Goal: Task Accomplishment & Management: Complete application form

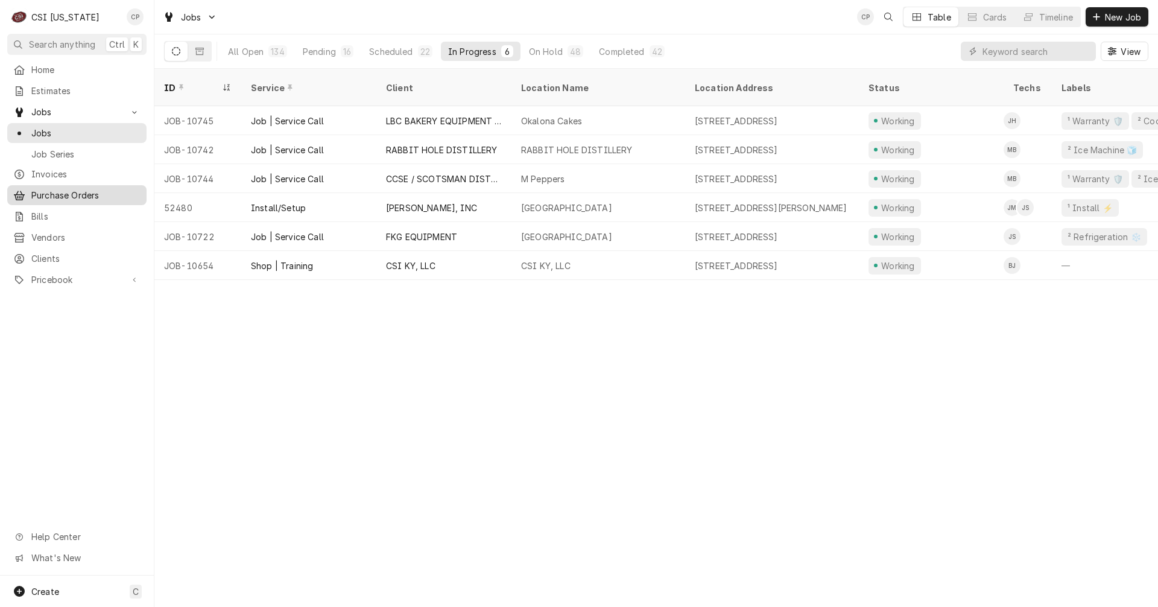
click at [79, 189] on span "Purchase Orders" at bounding box center [85, 195] width 109 height 13
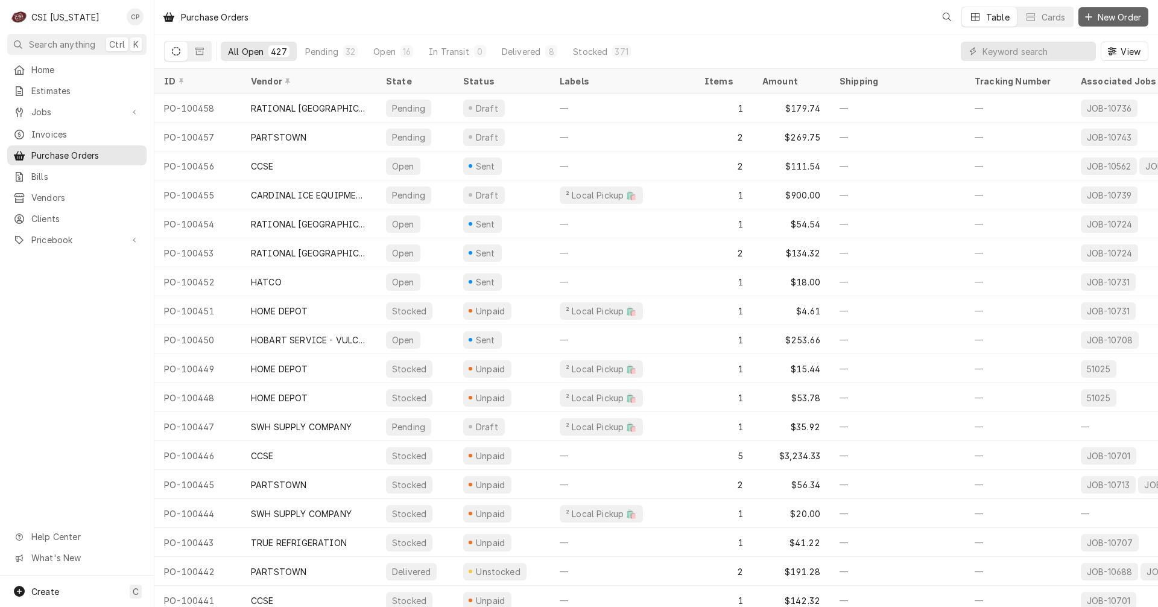
click at [1109, 20] on span "New Order" at bounding box center [1120, 17] width 48 height 13
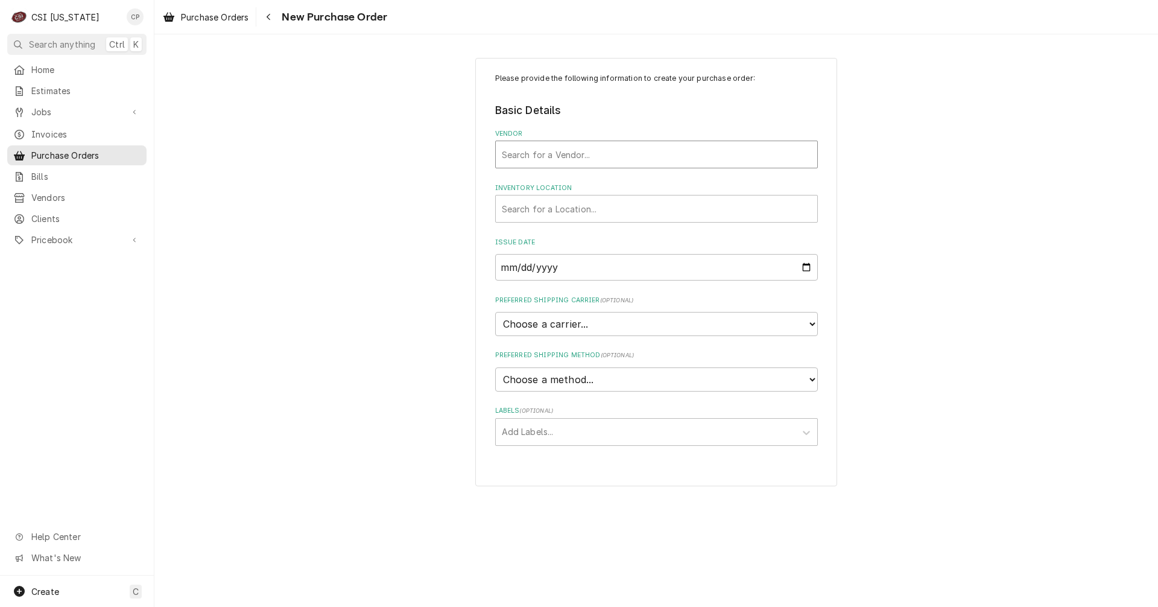
click at [549, 156] on div "Vendor" at bounding box center [657, 155] width 310 height 22
type input "home"
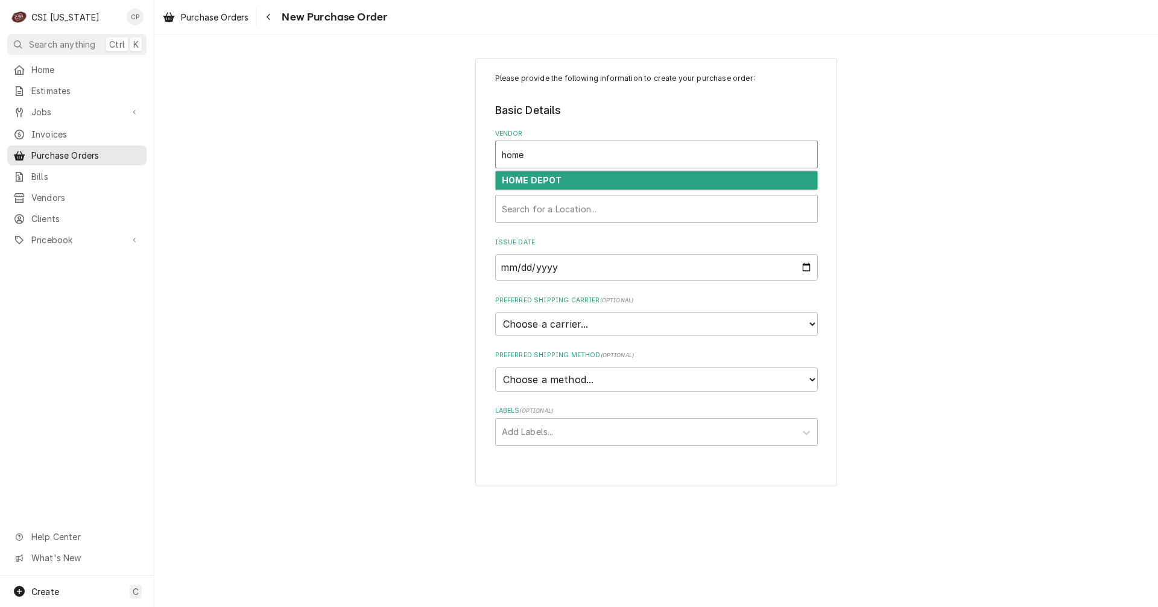
click at [545, 180] on strong "HOME DEPOT" at bounding box center [532, 180] width 60 height 10
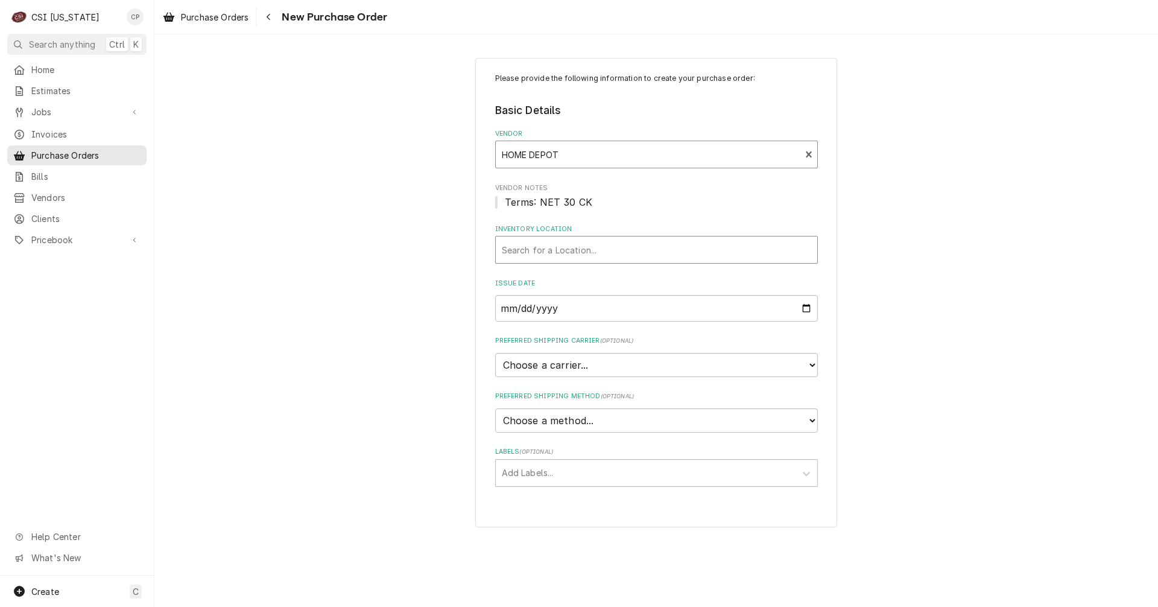
click at [557, 252] on div "Inventory Location" at bounding box center [657, 250] width 310 height 22
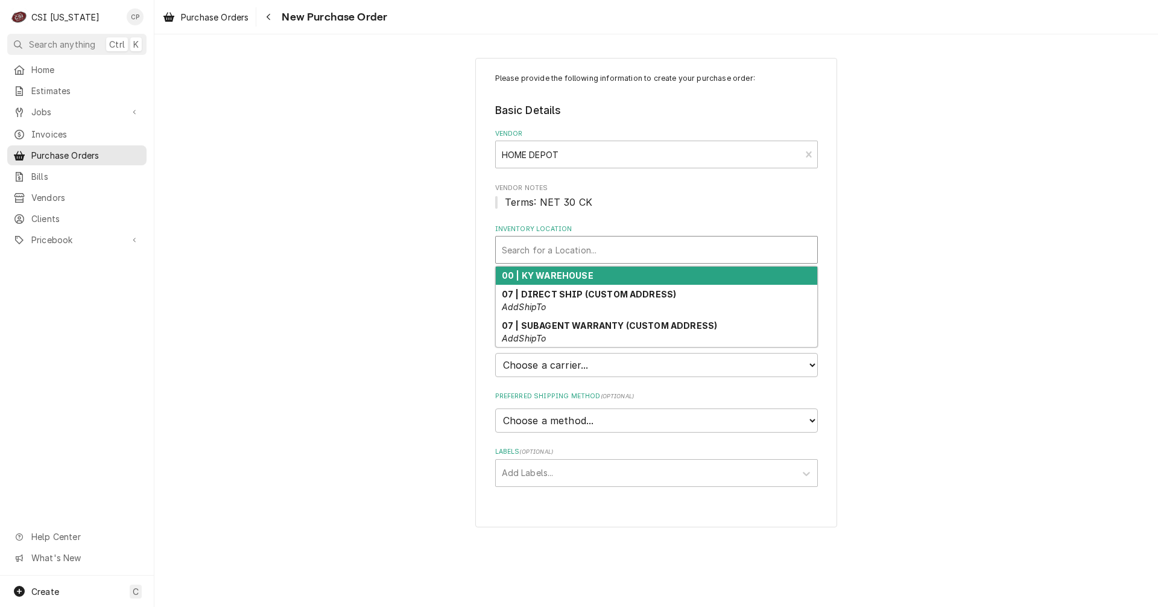
click at [554, 276] on strong "00 | KY WAREHOUSE" at bounding box center [548, 275] width 92 height 10
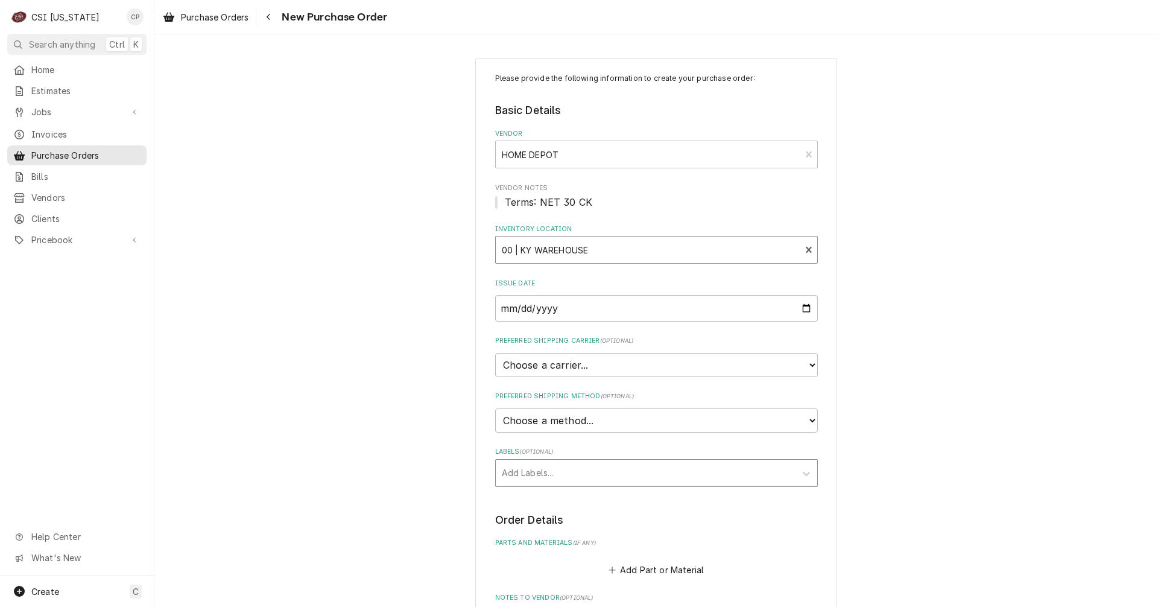
click at [542, 477] on div "Labels" at bounding box center [646, 473] width 288 height 22
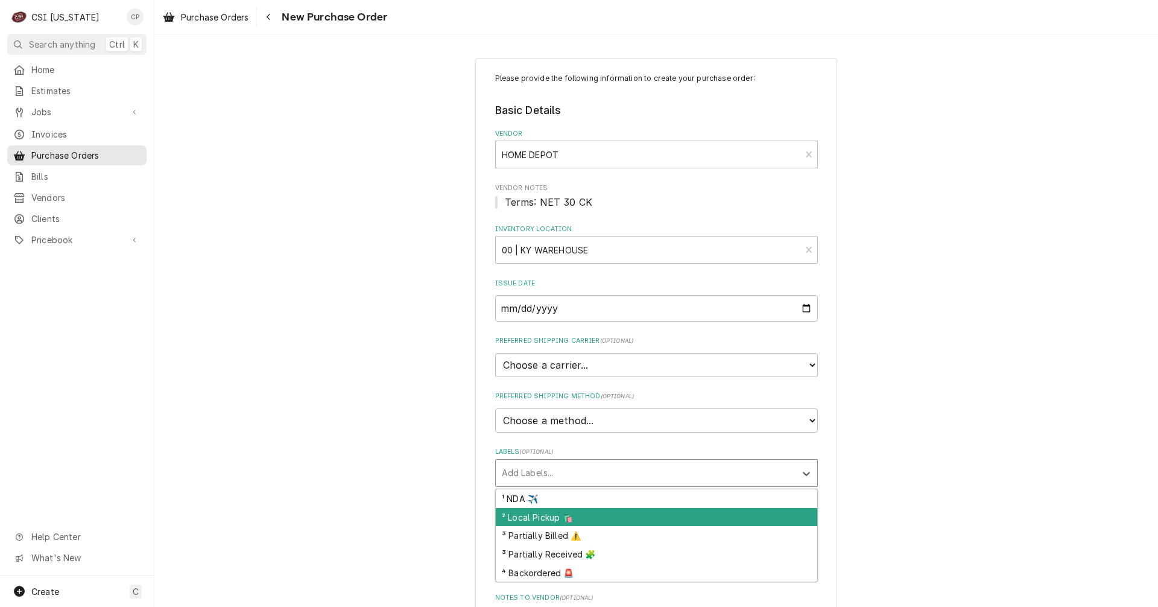
click at [529, 515] on div "² Local Pickup 🛍️" at bounding box center [657, 517] width 322 height 19
type textarea "x"
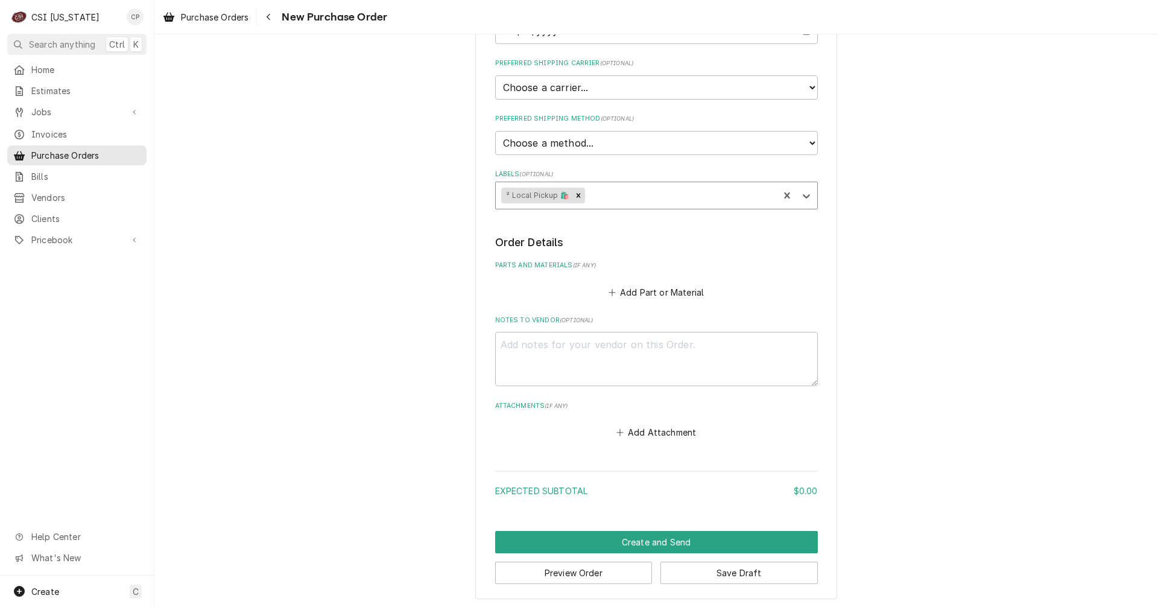
scroll to position [281, 0]
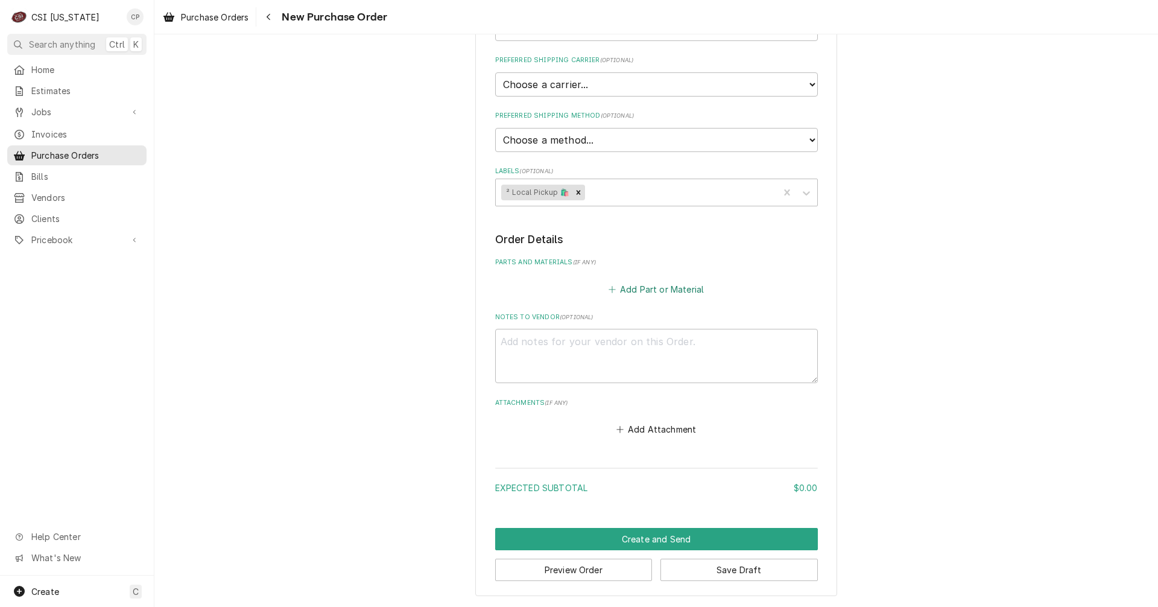
click at [661, 290] on button "Add Part or Material" at bounding box center [656, 289] width 100 height 17
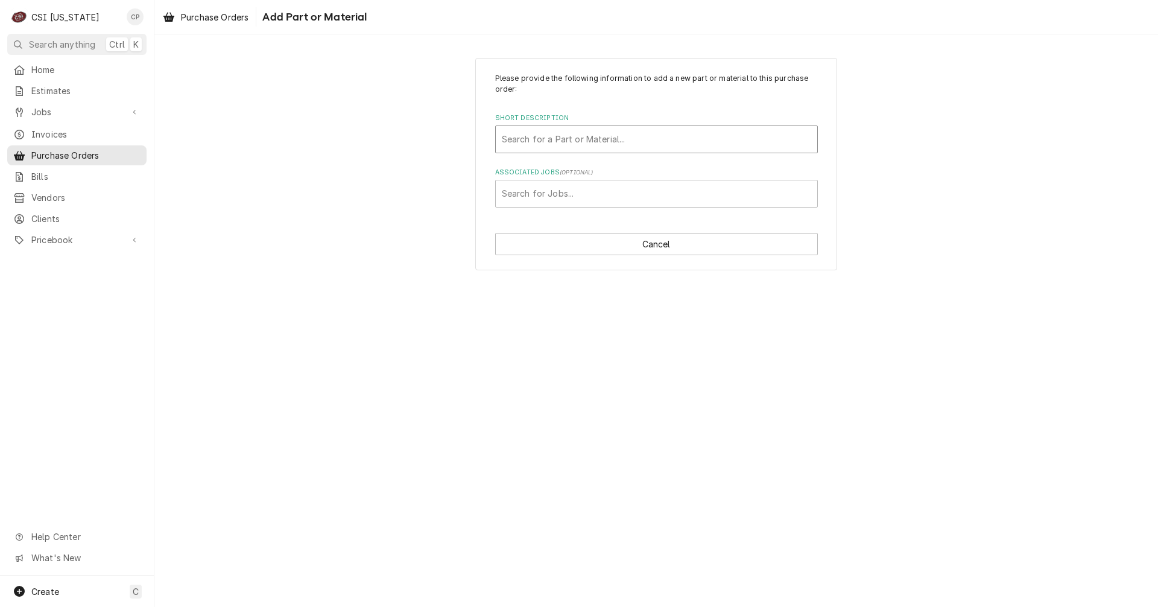
click at [569, 139] on div "Short Description" at bounding box center [657, 140] width 310 height 22
type input "mis"
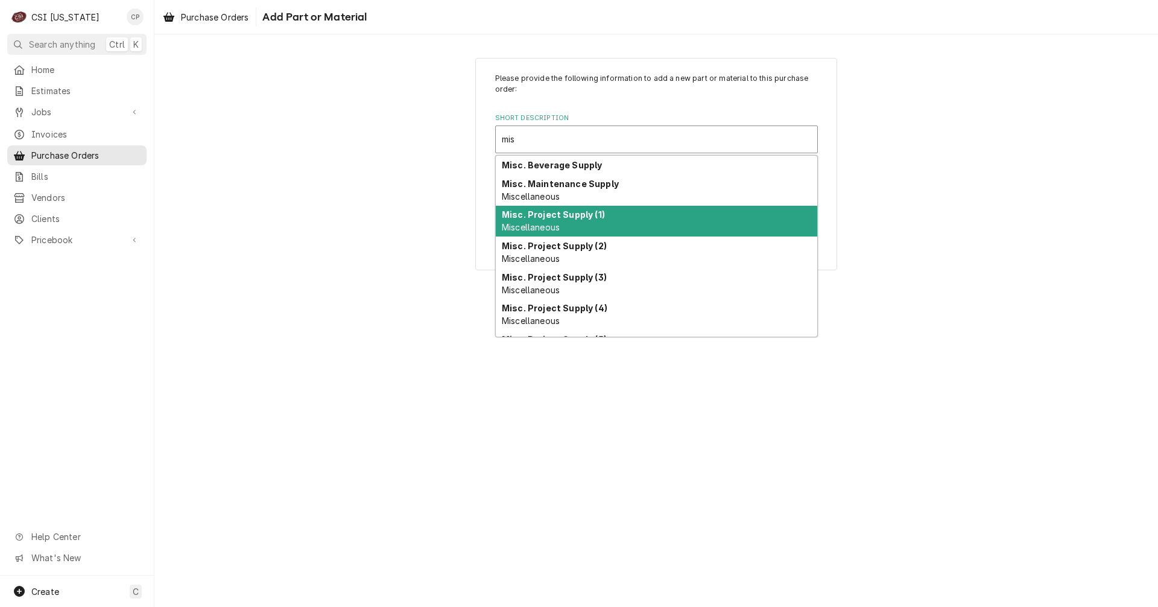
click at [568, 215] on strong "Misc. Project Supply (1)" at bounding box center [553, 214] width 103 height 10
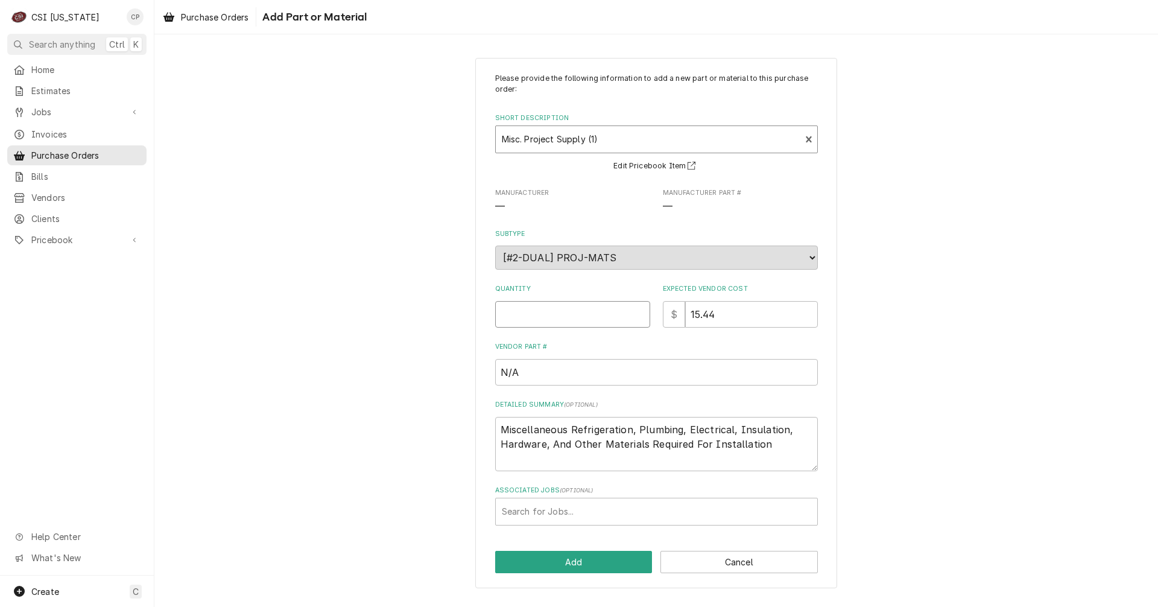
click at [577, 323] on input "Quantity" at bounding box center [572, 314] width 155 height 27
type textarea "x"
type input "1"
type textarea "x"
type input "0"
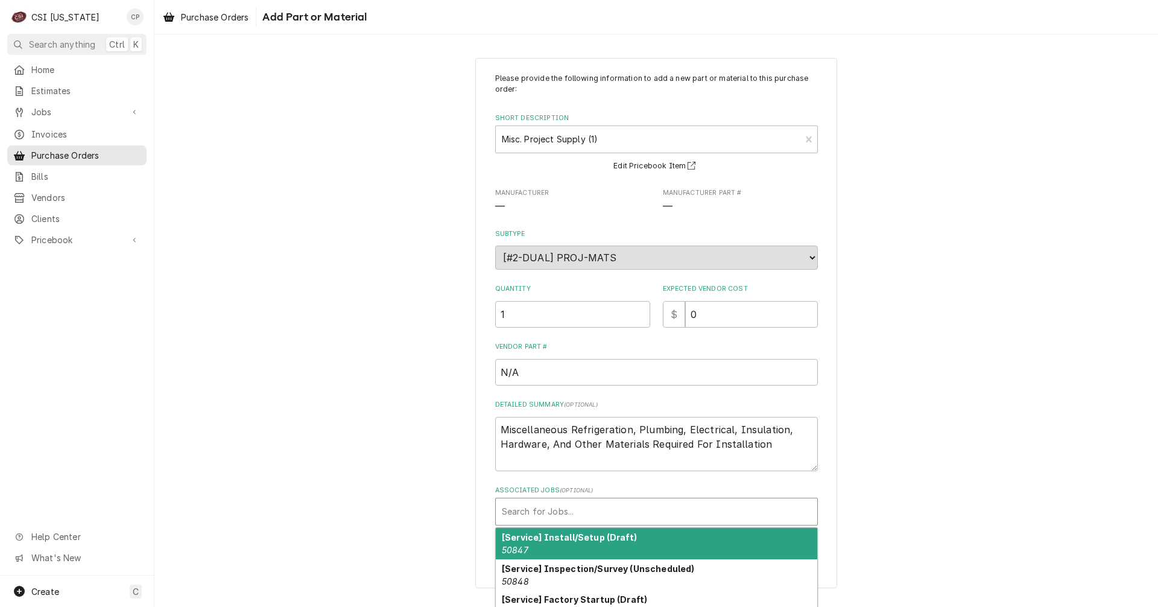
click at [549, 513] on div "Associated Jobs" at bounding box center [657, 512] width 310 height 22
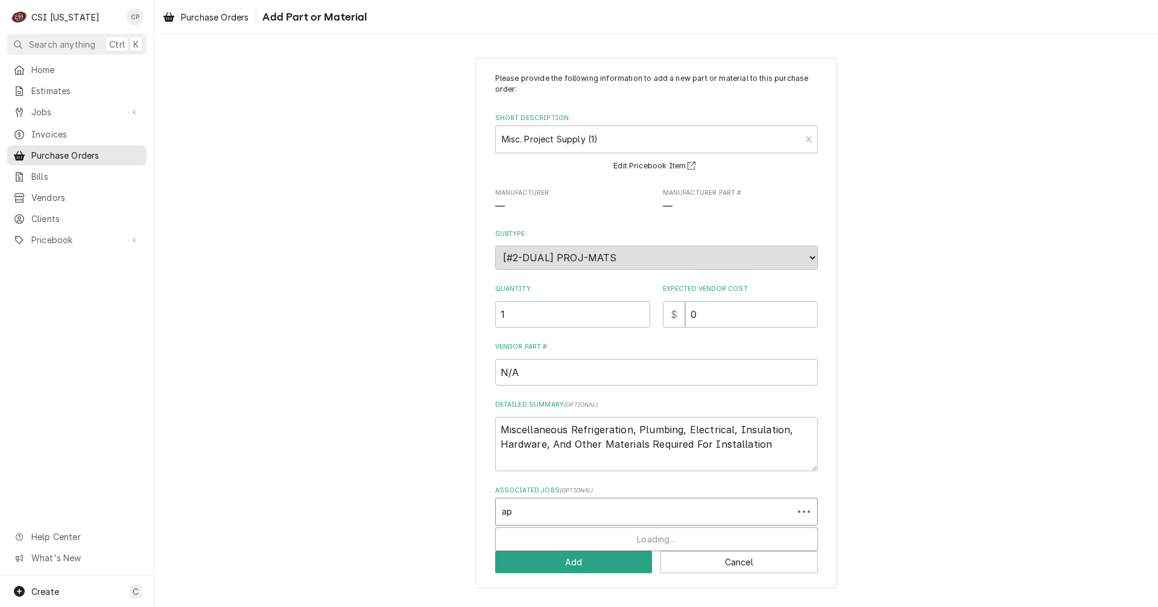
type input "a"
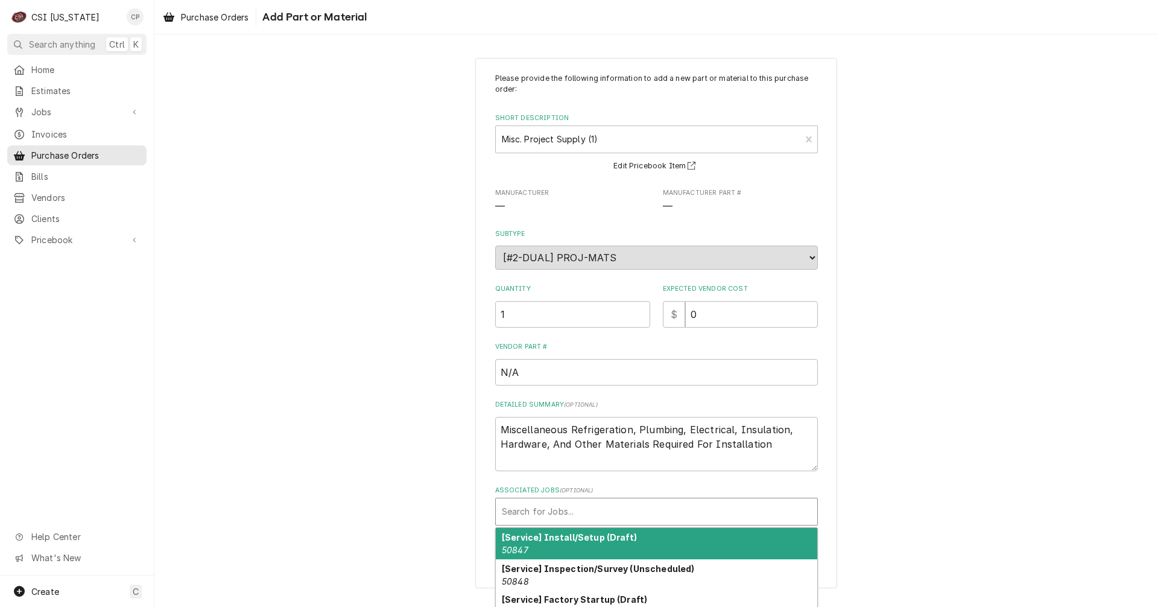
type textarea "x"
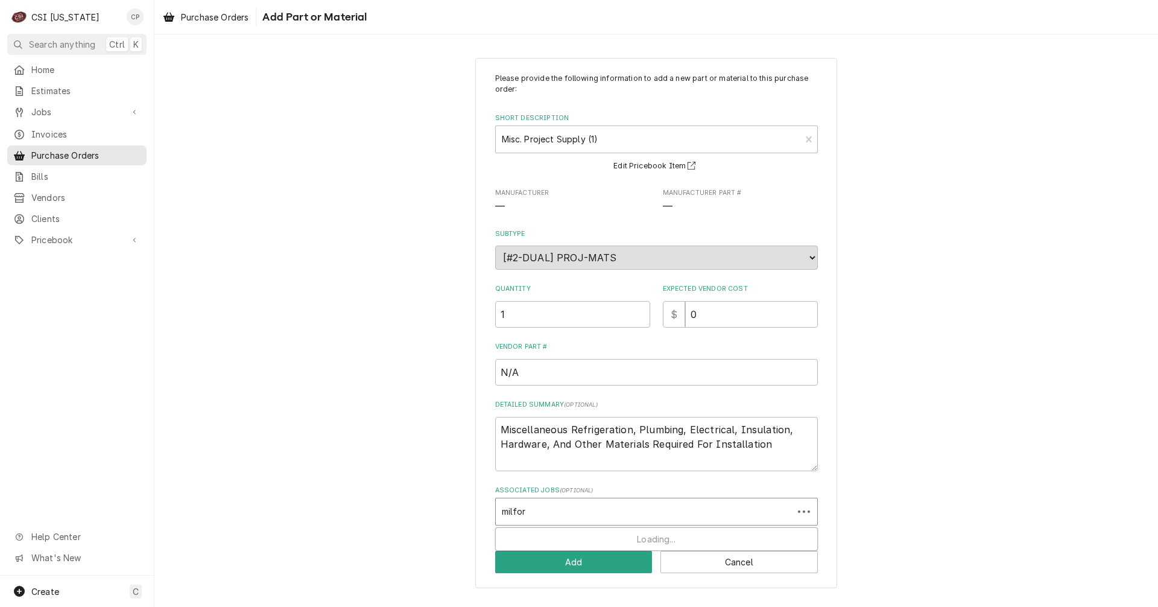
type input "milford"
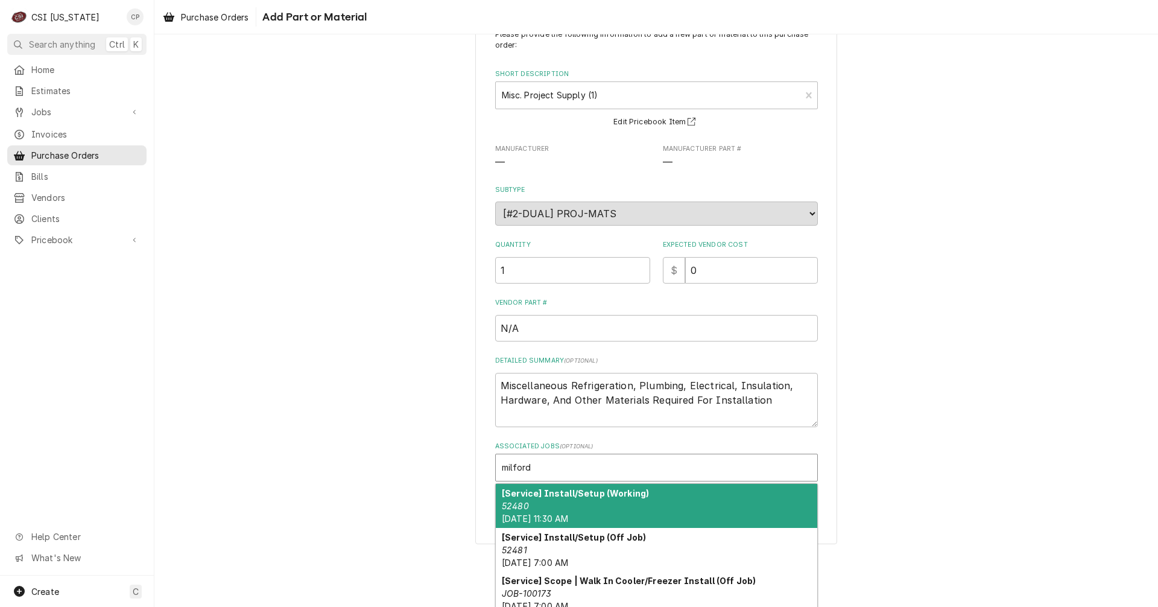
scroll to position [97, 0]
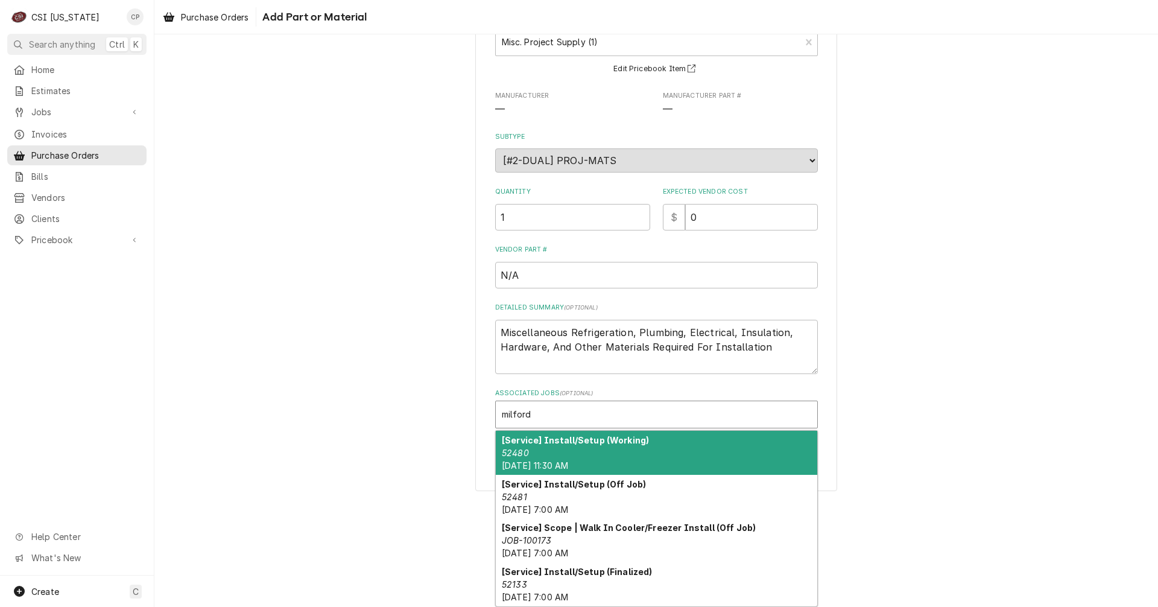
click at [602, 451] on div "[Service] Install/Setup (Working) 52480 Thu, Oct 9th, 2025 - 11:30 AM" at bounding box center [657, 453] width 322 height 44
type textarea "x"
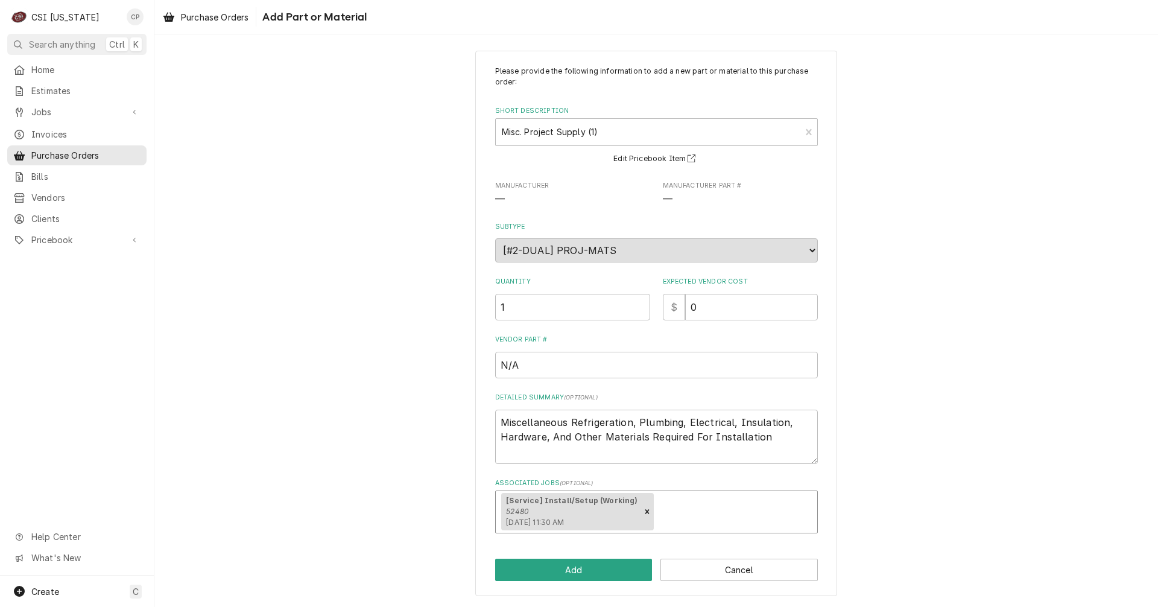
scroll to position [7, 0]
click at [571, 577] on button "Add" at bounding box center [573, 570] width 157 height 22
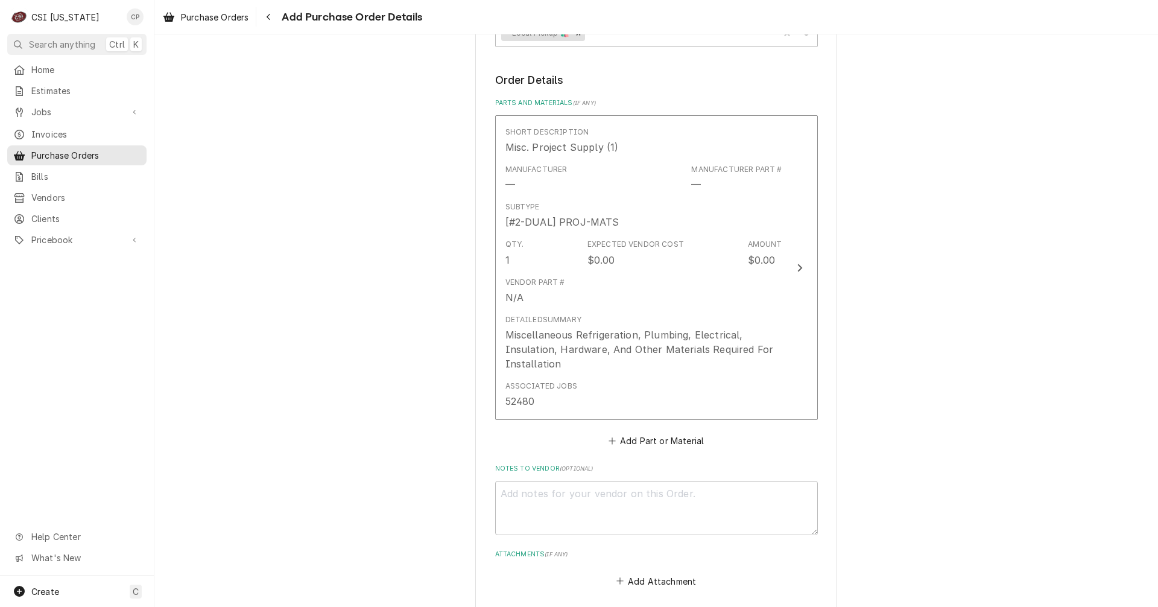
scroll to position [591, 0]
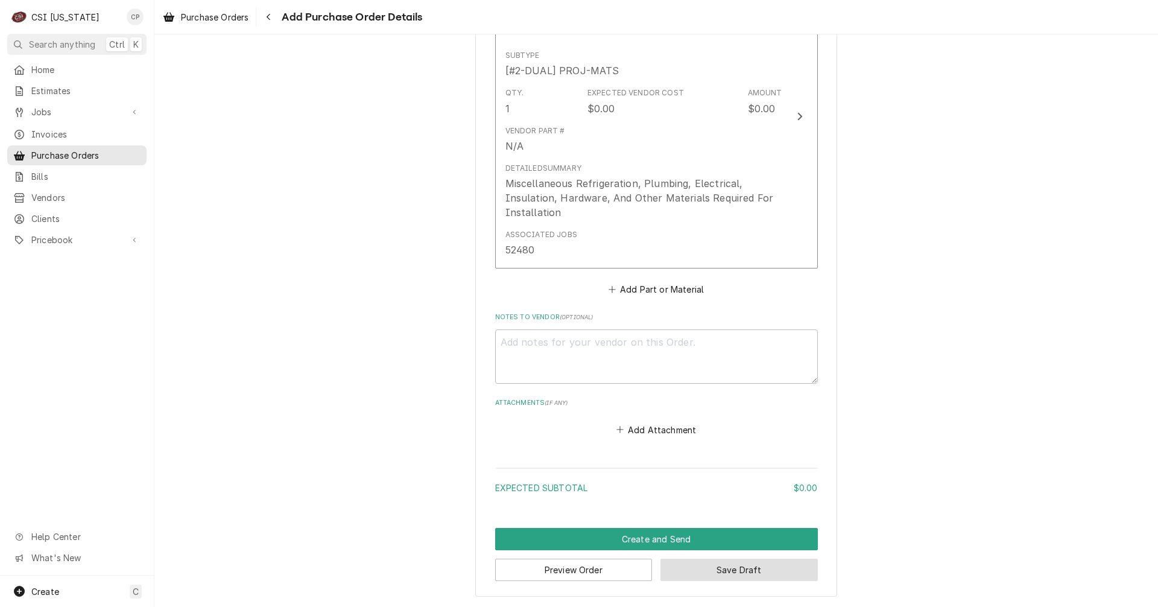
click at [773, 576] on button "Save Draft" at bounding box center [739, 570] width 157 height 22
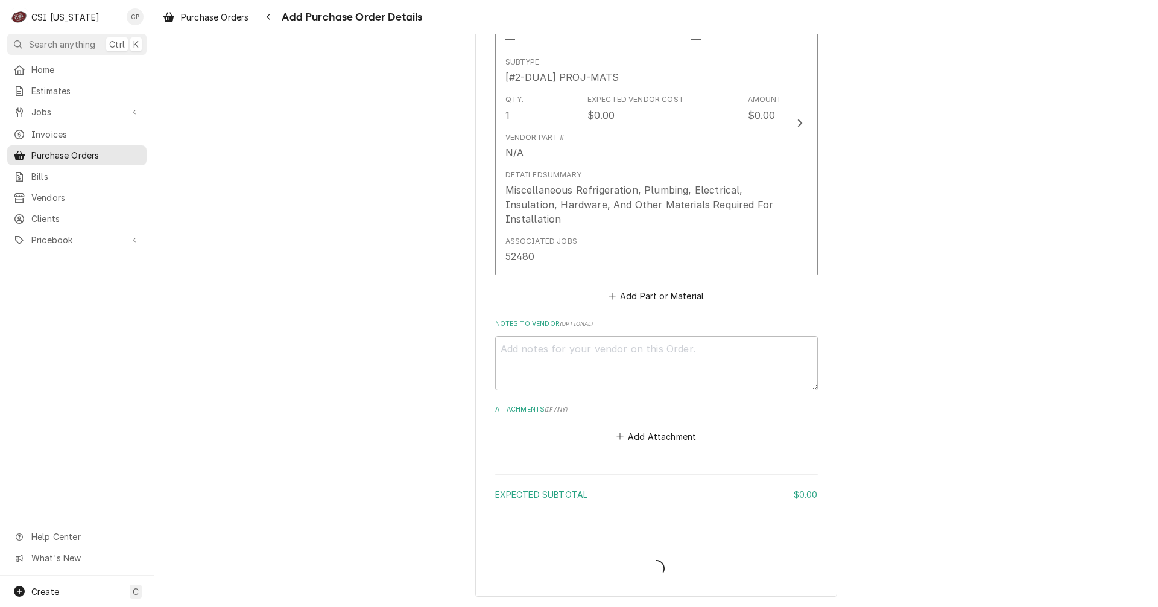
scroll to position [585, 0]
type textarea "x"
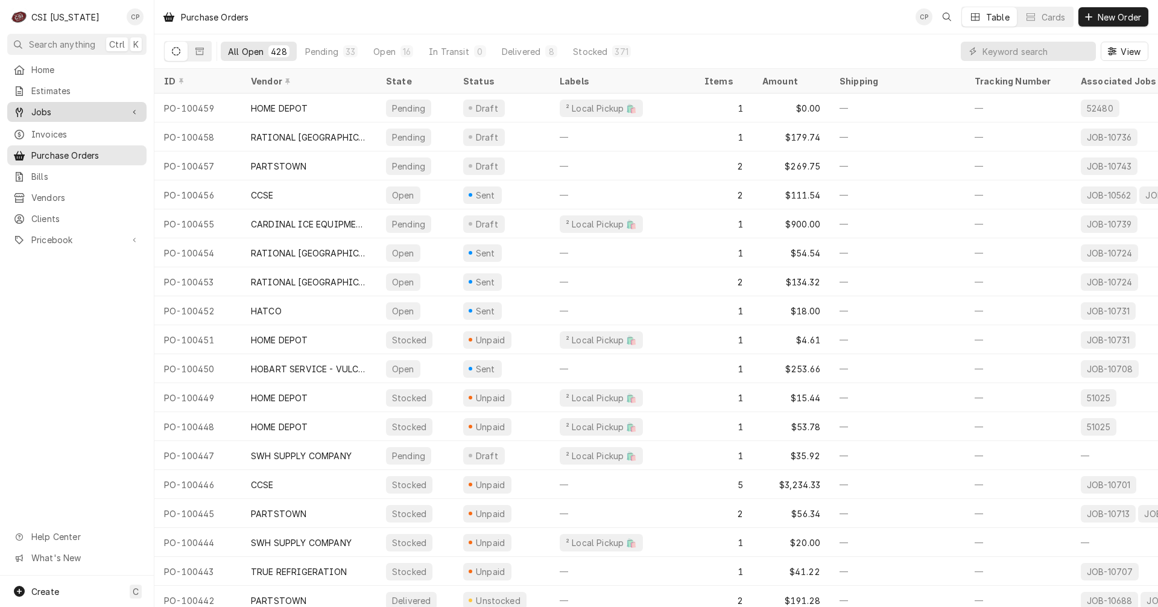
click at [55, 107] on span "Jobs" at bounding box center [76, 112] width 91 height 13
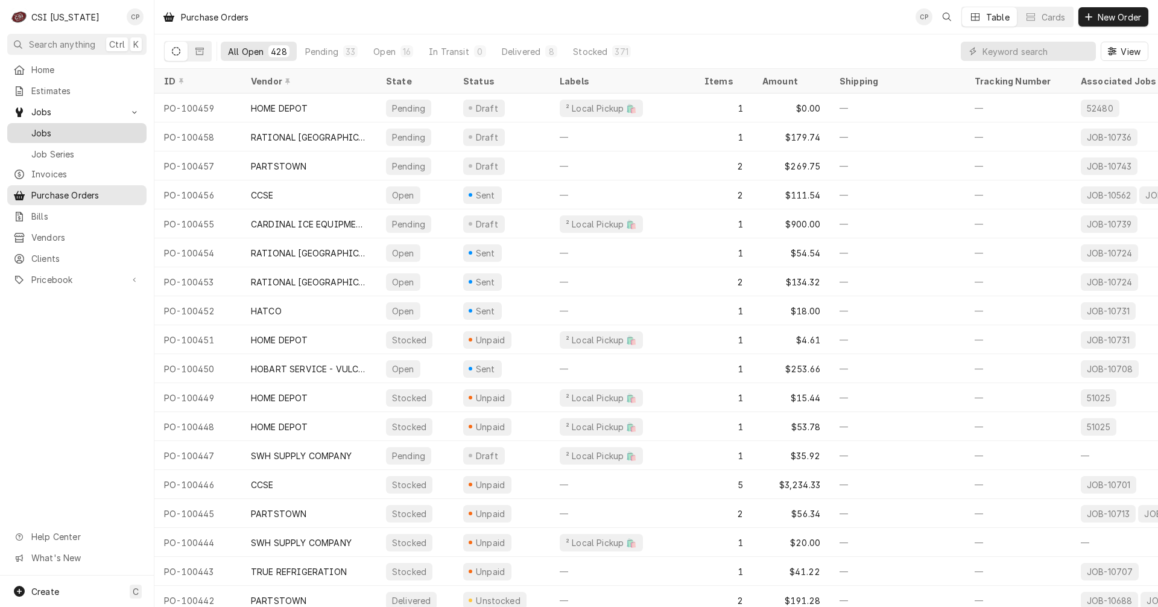
click at [56, 130] on span "Jobs" at bounding box center [85, 133] width 109 height 13
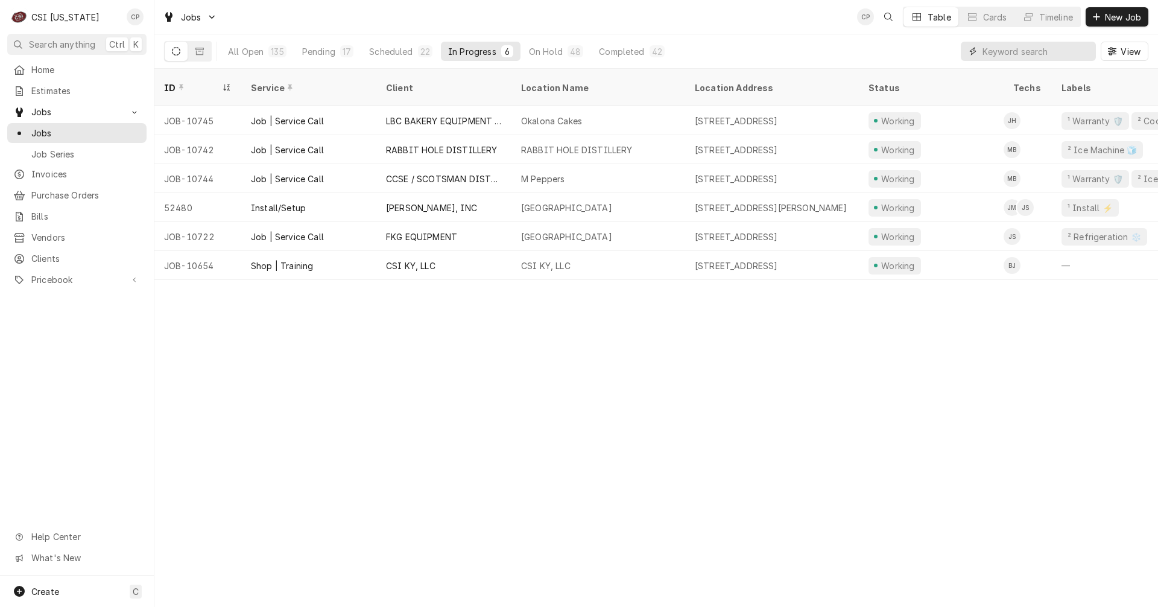
click at [1025, 52] on input "Dynamic Content Wrapper" at bounding box center [1036, 51] width 107 height 19
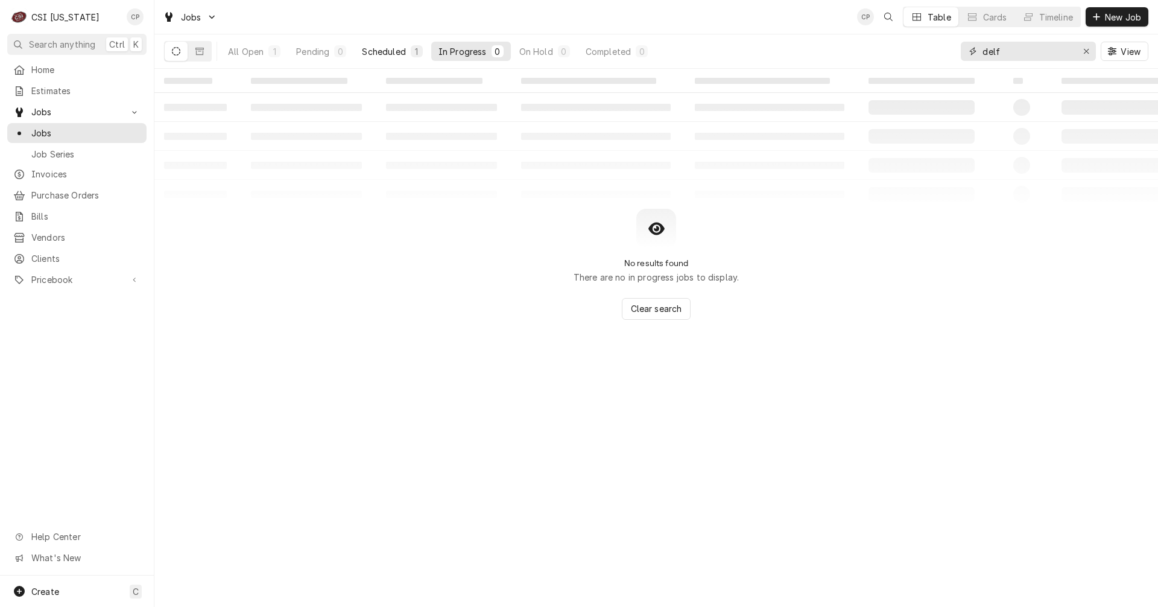
type input "delf"
click at [374, 57] on button "Scheduled 1" at bounding box center [392, 51] width 75 height 19
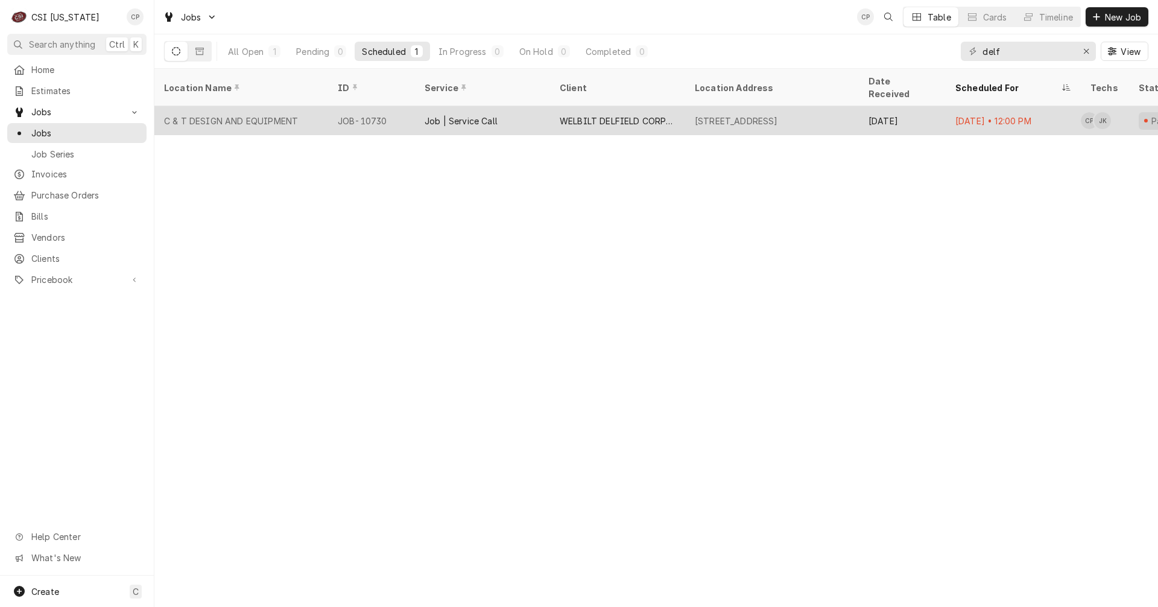
click at [358, 109] on div "JOB-10730" at bounding box center [371, 120] width 87 height 29
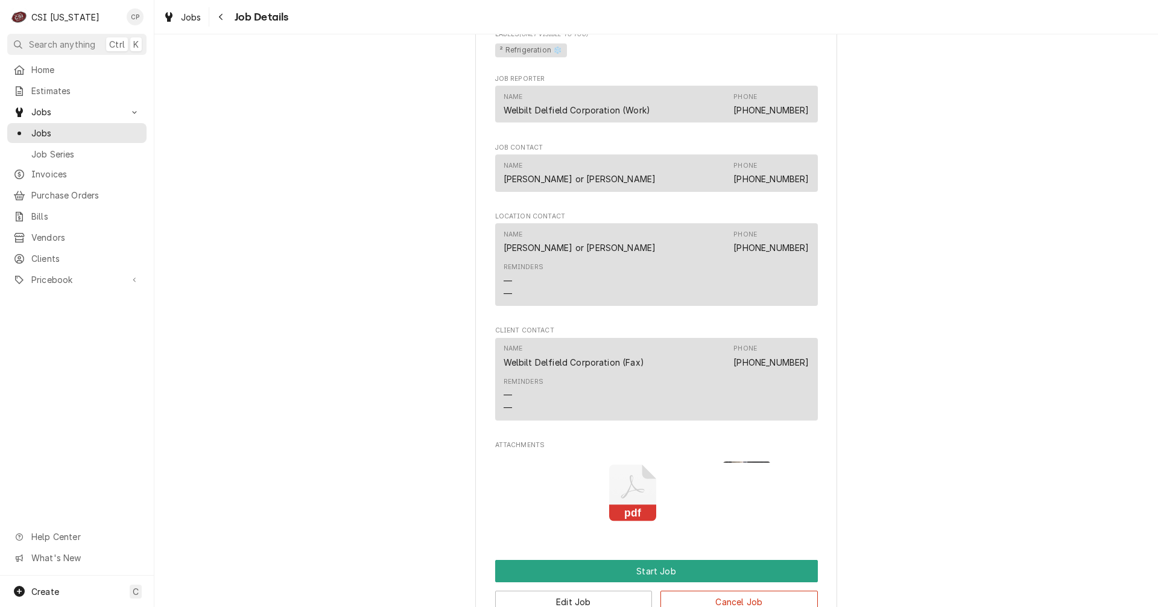
scroll to position [1086, 0]
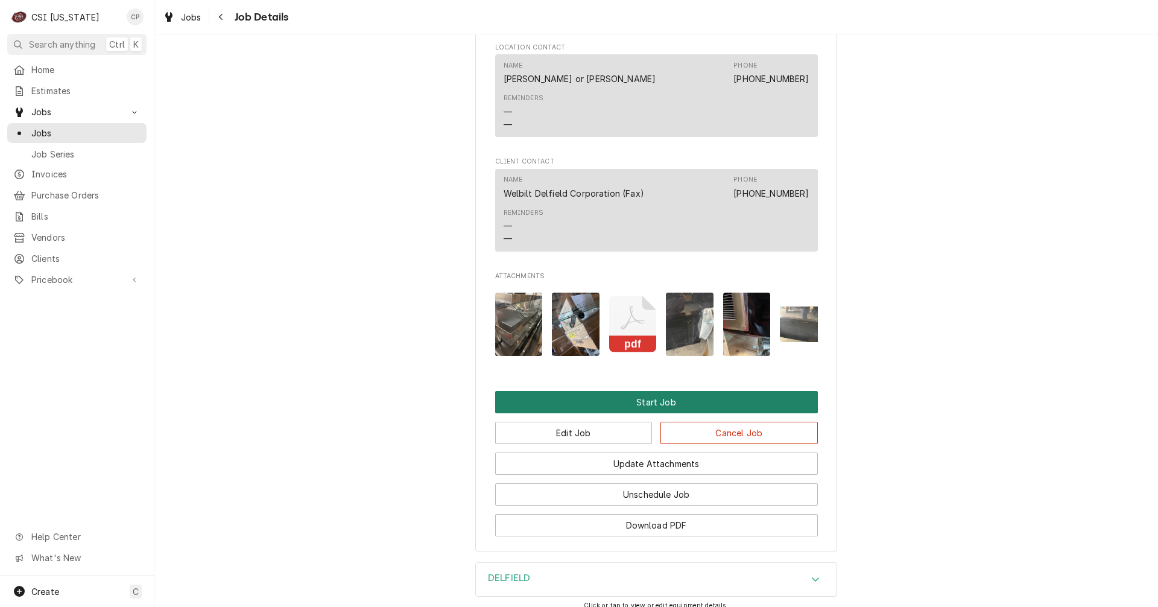
click at [620, 413] on button "Start Job" at bounding box center [656, 402] width 323 height 22
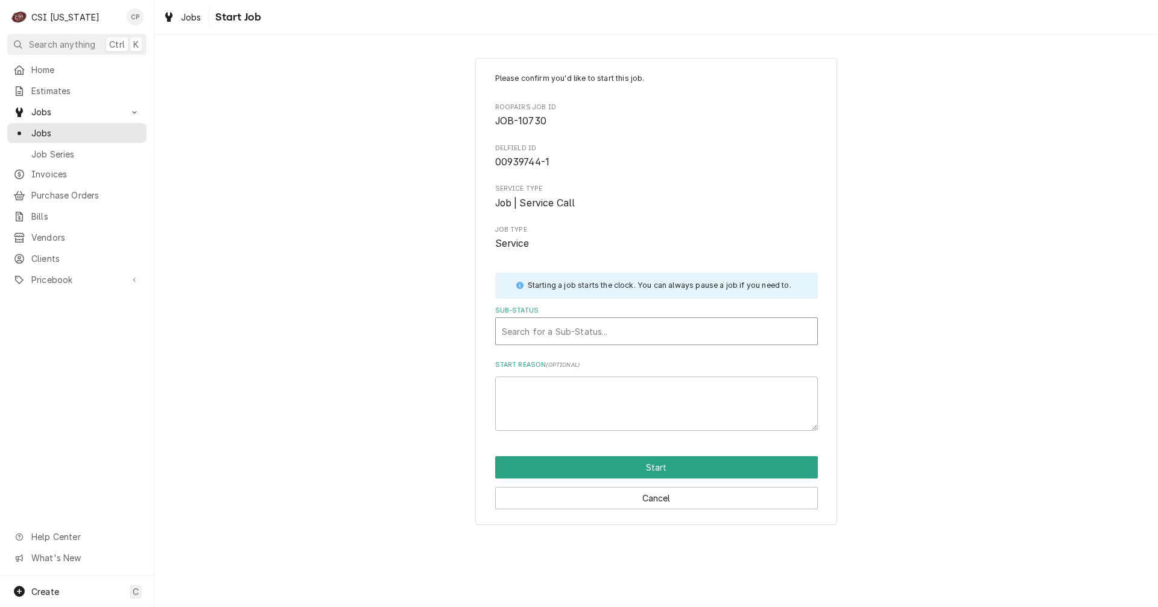
click at [541, 326] on div "Sub-Status" at bounding box center [657, 331] width 310 height 22
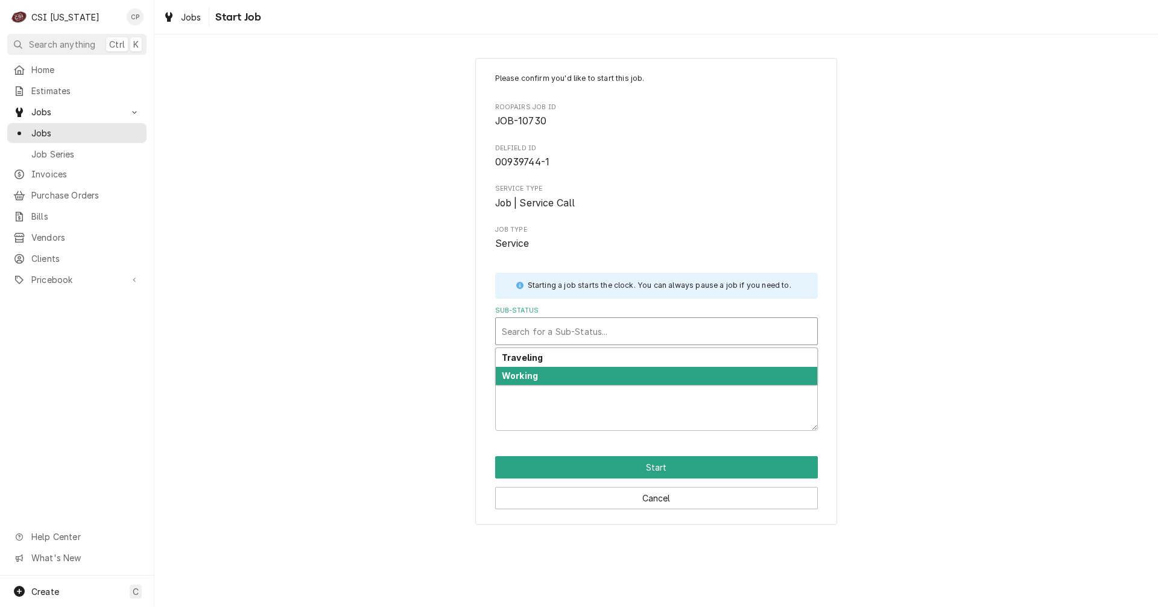
click at [534, 375] on strong "Working" at bounding box center [520, 375] width 36 height 10
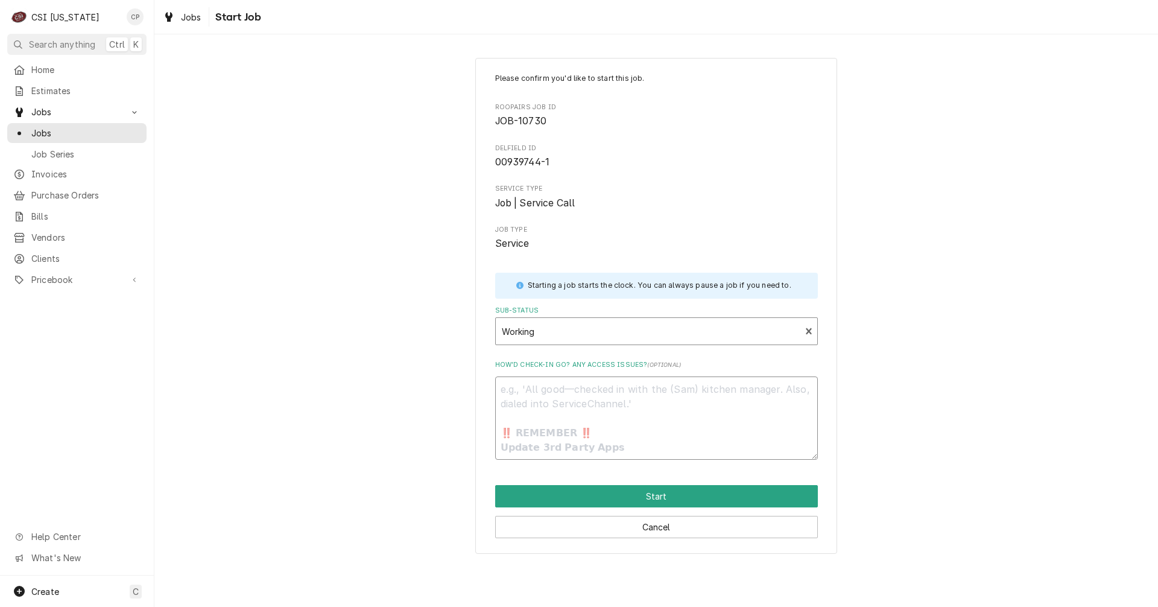
click at [541, 400] on textarea "How’d check-in go? Any access issues? ( optional )" at bounding box center [656, 417] width 323 height 83
click at [652, 499] on button "Start" at bounding box center [656, 496] width 323 height 22
type textarea "x"
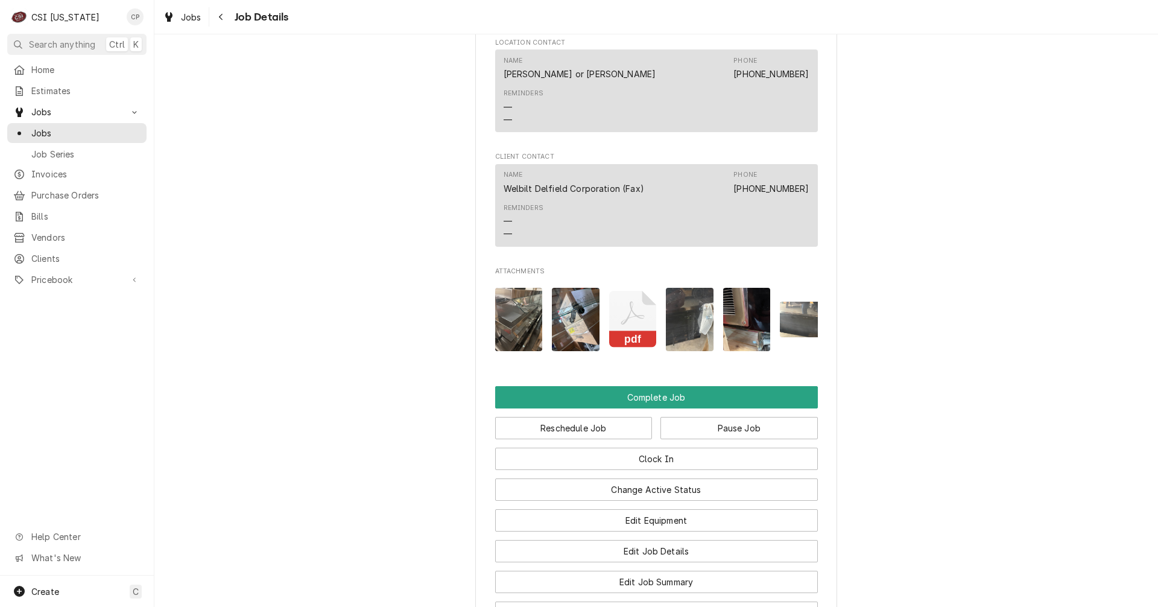
scroll to position [1207, 0]
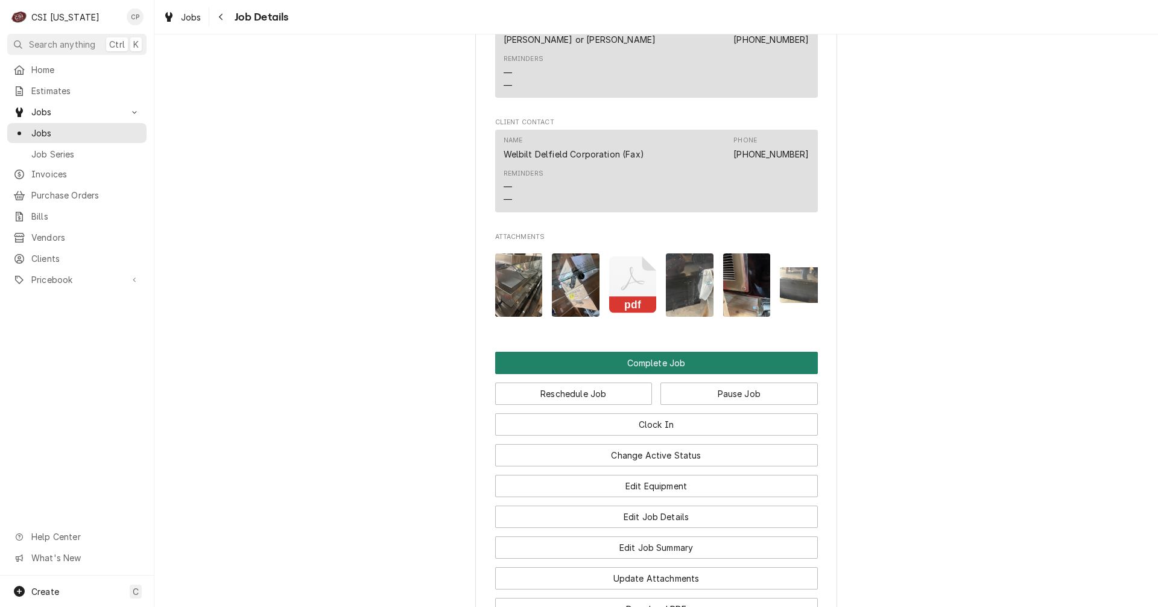
click at [652, 374] on button "Complete Job" at bounding box center [656, 363] width 323 height 22
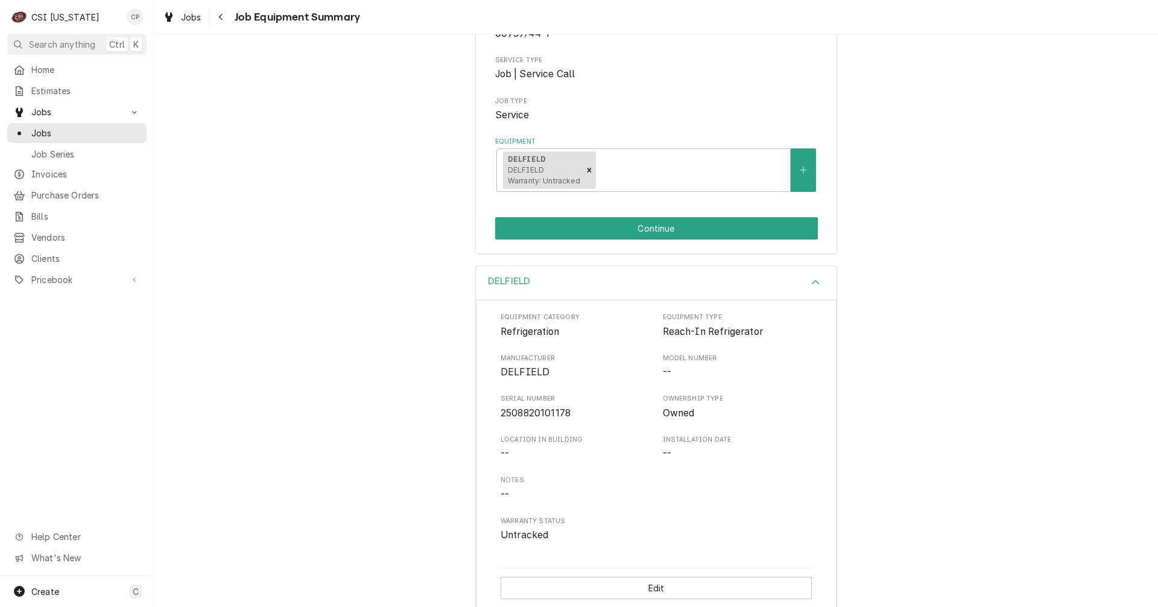
scroll to position [195, 0]
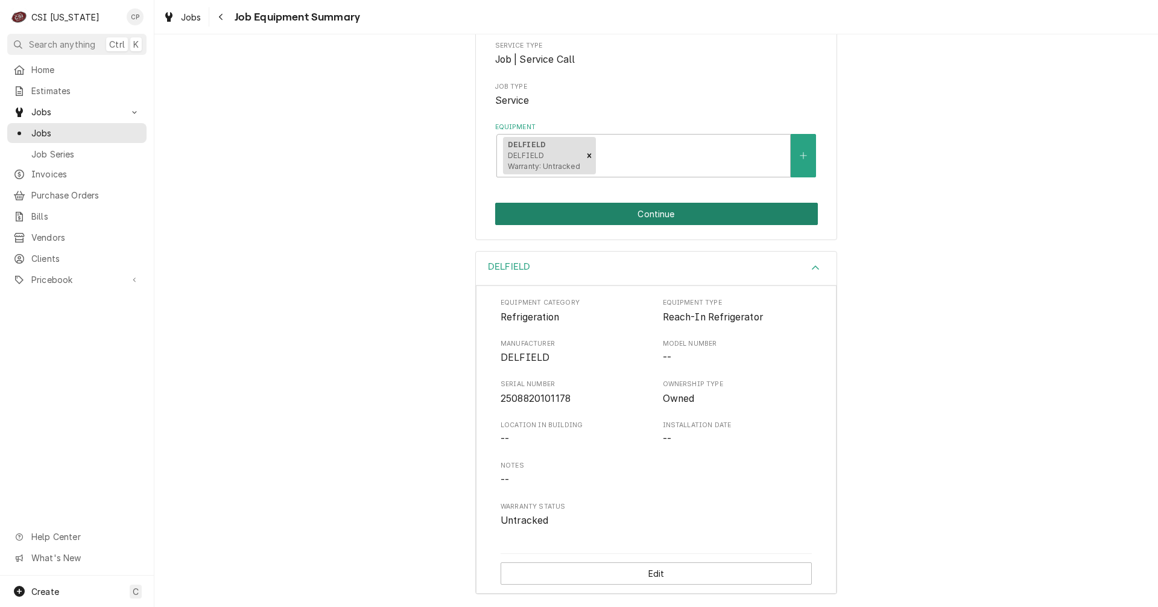
click at [628, 215] on button "Continue" at bounding box center [656, 214] width 323 height 22
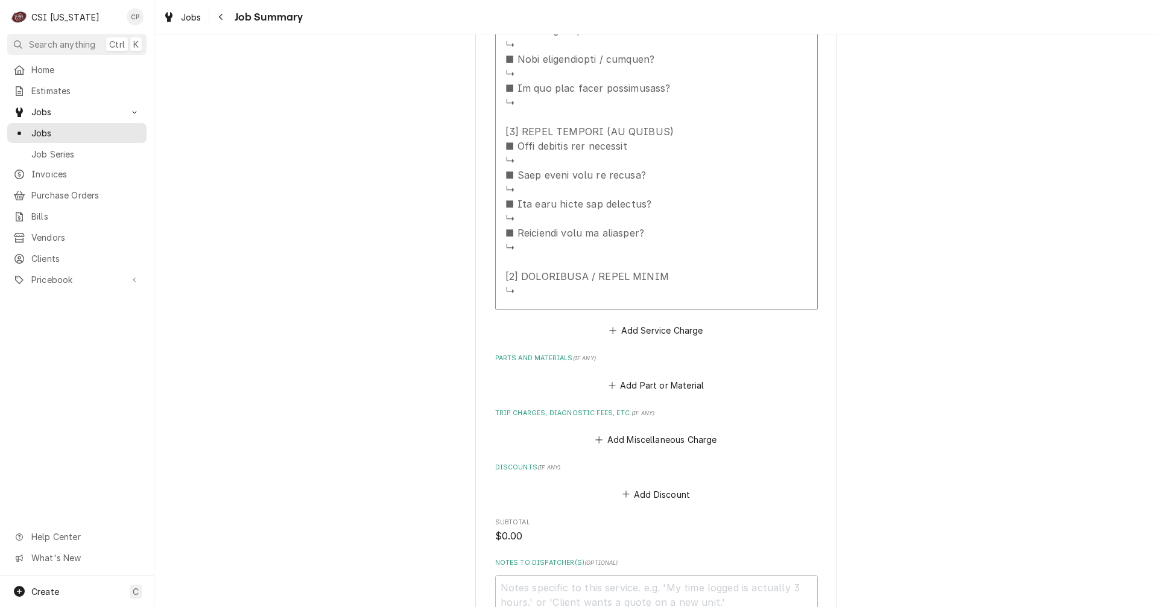
scroll to position [1146, 0]
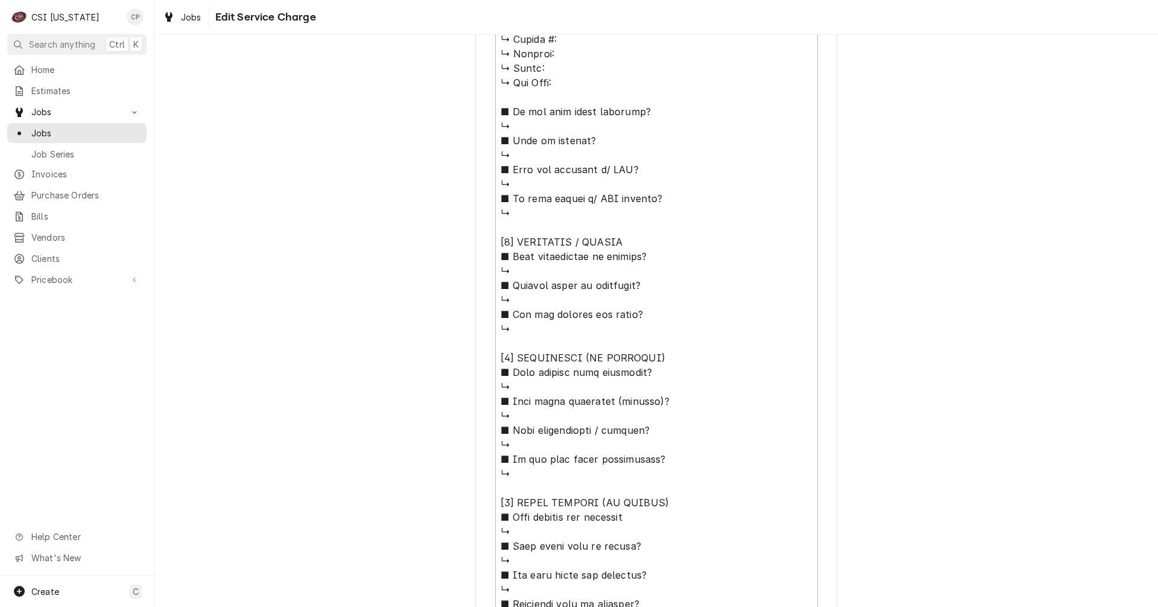
scroll to position [836, 0]
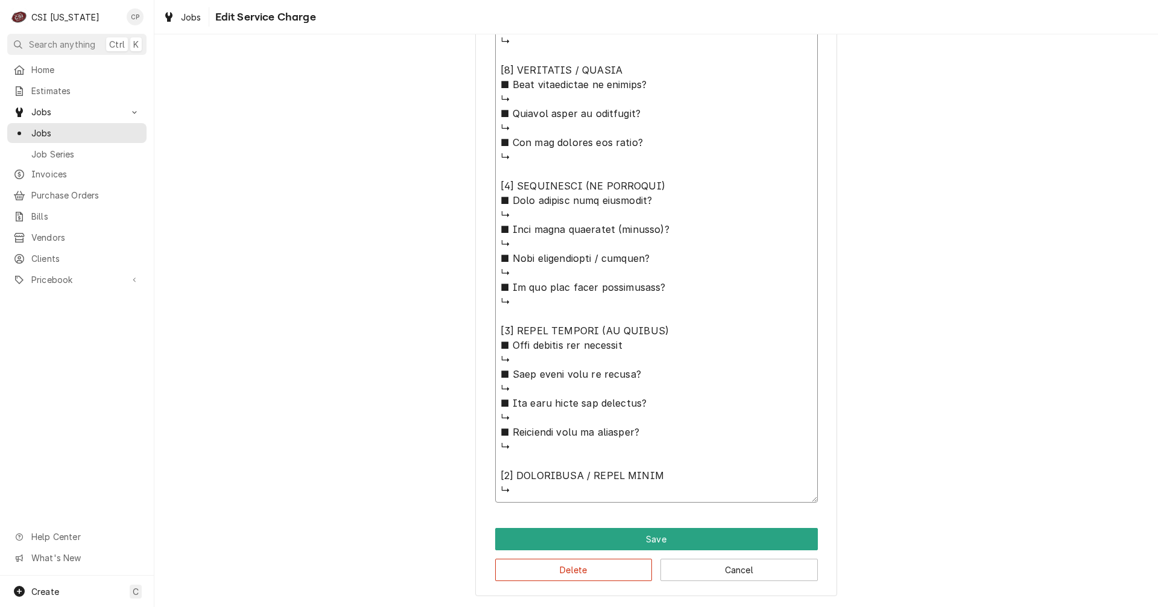
click at [582, 487] on textarea "Service Summary" at bounding box center [656, 98] width 323 height 807
type textarea "x"
type textarea "⚠️ 𝗙𝗢𝗥𝗠 𝗜𝗡𝗦𝗧𝗥𝗨𝗖𝗧𝗜𝗢𝗡𝗦 ⚠️ ✪ 𝗖𝗼𝗺𝗽𝗹𝗲𝘁𝗲 𝗮𝗹𝗹 𝗿𝗲𝗹𝗲𝘃𝗮𝗻𝘁 𝘀𝗲𝗰𝘁𝗶𝗼𝗻𝘀 ✪ 𝗣𝗿𝗼𝘃𝗶𝗱𝗲 𝗱𝗲𝘁𝗮𝗶𝗹𝗲𝗱 𝗮𝗻𝘀…"
type textarea "x"
type textarea "⚠️ 𝗙𝗢𝗥𝗠 𝗜𝗡𝗦𝗧𝗥𝗨𝗖𝗧𝗜𝗢𝗡𝗦 ⚠️ ✪ 𝗖𝗼𝗺𝗽𝗹𝗲𝘁𝗲 𝗮𝗹𝗹 𝗿𝗲𝗹𝗲𝘃𝗮𝗻𝘁 𝘀𝗲𝗰𝘁𝗶𝗼𝗻𝘀 ✪ 𝗣𝗿𝗼𝘃𝗶𝗱𝗲 𝗱𝗲𝘁𝗮𝗶𝗹𝗲𝗱 𝗮𝗻𝘀…"
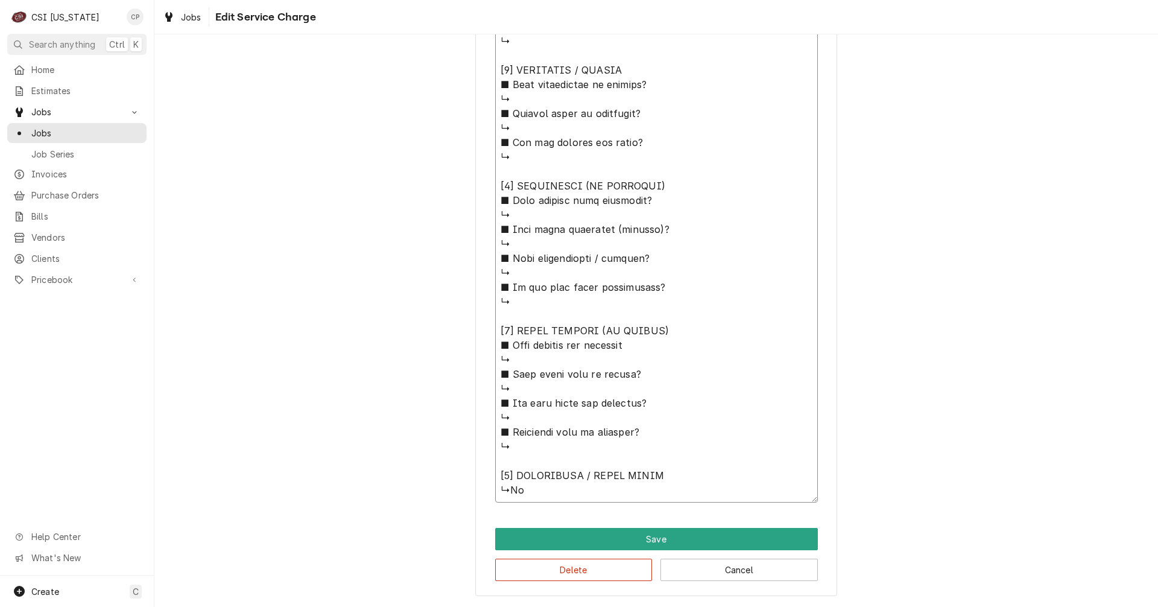
type textarea "x"
type textarea "⚠️ 𝗙𝗢𝗥𝗠 𝗜𝗡𝗦𝗧𝗥𝗨𝗖𝗧𝗜𝗢𝗡𝗦 ⚠️ ✪ 𝗖𝗼𝗺𝗽𝗹𝗲𝘁𝗲 𝗮𝗹𝗹 𝗿𝗲𝗹𝗲𝘃𝗮𝗻𝘁 𝘀𝗲𝗰𝘁𝗶𝗼𝗻𝘀 ✪ 𝗣𝗿𝗼𝘃𝗶𝗱𝗲 𝗱𝗲𝘁𝗮𝗶𝗹𝗲𝗱 𝗮𝗻𝘀…"
type textarea "x"
type textarea "⚠️ 𝗙𝗢𝗥𝗠 𝗜𝗡𝗦𝗧𝗥𝗨𝗖𝗧𝗜𝗢𝗡𝗦 ⚠️ ✪ 𝗖𝗼𝗺𝗽𝗹𝗲𝘁𝗲 𝗮𝗹𝗹 𝗿𝗲𝗹𝗲𝘃𝗮𝗻𝘁 𝘀𝗲𝗰𝘁𝗶𝗼𝗻𝘀 ✪ 𝗣𝗿𝗼𝘃𝗶𝗱𝗲 𝗱𝗲𝘁𝗮𝗶𝗹𝗲𝗱 𝗮𝗻𝘀…"
type textarea "x"
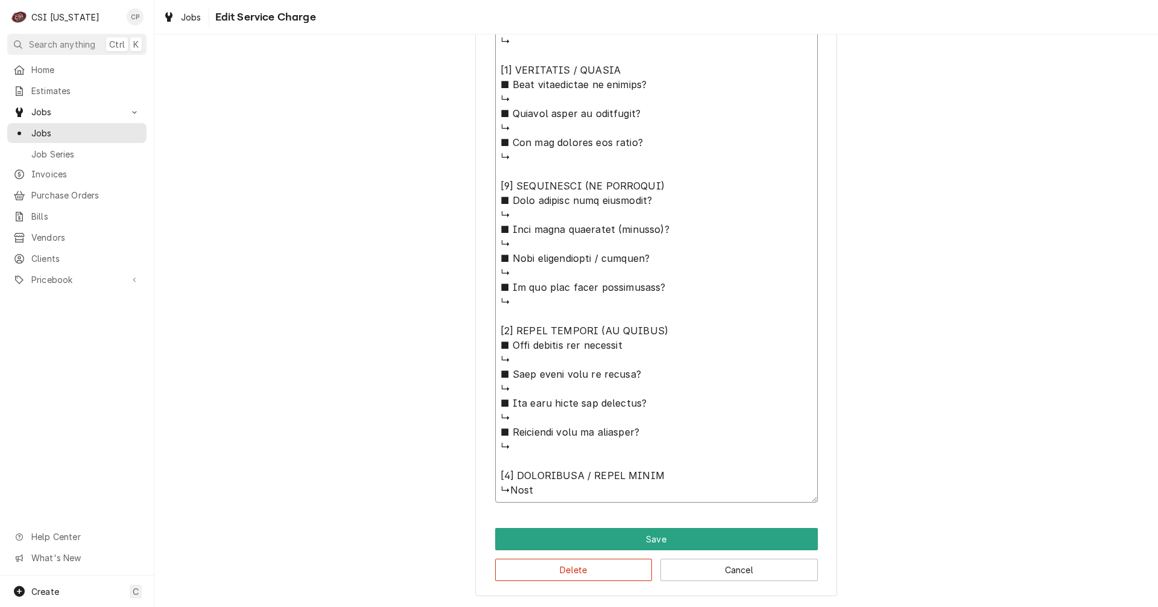
type textarea "⚠️ 𝗙𝗢𝗥𝗠 𝗜𝗡𝗦𝗧𝗥𝗨𝗖𝗧𝗜𝗢𝗡𝗦 ⚠️ ✪ 𝗖𝗼𝗺𝗽𝗹𝗲𝘁𝗲 𝗮𝗹𝗹 𝗿𝗲𝗹𝗲𝘃𝗮𝗻𝘁 𝘀𝗲𝗰𝘁𝗶𝗼𝗻𝘀 ✪ 𝗣𝗿𝗼𝘃𝗶𝗱𝗲 𝗱𝗲𝘁𝗮𝗶𝗹𝗲𝗱 𝗮𝗻𝘀…"
type textarea "x"
type textarea "⚠️ 𝗙𝗢𝗥𝗠 𝗜𝗡𝗦𝗧𝗥𝗨𝗖𝗧𝗜𝗢𝗡𝗦 ⚠️ ✪ 𝗖𝗼𝗺𝗽𝗹𝗲𝘁𝗲 𝗮𝗹𝗹 𝗿𝗲𝗹𝗲𝘃𝗮𝗻𝘁 𝘀𝗲𝗰𝘁𝗶𝗼𝗻𝘀 ✪ 𝗣𝗿𝗼𝘃𝗶𝗱𝗲 𝗱𝗲𝘁𝗮𝗶𝗹𝗲𝗱 𝗮𝗻𝘀…"
type textarea "x"
type textarea "⚠️ 𝗙𝗢𝗥𝗠 𝗜𝗡𝗦𝗧𝗥𝗨𝗖𝗧𝗜𝗢𝗡𝗦 ⚠️ ✪ 𝗖𝗼𝗺𝗽𝗹𝗲𝘁𝗲 𝗮𝗹𝗹 𝗿𝗲𝗹𝗲𝘃𝗮𝗻𝘁 𝘀𝗲𝗰𝘁𝗶𝗼𝗻𝘀 ✪ 𝗣𝗿𝗼𝘃𝗶𝗱𝗲 𝗱𝗲𝘁𝗮𝗶𝗹𝗲𝗱 𝗮𝗻𝘀…"
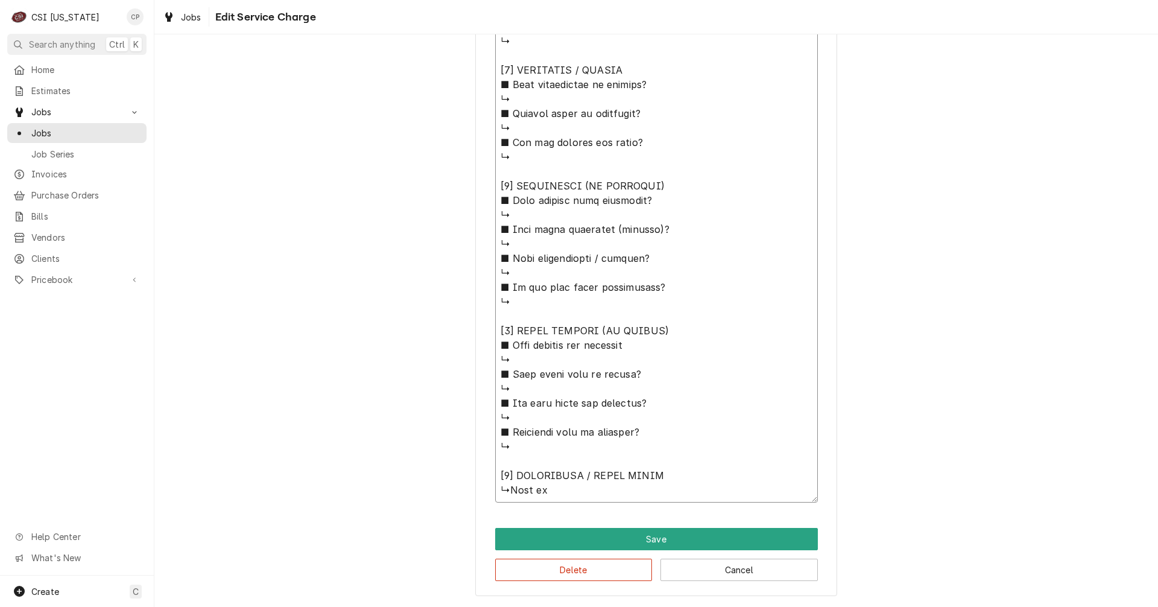
type textarea "x"
type textarea "⚠️ 𝗙𝗢𝗥𝗠 𝗜𝗡𝗦𝗧𝗥𝗨𝗖𝗧𝗜𝗢𝗡𝗦 ⚠️ ✪ 𝗖𝗼𝗺𝗽𝗹𝗲𝘁𝗲 𝗮𝗹𝗹 𝗿𝗲𝗹𝗲𝘃𝗮𝗻𝘁 𝘀𝗲𝗰𝘁𝗶𝗼𝗻𝘀 ✪ 𝗣𝗿𝗼𝘃𝗶𝗱𝗲 𝗱𝗲𝘁𝗮𝗶𝗹𝗲𝗱 𝗮𝗻𝘀…"
type textarea "x"
type textarea "⚠️ 𝗙𝗢𝗥𝗠 𝗜𝗡𝗦𝗧𝗥𝗨𝗖𝗧𝗜𝗢𝗡𝗦 ⚠️ ✪ 𝗖𝗼𝗺𝗽𝗹𝗲𝘁𝗲 𝗮𝗹𝗹 𝗿𝗲𝗹𝗲𝘃𝗮𝗻𝘁 𝘀𝗲𝗰𝘁𝗶𝗼𝗻𝘀 ✪ 𝗣𝗿𝗼𝘃𝗶𝗱𝗲 𝗱𝗲𝘁𝗮𝗶𝗹𝗲𝗱 𝗮𝗻𝘀…"
type textarea "x"
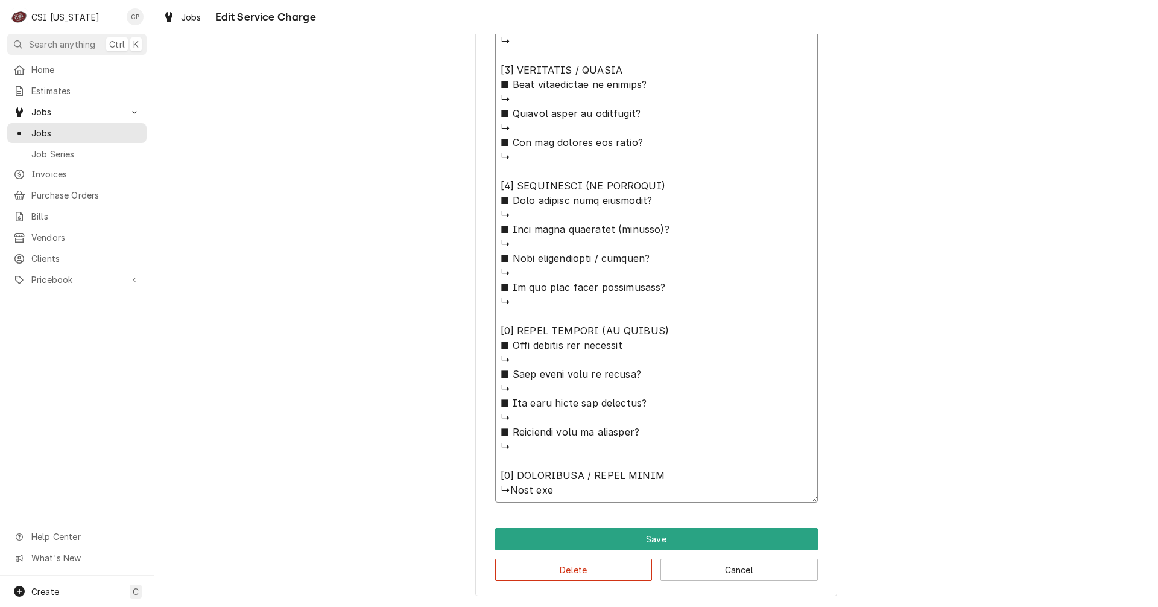
type textarea "⚠️ 𝗙𝗢𝗥𝗠 𝗜𝗡𝗦𝗧𝗥𝗨𝗖𝗧𝗜𝗢𝗡𝗦 ⚠️ ✪ 𝗖𝗼𝗺𝗽𝗹𝗲𝘁𝗲 𝗮𝗹𝗹 𝗿𝗲𝗹𝗲𝘃𝗮𝗻𝘁 𝘀𝗲𝗰𝘁𝗶𝗼𝗻𝘀 ✪ 𝗣𝗿𝗼𝘃𝗶𝗱𝗲 𝗱𝗲𝘁𝗮𝗶𝗹𝗲𝗱 𝗮𝗻𝘀…"
type textarea "x"
type textarea "⚠️ 𝗙𝗢𝗥𝗠 𝗜𝗡𝗦𝗧𝗥𝗨𝗖𝗧𝗜𝗢𝗡𝗦 ⚠️ ✪ 𝗖𝗼𝗺𝗽𝗹𝗲𝘁𝗲 𝗮𝗹𝗹 𝗿𝗲𝗹𝗲𝘃𝗮𝗻𝘁 𝘀𝗲𝗰𝘁𝗶𝗼𝗻𝘀 ✪ 𝗣𝗿𝗼𝘃𝗶𝗱𝗲 𝗱𝗲𝘁𝗮𝗶𝗹𝗲𝗱 𝗮𝗻𝘀…"
type textarea "x"
type textarea "⚠️ 𝗙𝗢𝗥𝗠 𝗜𝗡𝗦𝗧𝗥𝗨𝗖𝗧𝗜𝗢𝗡𝗦 ⚠️ ✪ 𝗖𝗼𝗺𝗽𝗹𝗲𝘁𝗲 𝗮𝗹𝗹 𝗿𝗲𝗹𝗲𝘃𝗮𝗻𝘁 𝘀𝗲𝗰𝘁𝗶𝗼𝗻𝘀 ✪ 𝗣𝗿𝗼𝘃𝗶𝗱𝗲 𝗱𝗲𝘁𝗮𝗶𝗹𝗲𝗱 𝗮𝗻𝘀…"
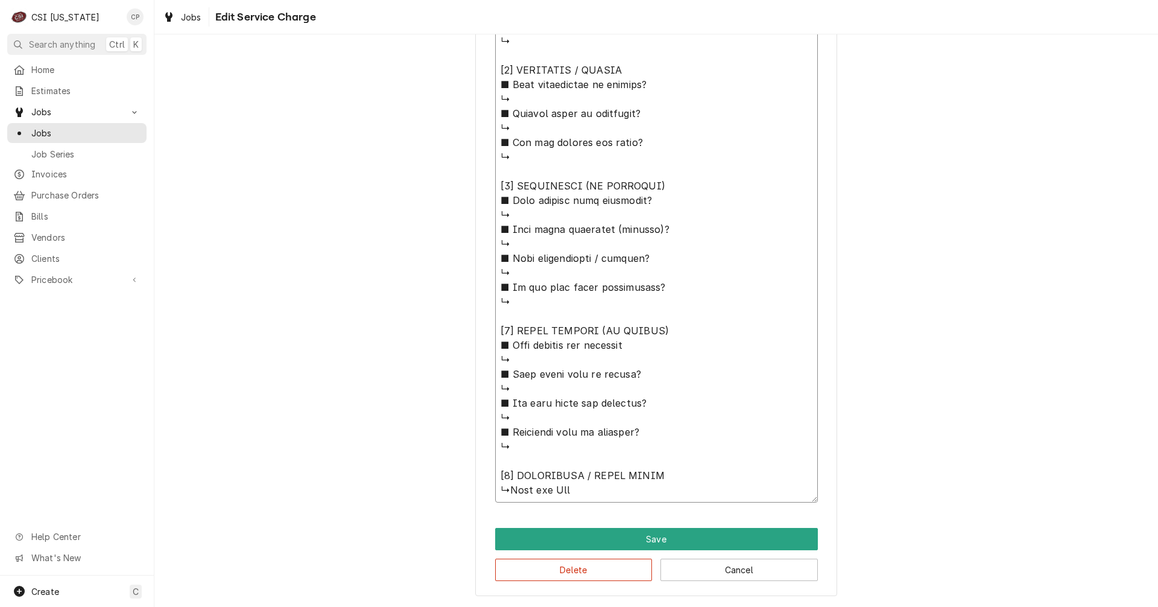
type textarea "x"
type textarea "⚠️ 𝗙𝗢𝗥𝗠 𝗜𝗡𝗦𝗧𝗥𝗨𝗖𝗧𝗜𝗢𝗡𝗦 ⚠️ ✪ 𝗖𝗼𝗺𝗽𝗹𝗲𝘁𝗲 𝗮𝗹𝗹 𝗿𝗲𝗹𝗲𝘃𝗮𝗻𝘁 𝘀𝗲𝗰𝘁𝗶𝗼𝗻𝘀 ✪ 𝗣𝗿𝗼𝘃𝗶𝗱𝗲 𝗱𝗲𝘁𝗮𝗶𝗹𝗲𝗱 𝗮𝗻𝘀…"
type textarea "x"
type textarea "⚠️ 𝗙𝗢𝗥𝗠 𝗜𝗡𝗦𝗧𝗥𝗨𝗖𝗧𝗜𝗢𝗡𝗦 ⚠️ ✪ 𝗖𝗼𝗺𝗽𝗹𝗲𝘁𝗲 𝗮𝗹𝗹 𝗿𝗲𝗹𝗲𝘃𝗮𝗻𝘁 𝘀𝗲𝗰𝘁𝗶𝗼𝗻𝘀 ✪ 𝗣𝗿𝗼𝘃𝗶𝗱𝗲 𝗱𝗲𝘁𝗮𝗶𝗹𝗲𝗱 𝗮𝗻𝘀…"
type textarea "x"
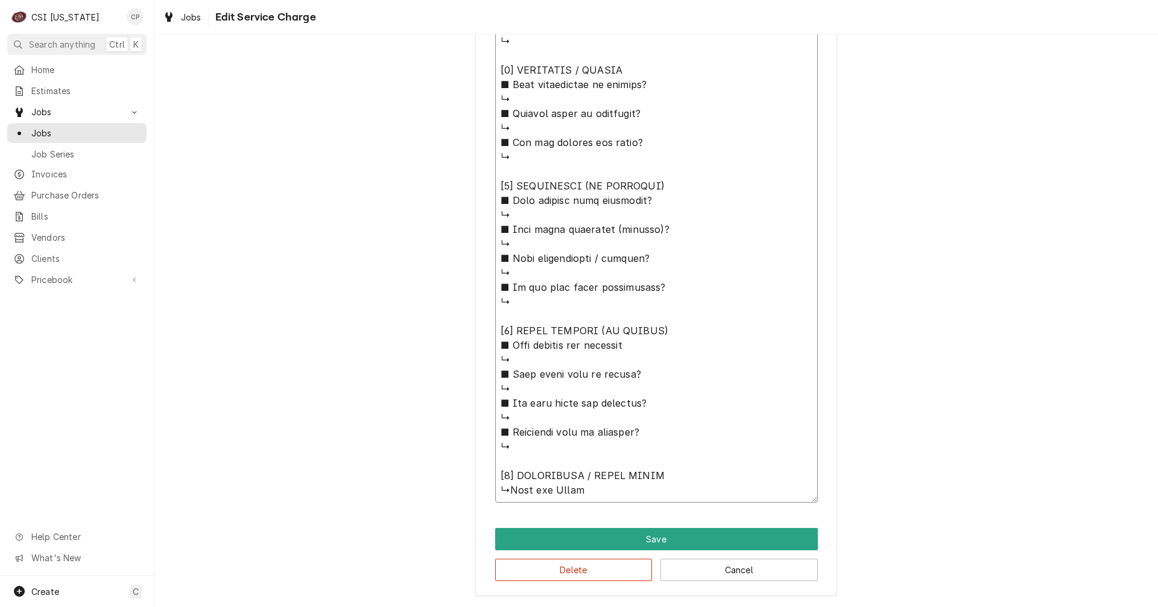
type textarea "⚠️ 𝗙𝗢𝗥𝗠 𝗜𝗡𝗦𝗧𝗥𝗨𝗖𝗧𝗜𝗢𝗡𝗦 ⚠️ ✪ 𝗖𝗼𝗺𝗽𝗹𝗲𝘁𝗲 𝗮𝗹𝗹 𝗿𝗲𝗹𝗲𝘃𝗮𝗻𝘁 𝘀𝗲𝗰𝘁𝗶𝗼𝗻𝘀 ✪ 𝗣𝗿𝗼𝘃𝗶𝗱𝗲 𝗱𝗲𝘁𝗮𝗶𝗹𝗲𝗱 𝗮𝗻𝘀…"
type textarea "x"
type textarea "⚠️ 𝗙𝗢𝗥𝗠 𝗜𝗡𝗦𝗧𝗥𝗨𝗖𝗧𝗜𝗢𝗡𝗦 ⚠️ ✪ 𝗖𝗼𝗺𝗽𝗹𝗲𝘁𝗲 𝗮𝗹𝗹 𝗿𝗲𝗹𝗲𝘃𝗮𝗻𝘁 𝘀𝗲𝗰𝘁𝗶𝗼𝗻𝘀 ✪ 𝗣𝗿𝗼𝘃𝗶𝗱𝗲 𝗱𝗲𝘁𝗮𝗶𝗹𝗲𝗱 𝗮𝗻𝘀…"
type textarea "x"
type textarea "⚠️ 𝗙𝗢𝗥𝗠 𝗜𝗡𝗦𝗧𝗥𝗨𝗖𝗧𝗜𝗢𝗡𝗦 ⚠️ ✪ 𝗖𝗼𝗺𝗽𝗹𝗲𝘁𝗲 𝗮𝗹𝗹 𝗿𝗲𝗹𝗲𝘃𝗮𝗻𝘁 𝘀𝗲𝗰𝘁𝗶𝗼𝗻𝘀 ✪ 𝗣𝗿𝗼𝘃𝗶𝗱𝗲 𝗱𝗲𝘁𝗮𝗶𝗹𝗲𝗱 𝗮𝗻𝘀…"
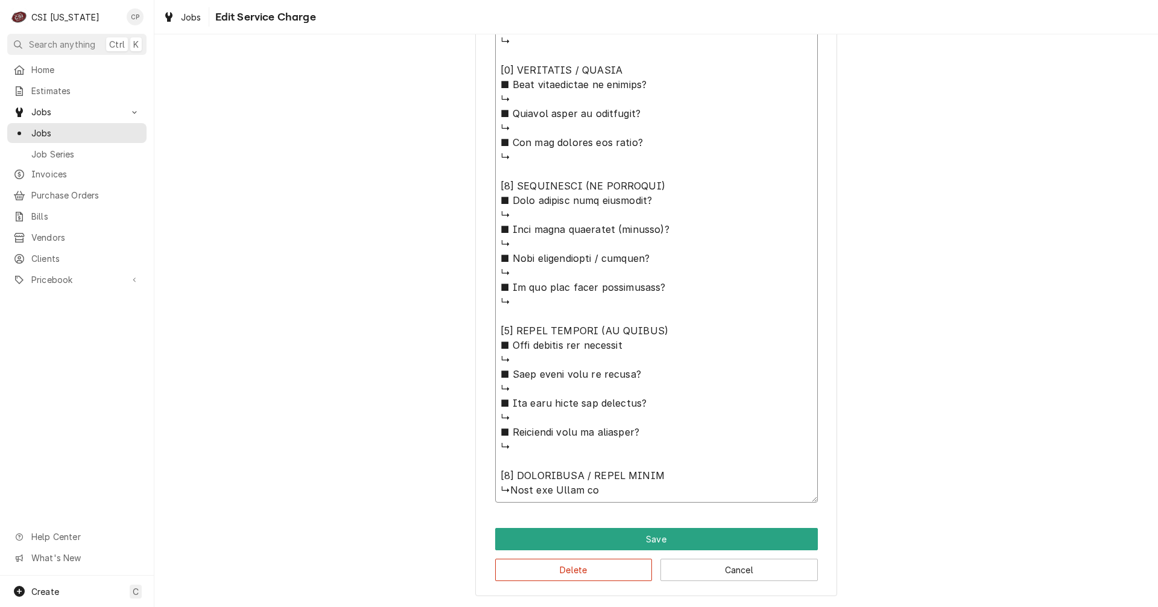
type textarea "x"
type textarea "⚠️ 𝗙𝗢𝗥𝗠 𝗜𝗡𝗦𝗧𝗥𝗨𝗖𝗧𝗜𝗢𝗡𝗦 ⚠️ ✪ 𝗖𝗼𝗺𝗽𝗹𝗲𝘁𝗲 𝗮𝗹𝗹 𝗿𝗲𝗹𝗲𝘃𝗮𝗻𝘁 𝘀𝗲𝗰𝘁𝗶𝗼𝗻𝘀 ✪ 𝗣𝗿𝗼𝘃𝗶𝗱𝗲 𝗱𝗲𝘁𝗮𝗶𝗹𝗲𝗱 𝗮𝗻𝘀…"
type textarea "x"
type textarea "⚠️ 𝗙𝗢𝗥𝗠 𝗜𝗡𝗦𝗧𝗥𝗨𝗖𝗧𝗜𝗢𝗡𝗦 ⚠️ ✪ 𝗖𝗼𝗺𝗽𝗹𝗲𝘁𝗲 𝗮𝗹𝗹 𝗿𝗲𝗹𝗲𝘃𝗮𝗻𝘁 𝘀𝗲𝗰𝘁𝗶𝗼𝗻𝘀 ✪ 𝗣𝗿𝗼𝘃𝗶𝗱𝗲 𝗱𝗲𝘁𝗮𝗶𝗹𝗲𝗱 𝗮𝗻𝘀…"
type textarea "x"
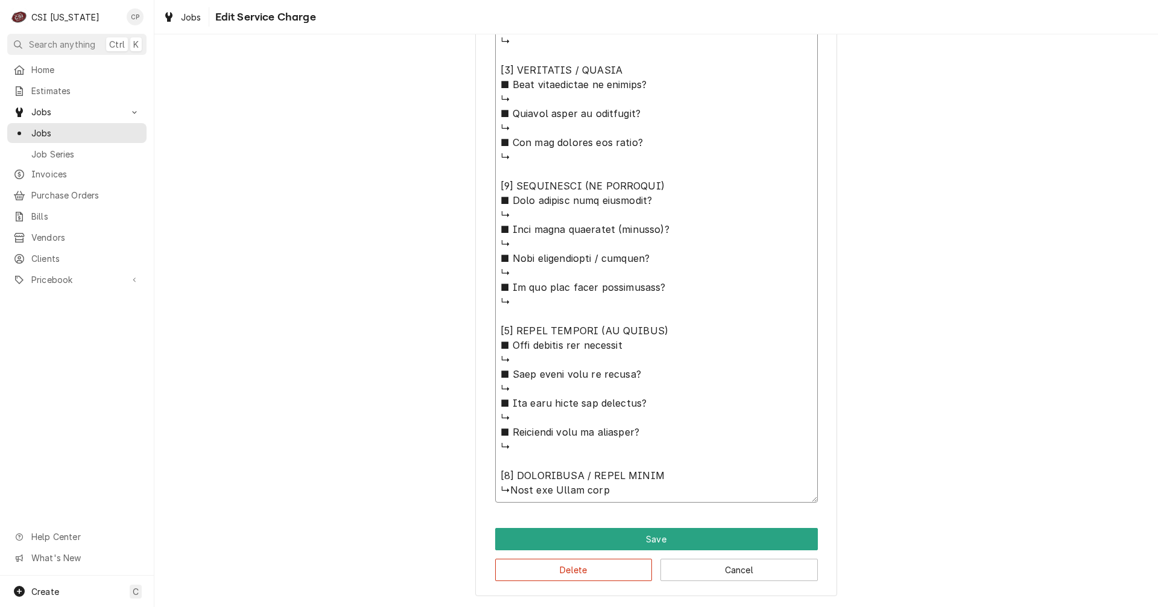
type textarea "⚠️ 𝗙𝗢𝗥𝗠 𝗜𝗡𝗦𝗧𝗥𝗨𝗖𝗧𝗜𝗢𝗡𝗦 ⚠️ ✪ 𝗖𝗼𝗺𝗽𝗹𝗲𝘁𝗲 𝗮𝗹𝗹 𝗿𝗲𝗹𝗲𝘃𝗮𝗻𝘁 𝘀𝗲𝗰𝘁𝗶𝗼𝗻𝘀 ✪ 𝗣𝗿𝗼𝘃𝗶𝗱𝗲 𝗱𝗲𝘁𝗮𝗶𝗹𝗲𝗱 𝗮𝗻𝘀…"
type textarea "x"
type textarea "⚠️ 𝗙𝗢𝗥𝗠 𝗜𝗡𝗦𝗧𝗥𝗨𝗖𝗧𝗜𝗢𝗡𝗦 ⚠️ ✪ 𝗖𝗼𝗺𝗽𝗹𝗲𝘁𝗲 𝗮𝗹𝗹 𝗿𝗲𝗹𝗲𝘃𝗮𝗻𝘁 𝘀𝗲𝗰𝘁𝗶𝗼𝗻𝘀 ✪ 𝗣𝗿𝗼𝘃𝗶𝗱𝗲 𝗱𝗲𝘁𝗮𝗶𝗹𝗲𝗱 𝗮𝗻𝘀…"
type textarea "x"
type textarea "⚠️ 𝗙𝗢𝗥𝗠 𝗜𝗡𝗦𝗧𝗥𝗨𝗖𝗧𝗜𝗢𝗡𝗦 ⚠️ ✪ 𝗖𝗼𝗺𝗽𝗹𝗲𝘁𝗲 𝗮𝗹𝗹 𝗿𝗲𝗹𝗲𝘃𝗮𝗻𝘁 𝘀𝗲𝗰𝘁𝗶𝗼𝗻𝘀 ✪ 𝗣𝗿𝗼𝘃𝗶𝗱𝗲 𝗱𝗲𝘁𝗮𝗶𝗹𝗲𝗱 𝗮𝗻𝘀…"
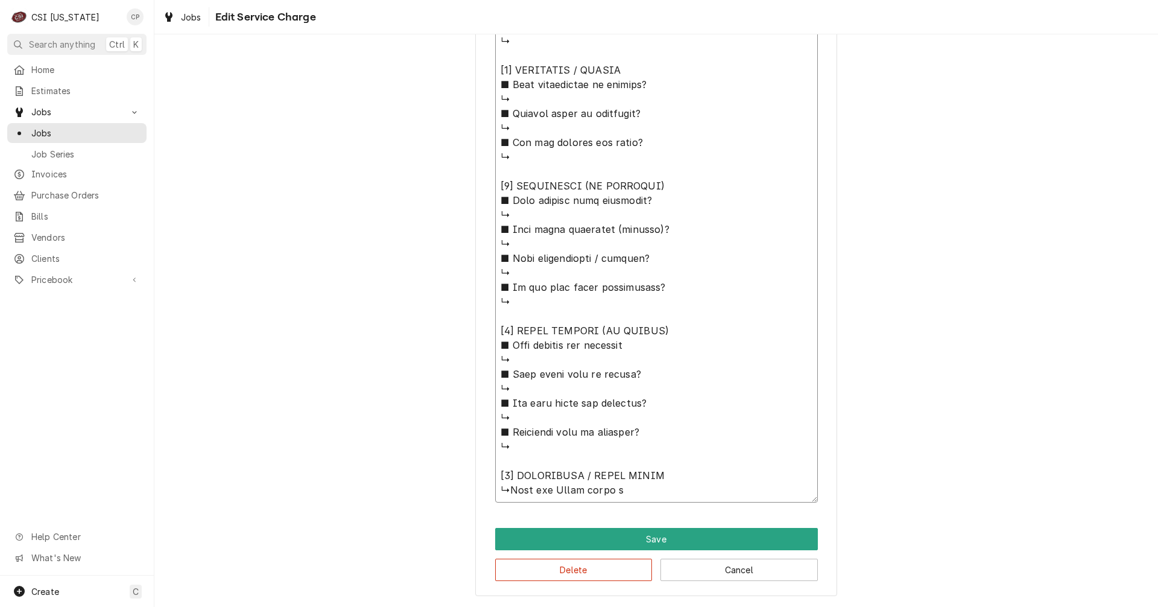
type textarea "x"
type textarea "⚠️ 𝗙𝗢𝗥𝗠 𝗜𝗡𝗦𝗧𝗥𝗨𝗖𝗧𝗜𝗢𝗡𝗦 ⚠️ ✪ 𝗖𝗼𝗺𝗽𝗹𝗲𝘁𝗲 𝗮𝗹𝗹 𝗿𝗲𝗹𝗲𝘃𝗮𝗻𝘁 𝘀𝗲𝗰𝘁𝗶𝗼𝗻𝘀 ✪ 𝗣𝗿𝗼𝘃𝗶𝗱𝗲 𝗱𝗲𝘁𝗮𝗶𝗹𝗲𝗱 𝗮𝗻𝘀…"
type textarea "x"
type textarea "⚠️ 𝗙𝗢𝗥𝗠 𝗜𝗡𝗦𝗧𝗥𝗨𝗖𝗧𝗜𝗢𝗡𝗦 ⚠️ ✪ 𝗖𝗼𝗺𝗽𝗹𝗲𝘁𝗲 𝗮𝗹𝗹 𝗿𝗲𝗹𝗲𝘃𝗮𝗻𝘁 𝘀𝗲𝗰𝘁𝗶𝗼𝗻𝘀 ✪ 𝗣𝗿𝗼𝘃𝗶𝗱𝗲 𝗱𝗲𝘁𝗮𝗶𝗹𝗲𝗱 𝗮𝗻𝘀…"
type textarea "x"
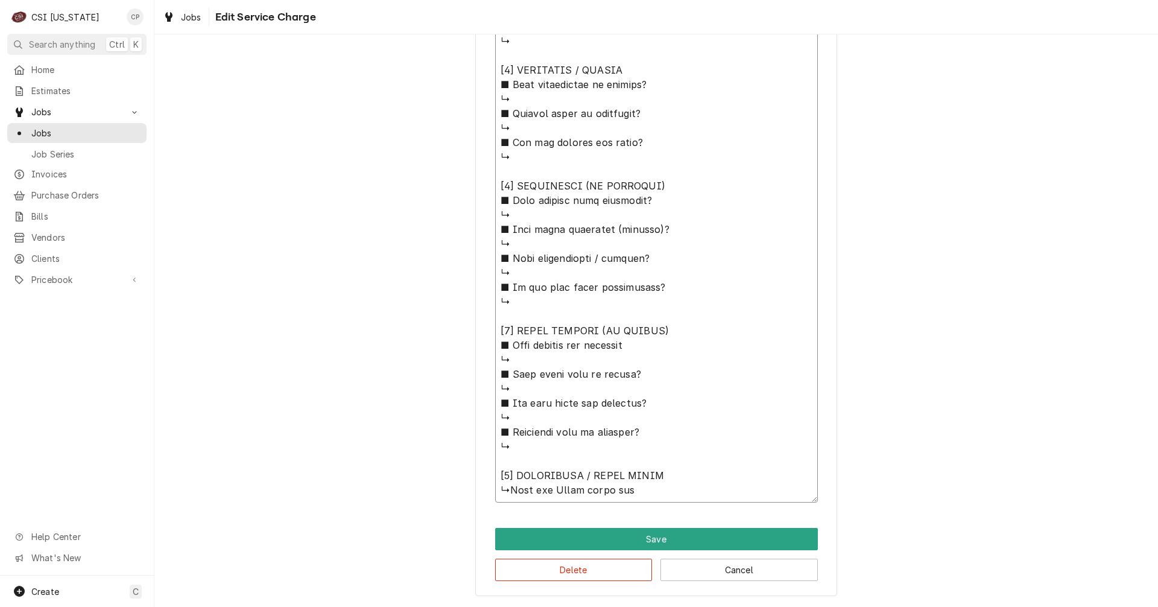
type textarea "⚠️ 𝗙𝗢𝗥𝗠 𝗜𝗡𝗦𝗧𝗥𝗨𝗖𝗧𝗜𝗢𝗡𝗦 ⚠️ ✪ 𝗖𝗼𝗺𝗽𝗹𝗲𝘁𝗲 𝗮𝗹𝗹 𝗿𝗲𝗹𝗲𝘃𝗮𝗻𝘁 𝘀𝗲𝗰𝘁𝗶𝗼𝗻𝘀 ✪ 𝗣𝗿𝗼𝘃𝗶𝗱𝗲 𝗱𝗲𝘁𝗮𝗶𝗹𝗲𝗱 𝗮𝗻𝘀…"
type textarea "x"
type textarea "⚠️ 𝗙𝗢𝗥𝗠 𝗜𝗡𝗦𝗧𝗥𝗨𝗖𝗧𝗜𝗢𝗡𝗦 ⚠️ ✪ 𝗖𝗼𝗺𝗽𝗹𝗲𝘁𝗲 𝗮𝗹𝗹 𝗿𝗲𝗹𝗲𝘃𝗮𝗻𝘁 𝘀𝗲𝗰𝘁𝗶𝗼𝗻𝘀 ✪ 𝗣𝗿𝗼𝘃𝗶𝗱𝗲 𝗱𝗲𝘁𝗮𝗶𝗹𝗲𝗱 𝗮𝗻𝘀…"
type textarea "x"
type textarea "⚠️ 𝗙𝗢𝗥𝗠 𝗜𝗡𝗦𝗧𝗥𝗨𝗖𝗧𝗜𝗢𝗡𝗦 ⚠️ ✪ 𝗖𝗼𝗺𝗽𝗹𝗲𝘁𝗲 𝗮𝗹𝗹 𝗿𝗲𝗹𝗲𝘃𝗮𝗻𝘁 𝘀𝗲𝗰𝘁𝗶𝗼𝗻𝘀 ✪ 𝗣𝗿𝗼𝘃𝗶𝗱𝗲 𝗱𝗲𝘁𝗮𝗶𝗹𝗲𝗱 𝗮𝗻𝘀…"
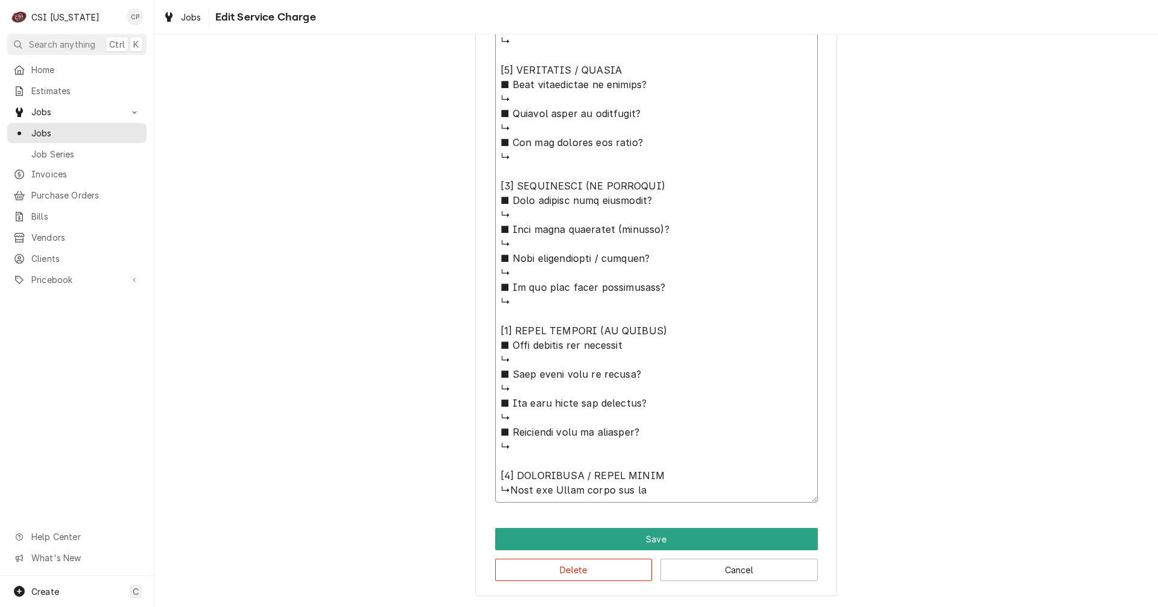
type textarea "x"
type textarea "⚠️ 𝗙𝗢𝗥𝗠 𝗜𝗡𝗦𝗧𝗥𝗨𝗖𝗧𝗜𝗢𝗡𝗦 ⚠️ ✪ 𝗖𝗼𝗺𝗽𝗹𝗲𝘁𝗲 𝗮𝗹𝗹 𝗿𝗲𝗹𝗲𝘃𝗮𝗻𝘁 𝘀𝗲𝗰𝘁𝗶𝗼𝗻𝘀 ✪ 𝗣𝗿𝗼𝘃𝗶𝗱𝗲 𝗱𝗲𝘁𝗮𝗶𝗹𝗲𝗱 𝗮𝗻𝘀…"
type textarea "x"
type textarea "⚠️ 𝗙𝗢𝗥𝗠 𝗜𝗡𝗦𝗧𝗥𝗨𝗖𝗧𝗜𝗢𝗡𝗦 ⚠️ ✪ 𝗖𝗼𝗺𝗽𝗹𝗲𝘁𝗲 𝗮𝗹𝗹 𝗿𝗲𝗹𝗲𝘃𝗮𝗻𝘁 𝘀𝗲𝗰𝘁𝗶𝗼𝗻𝘀 ✪ 𝗣𝗿𝗼𝘃𝗶𝗱𝗲 𝗱𝗲𝘁𝗮𝗶𝗹𝗲𝗱 𝗮𝗻𝘀…"
type textarea "x"
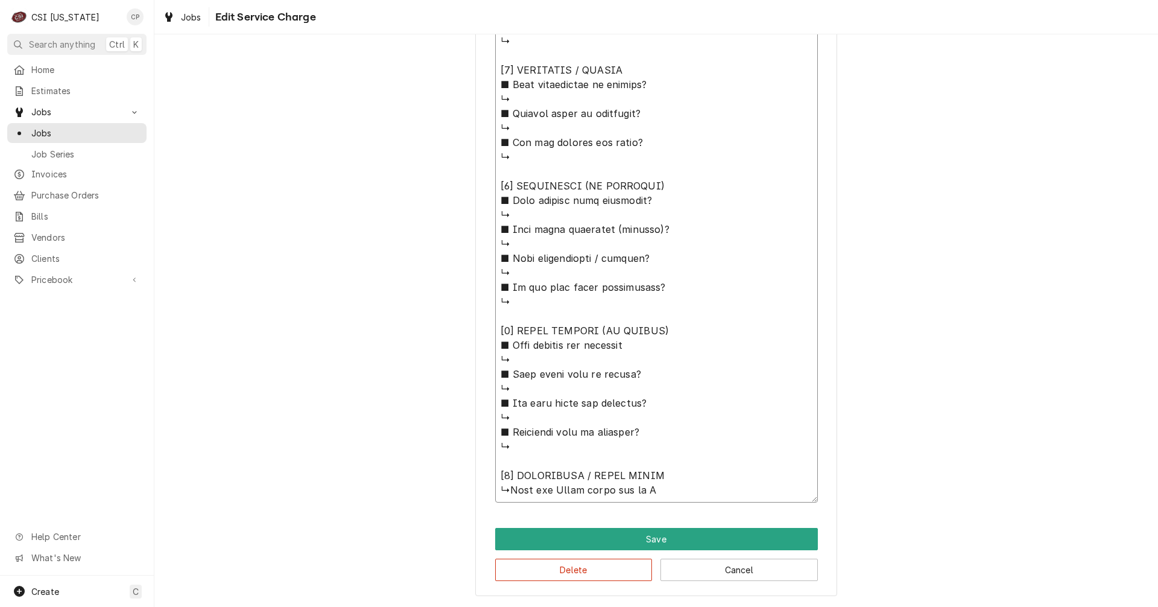
type textarea "⚠️ 𝗙𝗢𝗥𝗠 𝗜𝗡𝗦𝗧𝗥𝗨𝗖𝗧𝗜𝗢𝗡𝗦 ⚠️ ✪ 𝗖𝗼𝗺𝗽𝗹𝗲𝘁𝗲 𝗮𝗹𝗹 𝗿𝗲𝗹𝗲𝘃𝗮𝗻𝘁 𝘀𝗲𝗰𝘁𝗶𝗼𝗻𝘀 ✪ 𝗣𝗿𝗼𝘃𝗶𝗱𝗲 𝗱𝗲𝘁𝗮𝗶𝗹𝗲𝗱 𝗮𝗻𝘀…"
type textarea "x"
type textarea "⚠️ 𝗙𝗢𝗥𝗠 𝗜𝗡𝗦𝗧𝗥𝗨𝗖𝗧𝗜𝗢𝗡𝗦 ⚠️ ✪ 𝗖𝗼𝗺𝗽𝗹𝗲𝘁𝗲 𝗮𝗹𝗹 𝗿𝗲𝗹𝗲𝘃𝗮𝗻𝘁 𝘀𝗲𝗰𝘁𝗶𝗼𝗻𝘀 ✪ 𝗣𝗿𝗼𝘃𝗶𝗱𝗲 𝗱𝗲𝘁𝗮𝗶𝗹𝗲𝗱 𝗮𝗻𝘀…"
type textarea "x"
type textarea "⚠️ 𝗙𝗢𝗥𝗠 𝗜𝗡𝗦𝗧𝗥𝗨𝗖𝗧𝗜𝗢𝗡𝗦 ⚠️ ✪ 𝗖𝗼𝗺𝗽𝗹𝗲𝘁𝗲 𝗮𝗹𝗹 𝗿𝗲𝗹𝗲𝘃𝗮𝗻𝘁 𝘀𝗲𝗰𝘁𝗶𝗼𝗻𝘀 ✪ 𝗣𝗿𝗼𝘃𝗶𝗱𝗲 𝗱𝗲𝘁𝗮𝗶𝗹𝗲𝗱 𝗮𝗻𝘀…"
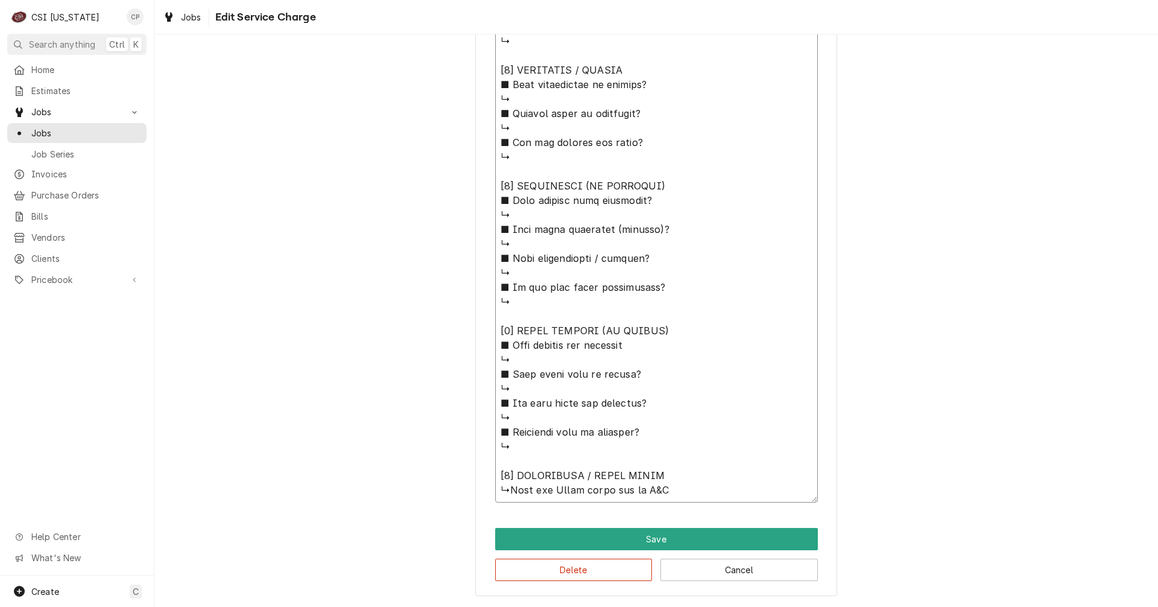
type textarea "x"
type textarea "⚠️ 𝗙𝗢𝗥𝗠 𝗜𝗡𝗦𝗧𝗥𝗨𝗖𝗧𝗜𝗢𝗡𝗦 ⚠️ ✪ 𝗖𝗼𝗺𝗽𝗹𝗲𝘁𝗲 𝗮𝗹𝗹 𝗿𝗲𝗹𝗲𝘃𝗮𝗻𝘁 𝘀𝗲𝗰𝘁𝗶𝗼𝗻𝘀 ✪ 𝗣𝗿𝗼𝘃𝗶𝗱𝗲 𝗱𝗲𝘁𝗮𝗶𝗹𝗲𝗱 𝗮𝗻𝘀…"
type textarea "x"
type textarea "⚠️ 𝗙𝗢𝗥𝗠 𝗜𝗡𝗦𝗧𝗥𝗨𝗖𝗧𝗜𝗢𝗡𝗦 ⚠️ ✪ 𝗖𝗼𝗺𝗽𝗹𝗲𝘁𝗲 𝗮𝗹𝗹 𝗿𝗲𝗹𝗲𝘃𝗮𝗻𝘁 𝘀𝗲𝗰𝘁𝗶𝗼𝗻𝘀 ✪ 𝗣𝗿𝗼𝘃𝗶𝗱𝗲 𝗱𝗲𝘁𝗮𝗶𝗹𝗲𝗱 𝗮𝗻𝘀…"
type textarea "x"
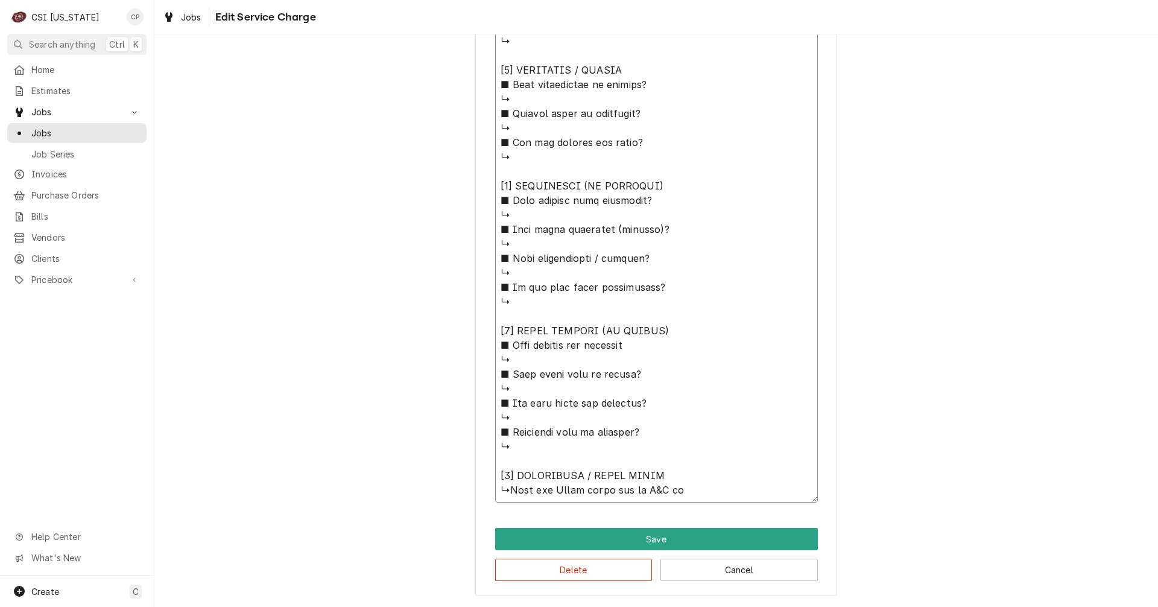
type textarea "⚠️ 𝗙𝗢𝗥𝗠 𝗜𝗡𝗦𝗧𝗥𝗨𝗖𝗧𝗜𝗢𝗡𝗦 ⚠️ ✪ 𝗖𝗼𝗺𝗽𝗹𝗲𝘁𝗲 𝗮𝗹𝗹 𝗿𝗲𝗹𝗲𝘃𝗮𝗻𝘁 𝘀𝗲𝗰𝘁𝗶𝗼𝗻𝘀 ✪ 𝗣𝗿𝗼𝘃𝗶𝗱𝗲 𝗱𝗲𝘁𝗮𝗶𝗹𝗲𝗱 𝗮𝗻𝘀…"
type textarea "x"
type textarea "⚠️ 𝗙𝗢𝗥𝗠 𝗜𝗡𝗦𝗧𝗥𝗨𝗖𝗧𝗜𝗢𝗡𝗦 ⚠️ ✪ 𝗖𝗼𝗺𝗽𝗹𝗲𝘁𝗲 𝗮𝗹𝗹 𝗿𝗲𝗹𝗲𝘃𝗮𝗻𝘁 𝘀𝗲𝗰𝘁𝗶𝗼𝗻𝘀 ✪ 𝗣𝗿𝗼𝘃𝗶𝗱𝗲 𝗱𝗲𝘁𝗮𝗶𝗹𝗲𝗱 𝗮𝗻𝘀…"
type textarea "x"
type textarea "⚠️ 𝗙𝗢𝗥𝗠 𝗜𝗡𝗦𝗧𝗥𝗨𝗖𝗧𝗜𝗢𝗡𝗦 ⚠️ ✪ 𝗖𝗼𝗺𝗽𝗹𝗲𝘁𝗲 𝗮𝗹𝗹 𝗿𝗲𝗹𝗲𝘃𝗮𝗻𝘁 𝘀𝗲𝗰𝘁𝗶𝗼𝗻𝘀 ✪ 𝗣𝗿𝗼𝘃𝗶𝗱𝗲 𝗱𝗲𝘁𝗮𝗶𝗹𝗲𝗱 𝗮𝗻𝘀…"
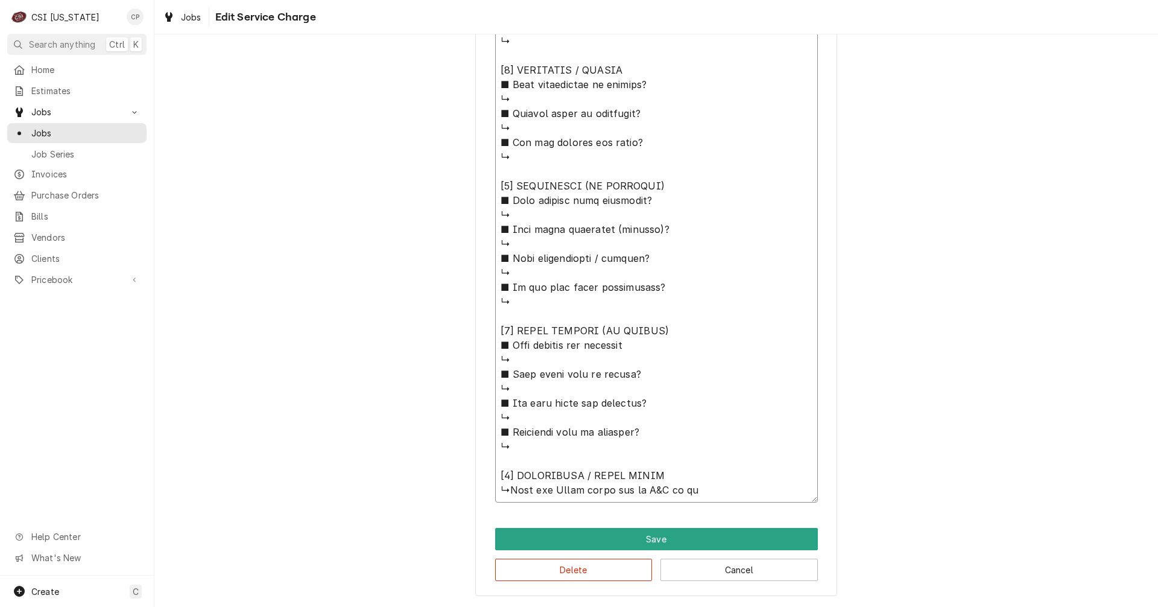
type textarea "x"
type textarea "⚠️ 𝗙𝗢𝗥𝗠 𝗜𝗡𝗦𝗧𝗥𝗨𝗖𝗧𝗜𝗢𝗡𝗦 ⚠️ ✪ 𝗖𝗼𝗺𝗽𝗹𝗲𝘁𝗲 𝗮𝗹𝗹 𝗿𝗲𝗹𝗲𝘃𝗮𝗻𝘁 𝘀𝗲𝗰𝘁𝗶𝗼𝗻𝘀 ✪ 𝗣𝗿𝗼𝘃𝗶𝗱𝗲 𝗱𝗲𝘁𝗮𝗶𝗹𝗲𝗱 𝗮𝗻𝘀…"
type textarea "x"
type textarea "⚠️ 𝗙𝗢𝗥𝗠 𝗜𝗡𝗦𝗧𝗥𝗨𝗖𝗧𝗜𝗢𝗡𝗦 ⚠️ ✪ 𝗖𝗼𝗺𝗽𝗹𝗲𝘁𝗲 𝗮𝗹𝗹 𝗿𝗲𝗹𝗲𝘃𝗮𝗻𝘁 𝘀𝗲𝗰𝘁𝗶𝗼𝗻𝘀 ✪ 𝗣𝗿𝗼𝘃𝗶𝗱𝗲 𝗱𝗲𝘁𝗮𝗶𝗹𝗲𝗱 𝗮𝗻𝘀…"
type textarea "x"
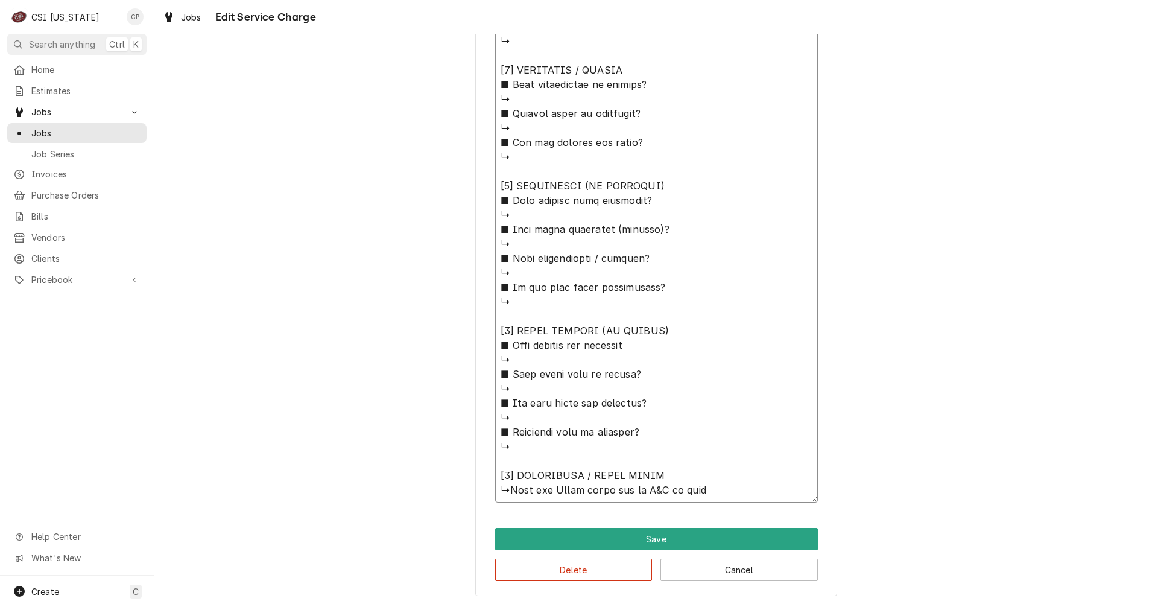
type textarea "⚠️ 𝗙𝗢𝗥𝗠 𝗜𝗡𝗦𝗧𝗥𝗨𝗖𝗧𝗜𝗢𝗡𝗦 ⚠️ ✪ 𝗖𝗼𝗺𝗽𝗹𝗲𝘁𝗲 𝗮𝗹𝗹 𝗿𝗲𝗹𝗲𝘃𝗮𝗻𝘁 𝘀𝗲𝗰𝘁𝗶𝗼𝗻𝘀 ✪ 𝗣𝗿𝗼𝘃𝗶𝗱𝗲 𝗱𝗲𝘁𝗮𝗶𝗹𝗲𝗱 𝗮𝗻𝘀…"
type textarea "x"
type textarea "⚠️ 𝗙𝗢𝗥𝗠 𝗜𝗡𝗦𝗧𝗥𝗨𝗖𝗧𝗜𝗢𝗡𝗦 ⚠️ ✪ 𝗖𝗼𝗺𝗽𝗹𝗲𝘁𝗲 𝗮𝗹𝗹 𝗿𝗲𝗹𝗲𝘃𝗮𝗻𝘁 𝘀𝗲𝗰𝘁𝗶𝗼𝗻𝘀 ✪ 𝗣𝗿𝗼𝘃𝗶𝗱𝗲 𝗱𝗲𝘁𝗮𝗶𝗹𝗲𝗱 𝗮𝗻𝘀…"
type textarea "x"
type textarea "⚠️ 𝗙𝗢𝗥𝗠 𝗜𝗡𝗦𝗧𝗥𝗨𝗖𝗧𝗜𝗢𝗡𝗦 ⚠️ ✪ 𝗖𝗼𝗺𝗽𝗹𝗲𝘁𝗲 𝗮𝗹𝗹 𝗿𝗲𝗹𝗲𝘃𝗮𝗻𝘁 𝘀𝗲𝗰𝘁𝗶𝗼𝗻𝘀 ✪ 𝗣𝗿𝗼𝘃𝗶𝗱𝗲 𝗱𝗲𝘁𝗮𝗶𝗹𝗲𝗱 𝗮𝗻𝘀…"
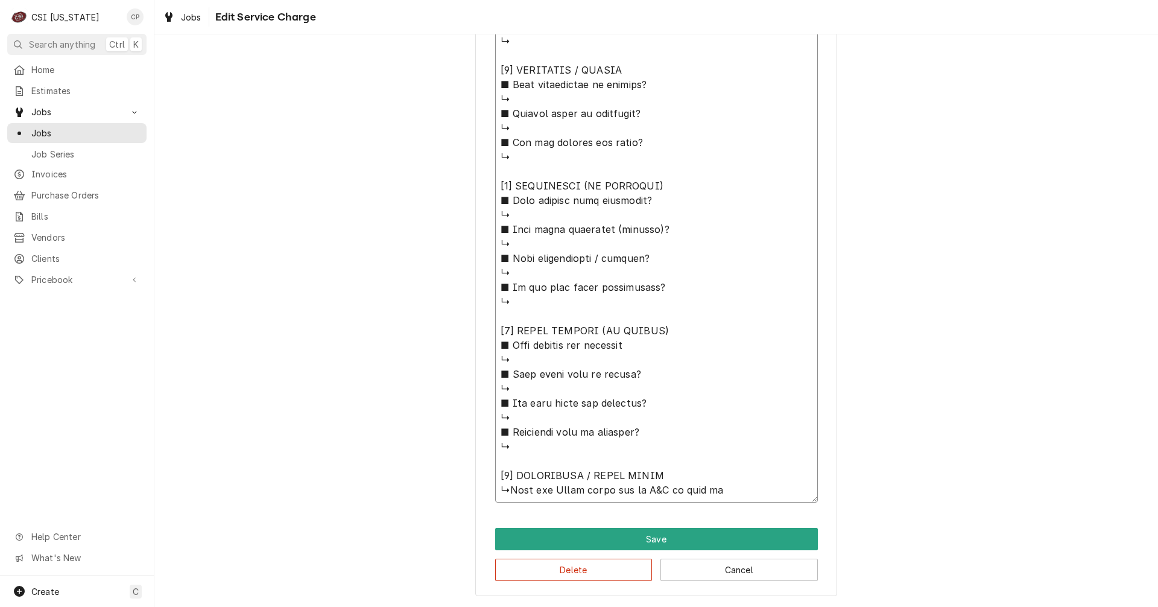
type textarea "x"
type textarea "⚠️ 𝗙𝗢𝗥𝗠 𝗜𝗡𝗦𝗧𝗥𝗨𝗖𝗧𝗜𝗢𝗡𝗦 ⚠️ ✪ 𝗖𝗼𝗺𝗽𝗹𝗲𝘁𝗲 𝗮𝗹𝗹 𝗿𝗲𝗹𝗲𝘃𝗮𝗻𝘁 𝘀𝗲𝗰𝘁𝗶𝗼𝗻𝘀 ✪ 𝗣𝗿𝗼𝘃𝗶𝗱𝗲 𝗱𝗲𝘁𝗮𝗶𝗹𝗲𝗱 𝗮𝗻𝘀…"
type textarea "x"
type textarea "⚠️ 𝗙𝗢𝗥𝗠 𝗜𝗡𝗦𝗧𝗥𝗨𝗖𝗧𝗜𝗢𝗡𝗦 ⚠️ ✪ 𝗖𝗼𝗺𝗽𝗹𝗲𝘁𝗲 𝗮𝗹𝗹 𝗿𝗲𝗹𝗲𝘃𝗮𝗻𝘁 𝘀𝗲𝗰𝘁𝗶𝗼𝗻𝘀 ✪ 𝗣𝗿𝗼𝘃𝗶𝗱𝗲 𝗱𝗲𝘁𝗮𝗶𝗹𝗲𝗱 𝗮𝗻𝘀…"
type textarea "x"
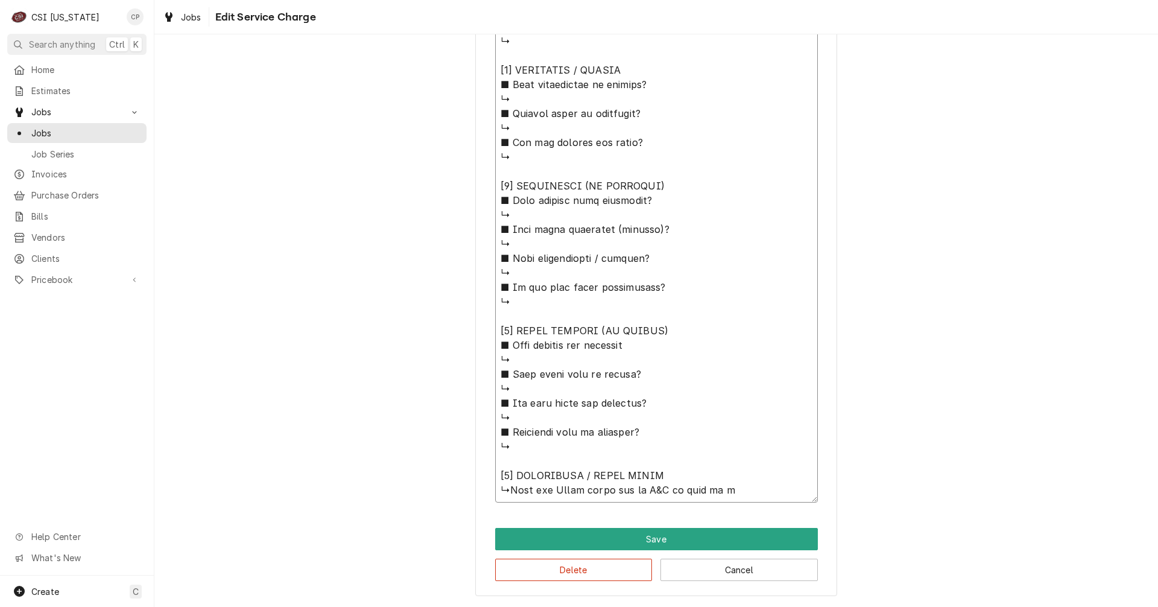
type textarea "⚠️ 𝗙𝗢𝗥𝗠 𝗜𝗡𝗦𝗧𝗥𝗨𝗖𝗧𝗜𝗢𝗡𝗦 ⚠️ ✪ 𝗖𝗼𝗺𝗽𝗹𝗲𝘁𝗲 𝗮𝗹𝗹 𝗿𝗲𝗹𝗲𝘃𝗮𝗻𝘁 𝘀𝗲𝗰𝘁𝗶𝗼𝗻𝘀 ✪ 𝗣𝗿𝗼𝘃𝗶𝗱𝗲 𝗱𝗲𝘁𝗮𝗶𝗹𝗲𝗱 𝗮𝗻𝘀…"
type textarea "x"
type textarea "⚠️ 𝗙𝗢𝗥𝗠 𝗜𝗡𝗦𝗧𝗥𝗨𝗖𝗧𝗜𝗢𝗡𝗦 ⚠️ ✪ 𝗖𝗼𝗺𝗽𝗹𝗲𝘁𝗲 𝗮𝗹𝗹 𝗿𝗲𝗹𝗲𝘃𝗮𝗻𝘁 𝘀𝗲𝗰𝘁𝗶𝗼𝗻𝘀 ✪ 𝗣𝗿𝗼𝘃𝗶𝗱𝗲 𝗱𝗲𝘁𝗮𝗶𝗹𝗲𝗱 𝗮𝗻𝘀…"
type textarea "x"
type textarea "⚠️ 𝗙𝗢𝗥𝗠 𝗜𝗡𝗦𝗧𝗥𝗨𝗖𝗧𝗜𝗢𝗡𝗦 ⚠️ ✪ 𝗖𝗼𝗺𝗽𝗹𝗲𝘁𝗲 𝗮𝗹𝗹 𝗿𝗲𝗹𝗲𝘃𝗮𝗻𝘁 𝘀𝗲𝗰𝘁𝗶𝗼𝗻𝘀 ✪ 𝗣𝗿𝗼𝘃𝗶𝗱𝗲 𝗱𝗲𝘁𝗮𝗶𝗹𝗲𝗱 𝗮𝗻𝘀…"
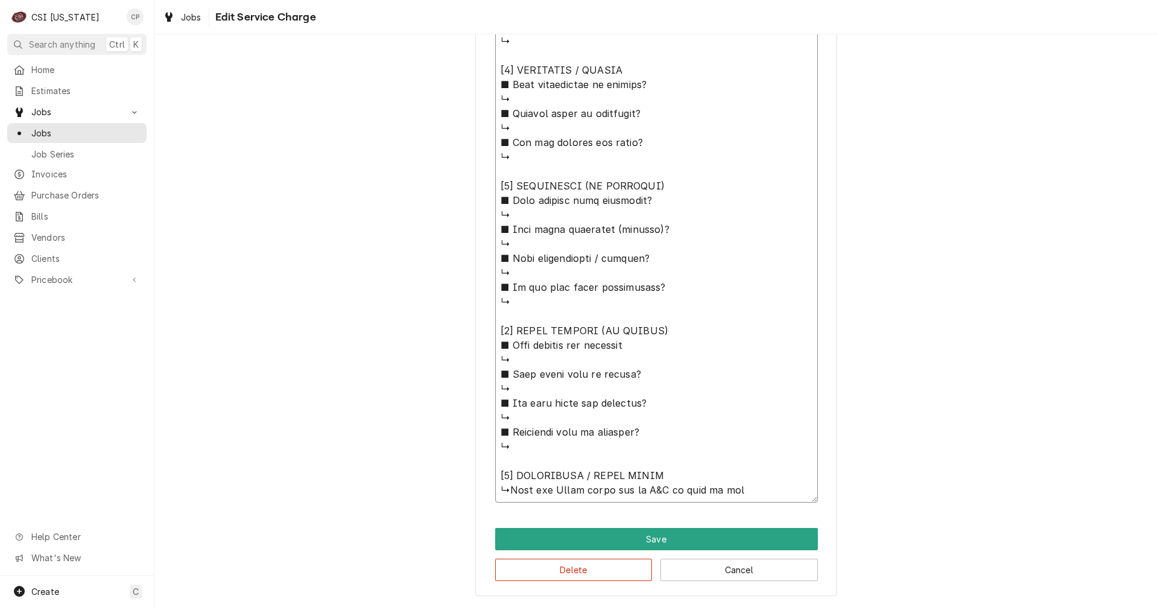
type textarea "x"
type textarea "⚠️ 𝗙𝗢𝗥𝗠 𝗜𝗡𝗦𝗧𝗥𝗨𝗖𝗧𝗜𝗢𝗡𝗦 ⚠️ ✪ 𝗖𝗼𝗺𝗽𝗹𝗲𝘁𝗲 𝗮𝗹𝗹 𝗿𝗲𝗹𝗲𝘃𝗮𝗻𝘁 𝘀𝗲𝗰𝘁𝗶𝗼𝗻𝘀 ✪ 𝗣𝗿𝗼𝘃𝗶𝗱𝗲 𝗱𝗲𝘁𝗮𝗶𝗹𝗲𝗱 𝗮𝗻𝘀…"
type textarea "x"
type textarea "⚠️ 𝗙𝗢𝗥𝗠 𝗜𝗡𝗦𝗧𝗥𝗨𝗖𝗧𝗜𝗢𝗡𝗦 ⚠️ ✪ 𝗖𝗼𝗺𝗽𝗹𝗲𝘁𝗲 𝗮𝗹𝗹 𝗿𝗲𝗹𝗲𝘃𝗮𝗻𝘁 𝘀𝗲𝗰𝘁𝗶𝗼𝗻𝘀 ✪ 𝗣𝗿𝗼𝘃𝗶𝗱𝗲 𝗱𝗲𝘁𝗮𝗶𝗹𝗲𝗱 𝗮𝗻𝘀…"
type textarea "x"
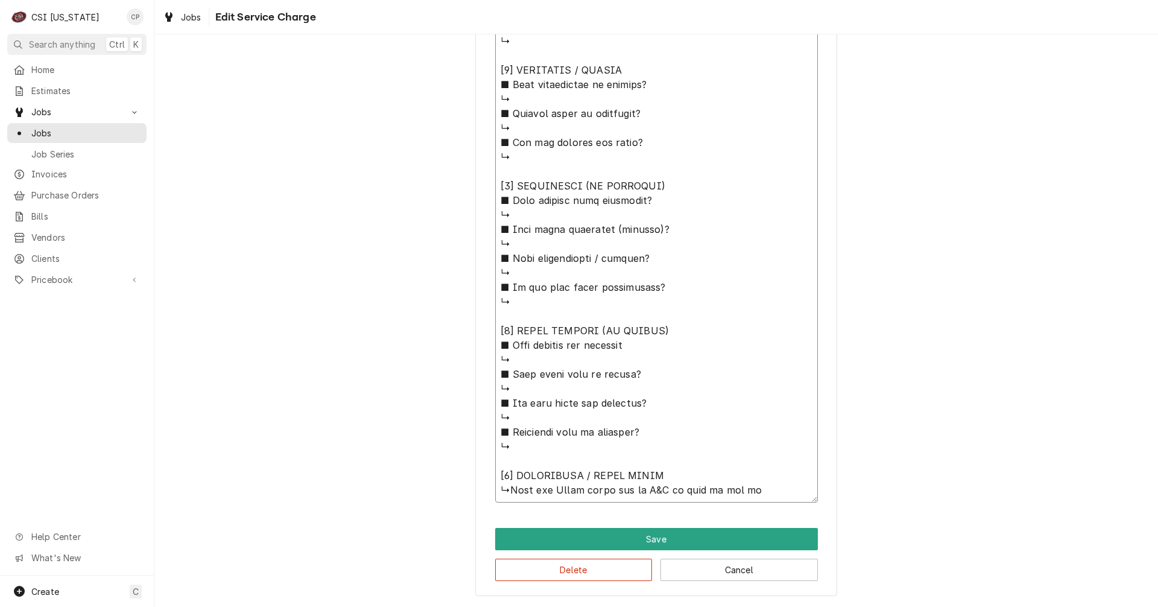
type textarea "⚠️ 𝗙𝗢𝗥𝗠 𝗜𝗡𝗦𝗧𝗥𝗨𝗖𝗧𝗜𝗢𝗡𝗦 ⚠️ ✪ 𝗖𝗼𝗺𝗽𝗹𝗲𝘁𝗲 𝗮𝗹𝗹 𝗿𝗲𝗹𝗲𝘃𝗮𝗻𝘁 𝘀𝗲𝗰𝘁𝗶𝗼𝗻𝘀 ✪ 𝗣𝗿𝗼𝘃𝗶𝗱𝗲 𝗱𝗲𝘁𝗮𝗶𝗹𝗲𝗱 𝗮𝗻𝘀…"
type textarea "x"
type textarea "⚠️ 𝗙𝗢𝗥𝗠 𝗜𝗡𝗦𝗧𝗥𝗨𝗖𝗧𝗜𝗢𝗡𝗦 ⚠️ ✪ 𝗖𝗼𝗺𝗽𝗹𝗲𝘁𝗲 𝗮𝗹𝗹 𝗿𝗲𝗹𝗲𝘃𝗮𝗻𝘁 𝘀𝗲𝗰𝘁𝗶𝗼𝗻𝘀 ✪ 𝗣𝗿𝗼𝘃𝗶𝗱𝗲 𝗱𝗲𝘁𝗮𝗶𝗹𝗲𝗱 𝗮𝗻𝘀…"
type textarea "x"
type textarea "⚠️ 𝗙𝗢𝗥𝗠 𝗜𝗡𝗦𝗧𝗥𝗨𝗖𝗧𝗜𝗢𝗡𝗦 ⚠️ ✪ 𝗖𝗼𝗺𝗽𝗹𝗲𝘁𝗲 𝗮𝗹𝗹 𝗿𝗲𝗹𝗲𝘃𝗮𝗻𝘁 𝘀𝗲𝗰𝘁𝗶𝗼𝗻𝘀 ✪ 𝗣𝗿𝗼𝘃𝗶𝗱𝗲 𝗱𝗲𝘁𝗮𝗶𝗹𝗲𝗱 𝗮𝗻𝘀…"
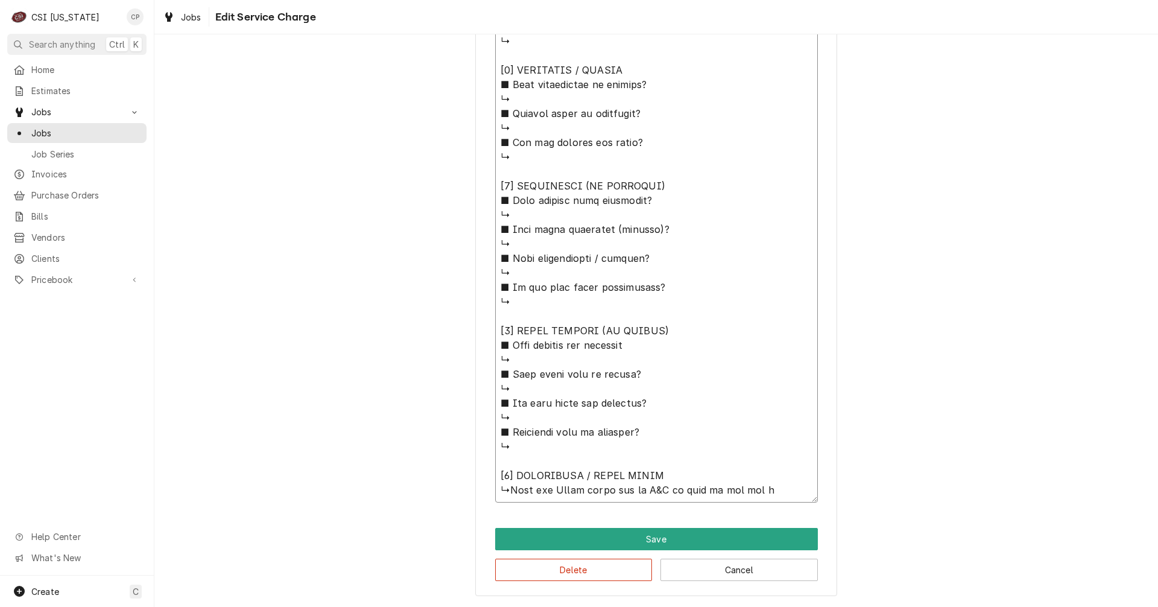
type textarea "x"
type textarea "⚠️ 𝗙𝗢𝗥𝗠 𝗜𝗡𝗦𝗧𝗥𝗨𝗖𝗧𝗜𝗢𝗡𝗦 ⚠️ ✪ 𝗖𝗼𝗺𝗽𝗹𝗲𝘁𝗲 𝗮𝗹𝗹 𝗿𝗲𝗹𝗲𝘃𝗮𝗻𝘁 𝘀𝗲𝗰𝘁𝗶𝗼𝗻𝘀 ✪ 𝗣𝗿𝗼𝘃𝗶𝗱𝗲 𝗱𝗲𝘁𝗮𝗶𝗹𝗲𝗱 𝗮𝗻𝘀…"
type textarea "x"
type textarea "⚠️ 𝗙𝗢𝗥𝗠 𝗜𝗡𝗦𝗧𝗥𝗨𝗖𝗧𝗜𝗢𝗡𝗦 ⚠️ ✪ 𝗖𝗼𝗺𝗽𝗹𝗲𝘁𝗲 𝗮𝗹𝗹 𝗿𝗲𝗹𝗲𝘃𝗮𝗻𝘁 𝘀𝗲𝗰𝘁𝗶𝗼𝗻𝘀 ✪ 𝗣𝗿𝗼𝘃𝗶𝗱𝗲 𝗱𝗲𝘁𝗮𝗶𝗹𝗲𝗱 𝗮𝗻𝘀…"
type textarea "x"
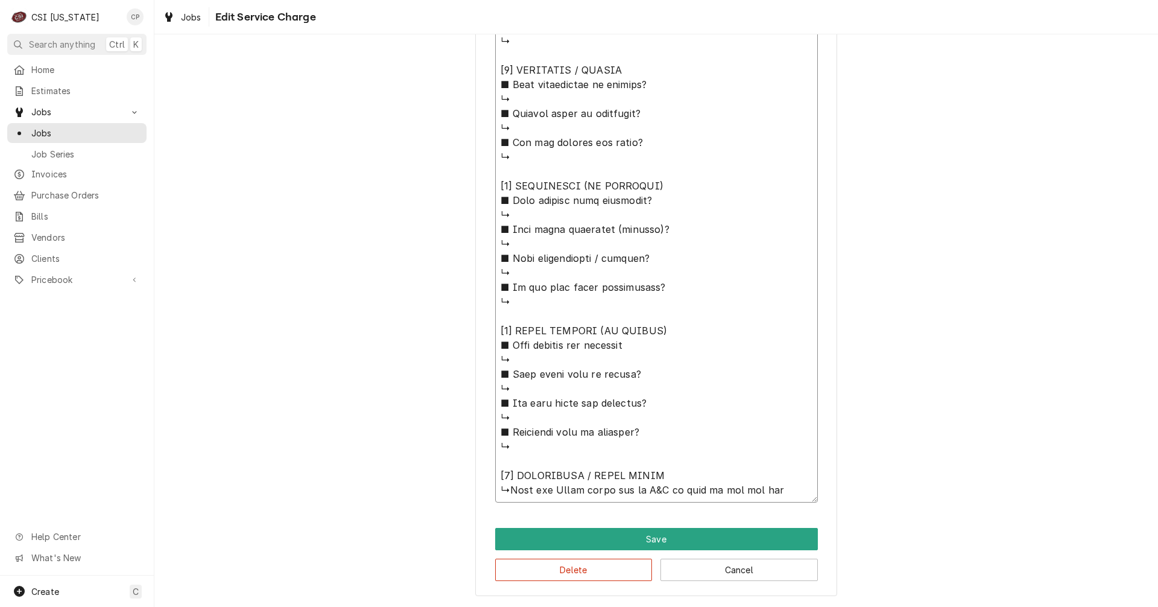
type textarea "⚠️ 𝗙𝗢𝗥𝗠 𝗜𝗡𝗦𝗧𝗥𝗨𝗖𝗧𝗜𝗢𝗡𝗦 ⚠️ ✪ 𝗖𝗼𝗺𝗽𝗹𝗲𝘁𝗲 𝗮𝗹𝗹 𝗿𝗲𝗹𝗲𝘃𝗮𝗻𝘁 𝘀𝗲𝗰𝘁𝗶𝗼𝗻𝘀 ✪ 𝗣𝗿𝗼𝘃𝗶𝗱𝗲 𝗱𝗲𝘁𝗮𝗶𝗹𝗲𝗱 𝗮𝗻𝘀…"
type textarea "x"
type textarea "⚠️ 𝗙𝗢𝗥𝗠 𝗜𝗡𝗦𝗧𝗥𝗨𝗖𝗧𝗜𝗢𝗡𝗦 ⚠️ ✪ 𝗖𝗼𝗺𝗽𝗹𝗲𝘁𝗲 𝗮𝗹𝗹 𝗿𝗲𝗹𝗲𝘃𝗮𝗻𝘁 𝘀𝗲𝗰𝘁𝗶𝗼𝗻𝘀 ✪ 𝗣𝗿𝗼𝘃𝗶𝗱𝗲 𝗱𝗲𝘁𝗮𝗶𝗹𝗲𝗱 𝗮𝗻𝘀…"
type textarea "x"
type textarea "⚠️ 𝗙𝗢𝗥𝗠 𝗜𝗡𝗦𝗧𝗥𝗨𝗖𝗧𝗜𝗢𝗡𝗦 ⚠️ ✪ 𝗖𝗼𝗺𝗽𝗹𝗲𝘁𝗲 𝗮𝗹𝗹 𝗿𝗲𝗹𝗲𝘃𝗮𝗻𝘁 𝘀𝗲𝗰𝘁𝗶𝗼𝗻𝘀 ✪ 𝗣𝗿𝗼𝘃𝗶𝗱𝗲 𝗱𝗲𝘁𝗮𝗶𝗹𝗲𝗱 𝗮𝗻𝘀…"
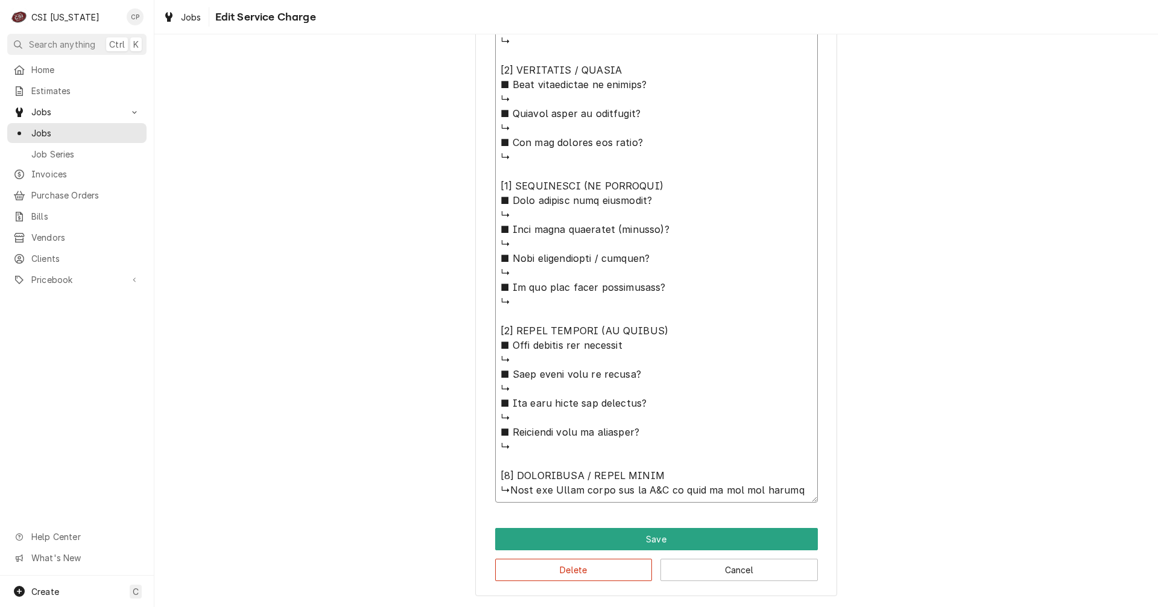
type textarea "x"
type textarea "⚠️ 𝗙𝗢𝗥𝗠 𝗜𝗡𝗦𝗧𝗥𝗨𝗖𝗧𝗜𝗢𝗡𝗦 ⚠️ ✪ 𝗖𝗼𝗺𝗽𝗹𝗲𝘁𝗲 𝗮𝗹𝗹 𝗿𝗲𝗹𝗲𝘃𝗮𝗻𝘁 𝘀𝗲𝗰𝘁𝗶𝗼𝗻𝘀 ✪ 𝗣𝗿𝗼𝘃𝗶𝗱𝗲 𝗱𝗲𝘁𝗮𝗶𝗹𝗲𝗱 𝗮𝗻𝘀…"
type textarea "x"
type textarea "⚠️ 𝗙𝗢𝗥𝗠 𝗜𝗡𝗦𝗧𝗥𝗨𝗖𝗧𝗜𝗢𝗡𝗦 ⚠️ ✪ 𝗖𝗼𝗺𝗽𝗹𝗲𝘁𝗲 𝗮𝗹𝗹 𝗿𝗲𝗹𝗲𝘃𝗮𝗻𝘁 𝘀𝗲𝗰𝘁𝗶𝗼𝗻𝘀 ✪ 𝗣𝗿𝗼𝘃𝗶𝗱𝗲 𝗱𝗲𝘁𝗮𝗶𝗹𝗲𝗱 𝗮𝗻𝘀…"
type textarea "x"
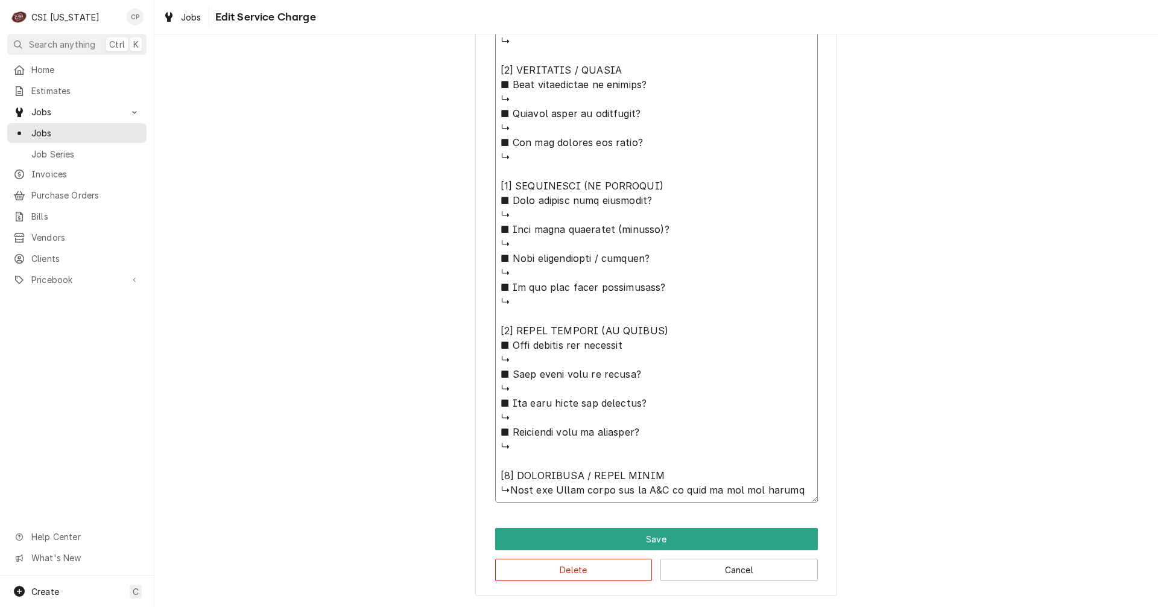
type textarea "⚠️ 𝗙𝗢𝗥𝗠 𝗜𝗡𝗦𝗧𝗥𝗨𝗖𝗧𝗜𝗢𝗡𝗦 ⚠️ ✪ 𝗖𝗼𝗺𝗽𝗹𝗲𝘁𝗲 𝗮𝗹𝗹 𝗿𝗲𝗹𝗲𝘃𝗮𝗻𝘁 𝘀𝗲𝗰𝘁𝗶𝗼𝗻𝘀 ✪ 𝗣𝗿𝗼𝘃𝗶𝗱𝗲 𝗱𝗲𝘁𝗮𝗶𝗹𝗲𝗱 𝗮𝗻𝘀…"
type textarea "x"
type textarea "⚠️ 𝗙𝗢𝗥𝗠 𝗜𝗡𝗦𝗧𝗥𝗨𝗖𝗧𝗜𝗢𝗡𝗦 ⚠️ ✪ 𝗖𝗼𝗺𝗽𝗹𝗲𝘁𝗲 𝗮𝗹𝗹 𝗿𝗲𝗹𝗲𝘃𝗮𝗻𝘁 𝘀𝗲𝗰𝘁𝗶𝗼𝗻𝘀 ✪ 𝗣𝗿𝗼𝘃𝗶𝗱𝗲 𝗱𝗲𝘁𝗮𝗶𝗹𝗲𝗱 𝗮𝗻𝘀…"
type textarea "x"
type textarea "⚠️ 𝗙𝗢𝗥𝗠 𝗜𝗡𝗦𝗧𝗥𝗨𝗖𝗧𝗜𝗢𝗡𝗦 ⚠️ ✪ 𝗖𝗼𝗺𝗽𝗹𝗲𝘁𝗲 𝗮𝗹𝗹 𝗿𝗲𝗹𝗲𝘃𝗮𝗻𝘁 𝘀𝗲𝗰𝘁𝗶𝗼𝗻𝘀 ✪ 𝗣𝗿𝗼𝘃𝗶𝗱𝗲 𝗱𝗲𝘁𝗮𝗶𝗹𝗲𝗱 𝗮𝗻𝘀…"
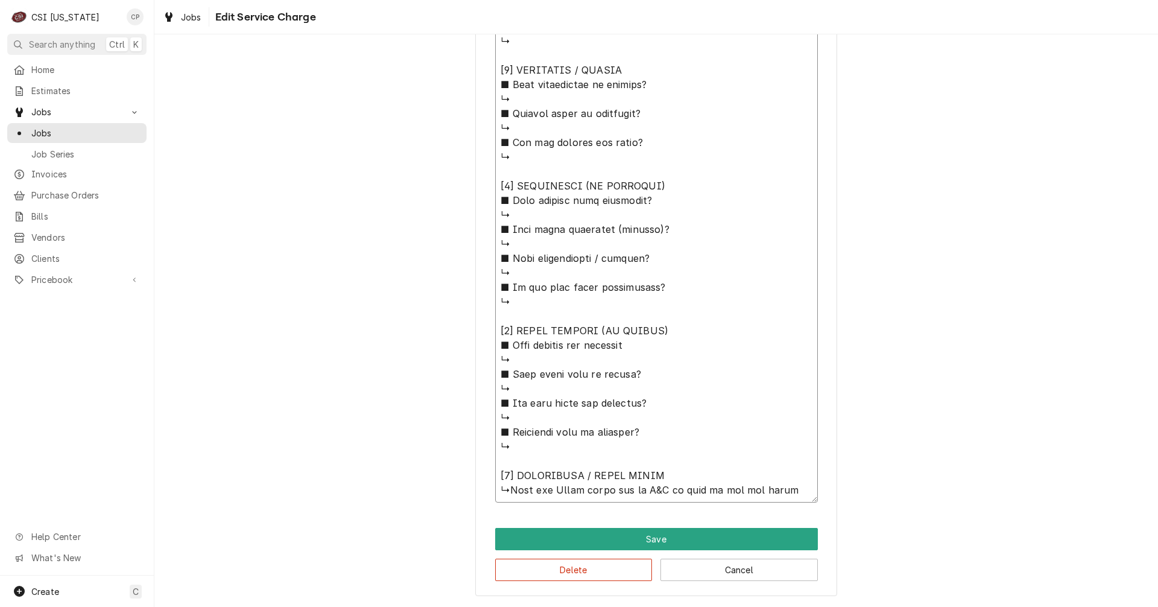
type textarea "x"
type textarea "⚠️ 𝗙𝗢𝗥𝗠 𝗜𝗡𝗦𝗧𝗥𝗨𝗖𝗧𝗜𝗢𝗡𝗦 ⚠️ ✪ 𝗖𝗼𝗺𝗽𝗹𝗲𝘁𝗲 𝗮𝗹𝗹 𝗿𝗲𝗹𝗲𝘃𝗮𝗻𝘁 𝘀𝗲𝗰𝘁𝗶𝗼𝗻𝘀 ✪ 𝗣𝗿𝗼𝘃𝗶𝗱𝗲 𝗱𝗲𝘁𝗮𝗶𝗹𝗲𝗱 𝗮𝗻𝘀…"
type textarea "x"
type textarea "⚠️ 𝗙𝗢𝗥𝗠 𝗜𝗡𝗦𝗧𝗥𝗨𝗖𝗧𝗜𝗢𝗡𝗦 ⚠️ ✪ 𝗖𝗼𝗺𝗽𝗹𝗲𝘁𝗲 𝗮𝗹𝗹 𝗿𝗲𝗹𝗲𝘃𝗮𝗻𝘁 𝘀𝗲𝗰𝘁𝗶𝗼𝗻𝘀 ✪ 𝗣𝗿𝗼𝘃𝗶𝗱𝗲 𝗱𝗲𝘁𝗮𝗶𝗹𝗲𝗱 𝗮𝗻𝘀…"
type textarea "x"
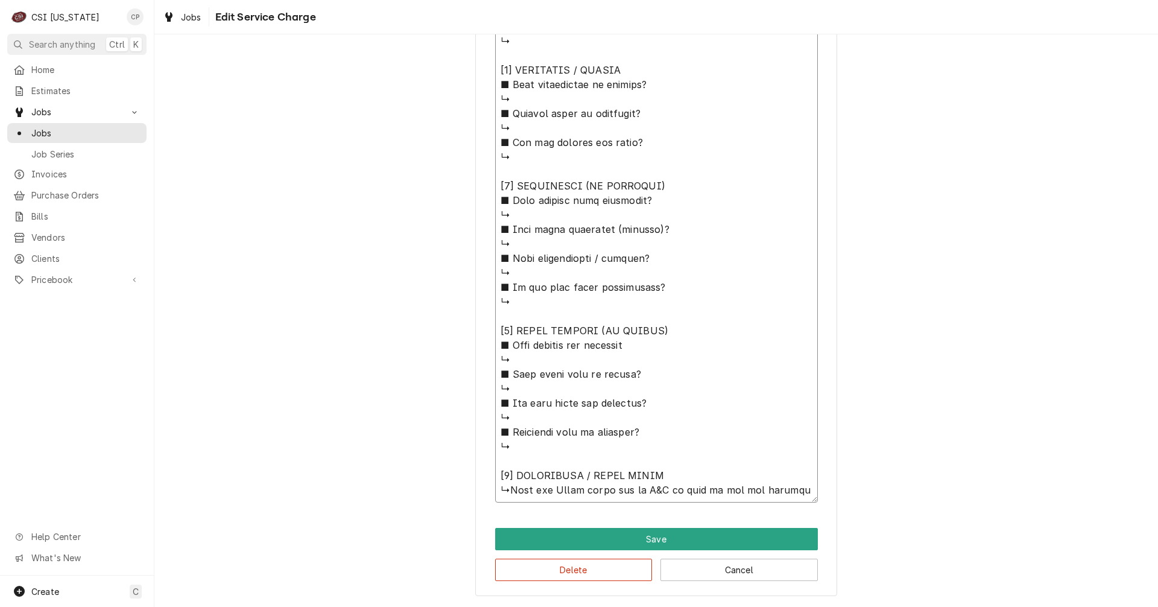
type textarea "⚠️ 𝗙𝗢𝗥𝗠 𝗜𝗡𝗦𝗧𝗥𝗨𝗖𝗧𝗜𝗢𝗡𝗦 ⚠️ ✪ 𝗖𝗼𝗺𝗽𝗹𝗲𝘁𝗲 𝗮𝗹𝗹 𝗿𝗲𝗹𝗲𝘃𝗮𝗻𝘁 𝘀𝗲𝗰𝘁𝗶𝗼𝗻𝘀 ✪ 𝗣𝗿𝗼𝘃𝗶𝗱𝗲 𝗱𝗲𝘁𝗮𝗶𝗹𝗲𝗱 𝗮𝗻𝘀…"
type textarea "x"
type textarea "⚠️ 𝗙𝗢𝗥𝗠 𝗜𝗡𝗦𝗧𝗥𝗨𝗖𝗧𝗜𝗢𝗡𝗦 ⚠️ ✪ 𝗖𝗼𝗺𝗽𝗹𝗲𝘁𝗲 𝗮𝗹𝗹 𝗿𝗲𝗹𝗲𝘃𝗮𝗻𝘁 𝘀𝗲𝗰𝘁𝗶𝗼𝗻𝘀 ✪ 𝗣𝗿𝗼𝘃𝗶𝗱𝗲 𝗱𝗲𝘁𝗮𝗶𝗹𝗲𝗱 𝗮𝗻𝘀…"
type textarea "x"
type textarea "⚠️ 𝗙𝗢𝗥𝗠 𝗜𝗡𝗦𝗧𝗥𝗨𝗖𝗧𝗜𝗢𝗡𝗦 ⚠️ ✪ 𝗖𝗼𝗺𝗽𝗹𝗲𝘁𝗲 𝗮𝗹𝗹 𝗿𝗲𝗹𝗲𝘃𝗮𝗻𝘁 𝘀𝗲𝗰𝘁𝗶𝗼𝗻𝘀 ✪ 𝗣𝗿𝗼𝘃𝗶𝗱𝗲 𝗱𝗲𝘁𝗮𝗶𝗹𝗲𝗱 𝗮𝗻𝘀…"
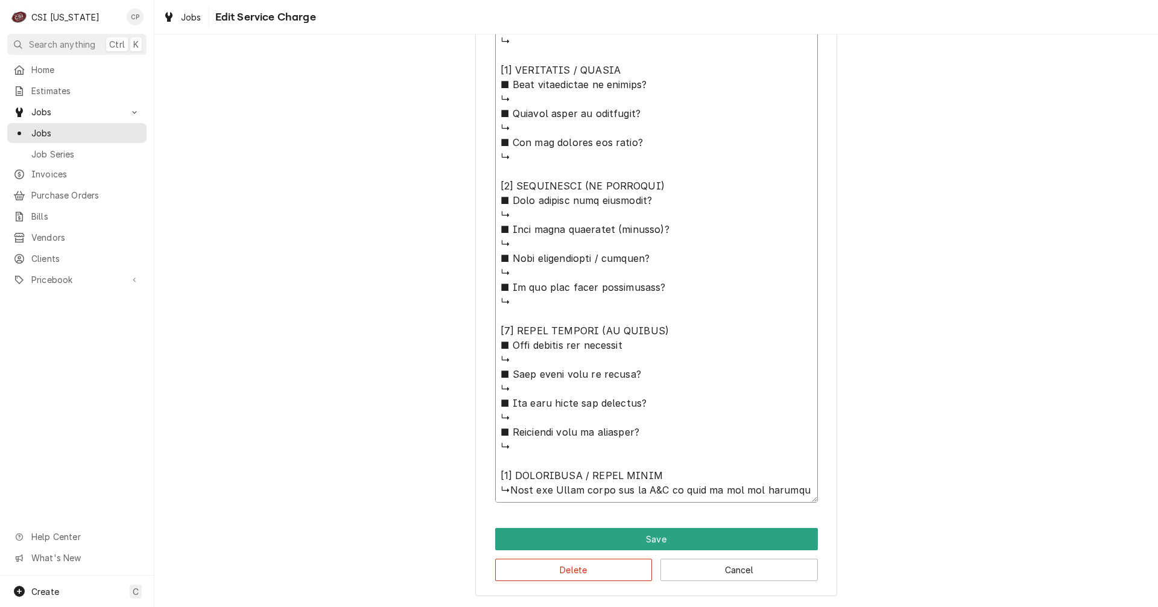
type textarea "x"
type textarea "⚠️ 𝗙𝗢𝗥𝗠 𝗜𝗡𝗦𝗧𝗥𝗨𝗖𝗧𝗜𝗢𝗡𝗦 ⚠️ ✪ 𝗖𝗼𝗺𝗽𝗹𝗲𝘁𝗲 𝗮𝗹𝗹 𝗿𝗲𝗹𝗲𝘃𝗮𝗻𝘁 𝘀𝗲𝗰𝘁𝗶𝗼𝗻𝘀 ✪ 𝗣𝗿𝗼𝘃𝗶𝗱𝗲 𝗱𝗲𝘁𝗮𝗶𝗹𝗲𝗱 𝗮𝗻𝘀…"
type textarea "x"
type textarea "⚠️ 𝗙𝗢𝗥𝗠 𝗜𝗡𝗦𝗧𝗥𝗨𝗖𝗧𝗜𝗢𝗡𝗦 ⚠️ ✪ 𝗖𝗼𝗺𝗽𝗹𝗲𝘁𝗲 𝗮𝗹𝗹 𝗿𝗲𝗹𝗲𝘃𝗮𝗻𝘁 𝘀𝗲𝗰𝘁𝗶𝗼𝗻𝘀 ✪ 𝗣𝗿𝗼𝘃𝗶𝗱𝗲 𝗱𝗲𝘁𝗮𝗶𝗹𝗲𝗱 𝗮𝗻𝘀…"
type textarea "x"
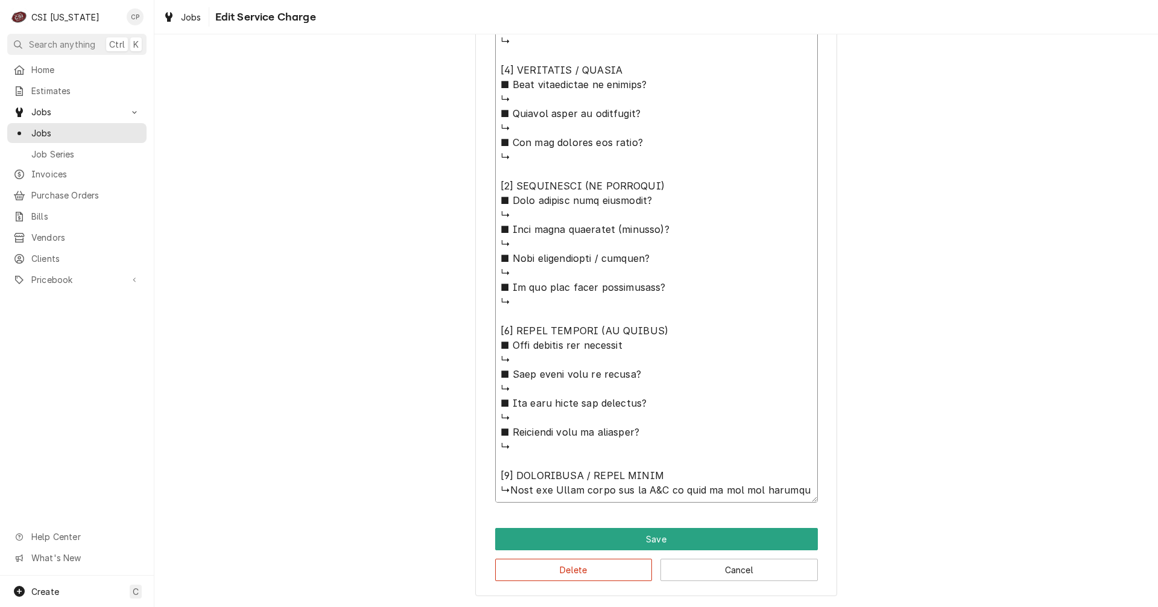
type textarea "⚠️ 𝗙𝗢𝗥𝗠 𝗜𝗡𝗦𝗧𝗥𝗨𝗖𝗧𝗜𝗢𝗡𝗦 ⚠️ ✪ 𝗖𝗼𝗺𝗽𝗹𝗲𝘁𝗲 𝗮𝗹𝗹 𝗿𝗲𝗹𝗲𝘃𝗮𝗻𝘁 𝘀𝗲𝗰𝘁𝗶𝗼𝗻𝘀 ✪ 𝗣𝗿𝗼𝘃𝗶𝗱𝗲 𝗱𝗲𝘁𝗮𝗶𝗹𝗲𝗱 𝗮𝗻𝘀…"
type textarea "x"
type textarea "⚠️ 𝗙𝗢𝗥𝗠 𝗜𝗡𝗦𝗧𝗥𝗨𝗖𝗧𝗜𝗢𝗡𝗦 ⚠️ ✪ 𝗖𝗼𝗺𝗽𝗹𝗲𝘁𝗲 𝗮𝗹𝗹 𝗿𝗲𝗹𝗲𝘃𝗮𝗻𝘁 𝘀𝗲𝗰𝘁𝗶𝗼𝗻𝘀 ✪ 𝗣𝗿𝗼𝘃𝗶𝗱𝗲 𝗱𝗲𝘁𝗮𝗶𝗹𝗲𝗱 𝗮𝗻𝘀…"
type textarea "x"
type textarea "⚠️ 𝗙𝗢𝗥𝗠 𝗜𝗡𝗦𝗧𝗥𝗨𝗖𝗧𝗜𝗢𝗡𝗦 ⚠️ ✪ 𝗖𝗼𝗺𝗽𝗹𝗲𝘁𝗲 𝗮𝗹𝗹 𝗿𝗲𝗹𝗲𝘃𝗮𝗻𝘁 𝘀𝗲𝗰𝘁𝗶𝗼𝗻𝘀 ✪ 𝗣𝗿𝗼𝘃𝗶𝗱𝗲 𝗱𝗲𝘁𝗮𝗶𝗹𝗲𝗱 𝗮𝗻𝘀…"
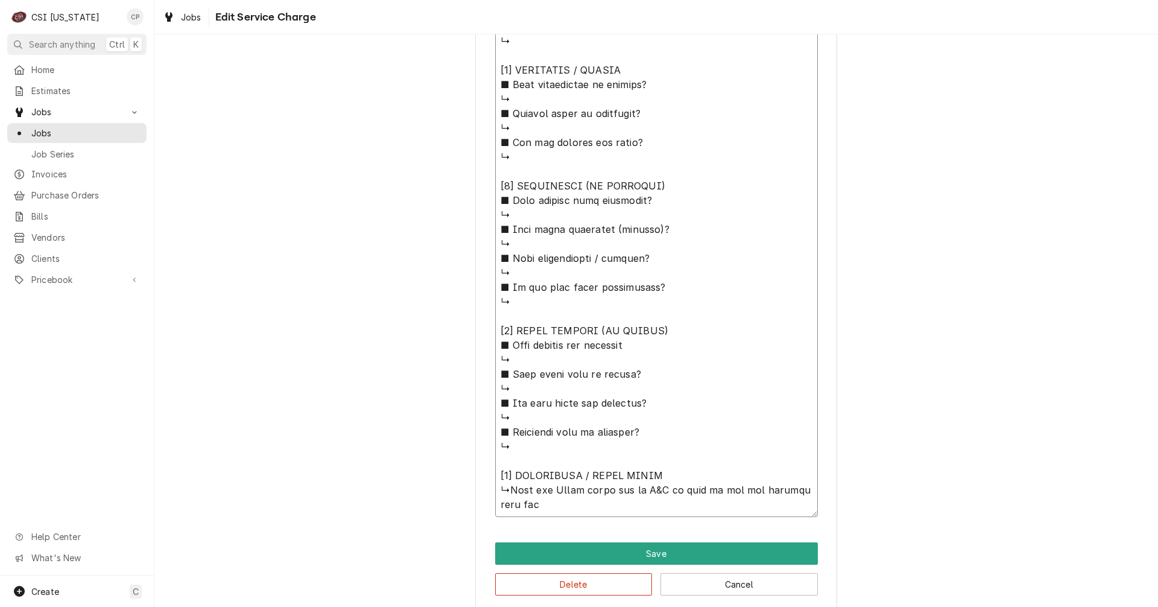
type textarea "x"
type textarea "⚠️ 𝗙𝗢𝗥𝗠 𝗜𝗡𝗦𝗧𝗥𝗨𝗖𝗧𝗜𝗢𝗡𝗦 ⚠️ ✪ 𝗖𝗼𝗺𝗽𝗹𝗲𝘁𝗲 𝗮𝗹𝗹 𝗿𝗲𝗹𝗲𝘃𝗮𝗻𝘁 𝘀𝗲𝗰𝘁𝗶𝗼𝗻𝘀 ✪ 𝗣𝗿𝗼𝘃𝗶𝗱𝗲 𝗱𝗲𝘁𝗮𝗶𝗹𝗲𝗱 𝗮𝗻𝘀…"
type textarea "x"
type textarea "⚠️ 𝗙𝗢𝗥𝗠 𝗜𝗡𝗦𝗧𝗥𝗨𝗖𝗧𝗜𝗢𝗡𝗦 ⚠️ ✪ 𝗖𝗼𝗺𝗽𝗹𝗲𝘁𝗲 𝗮𝗹𝗹 𝗿𝗲𝗹𝗲𝘃𝗮𝗻𝘁 𝘀𝗲𝗰𝘁𝗶𝗼𝗻𝘀 ✪ 𝗣𝗿𝗼𝘃𝗶𝗱𝗲 𝗱𝗲𝘁𝗮𝗶𝗹𝗲𝗱 𝗮𝗻𝘀…"
type textarea "x"
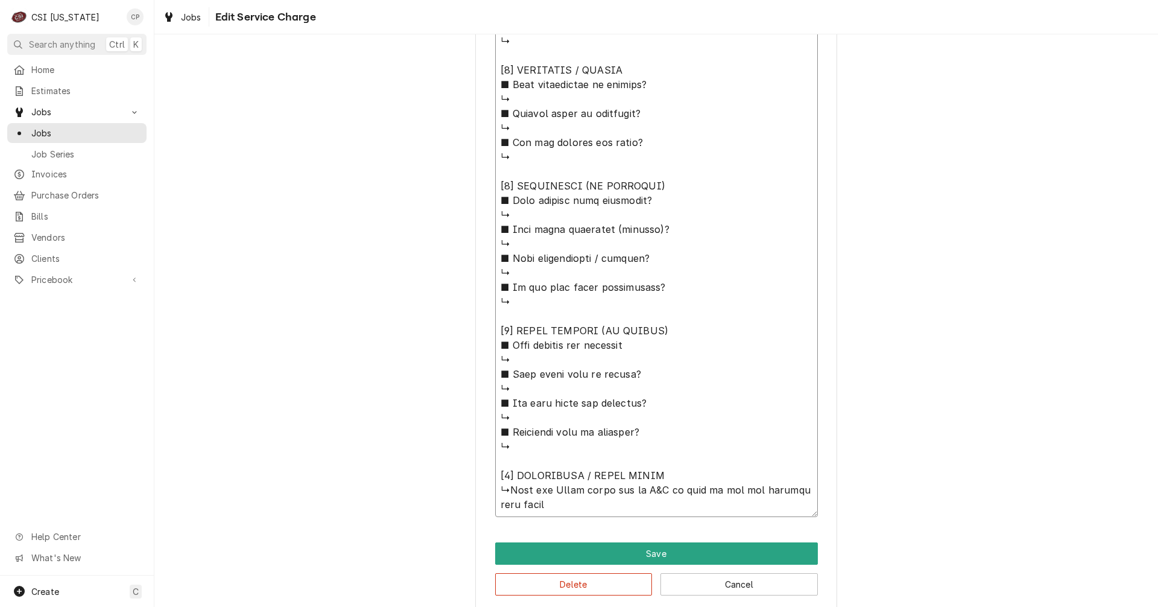
type textarea "⚠️ 𝗙𝗢𝗥𝗠 𝗜𝗡𝗦𝗧𝗥𝗨𝗖𝗧𝗜𝗢𝗡𝗦 ⚠️ ✪ 𝗖𝗼𝗺𝗽𝗹𝗲𝘁𝗲 𝗮𝗹𝗹 𝗿𝗲𝗹𝗲𝘃𝗮𝗻𝘁 𝘀𝗲𝗰𝘁𝗶𝗼𝗻𝘀 ✪ 𝗣𝗿𝗼𝘃𝗶𝗱𝗲 𝗱𝗲𝘁𝗮𝗶𝗹𝗲𝗱 𝗮𝗻𝘀…"
type textarea "x"
type textarea "⚠️ 𝗙𝗢𝗥𝗠 𝗜𝗡𝗦𝗧𝗥𝗨𝗖𝗧𝗜𝗢𝗡𝗦 ⚠️ ✪ 𝗖𝗼𝗺𝗽𝗹𝗲𝘁𝗲 𝗮𝗹𝗹 𝗿𝗲𝗹𝗲𝘃𝗮𝗻𝘁 𝘀𝗲𝗰𝘁𝗶𝗼𝗻𝘀 ✪ 𝗣𝗿𝗼𝘃𝗶𝗱𝗲 𝗱𝗲𝘁𝗮𝗶𝗹𝗲𝗱 𝗮𝗻𝘀…"
type textarea "x"
type textarea "⚠️ 𝗙𝗢𝗥𝗠 𝗜𝗡𝗦𝗧𝗥𝗨𝗖𝗧𝗜𝗢𝗡𝗦 ⚠️ ✪ 𝗖𝗼𝗺𝗽𝗹𝗲𝘁𝗲 𝗮𝗹𝗹 𝗿𝗲𝗹𝗲𝘃𝗮𝗻𝘁 𝘀𝗲𝗰𝘁𝗶𝗼𝗻𝘀 ✪ 𝗣𝗿𝗼𝘃𝗶𝗱𝗲 𝗱𝗲𝘁𝗮𝗶𝗹𝗲𝗱 𝗮𝗻𝘀…"
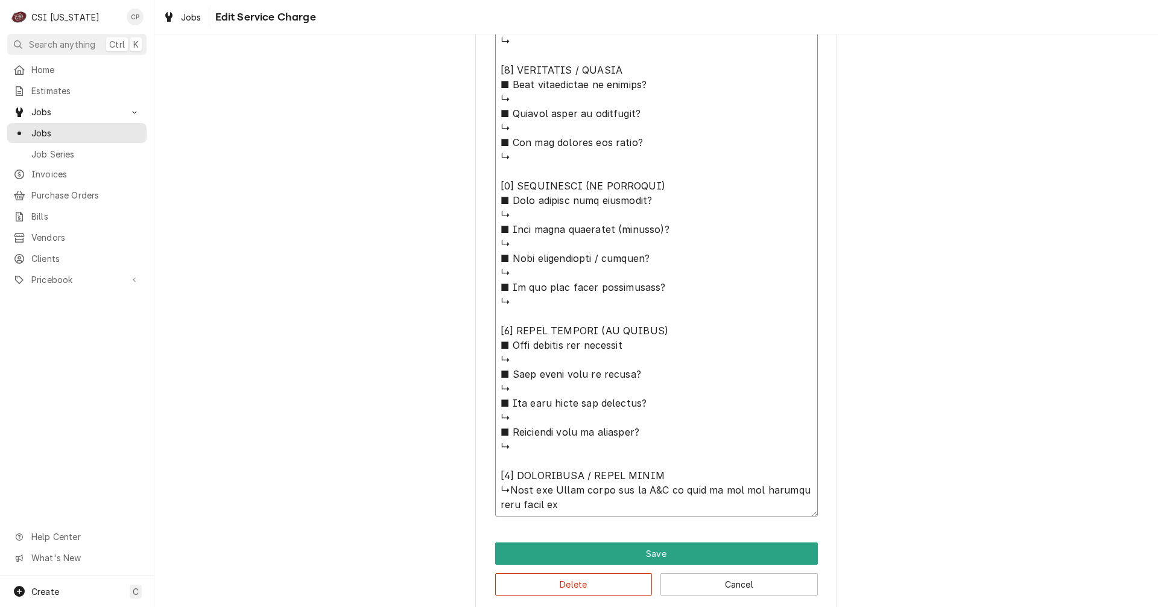
type textarea "x"
type textarea "⚠️ 𝗙𝗢𝗥𝗠 𝗜𝗡𝗦𝗧𝗥𝗨𝗖𝗧𝗜𝗢𝗡𝗦 ⚠️ ✪ 𝗖𝗼𝗺𝗽𝗹𝗲𝘁𝗲 𝗮𝗹𝗹 𝗿𝗲𝗹𝗲𝘃𝗮𝗻𝘁 𝘀𝗲𝗰𝘁𝗶𝗼𝗻𝘀 ✪ 𝗣𝗿𝗼𝘃𝗶𝗱𝗲 𝗱𝗲𝘁𝗮𝗶𝗹𝗲𝗱 𝗮𝗻𝘀…"
type textarea "x"
type textarea "⚠️ 𝗙𝗢𝗥𝗠 𝗜𝗡𝗦𝗧𝗥𝗨𝗖𝗧𝗜𝗢𝗡𝗦 ⚠️ ✪ 𝗖𝗼𝗺𝗽𝗹𝗲𝘁𝗲 𝗮𝗹𝗹 𝗿𝗲𝗹𝗲𝘃𝗮𝗻𝘁 𝘀𝗲𝗰𝘁𝗶𝗼𝗻𝘀 ✪ 𝗣𝗿𝗼𝘃𝗶𝗱𝗲 𝗱𝗲𝘁𝗮𝗶𝗹𝗲𝗱 𝗮𝗻𝘀…"
type textarea "x"
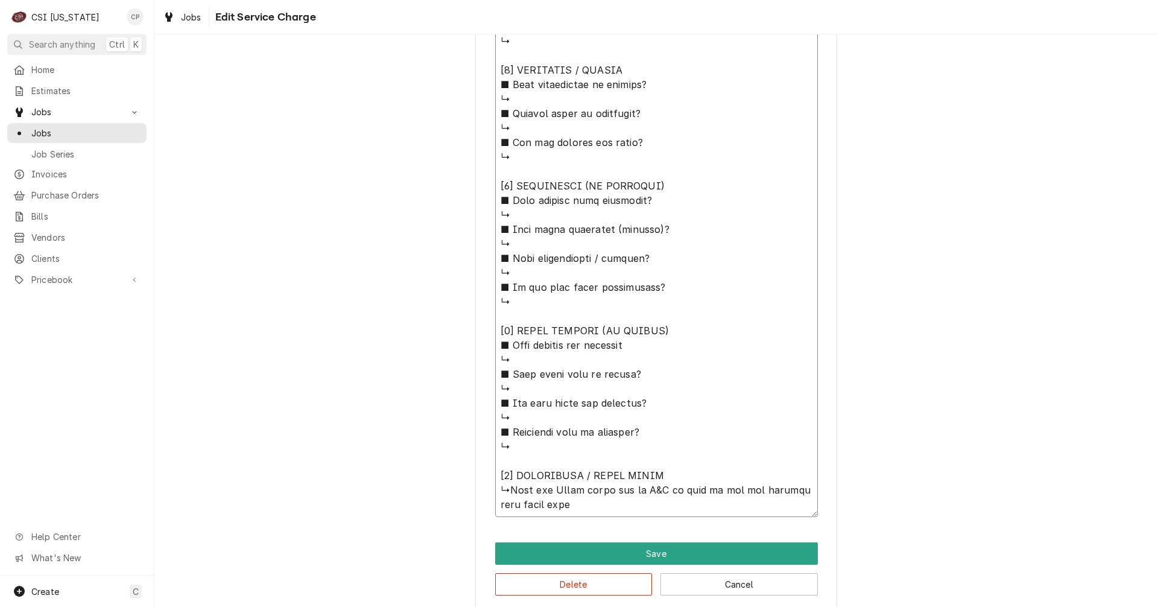
type textarea "⚠️ 𝗙𝗢𝗥𝗠 𝗜𝗡𝗦𝗧𝗥𝗨𝗖𝗧𝗜𝗢𝗡𝗦 ⚠️ ✪ 𝗖𝗼𝗺𝗽𝗹𝗲𝘁𝗲 𝗮𝗹𝗹 𝗿𝗲𝗹𝗲𝘃𝗮𝗻𝘁 𝘀𝗲𝗰𝘁𝗶𝗼𝗻𝘀 ✪ 𝗣𝗿𝗼𝘃𝗶𝗱𝗲 𝗱𝗲𝘁𝗮𝗶𝗹𝗲𝗱 𝗮𝗻𝘀…"
type textarea "x"
type textarea "⚠️ 𝗙𝗢𝗥𝗠 𝗜𝗡𝗦𝗧𝗥𝗨𝗖𝗧𝗜𝗢𝗡𝗦 ⚠️ ✪ 𝗖𝗼𝗺𝗽𝗹𝗲𝘁𝗲 𝗮𝗹𝗹 𝗿𝗲𝗹𝗲𝘃𝗮𝗻𝘁 𝘀𝗲𝗰𝘁𝗶𝗼𝗻𝘀 ✪ 𝗣𝗿𝗼𝘃𝗶𝗱𝗲 𝗱𝗲𝘁𝗮𝗶𝗹𝗲𝗱 𝗮𝗻𝘀…"
type textarea "x"
type textarea "⚠️ 𝗙𝗢𝗥𝗠 𝗜𝗡𝗦𝗧𝗥𝗨𝗖𝗧𝗜𝗢𝗡𝗦 ⚠️ ✪ 𝗖𝗼𝗺𝗽𝗹𝗲𝘁𝗲 𝗮𝗹𝗹 𝗿𝗲𝗹𝗲𝘃𝗮𝗻𝘁 𝘀𝗲𝗰𝘁𝗶𝗼𝗻𝘀 ✪ 𝗣𝗿𝗼𝘃𝗶𝗱𝗲 𝗱𝗲𝘁𝗮𝗶𝗹𝗲𝗱 𝗮𝗻𝘀…"
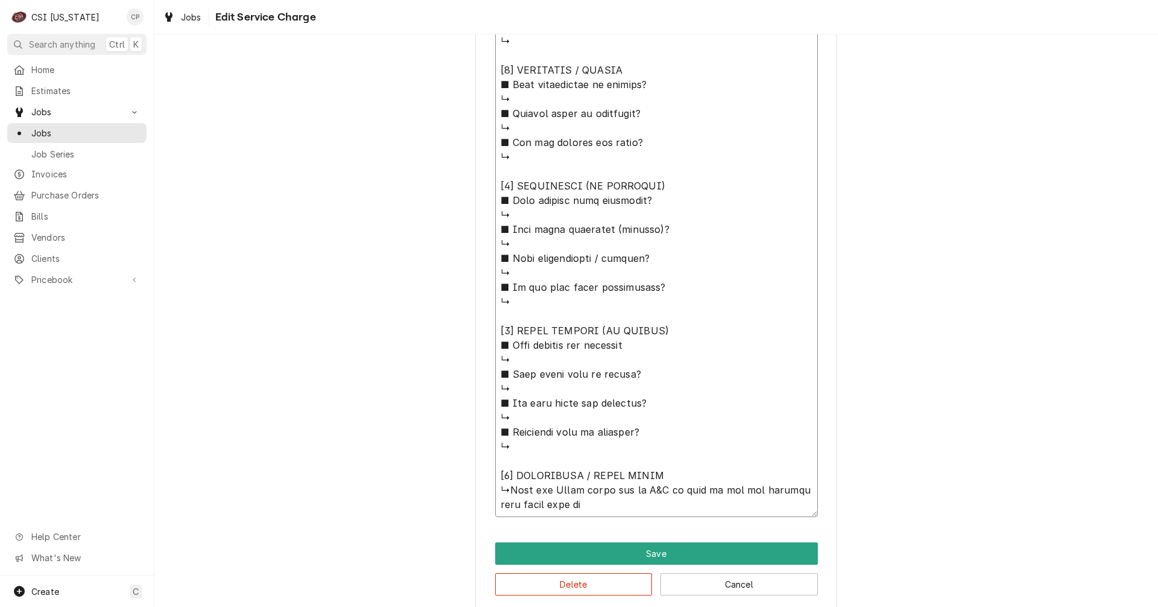
type textarea "x"
type textarea "⚠️ 𝗙𝗢𝗥𝗠 𝗜𝗡𝗦𝗧𝗥𝗨𝗖𝗧𝗜𝗢𝗡𝗦 ⚠️ ✪ 𝗖𝗼𝗺𝗽𝗹𝗲𝘁𝗲 𝗮𝗹𝗹 𝗿𝗲𝗹𝗲𝘃𝗮𝗻𝘁 𝘀𝗲𝗰𝘁𝗶𝗼𝗻𝘀 ✪ 𝗣𝗿𝗼𝘃𝗶𝗱𝗲 𝗱𝗲𝘁𝗮𝗶𝗹𝗲𝗱 𝗮𝗻𝘀…"
type textarea "x"
type textarea "⚠️ 𝗙𝗢𝗥𝗠 𝗜𝗡𝗦𝗧𝗥𝗨𝗖𝗧𝗜𝗢𝗡𝗦 ⚠️ ✪ 𝗖𝗼𝗺𝗽𝗹𝗲𝘁𝗲 𝗮𝗹𝗹 𝗿𝗲𝗹𝗲𝘃𝗮𝗻𝘁 𝘀𝗲𝗰𝘁𝗶𝗼𝗻𝘀 ✪ 𝗣𝗿𝗼𝘃𝗶𝗱𝗲 𝗱𝗲𝘁𝗮𝗶𝗹𝗲𝗱 𝗮𝗻𝘀…"
type textarea "x"
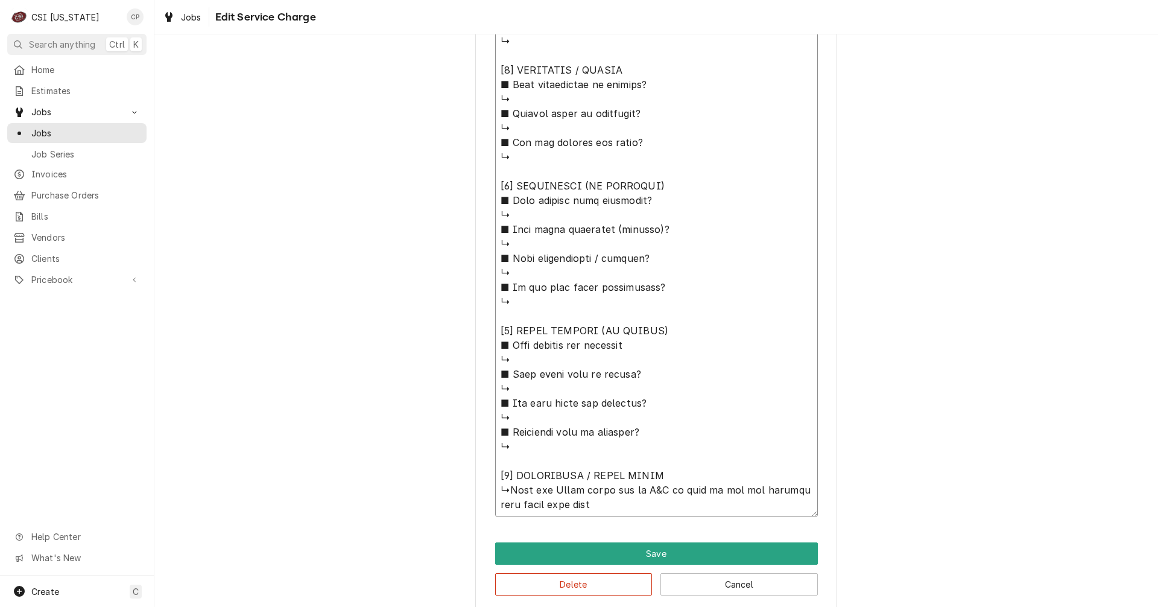
type textarea "⚠️ 𝗙𝗢𝗥𝗠 𝗜𝗡𝗦𝗧𝗥𝗨𝗖𝗧𝗜𝗢𝗡𝗦 ⚠️ ✪ 𝗖𝗼𝗺𝗽𝗹𝗲𝘁𝗲 𝗮𝗹𝗹 𝗿𝗲𝗹𝗲𝘃𝗮𝗻𝘁 𝘀𝗲𝗰𝘁𝗶𝗼𝗻𝘀 ✪ 𝗣𝗿𝗼𝘃𝗶𝗱𝗲 𝗱𝗲𝘁𝗮𝗶𝗹𝗲𝗱 𝗮𝗻𝘀…"
type textarea "x"
type textarea "⚠️ 𝗙𝗢𝗥𝗠 𝗜𝗡𝗦𝗧𝗥𝗨𝗖𝗧𝗜𝗢𝗡𝗦 ⚠️ ✪ 𝗖𝗼𝗺𝗽𝗹𝗲𝘁𝗲 𝗮𝗹𝗹 𝗿𝗲𝗹𝗲𝘃𝗮𝗻𝘁 𝘀𝗲𝗰𝘁𝗶𝗼𝗻𝘀 ✪ 𝗣𝗿𝗼𝘃𝗶𝗱𝗲 𝗱𝗲𝘁𝗮𝗶𝗹𝗲𝗱 𝗮𝗻𝘀…"
type textarea "x"
type textarea "⚠️ 𝗙𝗢𝗥𝗠 𝗜𝗡𝗦𝗧𝗥𝗨𝗖𝗧𝗜𝗢𝗡𝗦 ⚠️ ✪ 𝗖𝗼𝗺𝗽𝗹𝗲𝘁𝗲 𝗮𝗹𝗹 𝗿𝗲𝗹𝗲𝘃𝗮𝗻𝘁 𝘀𝗲𝗰𝘁𝗶𝗼𝗻𝘀 ✪ 𝗣𝗿𝗼𝘃𝗶𝗱𝗲 𝗱𝗲𝘁𝗮𝗶𝗹𝗲𝗱 𝗮𝗻𝘀…"
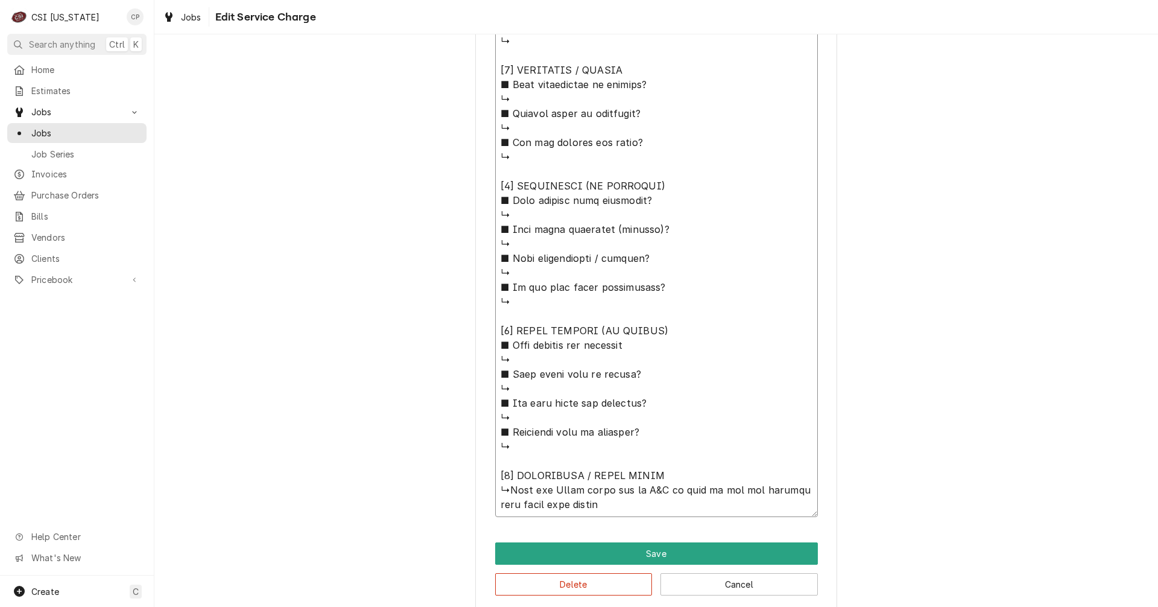
type textarea "x"
type textarea "⚠️ 𝗙𝗢𝗥𝗠 𝗜𝗡𝗦𝗧𝗥𝗨𝗖𝗧𝗜𝗢𝗡𝗦 ⚠️ ✪ 𝗖𝗼𝗺𝗽𝗹𝗲𝘁𝗲 𝗮𝗹𝗹 𝗿𝗲𝗹𝗲𝘃𝗮𝗻𝘁 𝘀𝗲𝗰𝘁𝗶𝗼𝗻𝘀 ✪ 𝗣𝗿𝗼𝘃𝗶𝗱𝗲 𝗱𝗲𝘁𝗮𝗶𝗹𝗲𝗱 𝗮𝗻𝘀…"
type textarea "x"
type textarea "⚠️ 𝗙𝗢𝗥𝗠 𝗜𝗡𝗦𝗧𝗥𝗨𝗖𝗧𝗜𝗢𝗡𝗦 ⚠️ ✪ 𝗖𝗼𝗺𝗽𝗹𝗲𝘁𝗲 𝗮𝗹𝗹 𝗿𝗲𝗹𝗲𝘃𝗮𝗻𝘁 𝘀𝗲𝗰𝘁𝗶𝗼𝗻𝘀 ✪ 𝗣𝗿𝗼𝘃𝗶𝗱𝗲 𝗱𝗲𝘁𝗮𝗶𝗹𝗲𝗱 𝗮𝗻𝘀…"
type textarea "x"
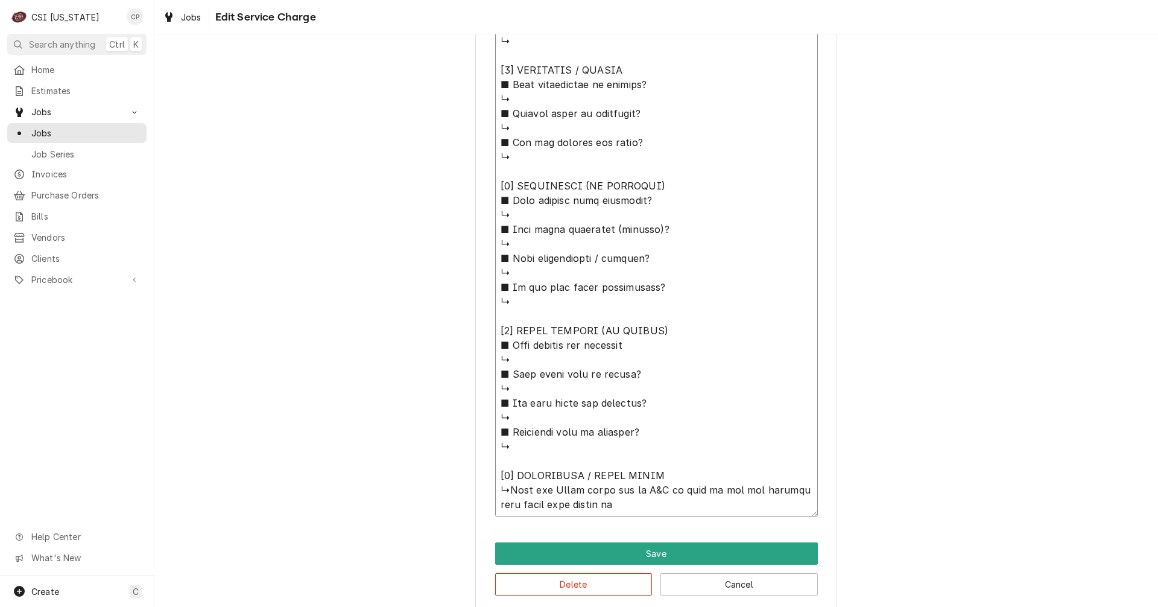
type textarea "⚠️ 𝗙𝗢𝗥𝗠 𝗜𝗡𝗦𝗧𝗥𝗨𝗖𝗧𝗜𝗢𝗡𝗦 ⚠️ ✪ 𝗖𝗼𝗺𝗽𝗹𝗲𝘁𝗲 𝗮𝗹𝗹 𝗿𝗲𝗹𝗲𝘃𝗮𝗻𝘁 𝘀𝗲𝗰𝘁𝗶𝗼𝗻𝘀 ✪ 𝗣𝗿𝗼𝘃𝗶𝗱𝗲 𝗱𝗲𝘁𝗮𝗶𝗹𝗲𝗱 𝗮𝗻𝘀…"
type textarea "x"
type textarea "⚠️ 𝗙𝗢𝗥𝗠 𝗜𝗡𝗦𝗧𝗥𝗨𝗖𝗧𝗜𝗢𝗡𝗦 ⚠️ ✪ 𝗖𝗼𝗺𝗽𝗹𝗲𝘁𝗲 𝗮𝗹𝗹 𝗿𝗲𝗹𝗲𝘃𝗮𝗻𝘁 𝘀𝗲𝗰𝘁𝗶𝗼𝗻𝘀 ✪ 𝗣𝗿𝗼𝘃𝗶𝗱𝗲 𝗱𝗲𝘁𝗮𝗶𝗹𝗲𝗱 𝗮𝗻𝘀…"
type textarea "x"
type textarea "⚠️ 𝗙𝗢𝗥𝗠 𝗜𝗡𝗦𝗧𝗥𝗨𝗖𝗧𝗜𝗢𝗡𝗦 ⚠️ ✪ 𝗖𝗼𝗺𝗽𝗹𝗲𝘁𝗲 𝗮𝗹𝗹 𝗿𝗲𝗹𝗲𝘃𝗮𝗻𝘁 𝘀𝗲𝗰𝘁𝗶𝗼𝗻𝘀 ✪ 𝗣𝗿𝗼𝘃𝗶𝗱𝗲 𝗱𝗲𝘁𝗮𝗶𝗹𝗲𝗱 𝗮𝗻𝘀…"
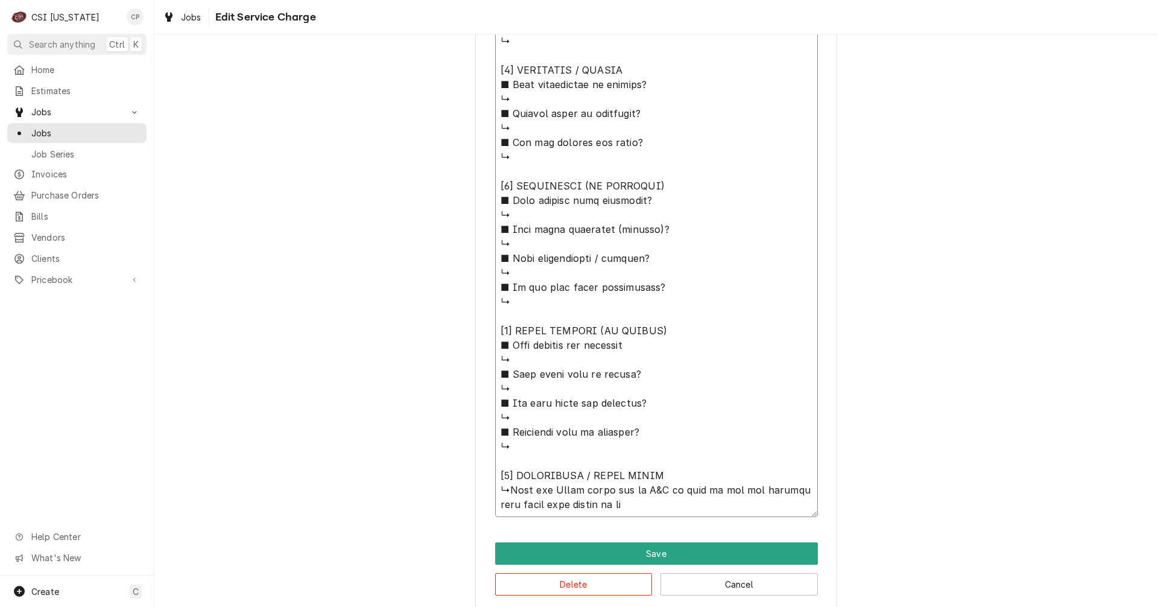
type textarea "x"
type textarea "⚠️ 𝗙𝗢𝗥𝗠 𝗜𝗡𝗦𝗧𝗥𝗨𝗖𝗧𝗜𝗢𝗡𝗦 ⚠️ ✪ 𝗖𝗼𝗺𝗽𝗹𝗲𝘁𝗲 𝗮𝗹𝗹 𝗿𝗲𝗹𝗲𝘃𝗮𝗻𝘁 𝘀𝗲𝗰𝘁𝗶𝗼𝗻𝘀 ✪ 𝗣𝗿𝗼𝘃𝗶𝗱𝗲 𝗱𝗲𝘁𝗮𝗶𝗹𝗲𝗱 𝗮𝗻𝘀…"
type textarea "x"
type textarea "⚠️ 𝗙𝗢𝗥𝗠 𝗜𝗡𝗦𝗧𝗥𝗨𝗖𝗧𝗜𝗢𝗡𝗦 ⚠️ ✪ 𝗖𝗼𝗺𝗽𝗹𝗲𝘁𝗲 𝗮𝗹𝗹 𝗿𝗲𝗹𝗲𝘃𝗮𝗻𝘁 𝘀𝗲𝗰𝘁𝗶𝗼𝗻𝘀 ✪ 𝗣𝗿𝗼𝘃𝗶𝗱𝗲 𝗱𝗲𝘁𝗮𝗶𝗹𝗲𝗱 𝗮𝗻𝘀…"
type textarea "x"
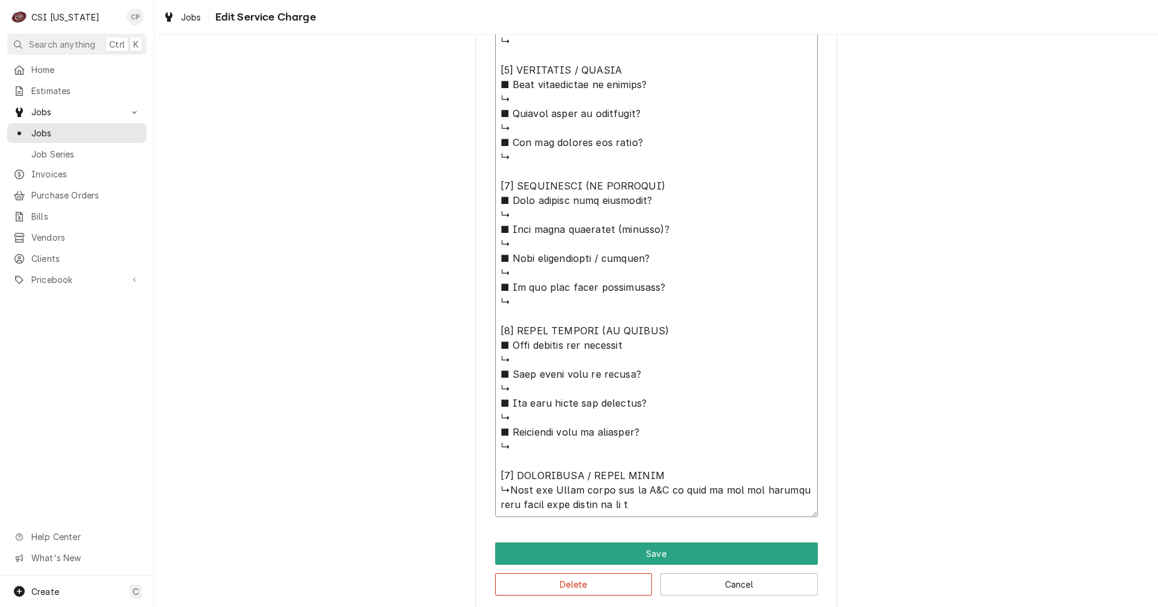
type textarea "⚠️ 𝗙𝗢𝗥𝗠 𝗜𝗡𝗦𝗧𝗥𝗨𝗖𝗧𝗜𝗢𝗡𝗦 ⚠️ ✪ 𝗖𝗼𝗺𝗽𝗹𝗲𝘁𝗲 𝗮𝗹𝗹 𝗿𝗲𝗹𝗲𝘃𝗮𝗻𝘁 𝘀𝗲𝗰𝘁𝗶𝗼𝗻𝘀 ✪ 𝗣𝗿𝗼𝘃𝗶𝗱𝗲 𝗱𝗲𝘁𝗮𝗶𝗹𝗲𝗱 𝗮𝗻𝘀…"
type textarea "x"
type textarea "⚠️ 𝗙𝗢𝗥𝗠 𝗜𝗡𝗦𝗧𝗥𝗨𝗖𝗧𝗜𝗢𝗡𝗦 ⚠️ ✪ 𝗖𝗼𝗺𝗽𝗹𝗲𝘁𝗲 𝗮𝗹𝗹 𝗿𝗲𝗹𝗲𝘃𝗮𝗻𝘁 𝘀𝗲𝗰𝘁𝗶𝗼𝗻𝘀 ✪ 𝗣𝗿𝗼𝘃𝗶𝗱𝗲 𝗱𝗲𝘁𝗮𝗶𝗹𝗲𝗱 𝗮𝗻𝘀…"
type textarea "x"
type textarea "⚠️ 𝗙𝗢𝗥𝗠 𝗜𝗡𝗦𝗧𝗥𝗨𝗖𝗧𝗜𝗢𝗡𝗦 ⚠️ ✪ 𝗖𝗼𝗺𝗽𝗹𝗲𝘁𝗲 𝗮𝗹𝗹 𝗿𝗲𝗹𝗲𝘃𝗮𝗻𝘁 𝘀𝗲𝗰𝘁𝗶𝗼𝗻𝘀 ✪ 𝗣𝗿𝗼𝘃𝗶𝗱𝗲 𝗱𝗲𝘁𝗮𝗶𝗹𝗲𝗱 𝗮𝗻𝘀…"
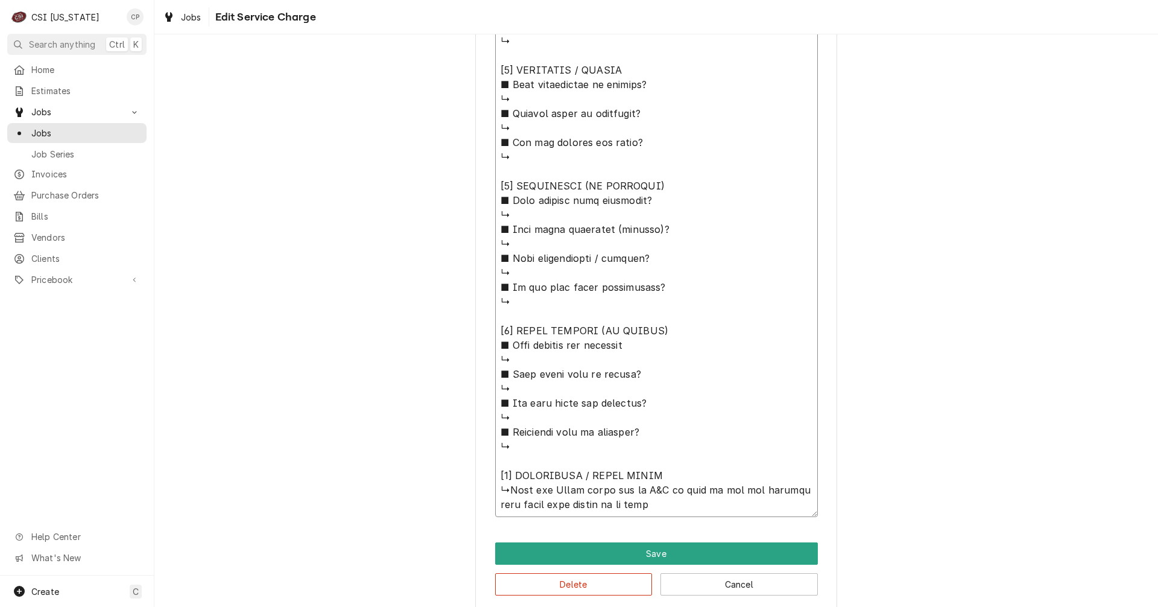
type textarea "x"
type textarea "⚠️ 𝗙𝗢𝗥𝗠 𝗜𝗡𝗦𝗧𝗥𝗨𝗖𝗧𝗜𝗢𝗡𝗦 ⚠️ ✪ 𝗖𝗼𝗺𝗽𝗹𝗲𝘁𝗲 𝗮𝗹𝗹 𝗿𝗲𝗹𝗲𝘃𝗮𝗻𝘁 𝘀𝗲𝗰𝘁𝗶𝗼𝗻𝘀 ✪ 𝗣𝗿𝗼𝘃𝗶𝗱𝗲 𝗱𝗲𝘁𝗮𝗶𝗹𝗲𝗱 𝗮𝗻𝘀…"
type textarea "x"
type textarea "⚠️ 𝗙𝗢𝗥𝗠 𝗜𝗡𝗦𝗧𝗥𝗨𝗖𝗧𝗜𝗢𝗡𝗦 ⚠️ ✪ 𝗖𝗼𝗺𝗽𝗹𝗲𝘁𝗲 𝗮𝗹𝗹 𝗿𝗲𝗹𝗲𝘃𝗮𝗻𝘁 𝘀𝗲𝗰𝘁𝗶𝗼𝗻𝘀 ✪ 𝗣𝗿𝗼𝘃𝗶𝗱𝗲 𝗱𝗲𝘁𝗮𝗶𝗹𝗲𝗱 𝗮𝗻𝘀…"
type textarea "x"
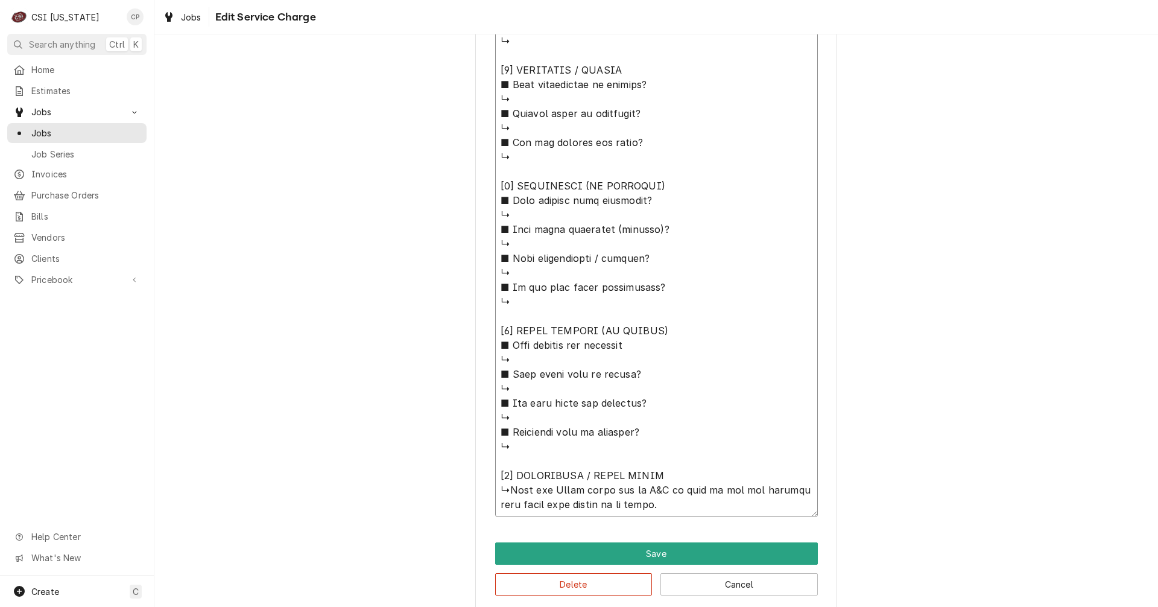
type textarea "⚠️ 𝗙𝗢𝗥𝗠 𝗜𝗡𝗦𝗧𝗥𝗨𝗖𝗧𝗜𝗢𝗡𝗦 ⚠️ ✪ 𝗖𝗼𝗺𝗽𝗹𝗲𝘁𝗲 𝗮𝗹𝗹 𝗿𝗲𝗹𝗲𝘃𝗮𝗻𝘁 𝘀𝗲𝗰𝘁𝗶𝗼𝗻𝘀 ✪ 𝗣𝗿𝗼𝘃𝗶𝗱𝗲 𝗱𝗲𝘁𝗮𝗶𝗹𝗲𝗱 𝗮𝗻𝘀…"
click at [750, 503] on textarea "Service Summary" at bounding box center [656, 106] width 323 height 822
click at [808, 506] on textarea "Service Summary" at bounding box center [656, 106] width 323 height 822
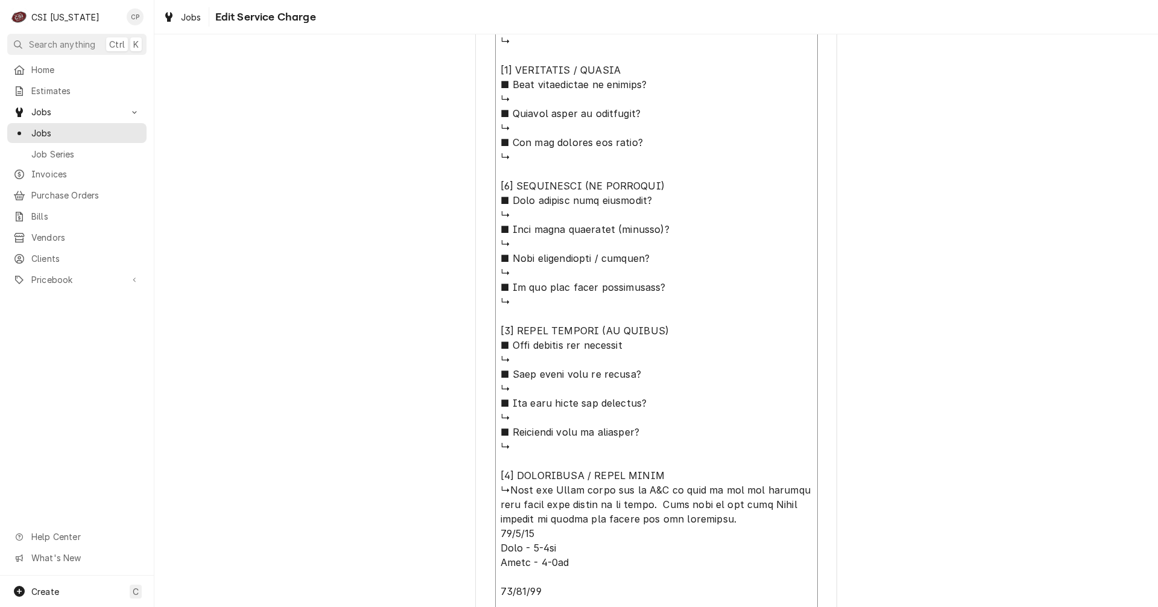
click at [498, 561] on textarea "Service Summary" at bounding box center [656, 156] width 323 height 923
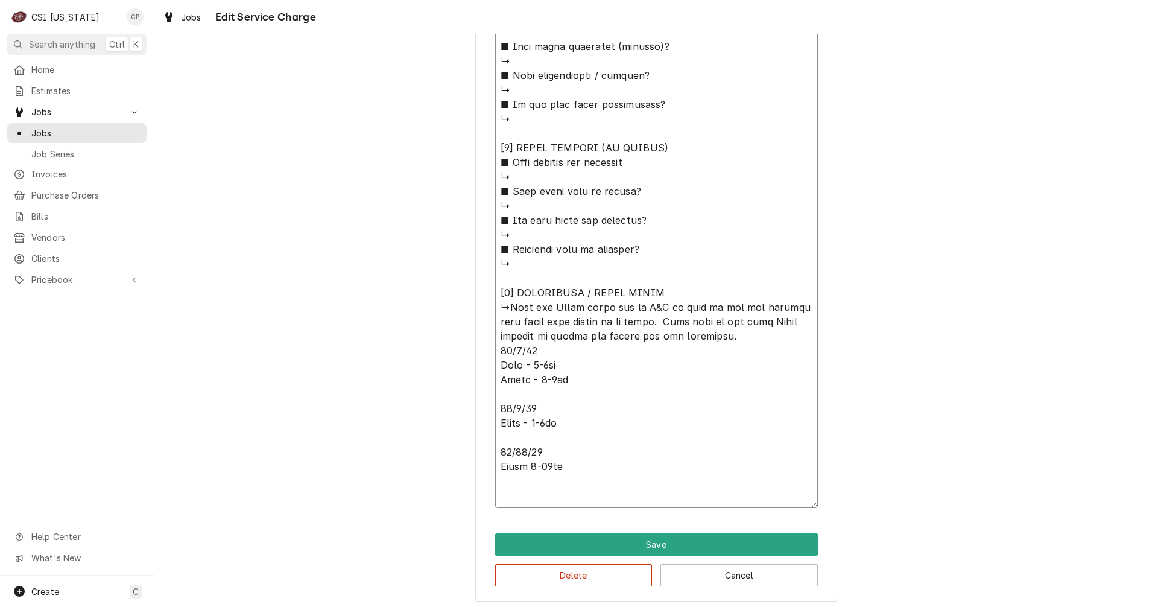
scroll to position [1024, 0]
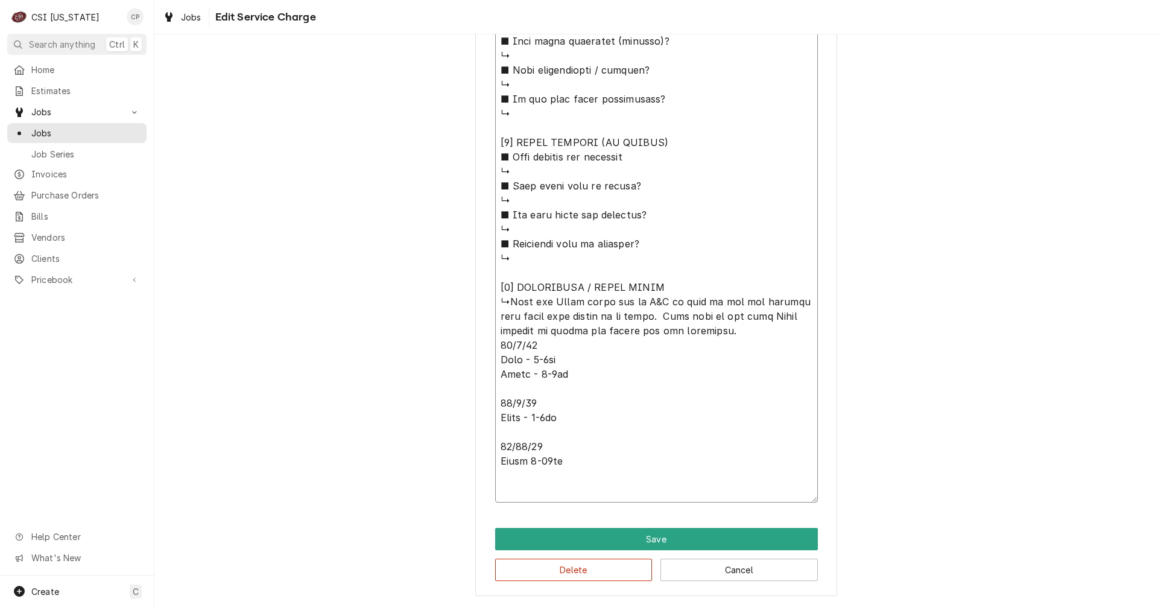
click at [695, 331] on textarea "Service Summary" at bounding box center [656, 4] width 323 height 995
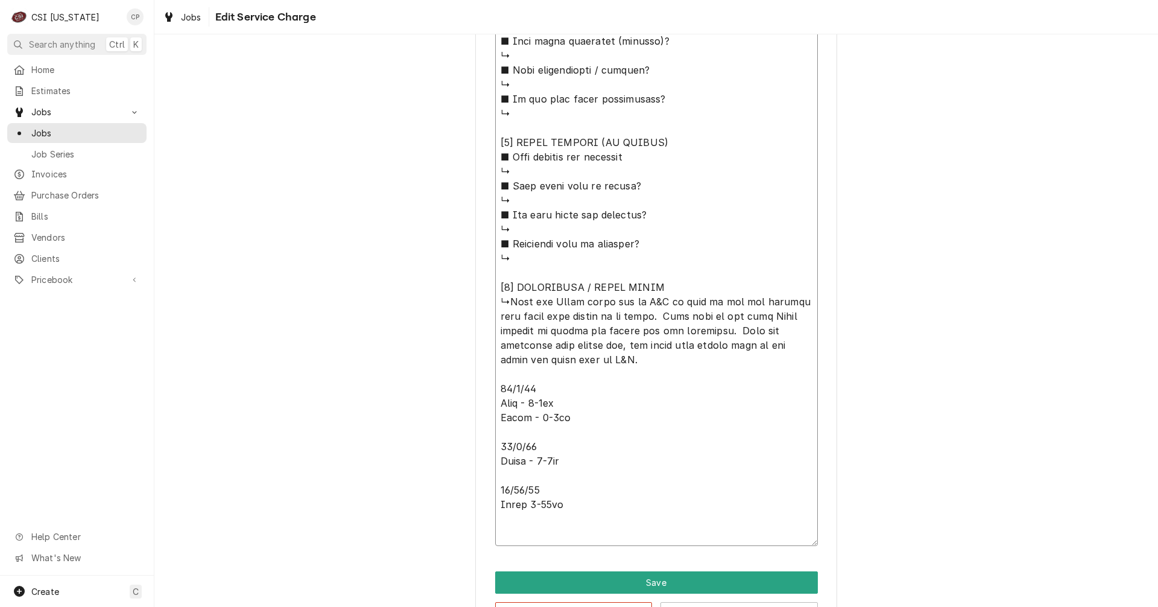
drag, startPoint x: 661, startPoint y: 312, endPoint x: 641, endPoint y: 313, distance: 20.5
click at [641, 313] on textarea "Service Summary" at bounding box center [656, 26] width 323 height 1039
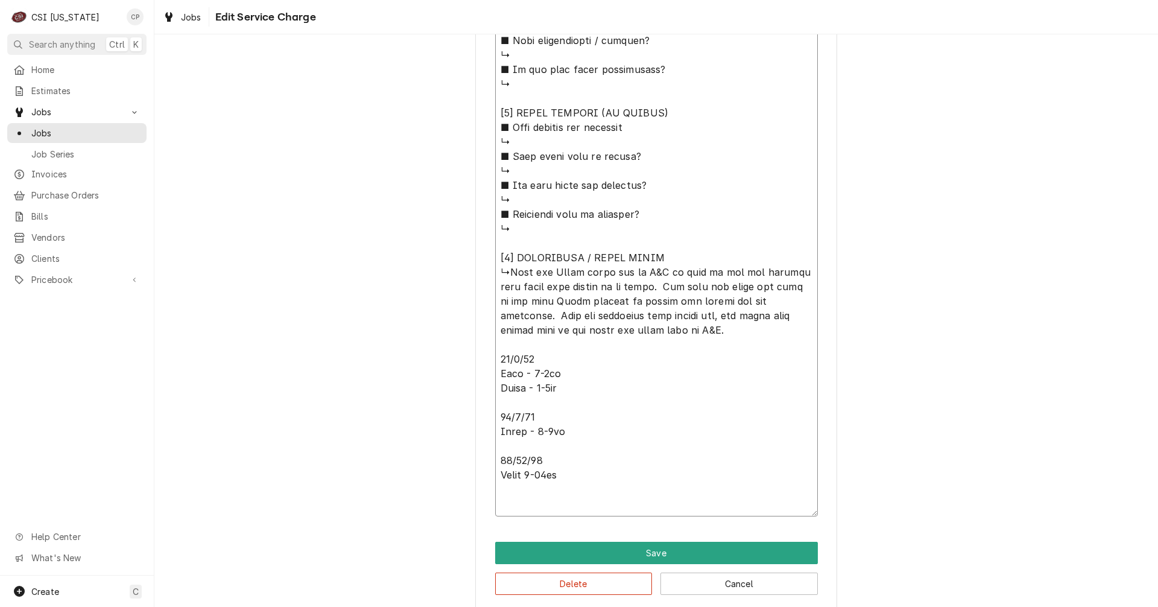
scroll to position [1067, 0]
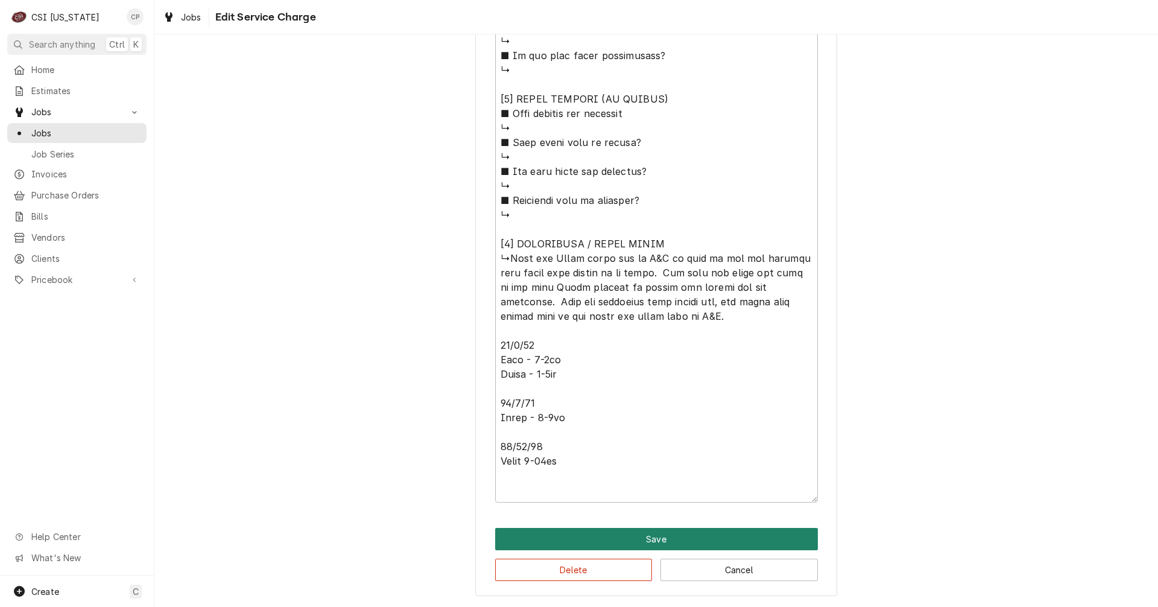
click at [650, 540] on button "Save" at bounding box center [656, 539] width 323 height 22
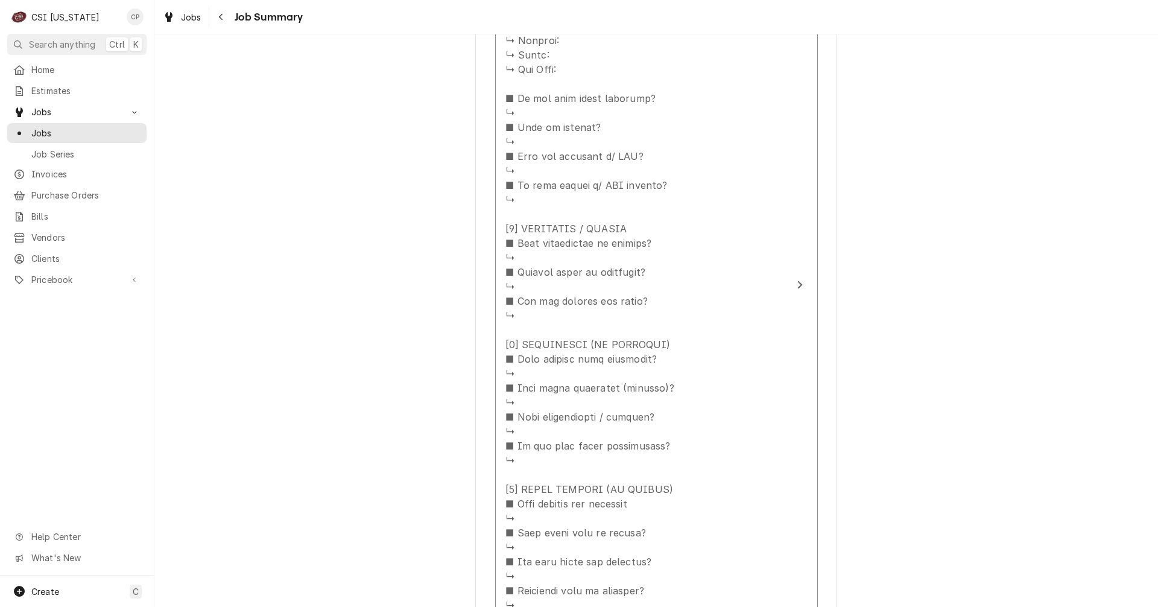
scroll to position [339, 0]
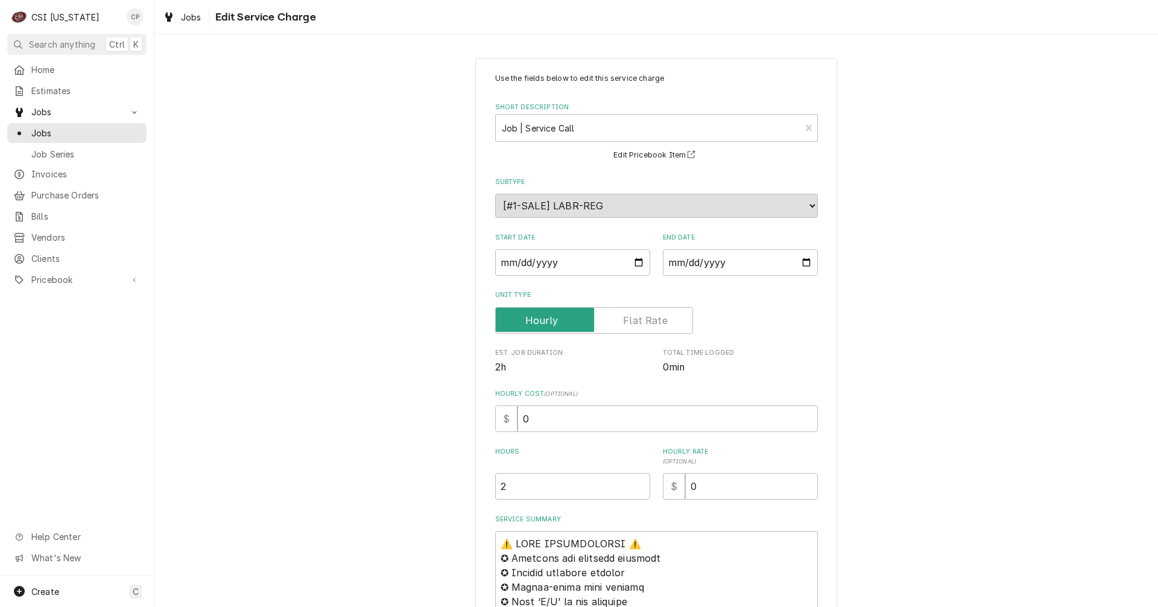
click at [627, 320] on label "Unit Type" at bounding box center [594, 320] width 198 height 27
click at [627, 320] on input "Unit Type" at bounding box center [594, 320] width 187 height 27
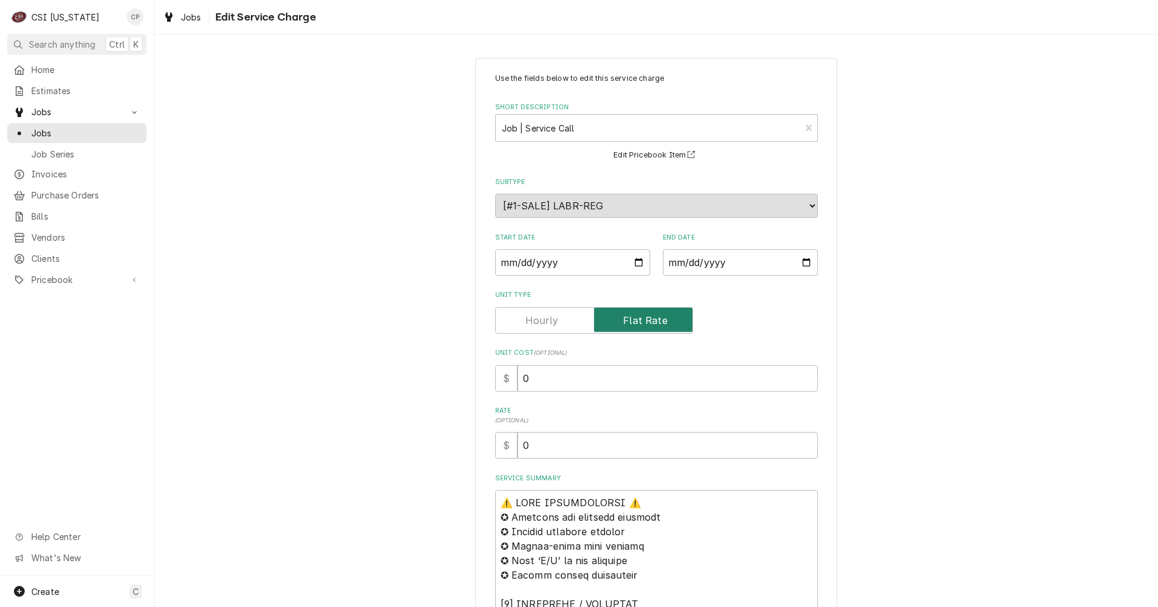
click at [555, 323] on input "Unit Type" at bounding box center [594, 320] width 187 height 27
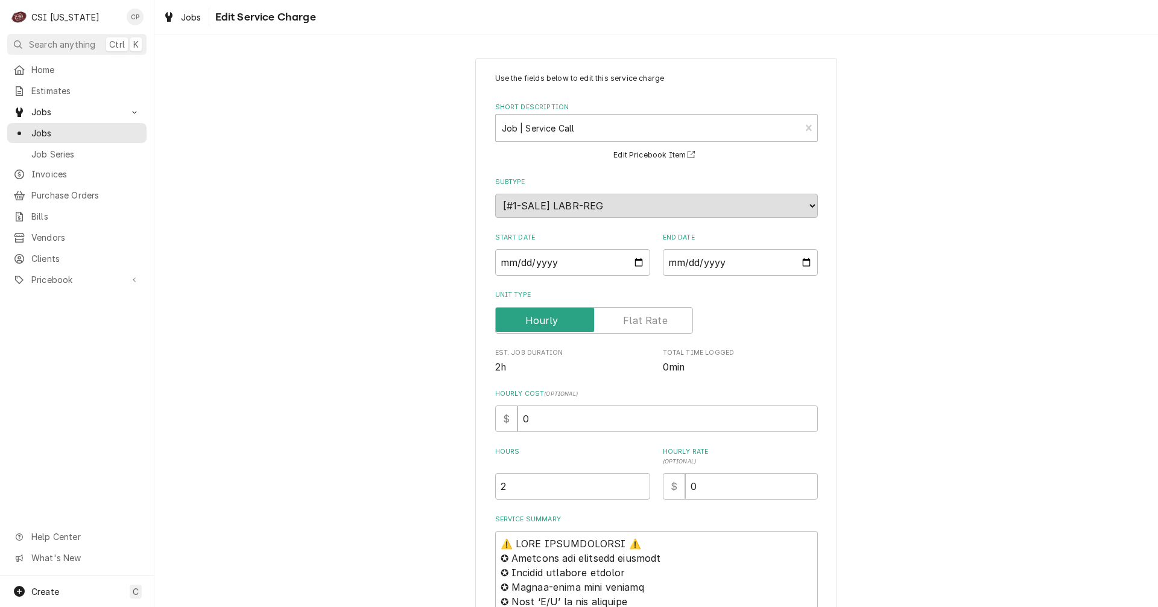
click at [518, 370] on span "2h" at bounding box center [572, 367] width 155 height 14
click at [503, 372] on span "2h" at bounding box center [572, 367] width 155 height 14
click at [497, 369] on span "2h" at bounding box center [500, 366] width 11 height 11
drag, startPoint x: 498, startPoint y: 364, endPoint x: 487, endPoint y: 364, distance: 10.3
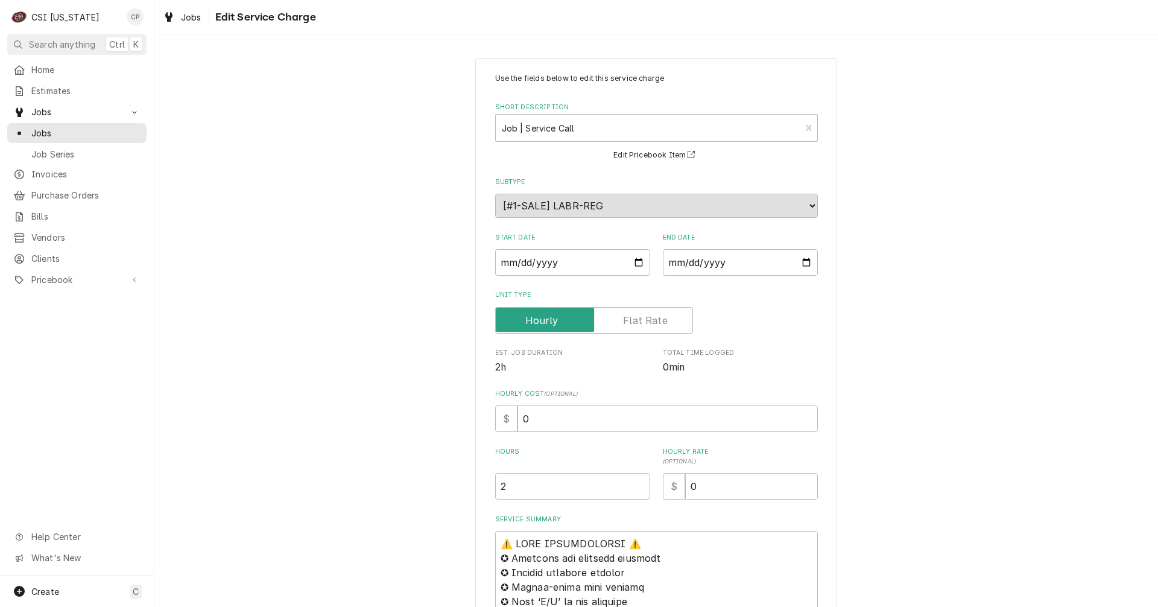
click at [560, 372] on span "2h" at bounding box center [572, 367] width 155 height 14
drag, startPoint x: 516, startPoint y: 486, endPoint x: 470, endPoint y: 493, distance: 46.3
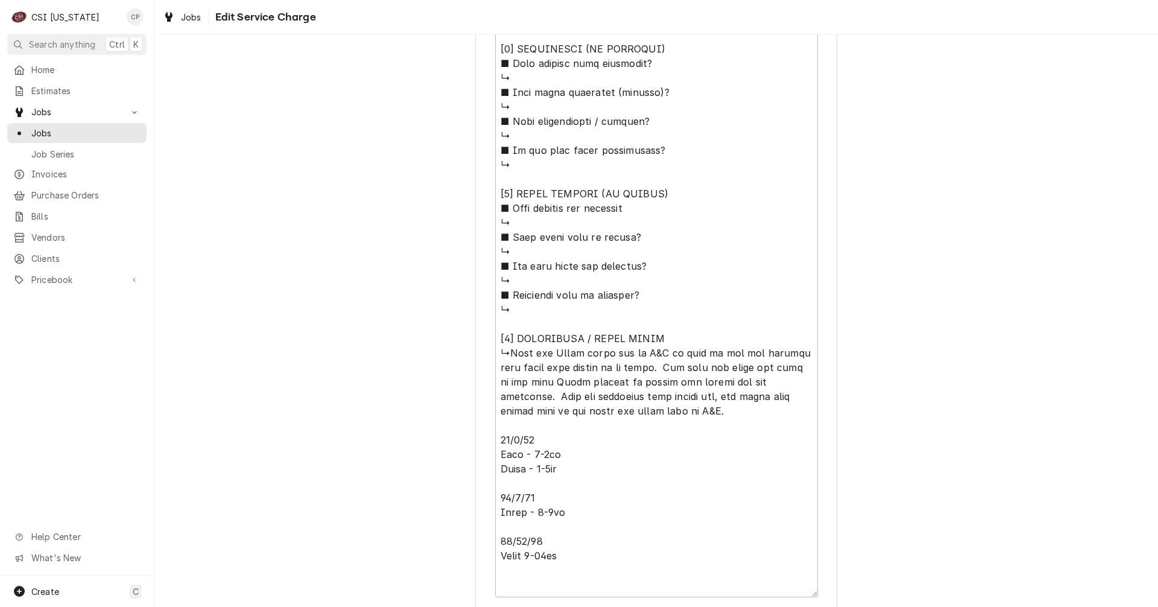
scroll to position [1067, 0]
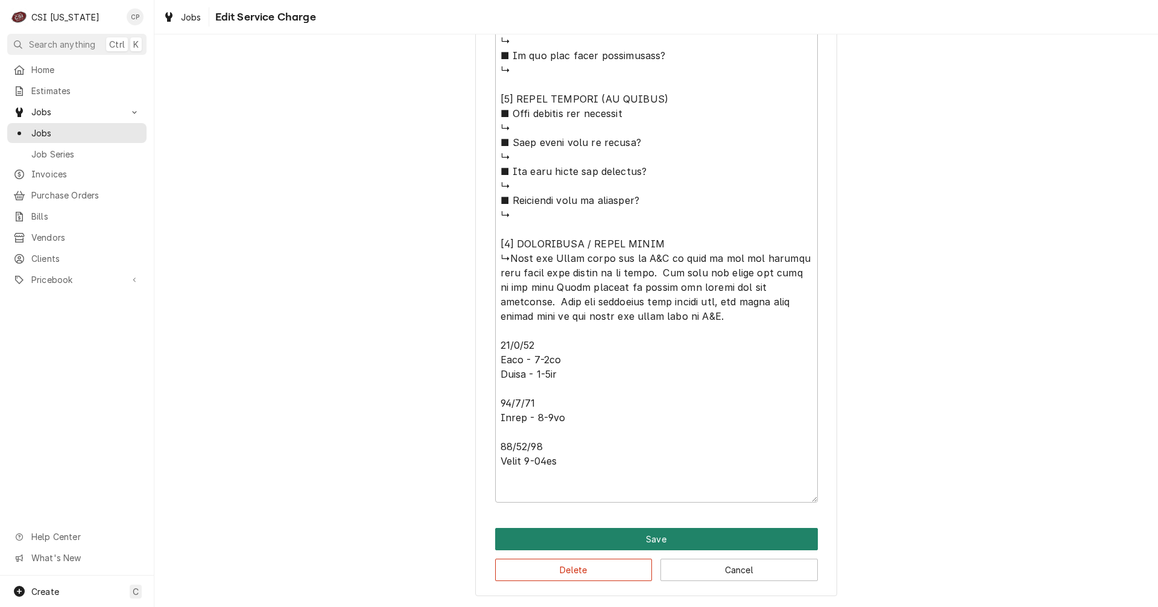
click at [646, 538] on button "Save" at bounding box center [656, 539] width 323 height 22
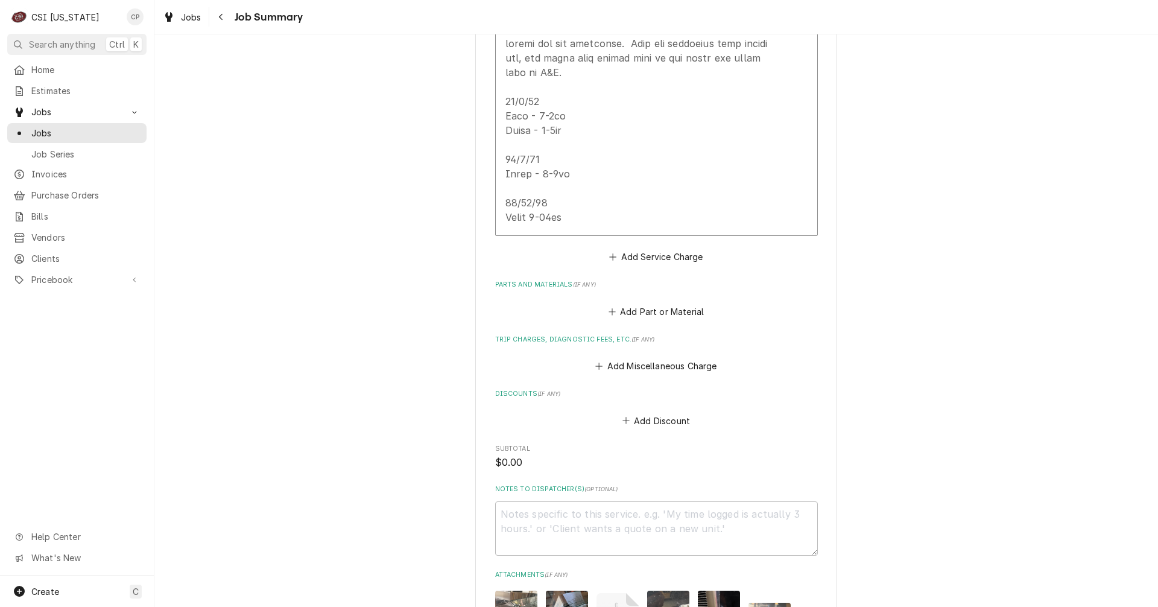
scroll to position [1628, 0]
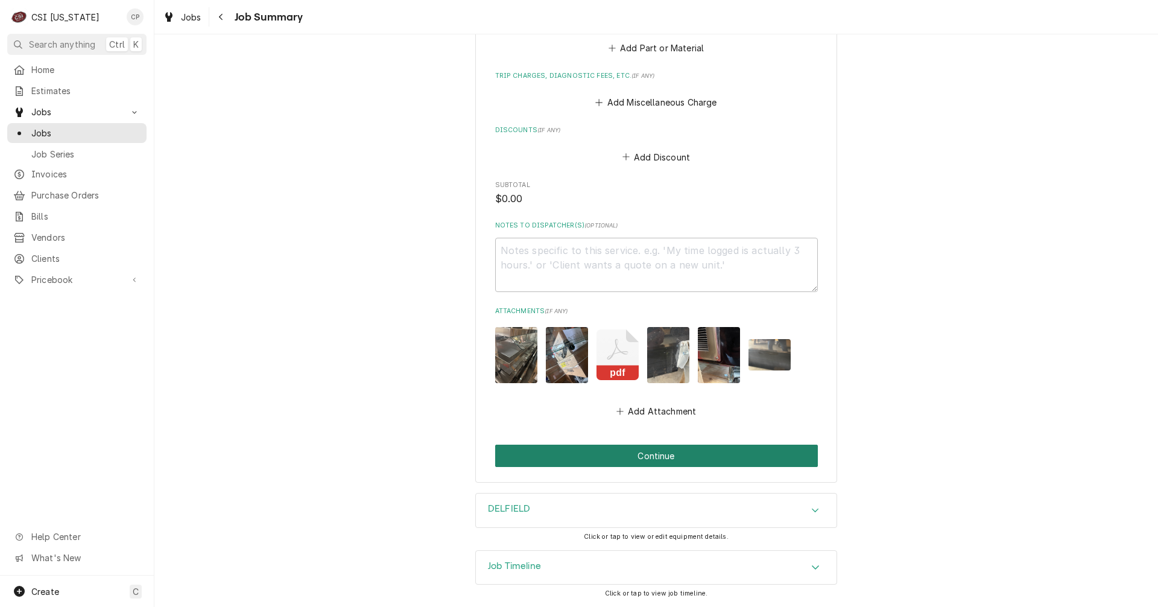
click at [671, 460] on button "Continue" at bounding box center [656, 456] width 323 height 22
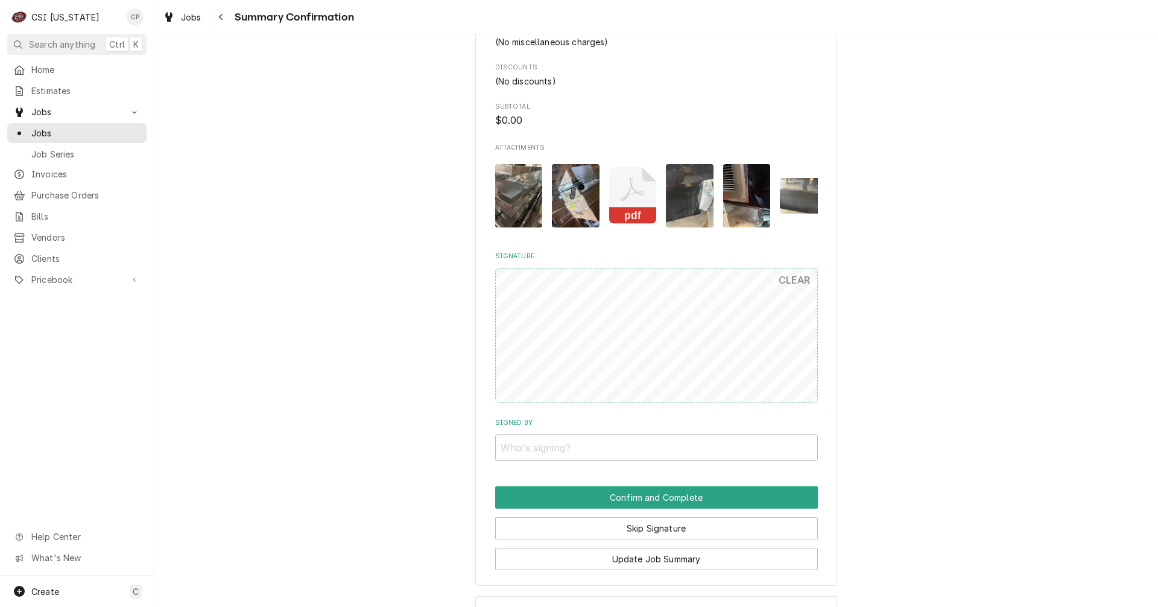
scroll to position [1508, 0]
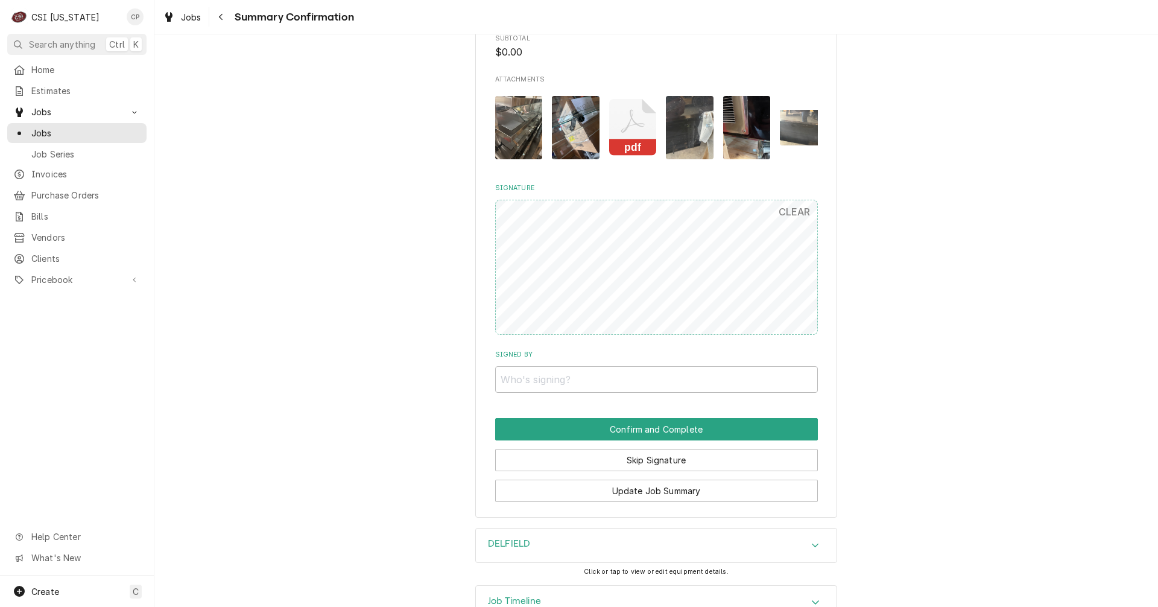
click at [609, 393] on input "Signed By" at bounding box center [656, 379] width 323 height 27
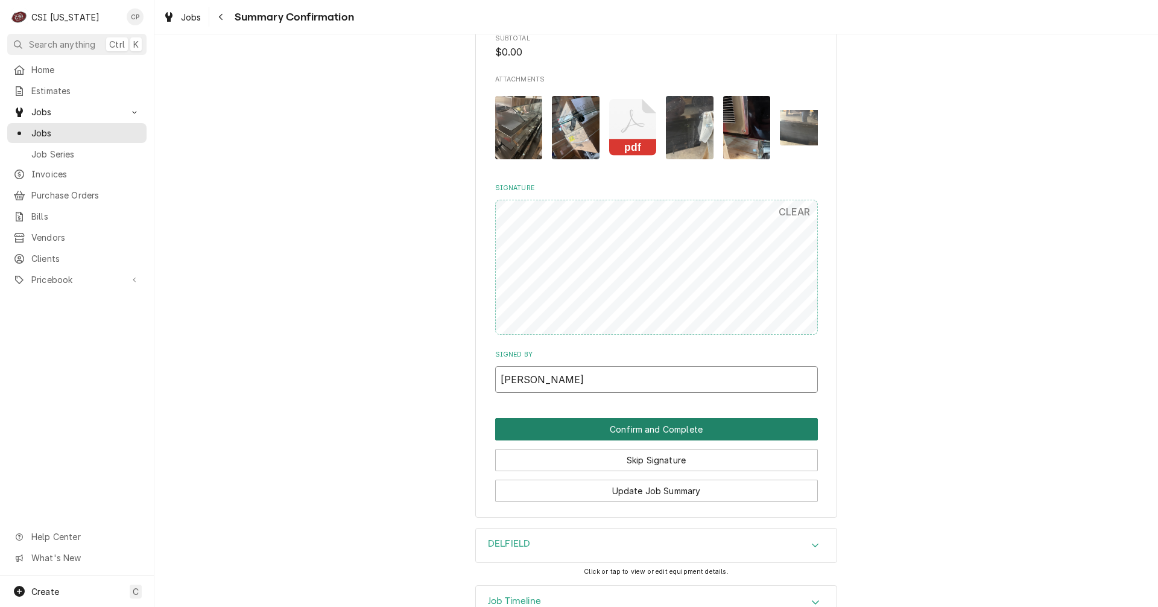
type input "[PERSON_NAME]"
click at [613, 437] on button "Confirm and Complete" at bounding box center [656, 429] width 323 height 22
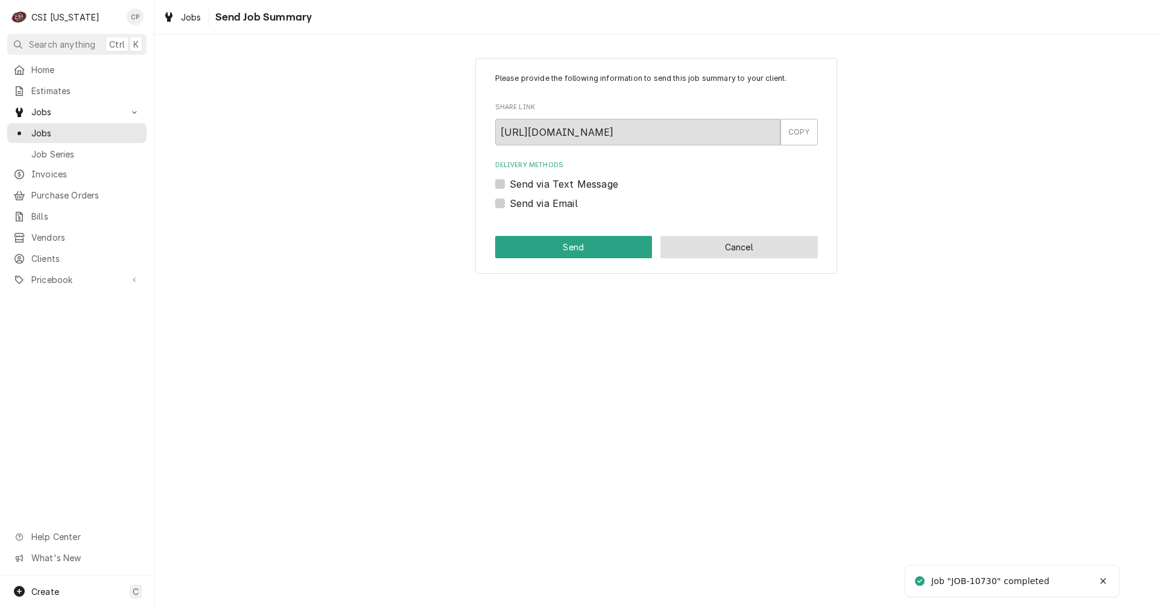
click at [751, 250] on button "Cancel" at bounding box center [739, 247] width 157 height 22
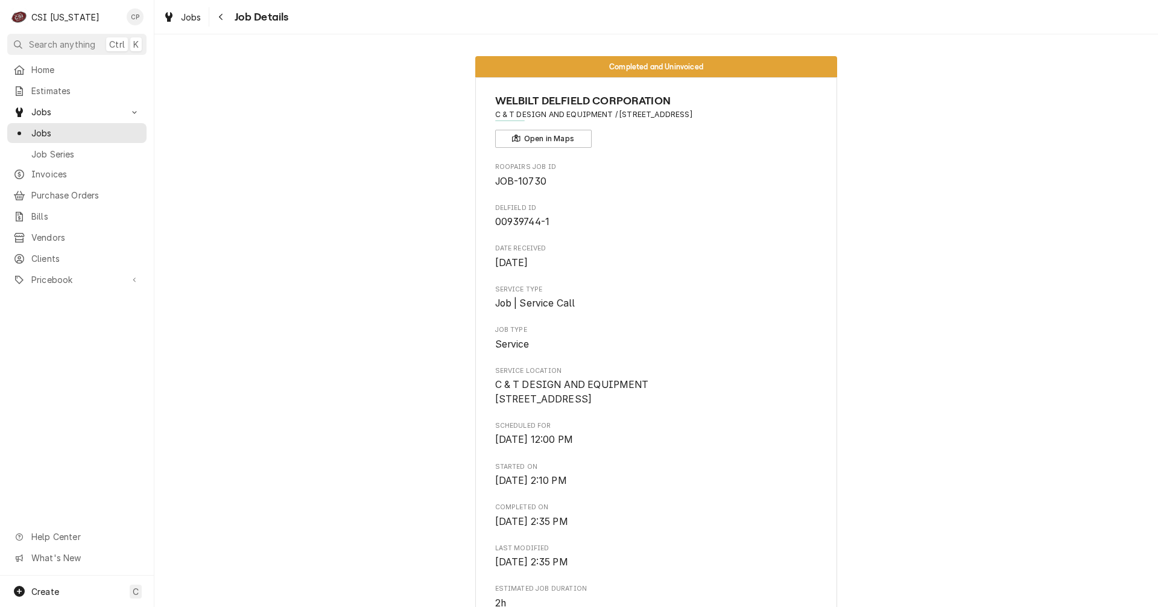
click at [223, 21] on icon "Navigate back" at bounding box center [220, 17] width 5 height 8
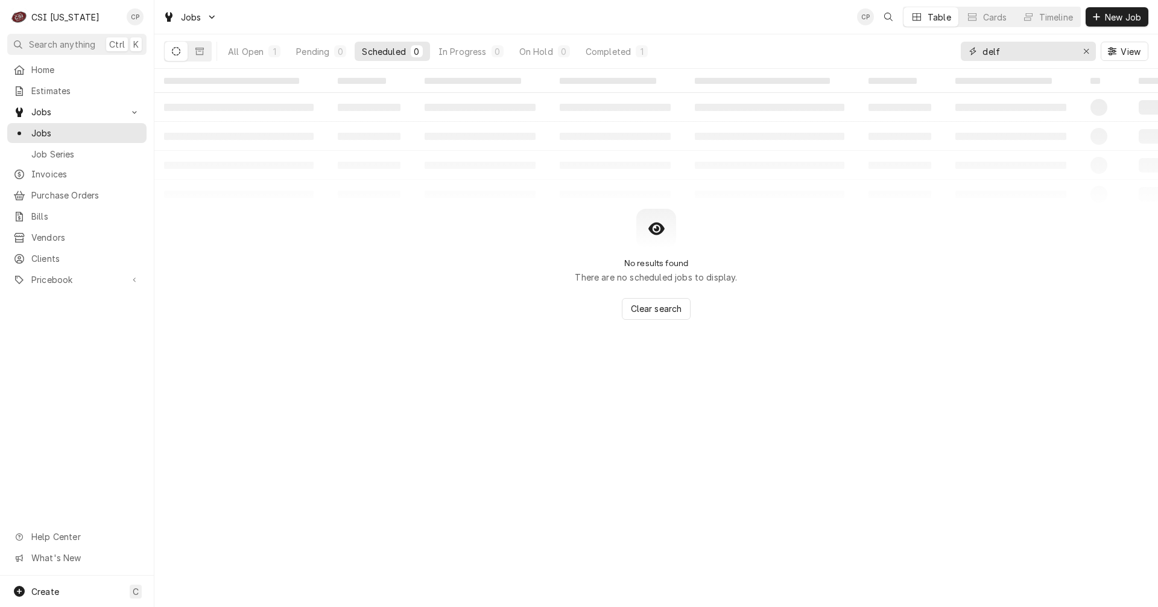
drag, startPoint x: 1009, startPoint y: 54, endPoint x: 982, endPoint y: 59, distance: 27.6
click at [983, 59] on input "delf" at bounding box center [1028, 51] width 90 height 19
type input "i"
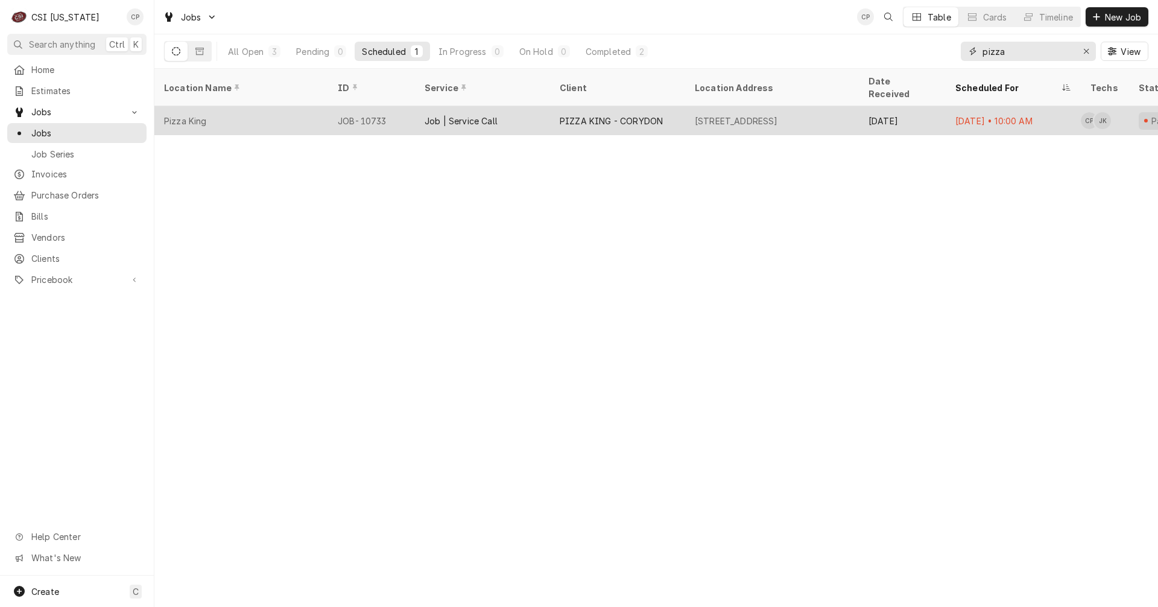
type input "pizza"
click at [563, 115] on div "PIZZA KING - CORYDON" at bounding box center [611, 121] width 103 height 13
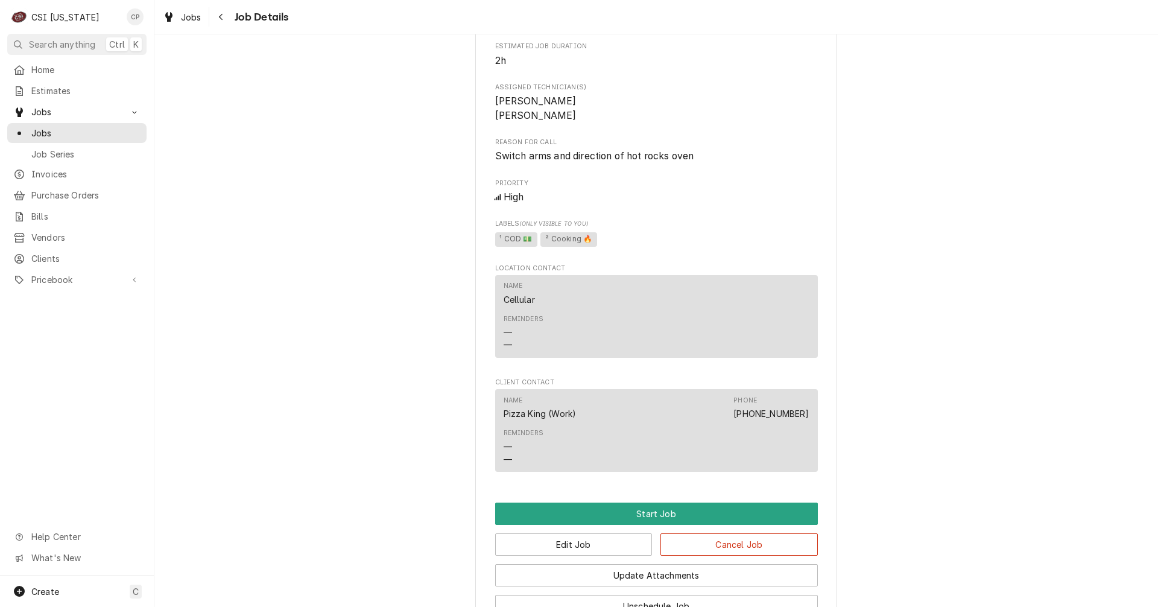
scroll to position [603, 0]
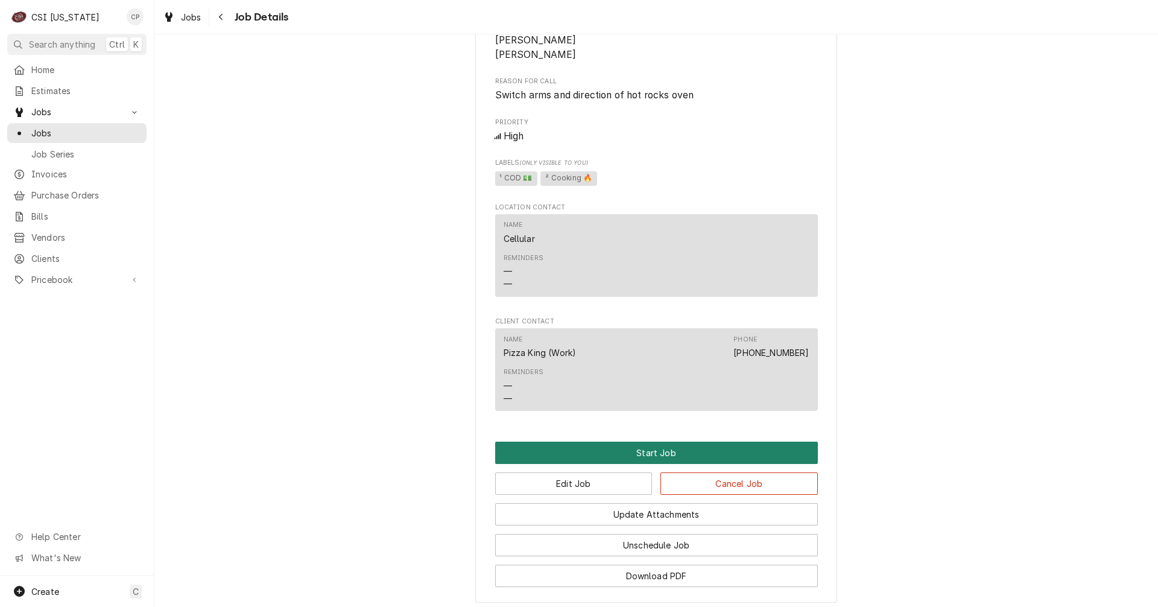
click at [643, 464] on button "Start Job" at bounding box center [656, 453] width 323 height 22
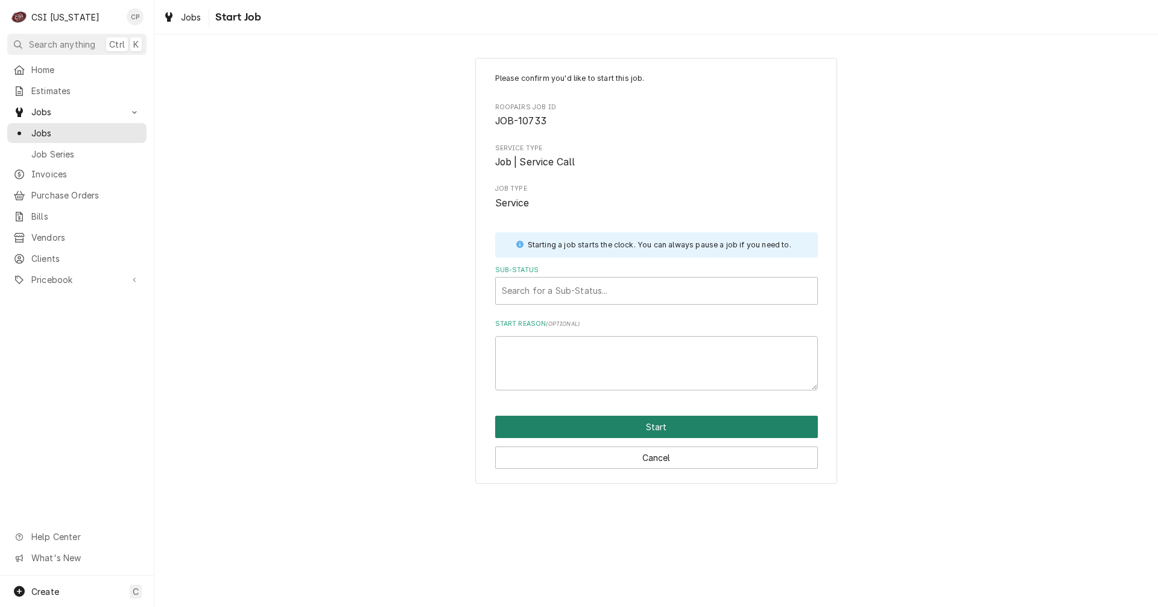
click at [637, 423] on button "Start" at bounding box center [656, 427] width 323 height 22
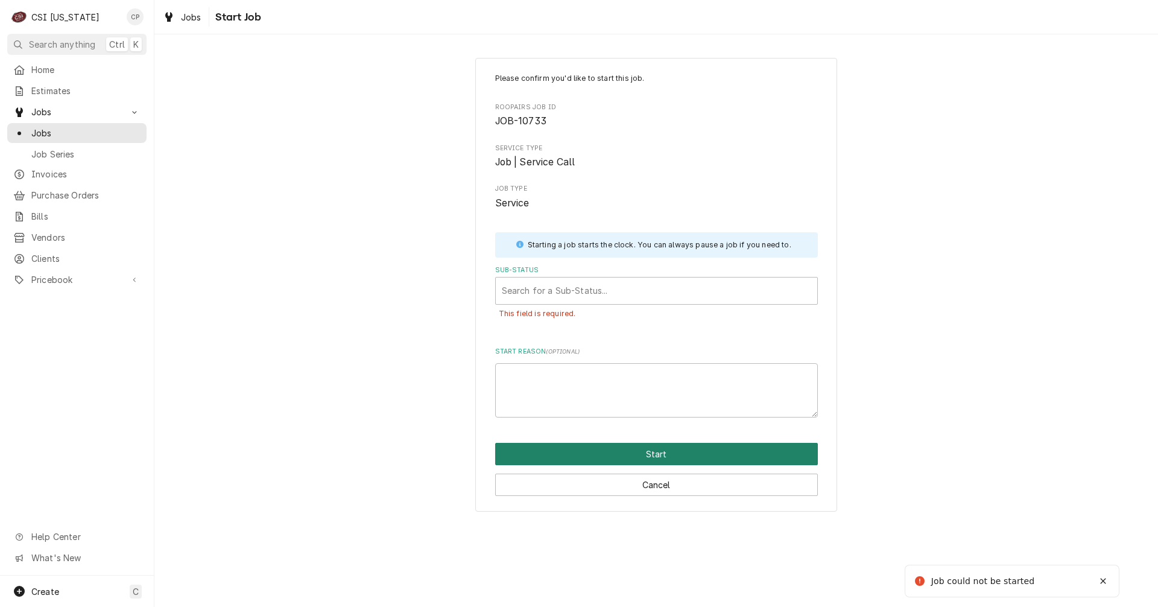
click at [647, 454] on button "Start" at bounding box center [656, 454] width 323 height 22
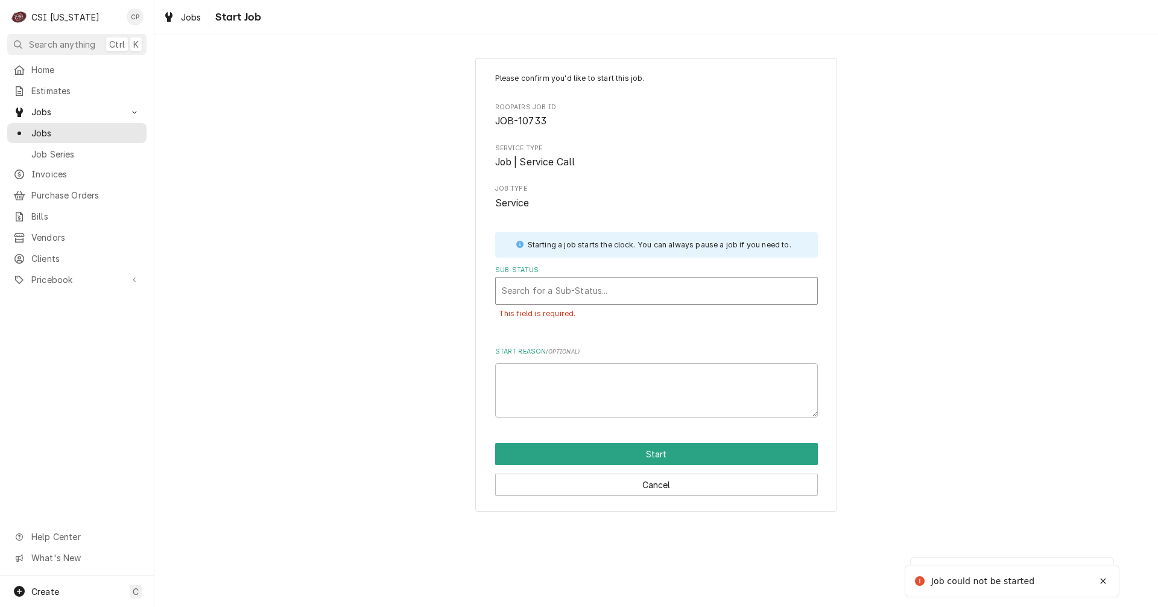
click at [539, 295] on div "Sub-Status" at bounding box center [657, 291] width 310 height 22
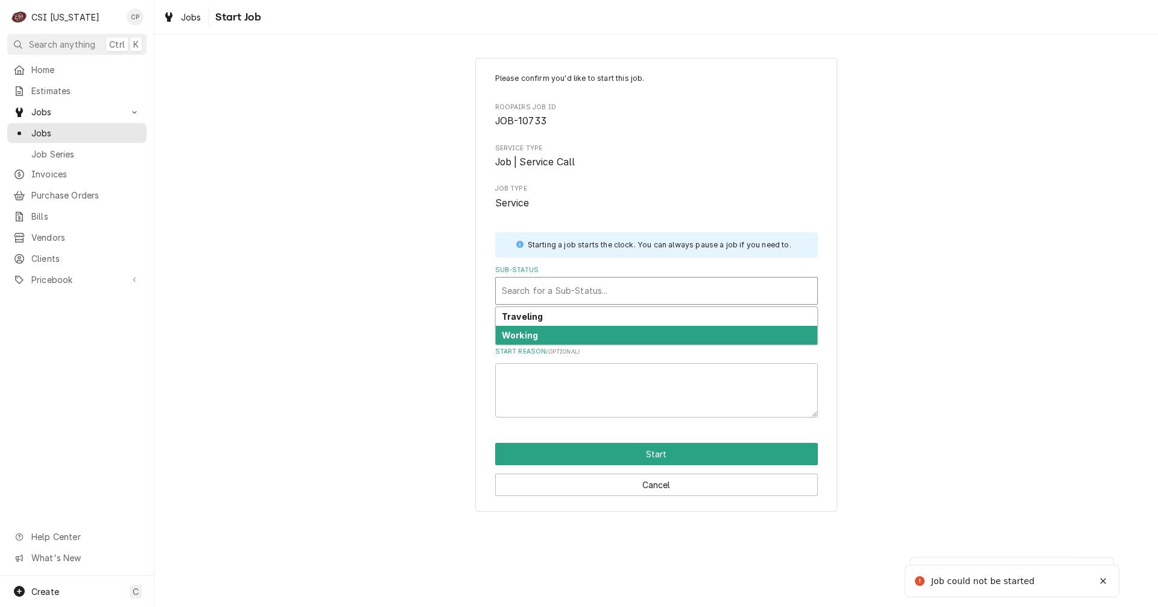
click at [538, 334] on div "Working" at bounding box center [657, 335] width 322 height 19
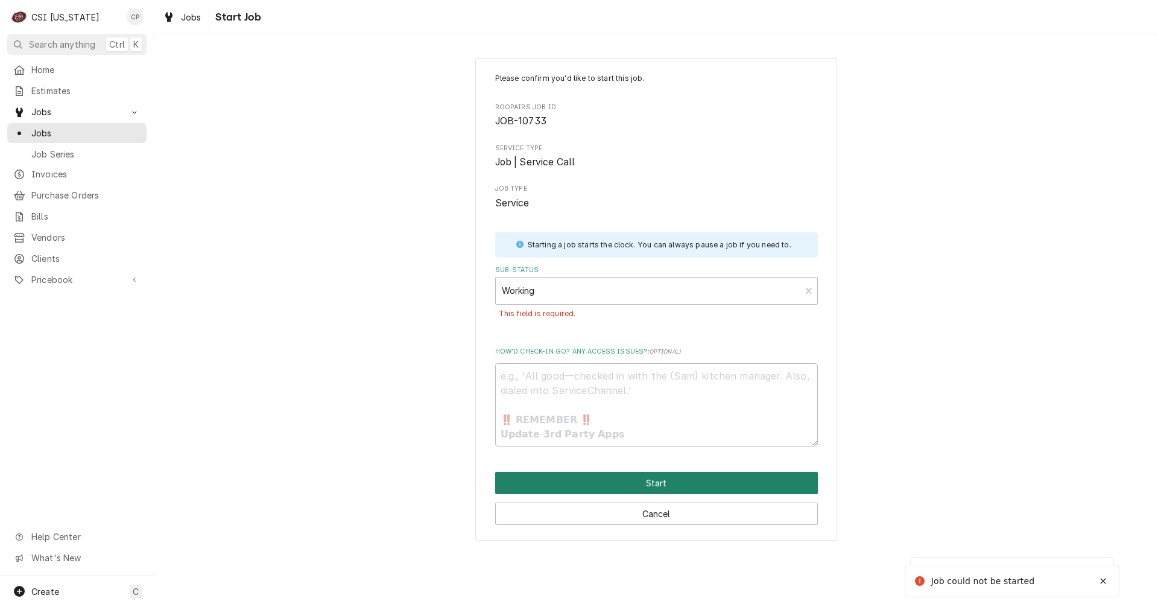
click at [639, 486] on button "Start" at bounding box center [656, 483] width 323 height 22
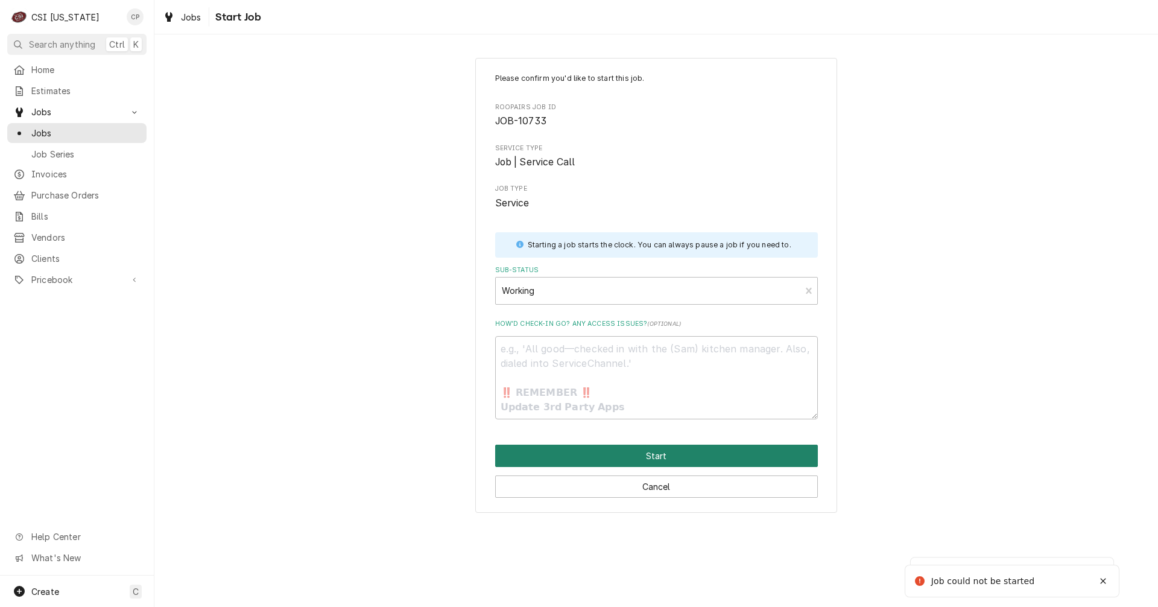
type textarea "x"
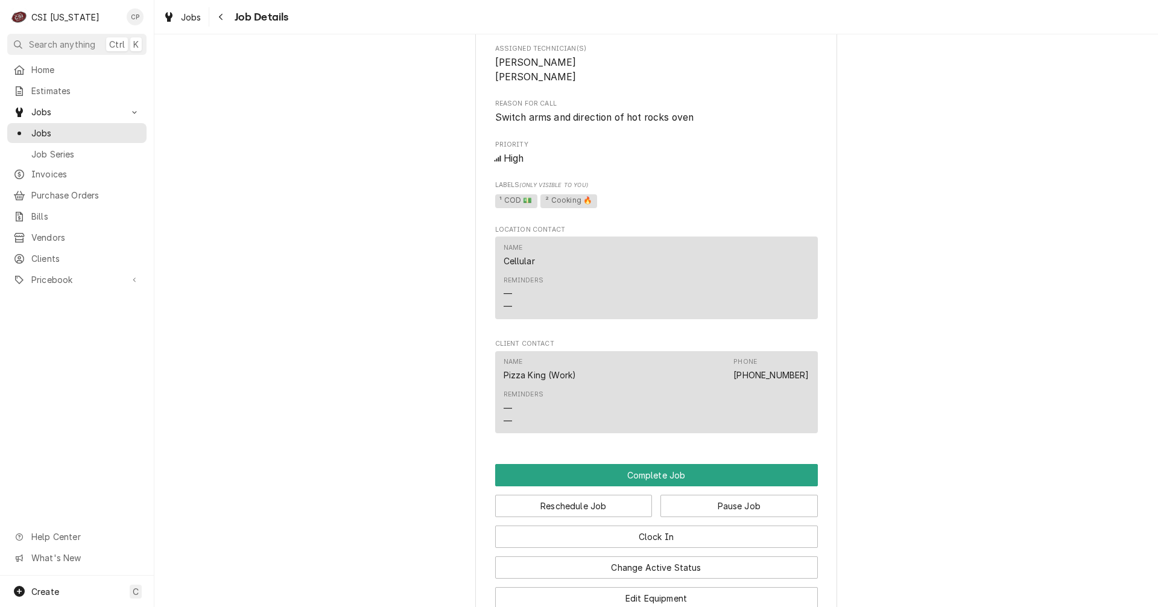
scroll to position [664, 0]
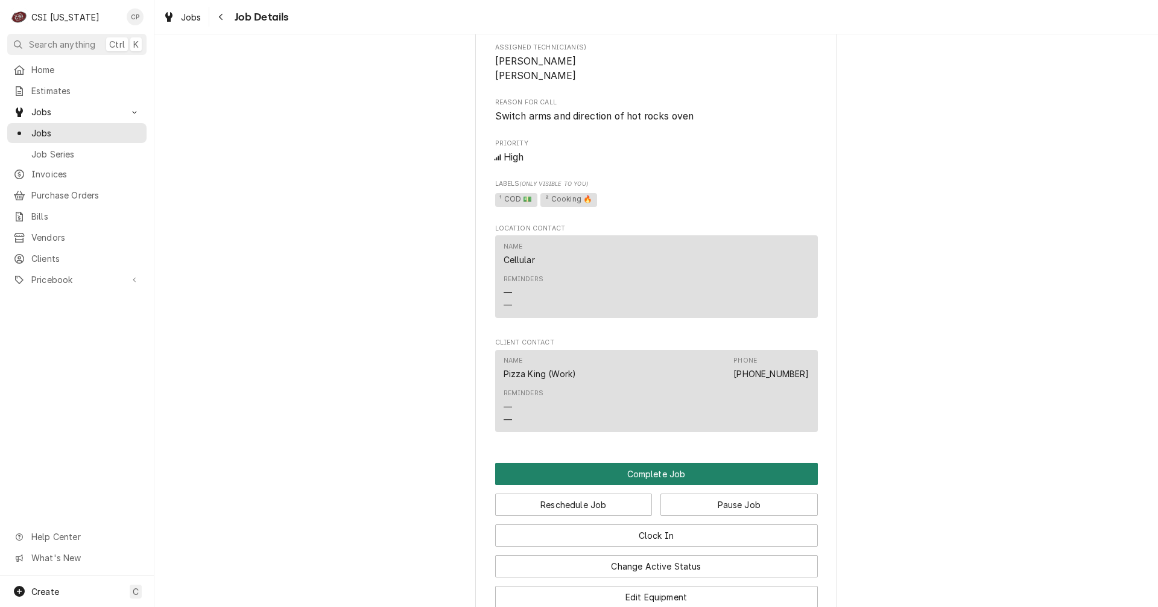
click at [643, 485] on button "Complete Job" at bounding box center [656, 474] width 323 height 22
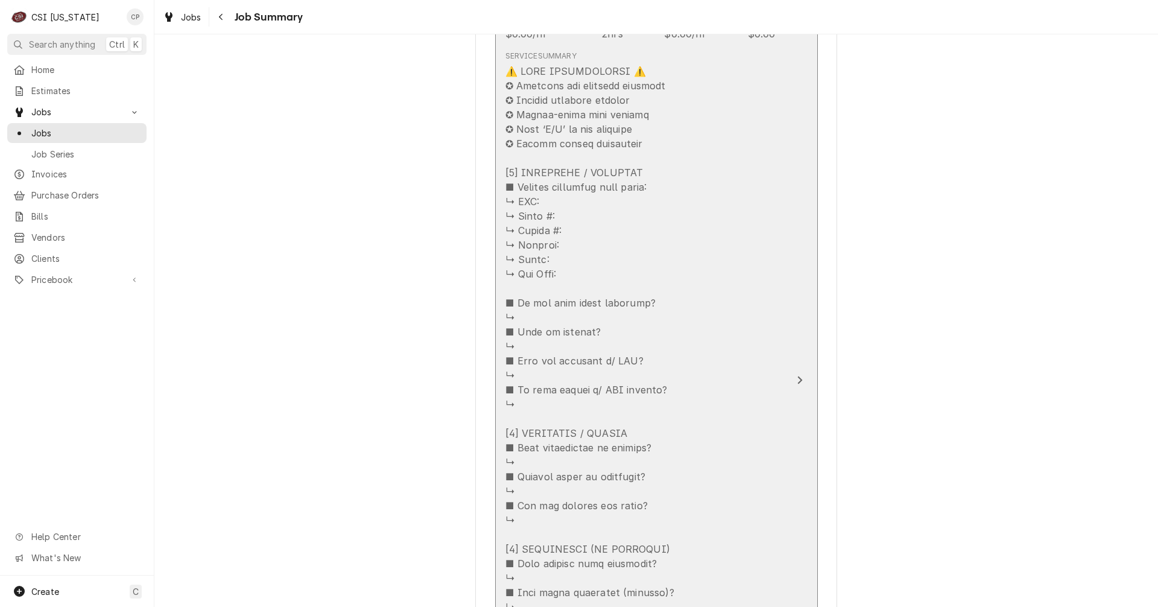
scroll to position [603, 0]
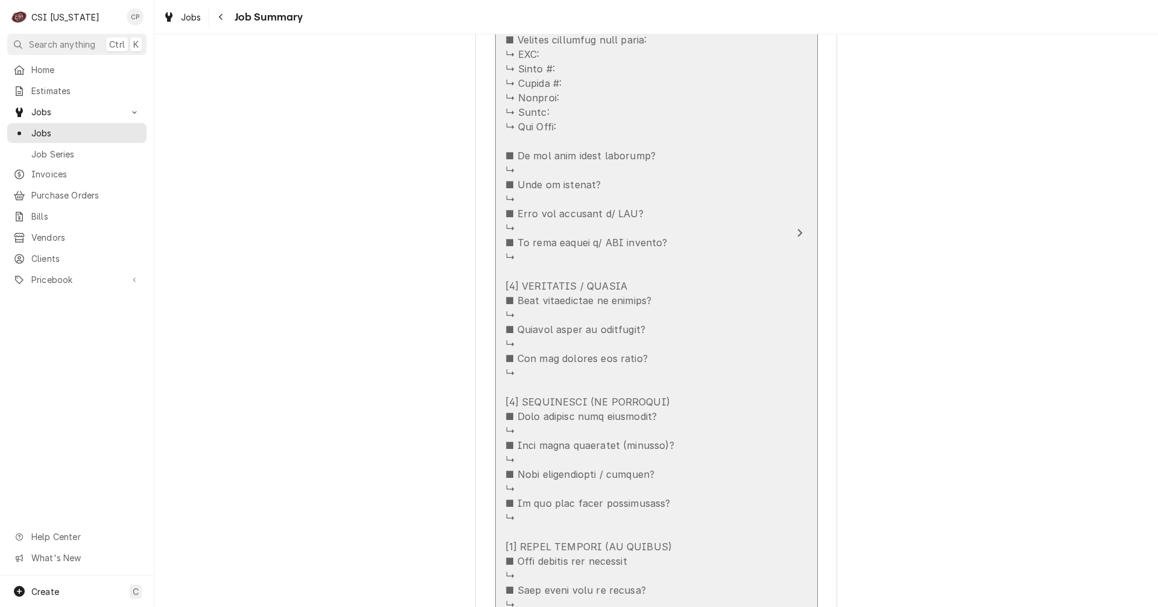
click at [738, 374] on div "Service Summary" at bounding box center [644, 308] width 277 height 819
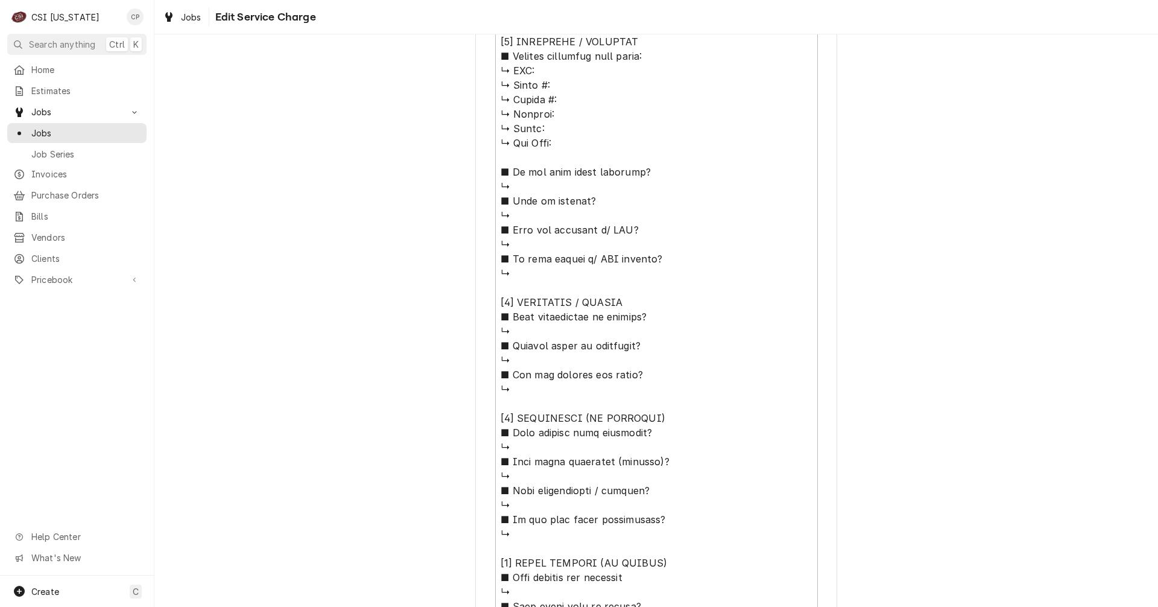
scroll to position [836, 0]
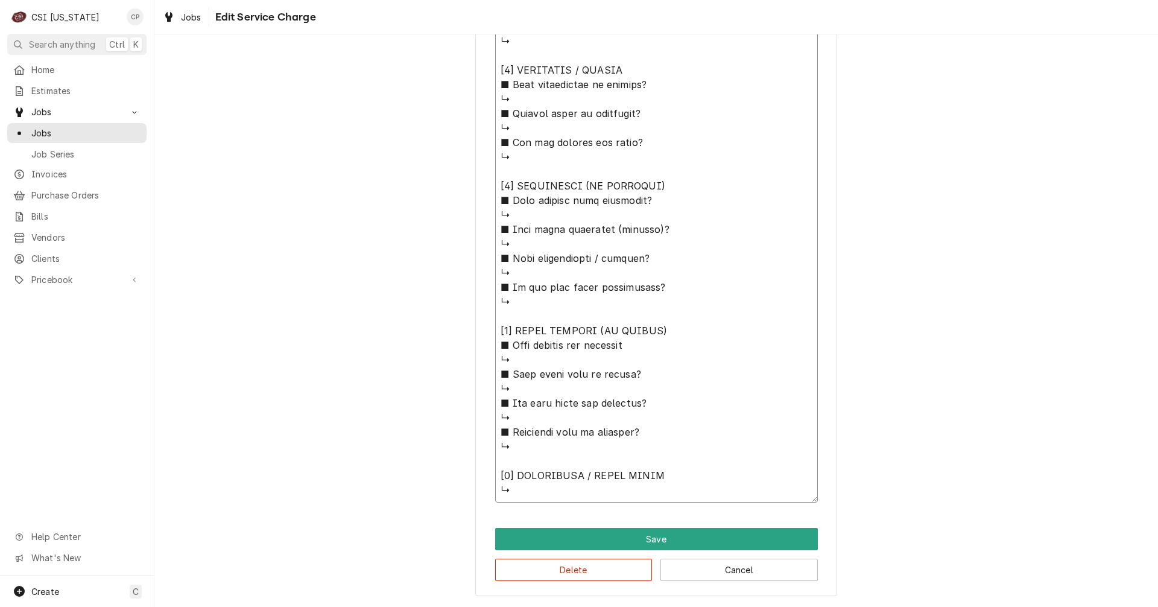
click at [624, 483] on textarea "Service Summary" at bounding box center [656, 98] width 323 height 807
type textarea "x"
type textarea "⚠️ LORE IPSUMDOLORSI ⚠️ ✪ Ametcons adi elitsedd eiusmodt ✪ Incidid utlabore etd…"
type textarea "x"
type textarea "⚠️ LORE IPSUMDOLORSI ⚠️ ✪ Ametcons adi elitsedd eiusmodt ✪ Incidid utlabore etd…"
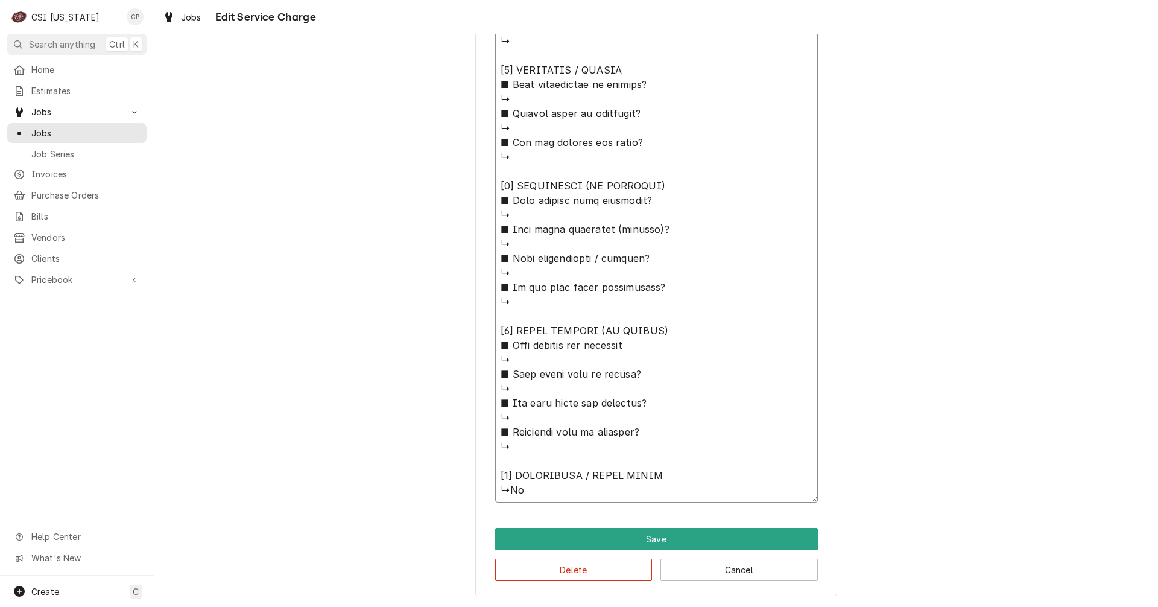
type textarea "x"
type textarea "⚠️ LORE IPSUMDOLORSI ⚠️ ✪ Ametcons adi elitsedd eiusmodt ✪ Incidid utlabore etd…"
type textarea "x"
type textarea "⚠️ LORE IPSUMDOLORSI ⚠️ ✪ Ametcons adi elitsedd eiusmodt ✪ Incidid utlabore etd…"
type textarea "x"
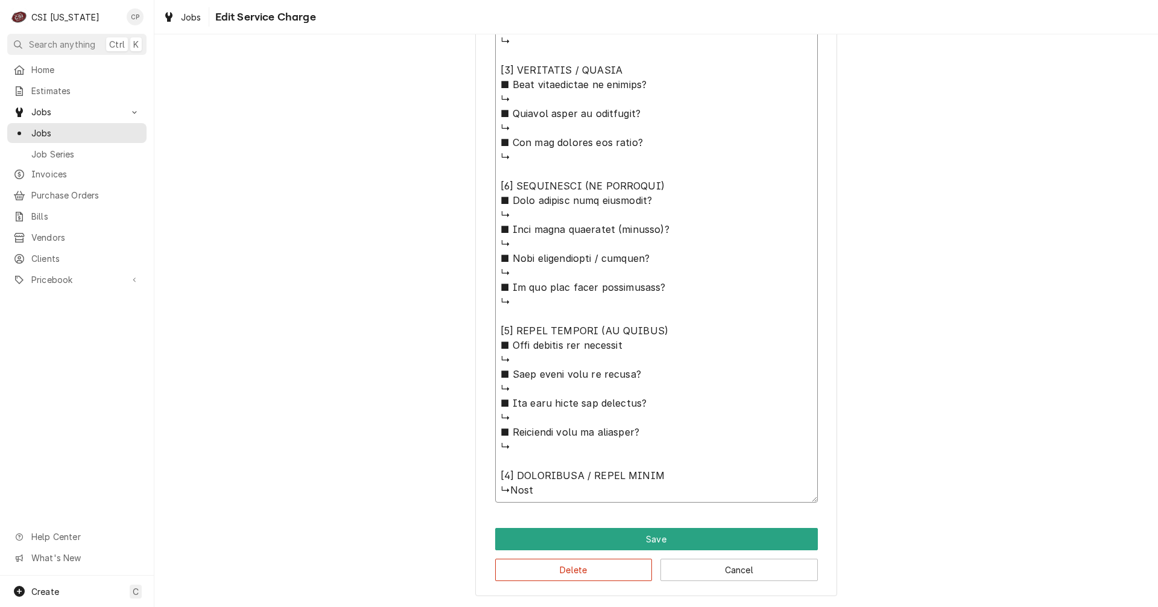
type textarea "⚠️ LORE IPSUMDOLORSI ⚠️ ✪ Ametcons adi elitsedd eiusmodt ✪ Incidid utlabore etd…"
type textarea "x"
type textarea "⚠️ LORE IPSUMDOLORSI ⚠️ ✪ Ametcons adi elitsedd eiusmodt ✪ Incidid utlabore etd…"
type textarea "x"
type textarea "⚠️ LORE IPSUMDOLORSI ⚠️ ✪ Ametcons adi elitsedd eiusmodt ✪ Incidid utlabore etd…"
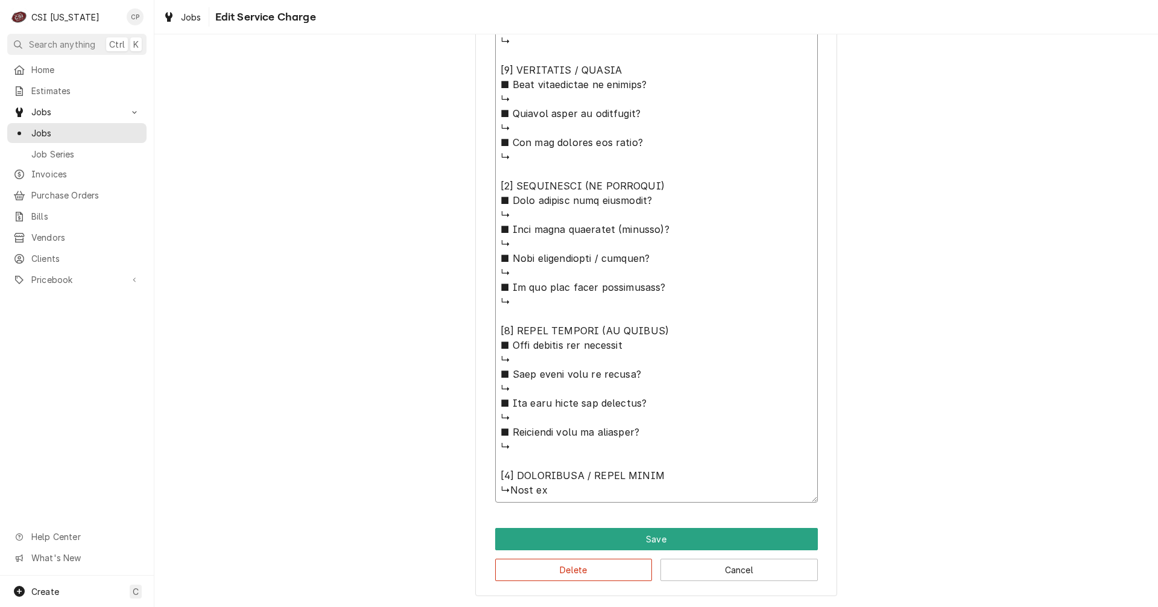
type textarea "x"
type textarea "⚠️ 𝗙𝗢𝗥𝗠 𝗜𝗡𝗦𝗧𝗥𝗨𝗖𝗧𝗜𝗢𝗡𝗦 ⚠️ ✪ 𝗖𝗼𝗺𝗽𝗹𝗲𝘁𝗲 𝗮𝗹𝗹 𝗿𝗲𝗹𝗲𝘃𝗮𝗻𝘁 𝘀𝗲𝗰𝘁𝗶𝗼𝗻𝘀 ✪ 𝗣𝗿𝗼𝘃𝗶𝗱𝗲 𝗱𝗲𝘁𝗮𝗶𝗹𝗲𝗱 𝗮𝗻𝘀…"
type textarea "x"
type textarea "⚠️ 𝗙𝗢𝗥𝗠 𝗜𝗡𝗦𝗧𝗥𝗨𝗖𝗧𝗜𝗢𝗡𝗦 ⚠️ ✪ 𝗖𝗼𝗺𝗽𝗹𝗲𝘁𝗲 𝗮𝗹𝗹 𝗿𝗲𝗹𝗲𝘃𝗮𝗻𝘁 𝘀𝗲𝗰𝘁𝗶𝗼𝗻𝘀 ✪ 𝗣𝗿𝗼𝘃𝗶𝗱𝗲 𝗱𝗲𝘁𝗮𝗶𝗹𝗲𝗱 𝗮𝗻𝘀…"
type textarea "x"
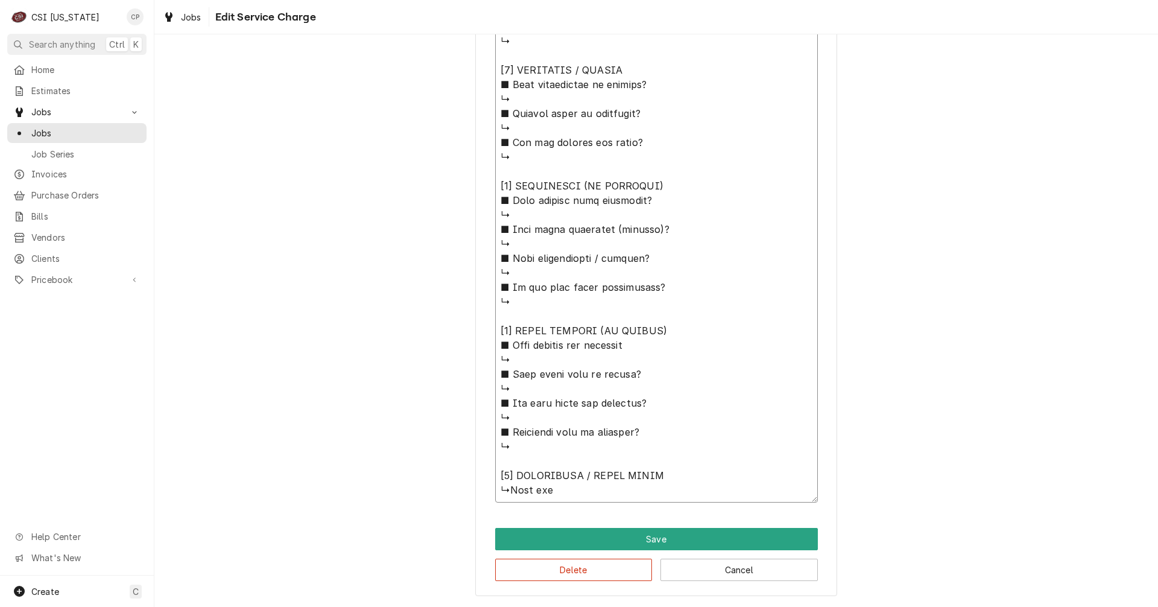
type textarea "⚠️ 𝗙𝗢𝗥𝗠 𝗜𝗡𝗦𝗧𝗥𝗨𝗖𝗧𝗜𝗢𝗡𝗦 ⚠️ ✪ 𝗖𝗼𝗺𝗽𝗹𝗲𝘁𝗲 𝗮𝗹𝗹 𝗿𝗲𝗹𝗲𝘃𝗮𝗻𝘁 𝘀𝗲𝗰𝘁𝗶𝗼𝗻𝘀 ✪ 𝗣𝗿𝗼𝘃𝗶𝗱𝗲 𝗱𝗲𝘁𝗮𝗶𝗹𝗲𝗱 𝗮𝗻𝘀…"
type textarea "x"
type textarea "⚠️ 𝗙𝗢𝗥𝗠 𝗜𝗡𝗦𝗧𝗥𝗨𝗖𝗧𝗜𝗢𝗡𝗦 ⚠️ ✪ 𝗖𝗼𝗺𝗽𝗹𝗲𝘁𝗲 𝗮𝗹𝗹 𝗿𝗲𝗹𝗲𝘃𝗮𝗻𝘁 𝘀𝗲𝗰𝘁𝗶𝗼𝗻𝘀 ✪ 𝗣𝗿𝗼𝘃𝗶𝗱𝗲 𝗱𝗲𝘁𝗮𝗶𝗹𝗲𝗱 𝗮𝗻𝘀…"
type textarea "x"
type textarea "⚠️ 𝗙𝗢𝗥𝗠 𝗜𝗡𝗦𝗧𝗥𝗨𝗖𝗧𝗜𝗢𝗡𝗦 ⚠️ ✪ 𝗖𝗼𝗺𝗽𝗹𝗲𝘁𝗲 𝗮𝗹𝗹 𝗿𝗲𝗹𝗲𝘃𝗮𝗻𝘁 𝘀𝗲𝗰𝘁𝗶𝗼𝗻𝘀 ✪ 𝗣𝗿𝗼𝘃𝗶𝗱𝗲 𝗱𝗲𝘁𝗮𝗶𝗹𝗲𝗱 𝗮𝗻𝘀…"
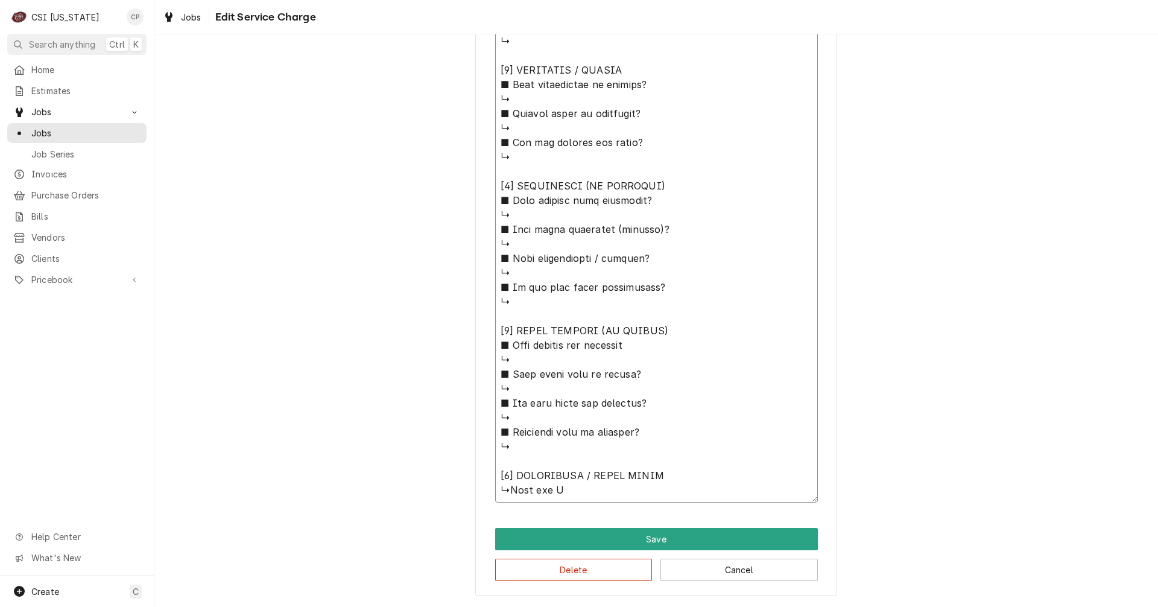
type textarea "x"
type textarea "⚠️ 𝗙𝗢𝗥𝗠 𝗜𝗡𝗦𝗧𝗥𝗨𝗖𝗧𝗜𝗢𝗡𝗦 ⚠️ ✪ 𝗖𝗼𝗺𝗽𝗹𝗲𝘁𝗲 𝗮𝗹𝗹 𝗿𝗲𝗹𝗲𝘃𝗮𝗻𝘁 𝘀𝗲𝗰𝘁𝗶𝗼𝗻𝘀 ✪ 𝗣𝗿𝗼𝘃𝗶𝗱𝗲 𝗱𝗲𝘁𝗮𝗶𝗹𝗲𝗱 𝗮𝗻𝘀…"
type textarea "x"
type textarea "⚠️ 𝗙𝗢𝗥𝗠 𝗜𝗡𝗦𝗧𝗥𝗨𝗖𝗧𝗜𝗢𝗡𝗦 ⚠️ ✪ 𝗖𝗼𝗺𝗽𝗹𝗲𝘁𝗲 𝗮𝗹𝗹 𝗿𝗲𝗹𝗲𝘃𝗮𝗻𝘁 𝘀𝗲𝗰𝘁𝗶𝗼𝗻𝘀 ✪ 𝗣𝗿𝗼𝘃𝗶𝗱𝗲 𝗱𝗲𝘁𝗮𝗶𝗹𝗲𝗱 𝗮𝗻𝘀…"
type textarea "x"
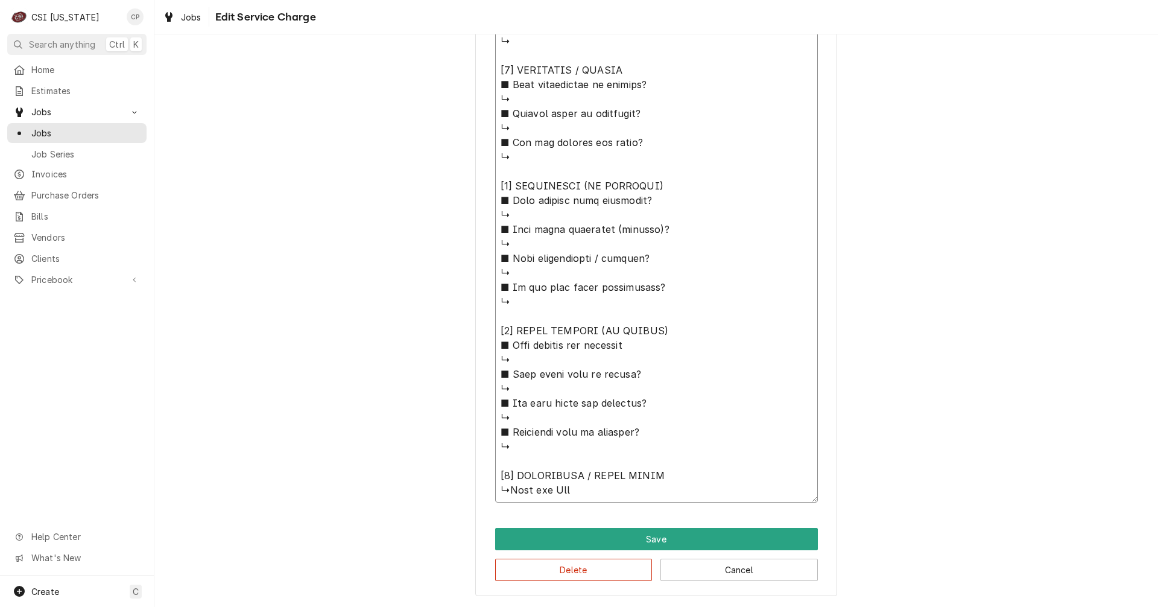
type textarea "⚠️ 𝗙𝗢𝗥𝗠 𝗜𝗡𝗦𝗧𝗥𝗨𝗖𝗧𝗜𝗢𝗡𝗦 ⚠️ ✪ 𝗖𝗼𝗺𝗽𝗹𝗲𝘁𝗲 𝗮𝗹𝗹 𝗿𝗲𝗹𝗲𝘃𝗮𝗻𝘁 𝘀𝗲𝗰𝘁𝗶𝗼𝗻𝘀 ✪ 𝗣𝗿𝗼𝘃𝗶𝗱𝗲 𝗱𝗲𝘁𝗮𝗶𝗹𝗲𝗱 𝗮𝗻𝘀…"
type textarea "x"
type textarea "⚠️ 𝗙𝗢𝗥𝗠 𝗜𝗡𝗦𝗧𝗥𝗨𝗖𝗧𝗜𝗢𝗡𝗦 ⚠️ ✪ 𝗖𝗼𝗺𝗽𝗹𝗲𝘁𝗲 𝗮𝗹𝗹 𝗿𝗲𝗹𝗲𝘃𝗮𝗻𝘁 𝘀𝗲𝗰𝘁𝗶𝗼𝗻𝘀 ✪ 𝗣𝗿𝗼𝘃𝗶𝗱𝗲 𝗱𝗲𝘁𝗮𝗶𝗹𝗲𝗱 𝗮𝗻𝘀…"
type textarea "x"
type textarea "⚠️ 𝗙𝗢𝗥𝗠 𝗜𝗡𝗦𝗧𝗥𝗨𝗖𝗧𝗜𝗢𝗡𝗦 ⚠️ ✪ 𝗖𝗼𝗺𝗽𝗹𝗲𝘁𝗲 𝗮𝗹𝗹 𝗿𝗲𝗹𝗲𝘃𝗮𝗻𝘁 𝘀𝗲𝗰𝘁𝗶𝗼𝗻𝘀 ✪ 𝗣𝗿𝗼𝘃𝗶𝗱𝗲 𝗱𝗲𝘁𝗮𝗶𝗹𝗲𝗱 𝗮𝗻𝘀…"
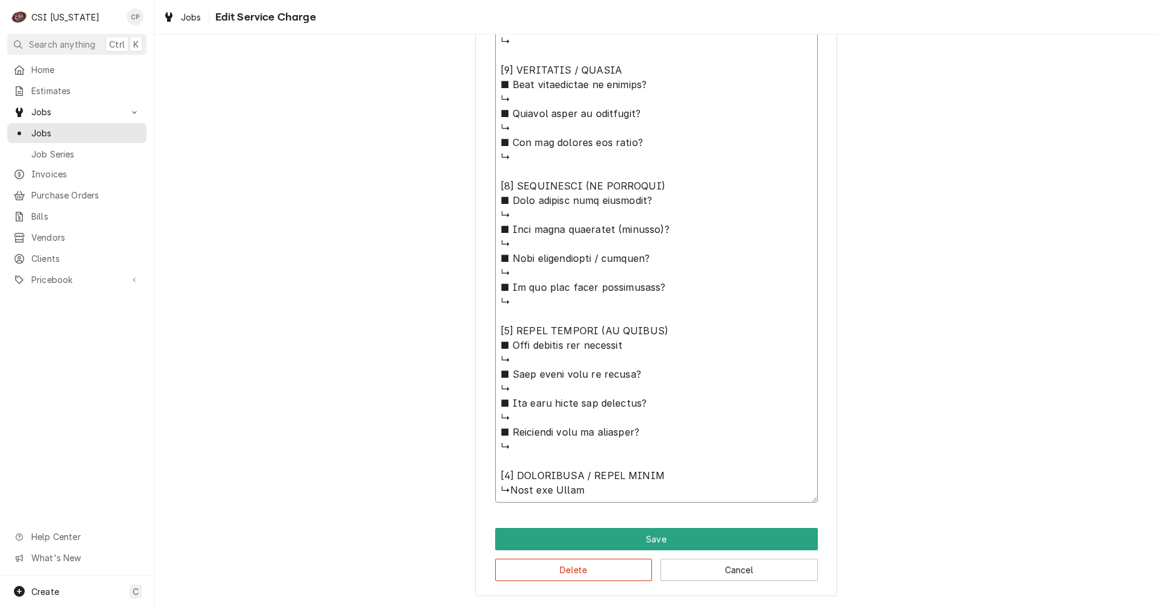
type textarea "x"
type textarea "⚠️ 𝗙𝗢𝗥𝗠 𝗜𝗡𝗦𝗧𝗥𝗨𝗖𝗧𝗜𝗢𝗡𝗦 ⚠️ ✪ 𝗖𝗼𝗺𝗽𝗹𝗲𝘁𝗲 𝗮𝗹𝗹 𝗿𝗲𝗹𝗲𝘃𝗮𝗻𝘁 𝘀𝗲𝗰𝘁𝗶𝗼𝗻𝘀 ✪ 𝗣𝗿𝗼𝘃𝗶𝗱𝗲 𝗱𝗲𝘁𝗮𝗶𝗹𝗲𝗱 𝗮𝗻𝘀…"
type textarea "x"
type textarea "⚠️ 𝗙𝗢𝗥𝗠 𝗜𝗡𝗦𝗧𝗥𝗨𝗖𝗧𝗜𝗢𝗡𝗦 ⚠️ ✪ 𝗖𝗼𝗺𝗽𝗹𝗲𝘁𝗲 𝗮𝗹𝗹 𝗿𝗲𝗹𝗲𝘃𝗮𝗻𝘁 𝘀𝗲𝗰𝘁𝗶𝗼𝗻𝘀 ✪ 𝗣𝗿𝗼𝘃𝗶𝗱𝗲 𝗱𝗲𝘁𝗮𝗶𝗹𝗲𝗱 𝗮𝗻𝘀…"
type textarea "x"
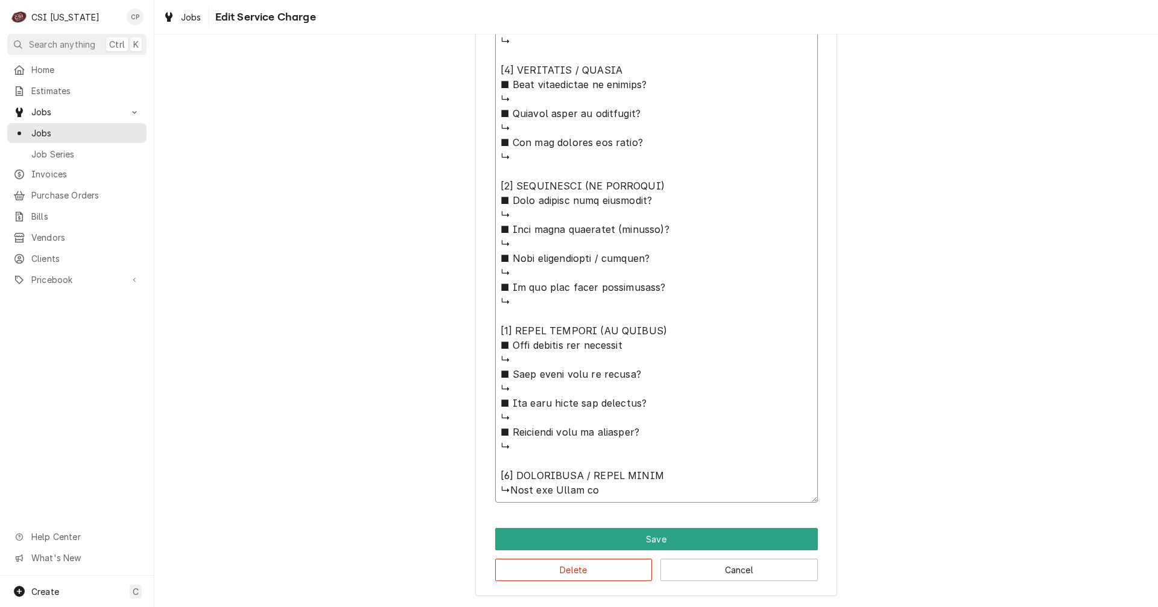
type textarea "⚠️ 𝗙𝗢𝗥𝗠 𝗜𝗡𝗦𝗧𝗥𝗨𝗖𝗧𝗜𝗢𝗡𝗦 ⚠️ ✪ 𝗖𝗼𝗺𝗽𝗹𝗲𝘁𝗲 𝗮𝗹𝗹 𝗿𝗲𝗹𝗲𝘃𝗮𝗻𝘁 𝘀𝗲𝗰𝘁𝗶𝗼𝗻𝘀 ✪ 𝗣𝗿𝗼𝘃𝗶𝗱𝗲 𝗱𝗲𝘁𝗮𝗶𝗹𝗲𝗱 𝗮𝗻𝘀…"
type textarea "x"
type textarea "⚠️ 𝗙𝗢𝗥𝗠 𝗜𝗡𝗦𝗧𝗥𝗨𝗖𝗧𝗜𝗢𝗡𝗦 ⚠️ ✪ 𝗖𝗼𝗺𝗽𝗹𝗲𝘁𝗲 𝗮𝗹𝗹 𝗿𝗲𝗹𝗲𝘃𝗮𝗻𝘁 𝘀𝗲𝗰𝘁𝗶𝗼𝗻𝘀 ✪ 𝗣𝗿𝗼𝘃𝗶𝗱𝗲 𝗱𝗲𝘁𝗮𝗶𝗹𝗲𝗱 𝗮𝗻𝘀…"
type textarea "x"
type textarea "⚠️ 𝗙𝗢𝗥𝗠 𝗜𝗡𝗦𝗧𝗥𝗨𝗖𝗧𝗜𝗢𝗡𝗦 ⚠️ ✪ 𝗖𝗼𝗺𝗽𝗹𝗲𝘁𝗲 𝗮𝗹𝗹 𝗿𝗲𝗹𝗲𝘃𝗮𝗻𝘁 𝘀𝗲𝗰𝘁𝗶𝗼𝗻𝘀 ✪ 𝗣𝗿𝗼𝘃𝗶𝗱𝗲 𝗱𝗲𝘁𝗮𝗶𝗹𝗲𝗱 𝗮𝗻𝘀…"
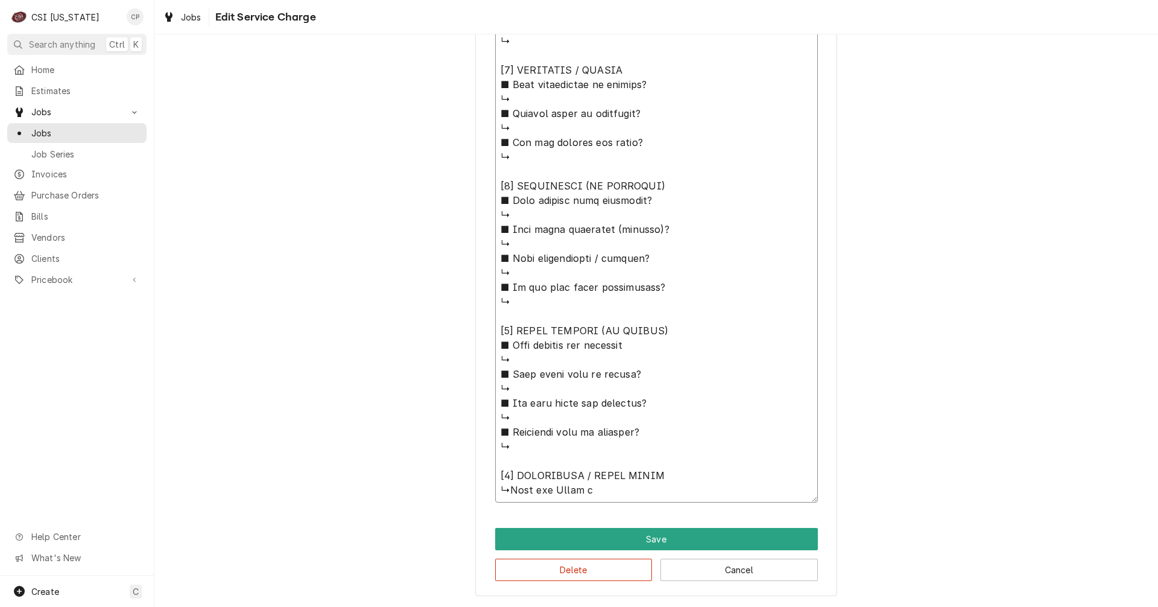
type textarea "x"
type textarea "⚠️ 𝗙𝗢𝗥𝗠 𝗜𝗡𝗦𝗧𝗥𝗨𝗖𝗧𝗜𝗢𝗡𝗦 ⚠️ ✪ 𝗖𝗼𝗺𝗽𝗹𝗲𝘁𝗲 𝗮𝗹𝗹 𝗿𝗲𝗹𝗲𝘃𝗮𝗻𝘁 𝘀𝗲𝗰𝘁𝗶𝗼𝗻𝘀 ✪ 𝗣𝗿𝗼𝘃𝗶𝗱𝗲 𝗱𝗲𝘁𝗮𝗶𝗹𝗲𝗱 𝗮𝗻𝘀…"
type textarea "x"
type textarea "⚠️ 𝗙𝗢𝗥𝗠 𝗜𝗡𝗦𝗧𝗥𝗨𝗖𝗧𝗜𝗢𝗡𝗦 ⚠️ ✪ 𝗖𝗼𝗺𝗽𝗹𝗲𝘁𝗲 𝗮𝗹𝗹 𝗿𝗲𝗹𝗲𝘃𝗮𝗻𝘁 𝘀𝗲𝗰𝘁𝗶𝗼𝗻𝘀 ✪ 𝗣𝗿𝗼𝘃𝗶𝗱𝗲 𝗱𝗲𝘁𝗮𝗶𝗹𝗲𝗱 𝗮𝗻𝘀…"
type textarea "x"
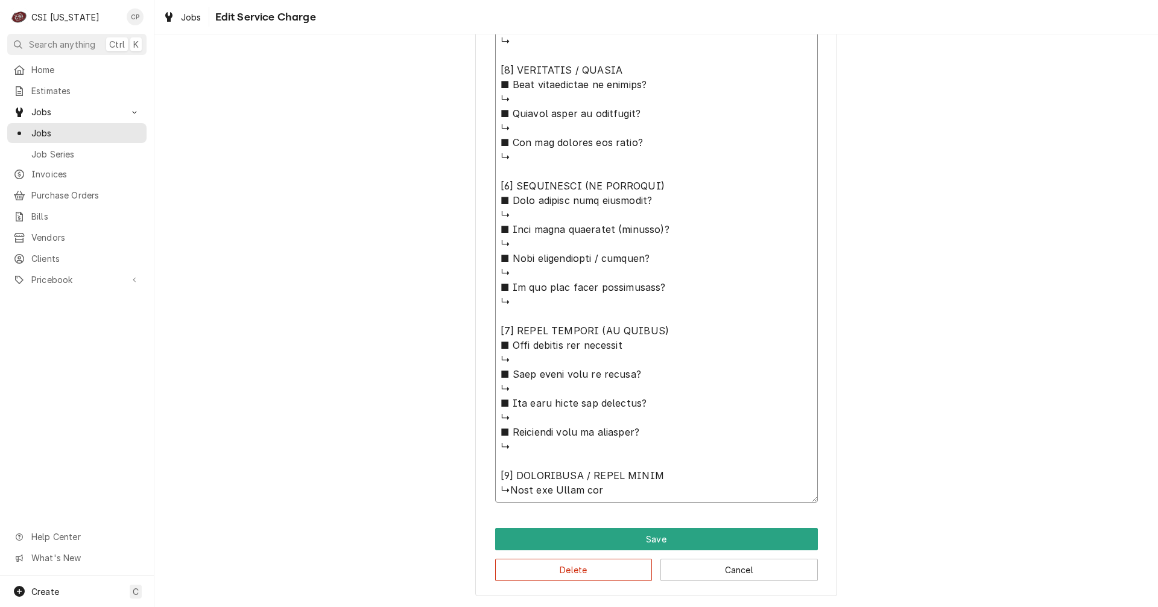
type textarea "⚠️ 𝗙𝗢𝗥𝗠 𝗜𝗡𝗦𝗧𝗥𝗨𝗖𝗧𝗜𝗢𝗡𝗦 ⚠️ ✪ 𝗖𝗼𝗺𝗽𝗹𝗲𝘁𝗲 𝗮𝗹𝗹 𝗿𝗲𝗹𝗲𝘃𝗮𝗻𝘁 𝘀𝗲𝗰𝘁𝗶𝗼𝗻𝘀 ✪ 𝗣𝗿𝗼𝘃𝗶𝗱𝗲 𝗱𝗲𝘁𝗮𝗶𝗹𝗲𝗱 𝗮𝗻𝘀…"
type textarea "x"
type textarea "⚠️ 𝗙𝗢𝗥𝗠 𝗜𝗡𝗦𝗧𝗥𝗨𝗖𝗧𝗜𝗢𝗡𝗦 ⚠️ ✪ 𝗖𝗼𝗺𝗽𝗹𝗲𝘁𝗲 𝗮𝗹𝗹 𝗿𝗲𝗹𝗲𝘃𝗮𝗻𝘁 𝘀𝗲𝗰𝘁𝗶𝗼𝗻𝘀 ✪ 𝗣𝗿𝗼𝘃𝗶𝗱𝗲 𝗱𝗲𝘁𝗮𝗶𝗹𝗲𝗱 𝗮𝗻𝘀…"
type textarea "x"
type textarea "⚠️ 𝗙𝗢𝗥𝗠 𝗜𝗡𝗦𝗧𝗥𝗨𝗖𝗧𝗜𝗢𝗡𝗦 ⚠️ ✪ 𝗖𝗼𝗺𝗽𝗹𝗲𝘁𝗲 𝗮𝗹𝗹 𝗿𝗲𝗹𝗲𝘃𝗮𝗻𝘁 𝘀𝗲𝗰𝘁𝗶𝗼𝗻𝘀 ✪ 𝗣𝗿𝗼𝘃𝗶𝗱𝗲 𝗱𝗲𝘁𝗮𝗶𝗹𝗲𝗱 𝗮𝗻𝘀…"
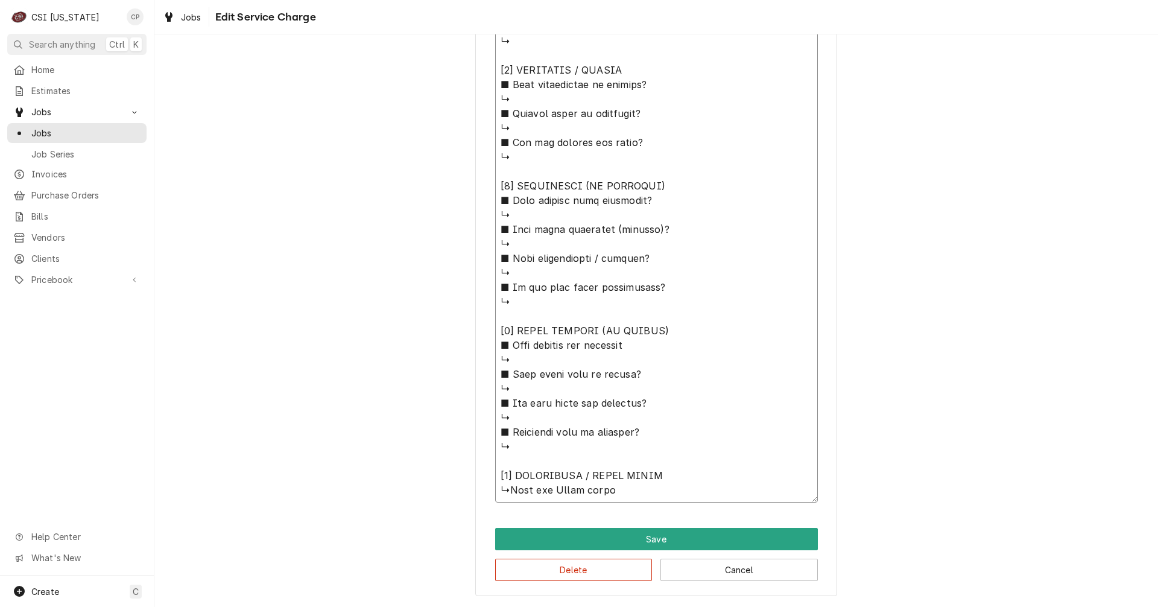
type textarea "x"
type textarea "⚠️ 𝗙𝗢𝗥𝗠 𝗜𝗡𝗦𝗧𝗥𝗨𝗖𝗧𝗜𝗢𝗡𝗦 ⚠️ ✪ 𝗖𝗼𝗺𝗽𝗹𝗲𝘁𝗲 𝗮𝗹𝗹 𝗿𝗲𝗹𝗲𝘃𝗮𝗻𝘁 𝘀𝗲𝗰𝘁𝗶𝗼𝗻𝘀 ✪ 𝗣𝗿𝗼𝘃𝗶𝗱𝗲 𝗱𝗲𝘁𝗮𝗶𝗹𝗲𝗱 𝗮𝗻𝘀…"
type textarea "x"
type textarea "⚠️ 𝗙𝗢𝗥𝗠 𝗜𝗡𝗦𝗧𝗥𝗨𝗖𝗧𝗜𝗢𝗡𝗦 ⚠️ ✪ 𝗖𝗼𝗺𝗽𝗹𝗲𝘁𝗲 𝗮𝗹𝗹 𝗿𝗲𝗹𝗲𝘃𝗮𝗻𝘁 𝘀𝗲𝗰𝘁𝗶𝗼𝗻𝘀 ✪ 𝗣𝗿𝗼𝘃𝗶𝗱𝗲 𝗱𝗲𝘁𝗮𝗶𝗹𝗲𝗱 𝗮𝗻𝘀…"
type textarea "x"
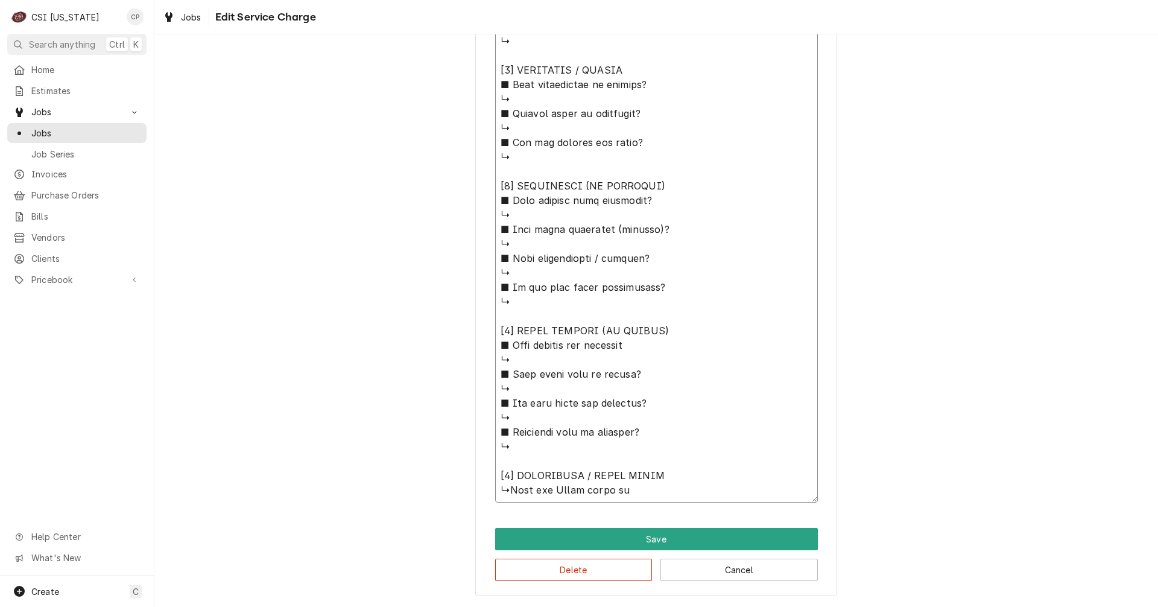
type textarea "⚠️ 𝗙𝗢𝗥𝗠 𝗜𝗡𝗦𝗧𝗥𝗨𝗖𝗧𝗜𝗢𝗡𝗦 ⚠️ ✪ 𝗖𝗼𝗺𝗽𝗹𝗲𝘁𝗲 𝗮𝗹𝗹 𝗿𝗲𝗹𝗲𝘃𝗮𝗻𝘁 𝘀𝗲𝗰𝘁𝗶𝗼𝗻𝘀 ✪ 𝗣𝗿𝗼𝘃𝗶𝗱𝗲 𝗱𝗲𝘁𝗮𝗶𝗹𝗲𝗱 𝗮𝗻𝘀…"
type textarea "x"
type textarea "⚠️ 𝗙𝗢𝗥𝗠 𝗜𝗡𝗦𝗧𝗥𝗨𝗖𝗧𝗜𝗢𝗡𝗦 ⚠️ ✪ 𝗖𝗼𝗺𝗽𝗹𝗲𝘁𝗲 𝗮𝗹𝗹 𝗿𝗲𝗹𝗲𝘃𝗮𝗻𝘁 𝘀𝗲𝗰𝘁𝗶𝗼𝗻𝘀 ✪ 𝗣𝗿𝗼𝘃𝗶𝗱𝗲 𝗱𝗲𝘁𝗮𝗶𝗹𝗲𝗱 𝗮𝗻𝘀…"
type textarea "x"
type textarea "⚠️ 𝗙𝗢𝗥𝗠 𝗜𝗡𝗦𝗧𝗥𝗨𝗖𝗧𝗜𝗢𝗡𝗦 ⚠️ ✪ 𝗖𝗼𝗺𝗽𝗹𝗲𝘁𝗲 𝗮𝗹𝗹 𝗿𝗲𝗹𝗲𝘃𝗮𝗻𝘁 𝘀𝗲𝗰𝘁𝗶𝗼𝗻𝘀 ✪ 𝗣𝗿𝗼𝘃𝗶𝗱𝗲 𝗱𝗲𝘁𝗮𝗶𝗹𝗲𝗱 𝗮𝗻𝘀…"
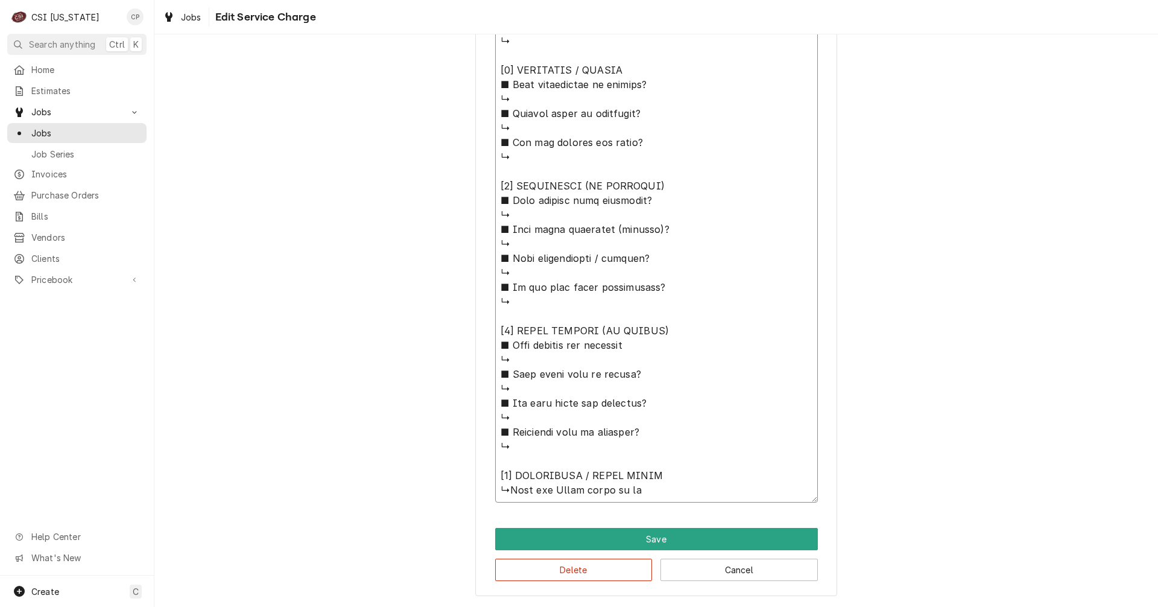
type textarea "x"
type textarea "⚠️ 𝗙𝗢𝗥𝗠 𝗜𝗡𝗦𝗧𝗥𝗨𝗖𝗧𝗜𝗢𝗡𝗦 ⚠️ ✪ 𝗖𝗼𝗺𝗽𝗹𝗲𝘁𝗲 𝗮𝗹𝗹 𝗿𝗲𝗹𝗲𝘃𝗮𝗻𝘁 𝘀𝗲𝗰𝘁𝗶𝗼𝗻𝘀 ✪ 𝗣𝗿𝗼𝘃𝗶𝗱𝗲 𝗱𝗲𝘁𝗮𝗶𝗹𝗲𝗱 𝗮𝗻𝘀…"
type textarea "x"
type textarea "⚠️ 𝗙𝗢𝗥𝗠 𝗜𝗡𝗦𝗧𝗥𝗨𝗖𝗧𝗜𝗢𝗡𝗦 ⚠️ ✪ 𝗖𝗼𝗺𝗽𝗹𝗲𝘁𝗲 𝗮𝗹𝗹 𝗿𝗲𝗹𝗲𝘃𝗮𝗻𝘁 𝘀𝗲𝗰𝘁𝗶𝗼𝗻𝘀 ✪ 𝗣𝗿𝗼𝘃𝗶𝗱𝗲 𝗱𝗲𝘁𝗮𝗶𝗹𝗲𝗱 𝗮𝗻𝘀…"
type textarea "x"
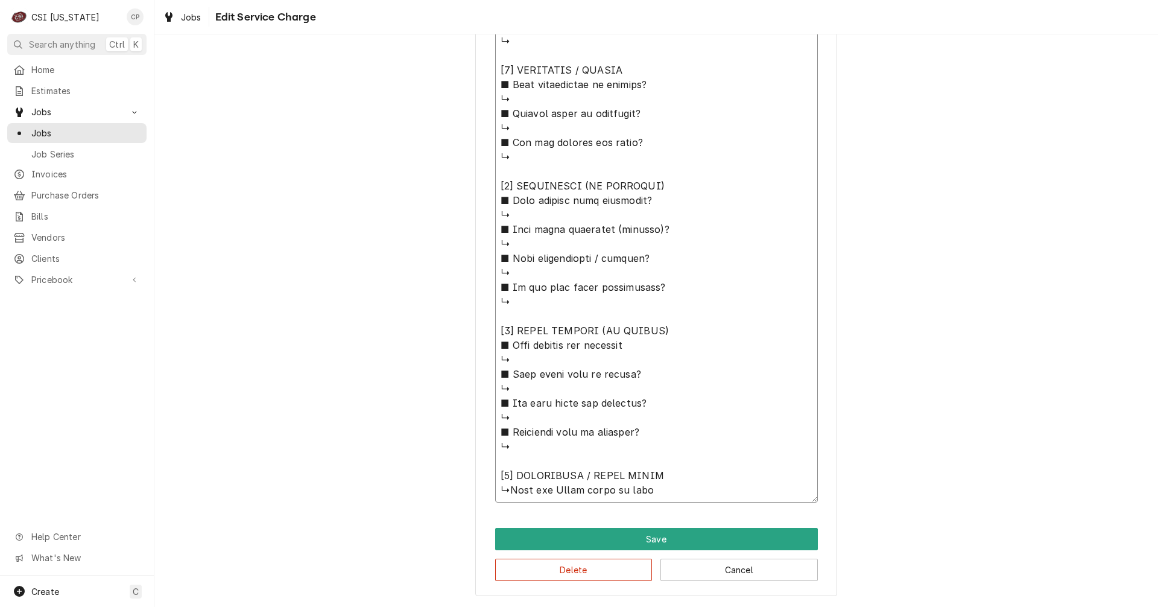
type textarea "⚠️ 𝗙𝗢𝗥𝗠 𝗜𝗡𝗦𝗧𝗥𝗨𝗖𝗧𝗜𝗢𝗡𝗦 ⚠️ ✪ 𝗖𝗼𝗺𝗽𝗹𝗲𝘁𝗲 𝗮𝗹𝗹 𝗿𝗲𝗹𝗲𝘃𝗮𝗻𝘁 𝘀𝗲𝗰𝘁𝗶𝗼𝗻𝘀 ✪ 𝗣𝗿𝗼𝘃𝗶𝗱𝗲 𝗱𝗲𝘁𝗮𝗶𝗹𝗲𝗱 𝗮𝗻𝘀…"
type textarea "x"
type textarea "⚠️ 𝗙𝗢𝗥𝗠 𝗜𝗡𝗦𝗧𝗥𝗨𝗖𝗧𝗜𝗢𝗡𝗦 ⚠️ ✪ 𝗖𝗼𝗺𝗽𝗹𝗲𝘁𝗲 𝗮𝗹𝗹 𝗿𝗲𝗹𝗲𝘃𝗮𝗻𝘁 𝘀𝗲𝗰𝘁𝗶𝗼𝗻𝘀 ✪ 𝗣𝗿𝗼𝘃𝗶𝗱𝗲 𝗱𝗲𝘁𝗮𝗶𝗹𝗲𝗱 𝗮𝗻𝘀…"
type textarea "x"
type textarea "⚠️ 𝗙𝗢𝗥𝗠 𝗜𝗡𝗦𝗧𝗥𝗨𝗖𝗧𝗜𝗢𝗡𝗦 ⚠️ ✪ 𝗖𝗼𝗺𝗽𝗹𝗲𝘁𝗲 𝗮𝗹𝗹 𝗿𝗲𝗹𝗲𝘃𝗮𝗻𝘁 𝘀𝗲𝗰𝘁𝗶𝗼𝗻𝘀 ✪ 𝗣𝗿𝗼𝘃𝗶𝗱𝗲 𝗱𝗲𝘁𝗮𝗶𝗹𝗲𝗱 𝗮𝗻𝘀…"
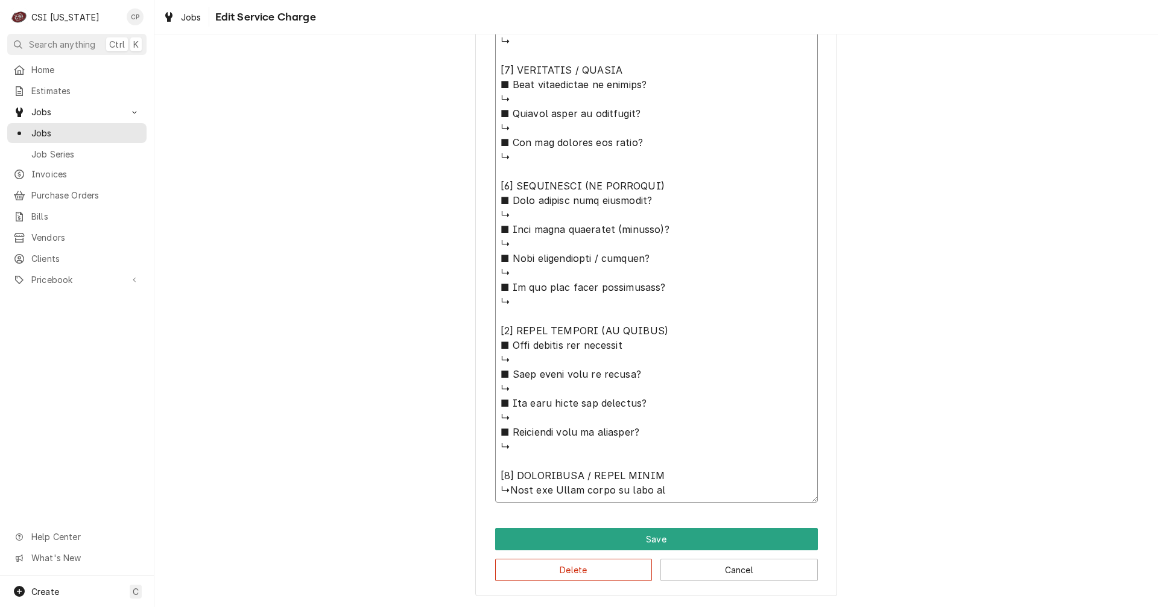
type textarea "x"
type textarea "⚠️ 𝗙𝗢𝗥𝗠 𝗜𝗡𝗦𝗧𝗥𝗨𝗖𝗧𝗜𝗢𝗡𝗦 ⚠️ ✪ 𝗖𝗼𝗺𝗽𝗹𝗲𝘁𝗲 𝗮𝗹𝗹 𝗿𝗲𝗹𝗲𝘃𝗮𝗻𝘁 𝘀𝗲𝗰𝘁𝗶𝗼𝗻𝘀 ✪ 𝗣𝗿𝗼𝘃𝗶𝗱𝗲 𝗱𝗲𝘁𝗮𝗶𝗹𝗲𝗱 𝗮𝗻𝘀…"
type textarea "x"
type textarea "⚠️ 𝗙𝗢𝗥𝗠 𝗜𝗡𝗦𝗧𝗥𝗨𝗖𝗧𝗜𝗢𝗡𝗦 ⚠️ ✪ 𝗖𝗼𝗺𝗽𝗹𝗲𝘁𝗲 𝗮𝗹𝗹 𝗿𝗲𝗹𝗲𝘃𝗮𝗻𝘁 𝘀𝗲𝗰𝘁𝗶𝗼𝗻𝘀 ✪ 𝗣𝗿𝗼𝘃𝗶𝗱𝗲 𝗱𝗲𝘁𝗮𝗶𝗹𝗲𝗱 𝗮𝗻𝘀…"
type textarea "x"
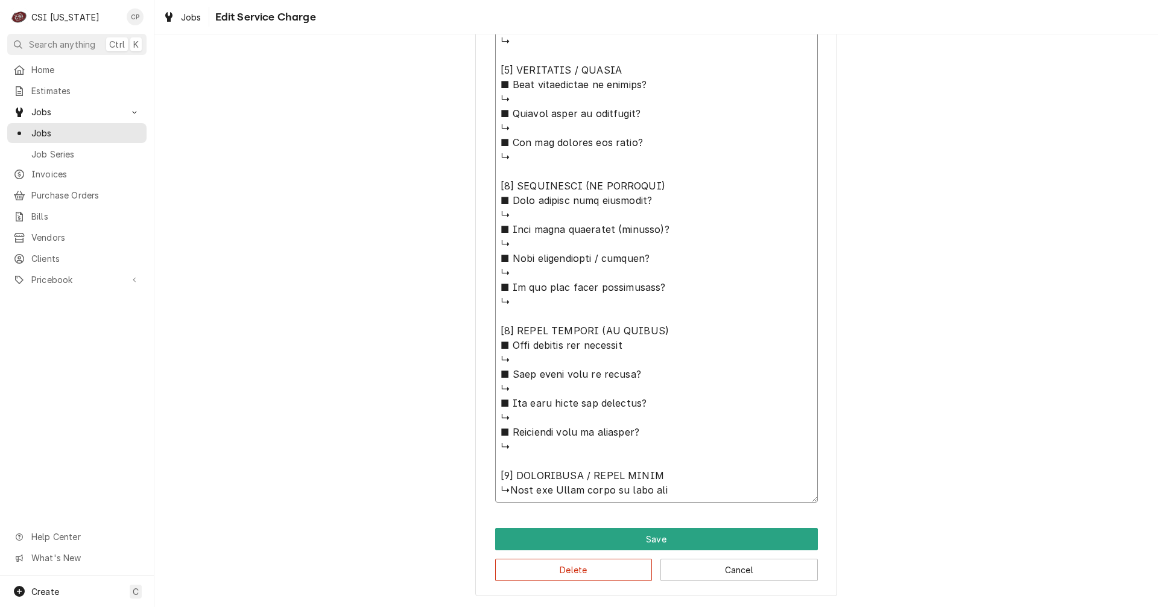
type textarea "⚠️ 𝗙𝗢𝗥𝗠 𝗜𝗡𝗦𝗧𝗥𝗨𝗖𝗧𝗜𝗢𝗡𝗦 ⚠️ ✪ 𝗖𝗼𝗺𝗽𝗹𝗲𝘁𝗲 𝗮𝗹𝗹 𝗿𝗲𝗹𝗲𝘃𝗮𝗻𝘁 𝘀𝗲𝗰𝘁𝗶𝗼𝗻𝘀 ✪ 𝗣𝗿𝗼𝘃𝗶𝗱𝗲 𝗱𝗲𝘁𝗮𝗶𝗹𝗲𝗱 𝗮𝗻𝘀…"
type textarea "x"
type textarea "⚠️ 𝗙𝗢𝗥𝗠 𝗜𝗡𝗦𝗧𝗥𝗨𝗖𝗧𝗜𝗢𝗡𝗦 ⚠️ ✪ 𝗖𝗼𝗺𝗽𝗹𝗲𝘁𝗲 𝗮𝗹𝗹 𝗿𝗲𝗹𝗲𝘃𝗮𝗻𝘁 𝘀𝗲𝗰𝘁𝗶𝗼𝗻𝘀 ✪ 𝗣𝗿𝗼𝘃𝗶𝗱𝗲 𝗱𝗲𝘁𝗮𝗶𝗹𝗲𝗱 𝗮𝗻𝘀…"
type textarea "x"
type textarea "⚠️ 𝗙𝗢𝗥𝗠 𝗜𝗡𝗦𝗧𝗥𝗨𝗖𝗧𝗜𝗢𝗡𝗦 ⚠️ ✪ 𝗖𝗼𝗺𝗽𝗹𝗲𝘁𝗲 𝗮𝗹𝗹 𝗿𝗲𝗹𝗲𝘃𝗮𝗻𝘁 𝘀𝗲𝗰𝘁𝗶𝗼𝗻𝘀 ✪ 𝗣𝗿𝗼𝘃𝗶𝗱𝗲 𝗱𝗲𝘁𝗮𝗶𝗹𝗲𝗱 𝗮𝗻𝘀…"
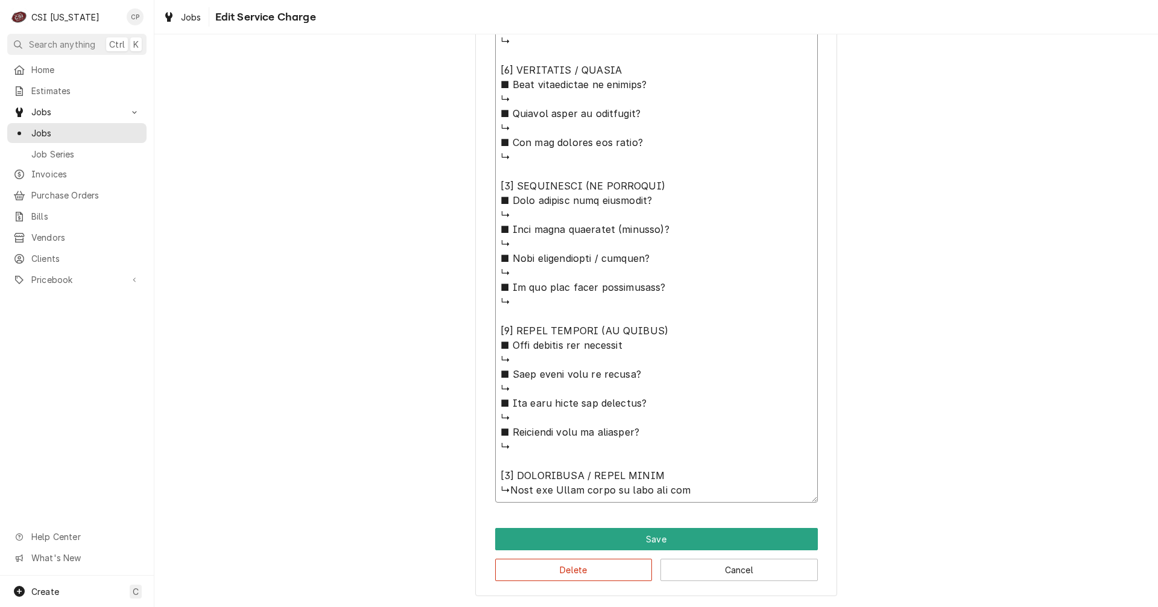
type textarea "x"
type textarea "⚠️ 𝗙𝗢𝗥𝗠 𝗜𝗡𝗦𝗧𝗥𝗨𝗖𝗧𝗜𝗢𝗡𝗦 ⚠️ ✪ 𝗖𝗼𝗺𝗽𝗹𝗲𝘁𝗲 𝗮𝗹𝗹 𝗿𝗲𝗹𝗲𝘃𝗮𝗻𝘁 𝘀𝗲𝗰𝘁𝗶𝗼𝗻𝘀 ✪ 𝗣𝗿𝗼𝘃𝗶𝗱𝗲 𝗱𝗲𝘁𝗮𝗶𝗹𝗲𝗱 𝗮𝗻𝘀…"
type textarea "x"
type textarea "⚠️ 𝗙𝗢𝗥𝗠 𝗜𝗡𝗦𝗧𝗥𝗨𝗖𝗧𝗜𝗢𝗡𝗦 ⚠️ ✪ 𝗖𝗼𝗺𝗽𝗹𝗲𝘁𝗲 𝗮𝗹𝗹 𝗿𝗲𝗹𝗲𝘃𝗮𝗻𝘁 𝘀𝗲𝗰𝘁𝗶𝗼𝗻𝘀 ✪ 𝗣𝗿𝗼𝘃𝗶𝗱𝗲 𝗱𝗲𝘁𝗮𝗶𝗹𝗲𝗱 𝗮𝗻𝘀…"
type textarea "x"
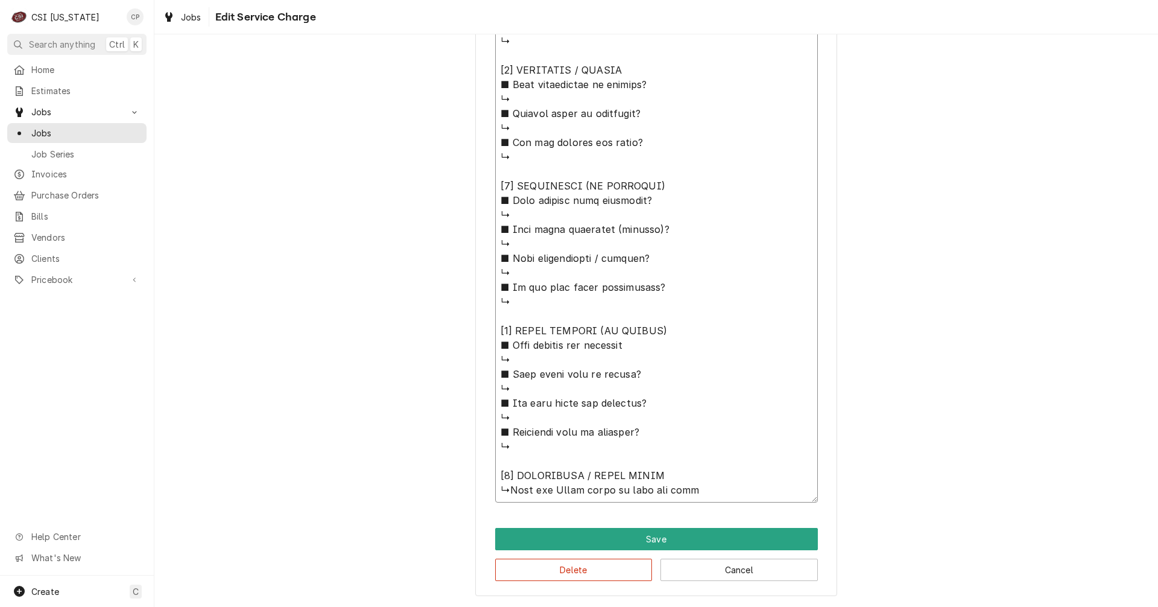
type textarea "⚠️ 𝗙𝗢𝗥𝗠 𝗜𝗡𝗦𝗧𝗥𝗨𝗖𝗧𝗜𝗢𝗡𝗦 ⚠️ ✪ 𝗖𝗼𝗺𝗽𝗹𝗲𝘁𝗲 𝗮𝗹𝗹 𝗿𝗲𝗹𝗲𝘃𝗮𝗻𝘁 𝘀𝗲𝗰𝘁𝗶𝗼𝗻𝘀 ✪ 𝗣𝗿𝗼𝘃𝗶𝗱𝗲 𝗱𝗲𝘁𝗮𝗶𝗹𝗲𝗱 𝗮𝗻𝘀…"
type textarea "x"
type textarea "⚠️ 𝗙𝗢𝗥𝗠 𝗜𝗡𝗦𝗧𝗥𝗨𝗖𝗧𝗜𝗢𝗡𝗦 ⚠️ ✪ 𝗖𝗼𝗺𝗽𝗹𝗲𝘁𝗲 𝗮𝗹𝗹 𝗿𝗲𝗹𝗲𝘃𝗮𝗻𝘁 𝘀𝗲𝗰𝘁𝗶𝗼𝗻𝘀 ✪ 𝗣𝗿𝗼𝘃𝗶𝗱𝗲 𝗱𝗲𝘁𝗮𝗶𝗹𝗲𝗱 𝗮𝗻𝘀…"
type textarea "x"
type textarea "⚠️ 𝗙𝗢𝗥𝗠 𝗜𝗡𝗦𝗧𝗥𝗨𝗖𝗧𝗜𝗢𝗡𝗦 ⚠️ ✪ 𝗖𝗼𝗺𝗽𝗹𝗲𝘁𝗲 𝗮𝗹𝗹 𝗿𝗲𝗹𝗲𝘃𝗮𝗻𝘁 𝘀𝗲𝗰𝘁𝗶𝗼𝗻𝘀 ✪ 𝗣𝗿𝗼𝘃𝗶𝗱𝗲 𝗱𝗲𝘁𝗮𝗶𝗹𝗲𝗱 𝗮𝗻𝘀…"
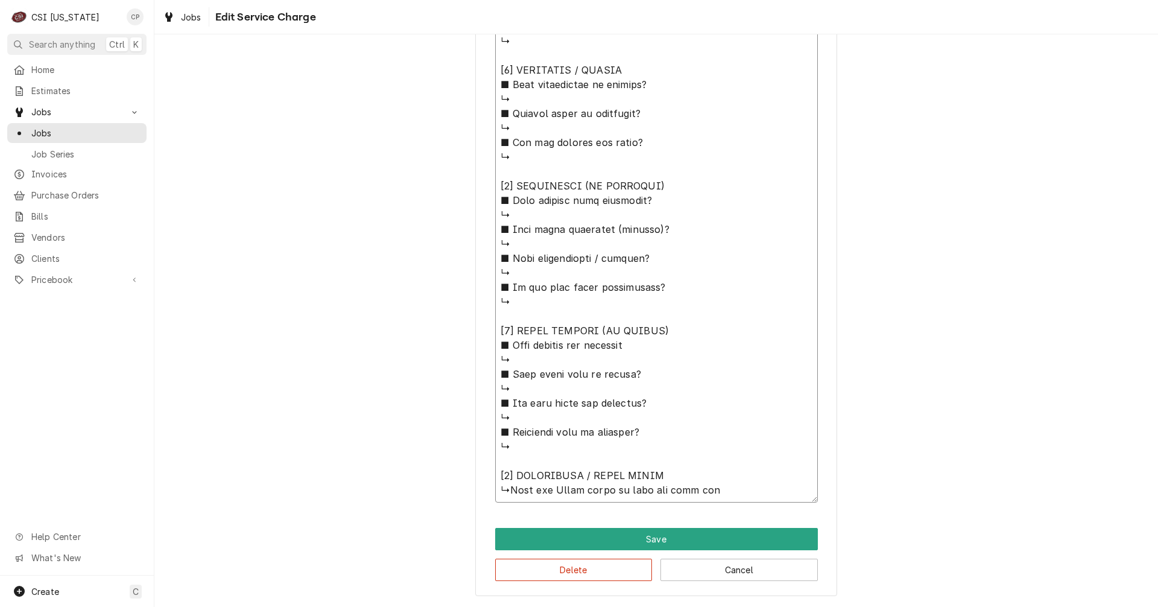
type textarea "x"
type textarea "⚠️ 𝗙𝗢𝗥𝗠 𝗜𝗡𝗦𝗧𝗥𝗨𝗖𝗧𝗜𝗢𝗡𝗦 ⚠️ ✪ 𝗖𝗼𝗺𝗽𝗹𝗲𝘁𝗲 𝗮𝗹𝗹 𝗿𝗲𝗹𝗲𝘃𝗮𝗻𝘁 𝘀𝗲𝗰𝘁𝗶𝗼𝗻𝘀 ✪ 𝗣𝗿𝗼𝘃𝗶𝗱𝗲 𝗱𝗲𝘁𝗮𝗶𝗹𝗲𝗱 𝗮𝗻𝘀…"
type textarea "x"
type textarea "⚠️ 𝗙𝗢𝗥𝗠 𝗜𝗡𝗦𝗧𝗥𝗨𝗖𝗧𝗜𝗢𝗡𝗦 ⚠️ ✪ 𝗖𝗼𝗺𝗽𝗹𝗲𝘁𝗲 𝗮𝗹𝗹 𝗿𝗲𝗹𝗲𝘃𝗮𝗻𝘁 𝘀𝗲𝗰𝘁𝗶𝗼𝗻𝘀 ✪ 𝗣𝗿𝗼𝘃𝗶𝗱𝗲 𝗱𝗲𝘁𝗮𝗶𝗹𝗲𝗱 𝗮𝗻𝘀…"
type textarea "x"
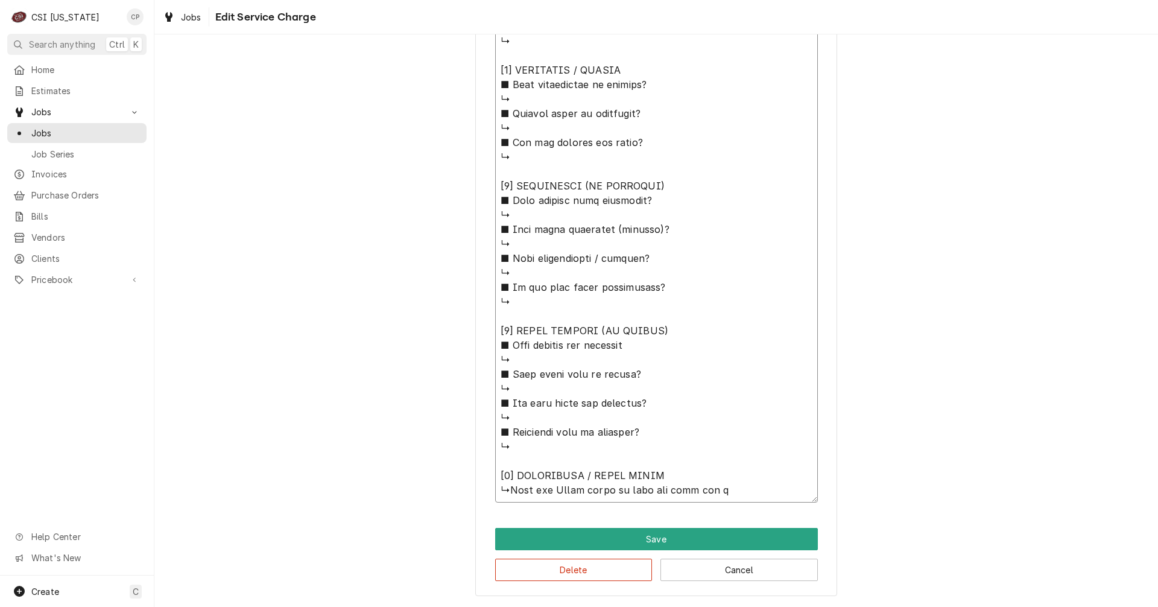
type textarea "⚠️ 𝗙𝗢𝗥𝗠 𝗜𝗡𝗦𝗧𝗥𝗨𝗖𝗧𝗜𝗢𝗡𝗦 ⚠️ ✪ 𝗖𝗼𝗺𝗽𝗹𝗲𝘁𝗲 𝗮𝗹𝗹 𝗿𝗲𝗹𝗲𝘃𝗮𝗻𝘁 𝘀𝗲𝗰𝘁𝗶𝗼𝗻𝘀 ✪ 𝗣𝗿𝗼𝘃𝗶𝗱𝗲 𝗱𝗲𝘁𝗮𝗶𝗹𝗲𝗱 𝗮𝗻𝘀…"
type textarea "x"
type textarea "⚠️ 𝗙𝗢𝗥𝗠 𝗜𝗡𝗦𝗧𝗥𝗨𝗖𝗧𝗜𝗢𝗡𝗦 ⚠️ ✪ 𝗖𝗼𝗺𝗽𝗹𝗲𝘁𝗲 𝗮𝗹𝗹 𝗿𝗲𝗹𝗲𝘃𝗮𝗻𝘁 𝘀𝗲𝗰𝘁𝗶𝗼𝗻𝘀 ✪ 𝗣𝗿𝗼𝘃𝗶𝗱𝗲 𝗱𝗲𝘁𝗮𝗶𝗹𝗲𝗱 𝗮𝗻𝘀…"
type textarea "x"
type textarea "⚠️ 𝗙𝗢𝗥𝗠 𝗜𝗡𝗦𝗧𝗥𝗨𝗖𝗧𝗜𝗢𝗡𝗦 ⚠️ ✪ 𝗖𝗼𝗺𝗽𝗹𝗲𝘁𝗲 𝗮𝗹𝗹 𝗿𝗲𝗹𝗲𝘃𝗮𝗻𝘁 𝘀𝗲𝗰𝘁𝗶𝗼𝗻𝘀 ✪ 𝗣𝗿𝗼𝘃𝗶𝗱𝗲 𝗱𝗲𝘁𝗮𝗶𝗹𝗲𝗱 𝗮𝗻𝘀…"
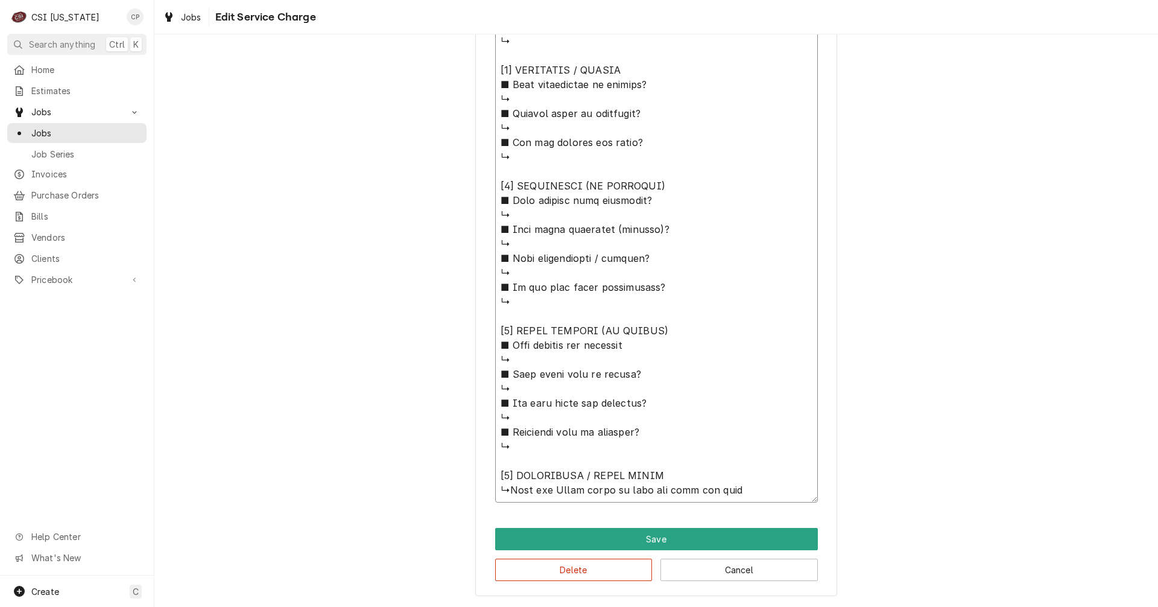
type textarea "x"
type textarea "⚠️ 𝗙𝗢𝗥𝗠 𝗜𝗡𝗦𝗧𝗥𝗨𝗖𝗧𝗜𝗢𝗡𝗦 ⚠️ ✪ 𝗖𝗼𝗺𝗽𝗹𝗲𝘁𝗲 𝗮𝗹𝗹 𝗿𝗲𝗹𝗲𝘃𝗮𝗻𝘁 𝘀𝗲𝗰𝘁𝗶𝗼𝗻𝘀 ✪ 𝗣𝗿𝗼𝘃𝗶𝗱𝗲 𝗱𝗲𝘁𝗮𝗶𝗹𝗲𝗱 𝗮𝗻𝘀…"
type textarea "x"
type textarea "⚠️ 𝗙𝗢𝗥𝗠 𝗜𝗡𝗦𝗧𝗥𝗨𝗖𝗧𝗜𝗢𝗡𝗦 ⚠️ ✪ 𝗖𝗼𝗺𝗽𝗹𝗲𝘁𝗲 𝗮𝗹𝗹 𝗿𝗲𝗹𝗲𝘃𝗮𝗻𝘁 𝘀𝗲𝗰𝘁𝗶𝗼𝗻𝘀 ✪ 𝗣𝗿𝗼𝘃𝗶𝗱𝗲 𝗱𝗲𝘁𝗮𝗶𝗹𝗲𝗱 𝗮𝗻𝘀…"
type textarea "x"
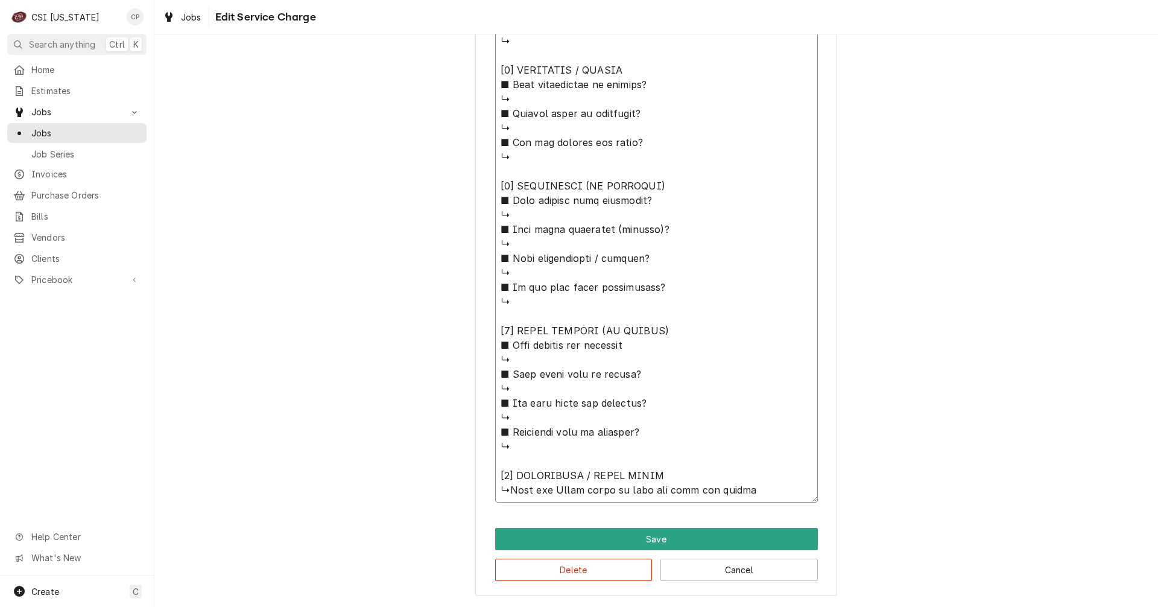
type textarea "⚠️ 𝗙𝗢𝗥𝗠 𝗜𝗡𝗦𝗧𝗥𝗨𝗖𝗧𝗜𝗢𝗡𝗦 ⚠️ ✪ 𝗖𝗼𝗺𝗽𝗹𝗲𝘁𝗲 𝗮𝗹𝗹 𝗿𝗲𝗹𝗲𝘃𝗮𝗻𝘁 𝘀𝗲𝗰𝘁𝗶𝗼𝗻𝘀 ✪ 𝗣𝗿𝗼𝘃𝗶𝗱𝗲 𝗱𝗲𝘁𝗮𝗶𝗹𝗲𝗱 𝗮𝗻𝘀…"
type textarea "x"
type textarea "⚠️ 𝗙𝗢𝗥𝗠 𝗜𝗡𝗦𝗧𝗥𝗨𝗖𝗧𝗜𝗢𝗡𝗦 ⚠️ ✪ 𝗖𝗼𝗺𝗽𝗹𝗲𝘁𝗲 𝗮𝗹𝗹 𝗿𝗲𝗹𝗲𝘃𝗮𝗻𝘁 𝘀𝗲𝗰𝘁𝗶𝗼𝗻𝘀 ✪ 𝗣𝗿𝗼𝘃𝗶𝗱𝗲 𝗱𝗲𝘁𝗮𝗶𝗹𝗲𝗱 𝗮𝗻𝘀…"
type textarea "x"
type textarea "⚠️ 𝗙𝗢𝗥𝗠 𝗜𝗡𝗦𝗧𝗥𝗨𝗖𝗧𝗜𝗢𝗡𝗦 ⚠️ ✪ 𝗖𝗼𝗺𝗽𝗹𝗲𝘁𝗲 𝗮𝗹𝗹 𝗿𝗲𝗹𝗲𝘃𝗮𝗻𝘁 𝘀𝗲𝗰𝘁𝗶𝗼𝗻𝘀 ✪ 𝗣𝗿𝗼𝘃𝗶𝗱𝗲 𝗱𝗲𝘁𝗮𝗶𝗹𝗲𝗱 𝗮𝗻𝘀…"
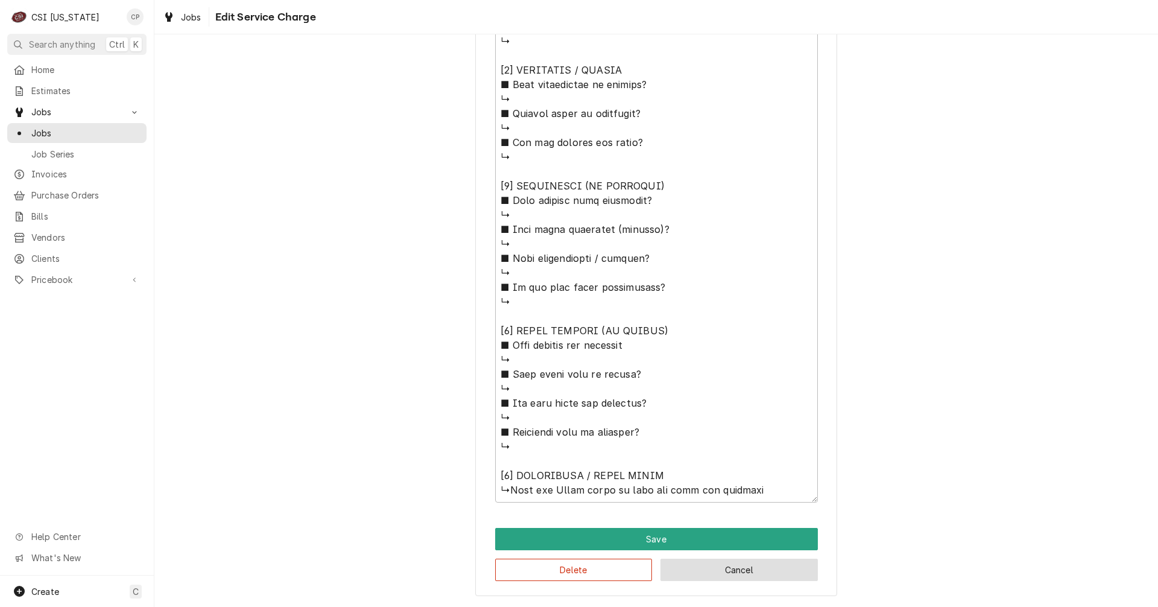
click at [731, 574] on button "Cancel" at bounding box center [739, 570] width 157 height 22
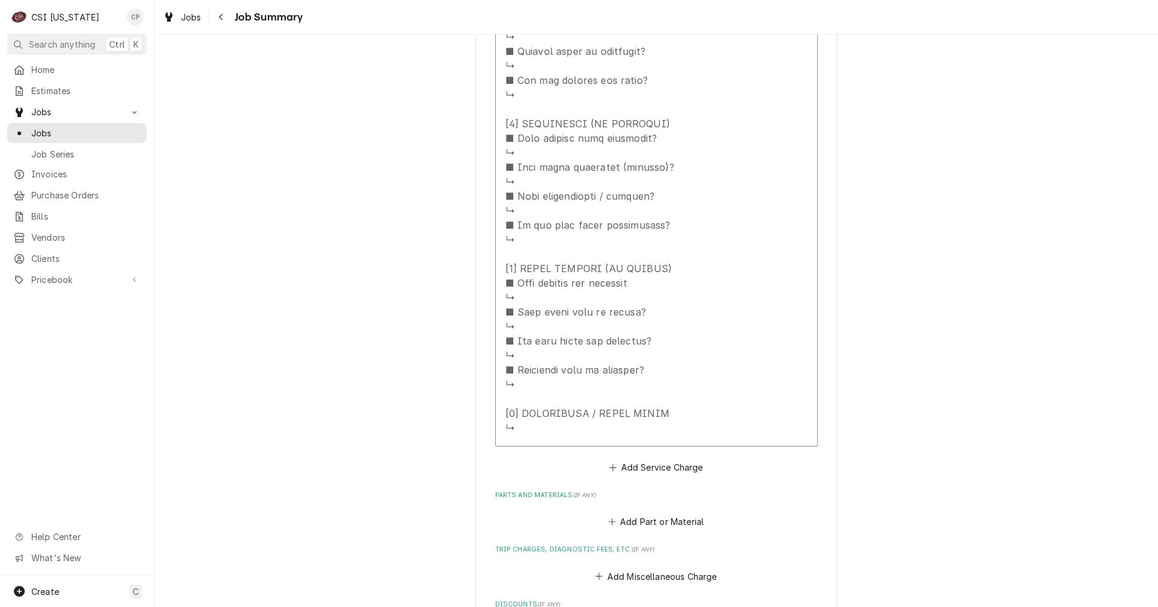
scroll to position [863, 0]
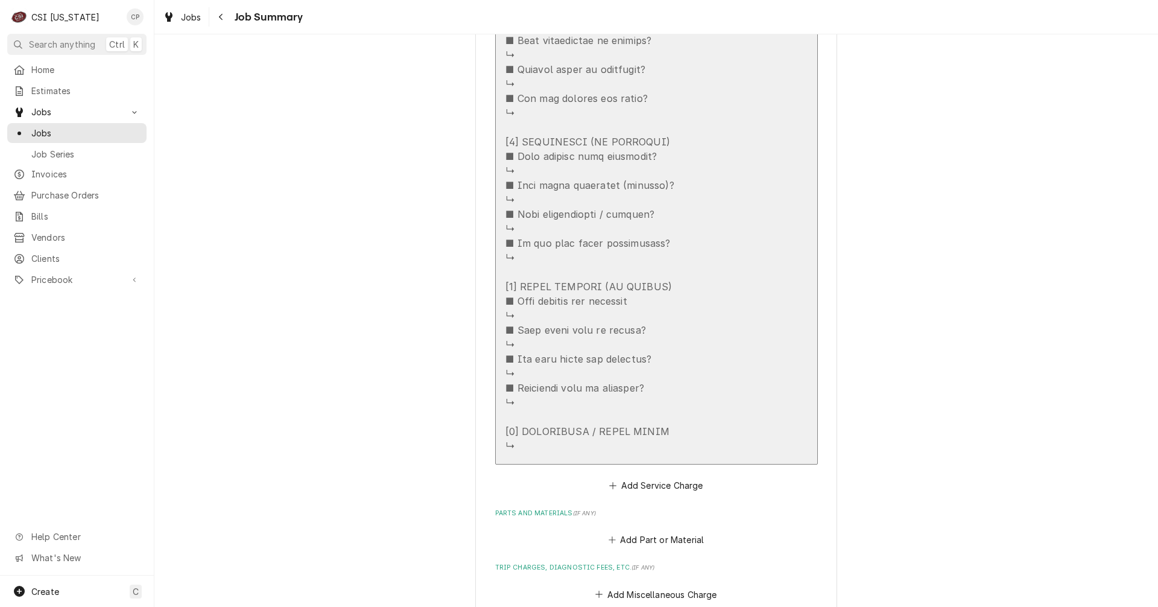
click at [589, 452] on div "Update Line Item" at bounding box center [590, 55] width 169 height 796
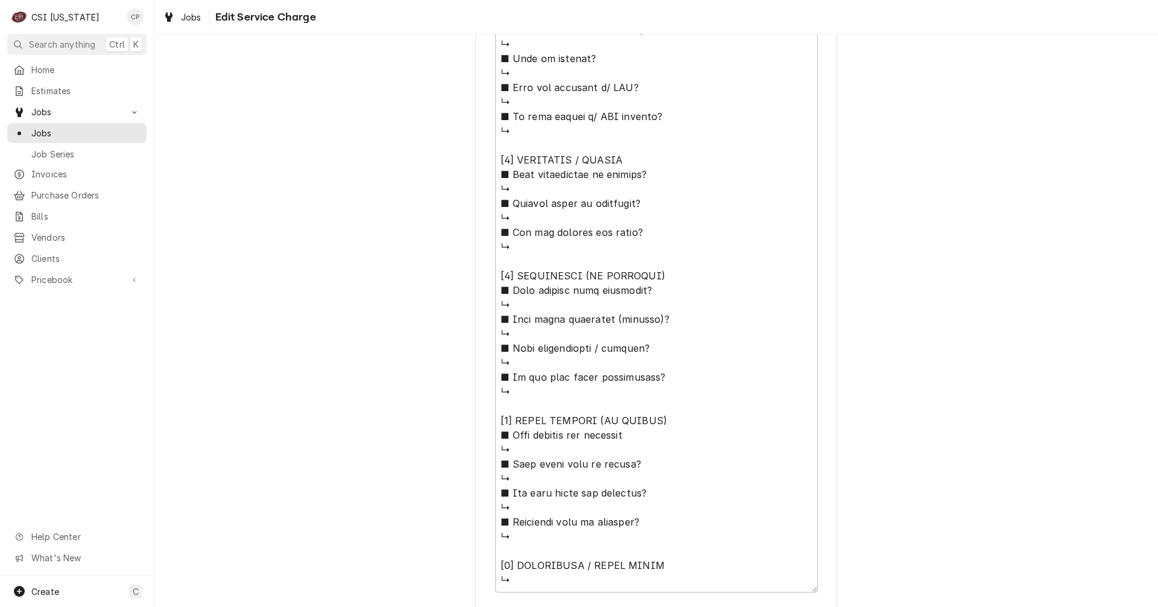
scroll to position [836, 0]
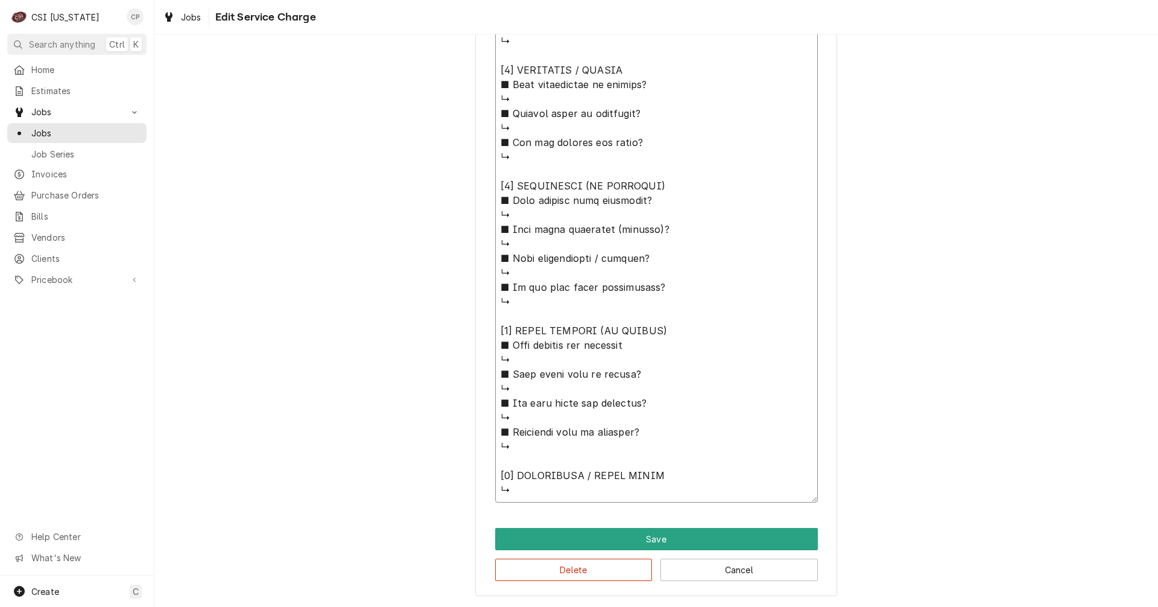
click at [679, 487] on textarea "Service Summary" at bounding box center [656, 98] width 323 height 807
type textarea "x"
type textarea "⚠️ 𝗙𝗢𝗥𝗠 𝗜𝗡𝗦𝗧𝗥𝗨𝗖𝗧𝗜𝗢𝗡𝗦 ⚠️ ✪ 𝗖𝗼𝗺𝗽𝗹𝗲𝘁𝗲 𝗮𝗹𝗹 𝗿𝗲𝗹𝗲𝘃𝗮𝗻𝘁 𝘀𝗲𝗰𝘁𝗶𝗼𝗻𝘀 ✪ 𝗣𝗿𝗼𝘃𝗶𝗱𝗲 𝗱𝗲𝘁𝗮𝗶𝗹𝗲𝗱 𝗮𝗻𝘀…"
type textarea "x"
type textarea "⚠️ 𝗙𝗢𝗥𝗠 𝗜𝗡𝗦𝗧𝗥𝗨𝗖𝗧𝗜𝗢𝗡𝗦 ⚠️ ✪ 𝗖𝗼𝗺𝗽𝗹𝗲𝘁𝗲 𝗮𝗹𝗹 𝗿𝗲𝗹𝗲𝘃𝗮𝗻𝘁 𝘀𝗲𝗰𝘁𝗶𝗼𝗻𝘀 ✪ 𝗣𝗿𝗼𝘃𝗶𝗱𝗲 𝗱𝗲𝘁𝗮𝗶𝗹𝗲𝗱 𝗮𝗻𝘀…"
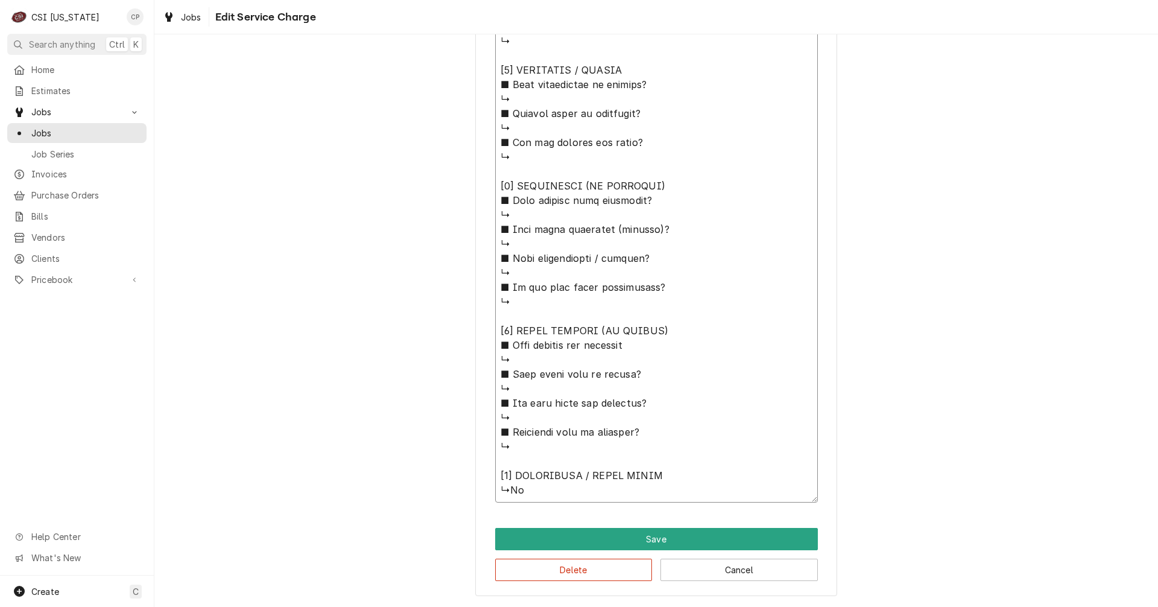
type textarea "x"
type textarea "⚠️ 𝗙𝗢𝗥𝗠 𝗜𝗡𝗦𝗧𝗥𝗨𝗖𝗧𝗜𝗢𝗡𝗦 ⚠️ ✪ 𝗖𝗼𝗺𝗽𝗹𝗲𝘁𝗲 𝗮𝗹𝗹 𝗿𝗲𝗹𝗲𝘃𝗮𝗻𝘁 𝘀𝗲𝗰𝘁𝗶𝗼𝗻𝘀 ✪ 𝗣𝗿𝗼𝘃𝗶𝗱𝗲 𝗱𝗲𝘁𝗮𝗶𝗹𝗲𝗱 𝗮𝗻𝘀…"
type textarea "x"
type textarea "⚠️ 𝗙𝗢𝗥𝗠 𝗜𝗡𝗦𝗧𝗥𝗨𝗖𝗧𝗜𝗢𝗡𝗦 ⚠️ ✪ 𝗖𝗼𝗺𝗽𝗹𝗲𝘁𝗲 𝗮𝗹𝗹 𝗿𝗲𝗹𝗲𝘃𝗮𝗻𝘁 𝘀𝗲𝗰𝘁𝗶𝗼𝗻𝘀 ✪ 𝗣𝗿𝗼𝘃𝗶𝗱𝗲 𝗱𝗲𝘁𝗮𝗶𝗹𝗲𝗱 𝗮𝗻𝘀…"
type textarea "x"
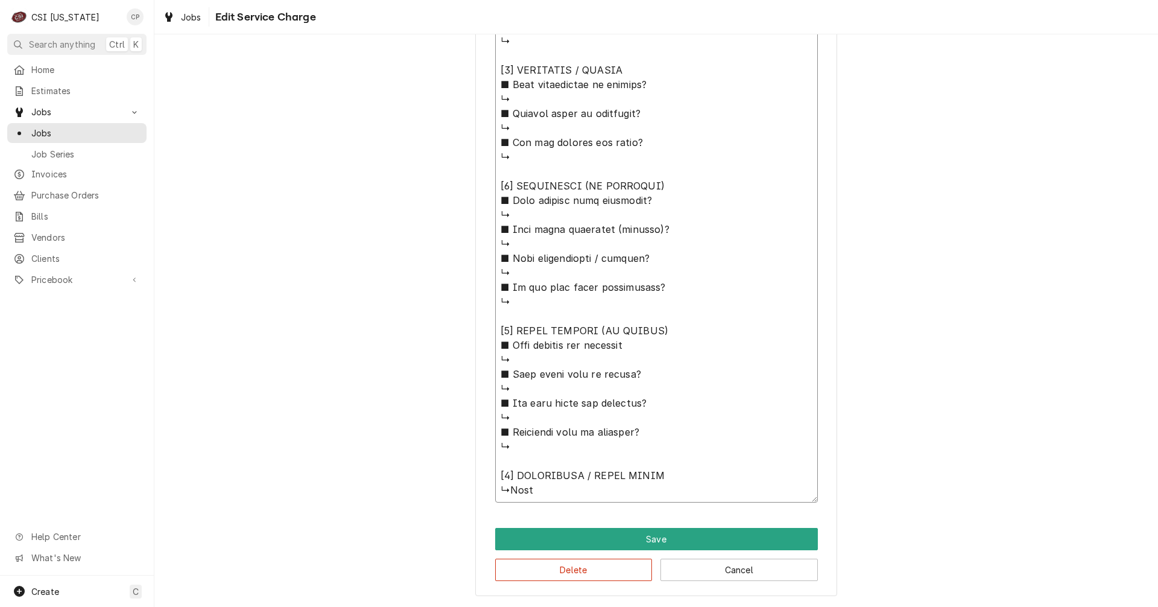
type textarea "⚠️ 𝗙𝗢𝗥𝗠 𝗜𝗡𝗦𝗧𝗥𝗨𝗖𝗧𝗜𝗢𝗡𝗦 ⚠️ ✪ 𝗖𝗼𝗺𝗽𝗹𝗲𝘁𝗲 𝗮𝗹𝗹 𝗿𝗲𝗹𝗲𝘃𝗮𝗻𝘁 𝘀𝗲𝗰𝘁𝗶𝗼𝗻𝘀 ✪ 𝗣𝗿𝗼𝘃𝗶𝗱𝗲 𝗱𝗲𝘁𝗮𝗶𝗹𝗲𝗱 𝗮𝗻𝘀…"
type textarea "x"
type textarea "⚠️ 𝗙𝗢𝗥𝗠 𝗜𝗡𝗦𝗧𝗥𝗨𝗖𝗧𝗜𝗢𝗡𝗦 ⚠️ ✪ 𝗖𝗼𝗺𝗽𝗹𝗲𝘁𝗲 𝗮𝗹𝗹 𝗿𝗲𝗹𝗲𝘃𝗮𝗻𝘁 𝘀𝗲𝗰𝘁𝗶𝗼𝗻𝘀 ✪ 𝗣𝗿𝗼𝘃𝗶𝗱𝗲 𝗱𝗲𝘁𝗮𝗶𝗹𝗲𝗱 𝗮𝗻𝘀…"
type textarea "x"
type textarea "⚠️ 𝗙𝗢𝗥𝗠 𝗜𝗡𝗦𝗧𝗥𝗨𝗖𝗧𝗜𝗢𝗡𝗦 ⚠️ ✪ 𝗖𝗼𝗺𝗽𝗹𝗲𝘁𝗲 𝗮𝗹𝗹 𝗿𝗲𝗹𝗲𝘃𝗮𝗻𝘁 𝘀𝗲𝗰𝘁𝗶𝗼𝗻𝘀 ✪ 𝗣𝗿𝗼𝘃𝗶𝗱𝗲 𝗱𝗲𝘁𝗮𝗶𝗹𝗲𝗱 𝗮𝗻𝘀…"
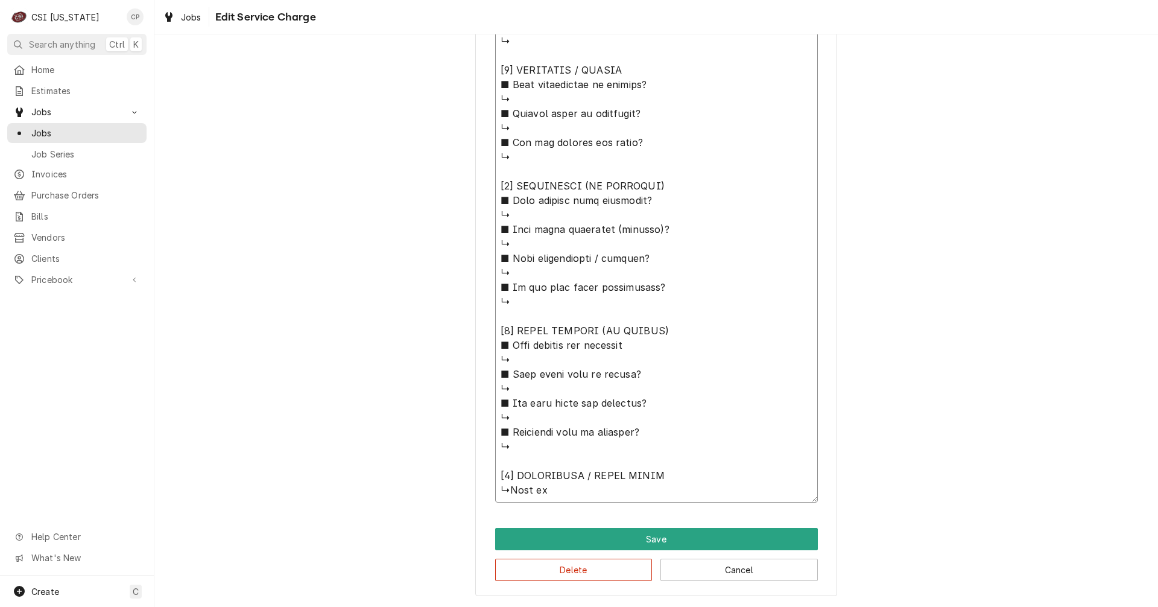
type textarea "x"
type textarea "⚠️ 𝗙𝗢𝗥𝗠 𝗜𝗡𝗦𝗧𝗥𝗨𝗖𝗧𝗜𝗢𝗡𝗦 ⚠️ ✪ 𝗖𝗼𝗺𝗽𝗹𝗲𝘁𝗲 𝗮𝗹𝗹 𝗿𝗲𝗹𝗲𝘃𝗮𝗻𝘁 𝘀𝗲𝗰𝘁𝗶𝗼𝗻𝘀 ✪ 𝗣𝗿𝗼𝘃𝗶𝗱𝗲 𝗱𝗲𝘁𝗮𝗶𝗹𝗲𝗱 𝗮𝗻𝘀…"
type textarea "x"
type textarea "⚠️ 𝗙𝗢𝗥𝗠 𝗜𝗡𝗦𝗧𝗥𝗨𝗖𝗧𝗜𝗢𝗡𝗦 ⚠️ ✪ 𝗖𝗼𝗺𝗽𝗹𝗲𝘁𝗲 𝗮𝗹𝗹 𝗿𝗲𝗹𝗲𝘃𝗮𝗻𝘁 𝘀𝗲𝗰𝘁𝗶𝗼𝗻𝘀 ✪ 𝗣𝗿𝗼𝘃𝗶𝗱𝗲 𝗱𝗲𝘁𝗮𝗶𝗹𝗲𝗱 𝗮𝗻𝘀…"
type textarea "x"
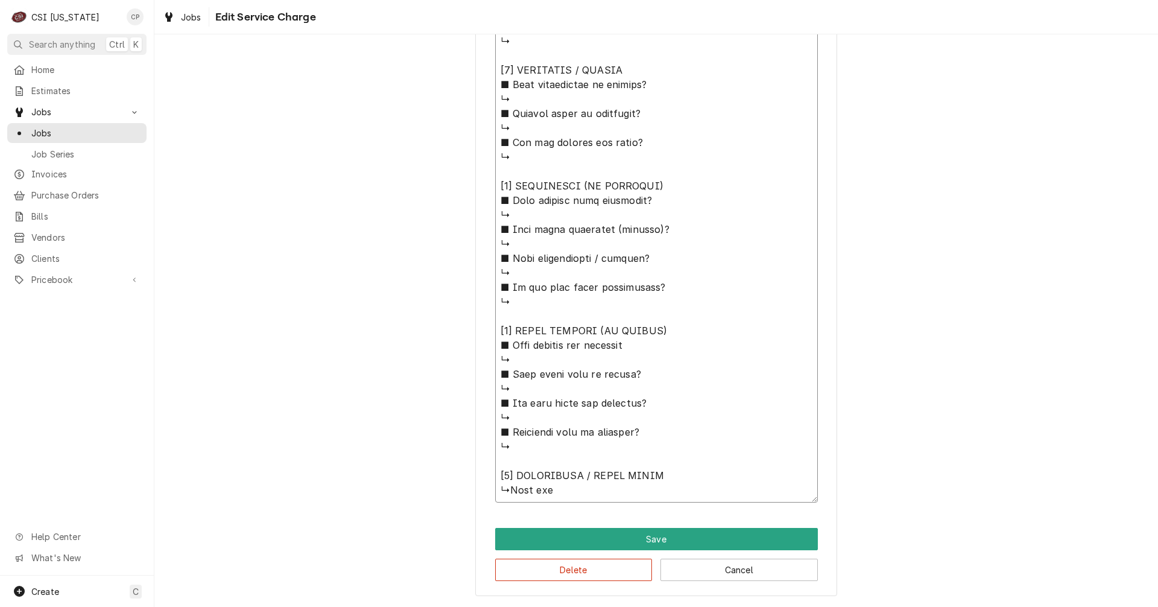
type textarea "⚠️ 𝗙𝗢𝗥𝗠 𝗜𝗡𝗦𝗧𝗥𝗨𝗖𝗧𝗜𝗢𝗡𝗦 ⚠️ ✪ 𝗖𝗼𝗺𝗽𝗹𝗲𝘁𝗲 𝗮𝗹𝗹 𝗿𝗲𝗹𝗲𝘃𝗮𝗻𝘁 𝘀𝗲𝗰𝘁𝗶𝗼𝗻𝘀 ✪ 𝗣𝗿𝗼𝘃𝗶𝗱𝗲 𝗱𝗲𝘁𝗮𝗶𝗹𝗲𝗱 𝗮𝗻𝘀…"
type textarea "x"
type textarea "⚠️ 𝗙𝗢𝗥𝗠 𝗜𝗡𝗦𝗧𝗥𝗨𝗖𝗧𝗜𝗢𝗡𝗦 ⚠️ ✪ 𝗖𝗼𝗺𝗽𝗹𝗲𝘁𝗲 𝗮𝗹𝗹 𝗿𝗲𝗹𝗲𝘃𝗮𝗻𝘁 𝘀𝗲𝗰𝘁𝗶𝗼𝗻𝘀 ✪ 𝗣𝗿𝗼𝘃𝗶𝗱𝗲 𝗱𝗲𝘁𝗮𝗶𝗹𝗲𝗱 𝗮𝗻𝘀…"
type textarea "x"
type textarea "⚠️ 𝗙𝗢𝗥𝗠 𝗜𝗡𝗦𝗧𝗥𝗨𝗖𝗧𝗜𝗢𝗡𝗦 ⚠️ ✪ 𝗖𝗼𝗺𝗽𝗹𝗲𝘁𝗲 𝗮𝗹𝗹 𝗿𝗲𝗹𝗲𝘃𝗮𝗻𝘁 𝘀𝗲𝗰𝘁𝗶𝗼𝗻𝘀 ✪ 𝗣𝗿𝗼𝘃𝗶𝗱𝗲 𝗱𝗲𝘁𝗮𝗶𝗹𝗲𝗱 𝗮𝗻𝘀…"
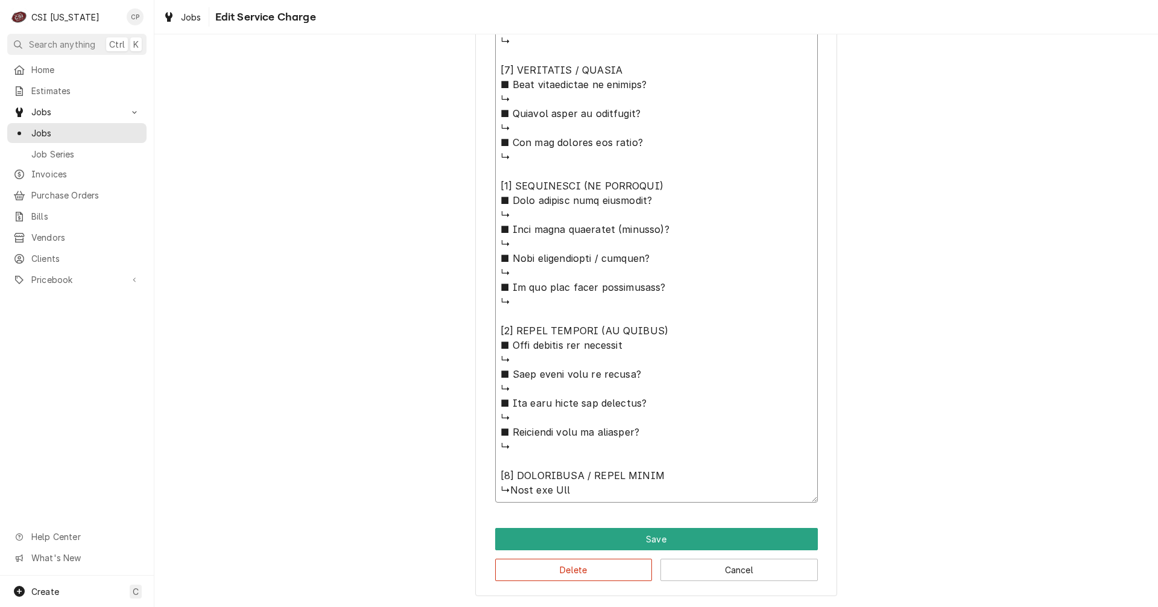
type textarea "x"
type textarea "⚠️ 𝗙𝗢𝗥𝗠 𝗜𝗡𝗦𝗧𝗥𝗨𝗖𝗧𝗜𝗢𝗡𝗦 ⚠️ ✪ 𝗖𝗼𝗺𝗽𝗹𝗲𝘁𝗲 𝗮𝗹𝗹 𝗿𝗲𝗹𝗲𝘃𝗮𝗻𝘁 𝘀𝗲𝗰𝘁𝗶𝗼𝗻𝘀 ✪ 𝗣𝗿𝗼𝘃𝗶𝗱𝗲 𝗱𝗲𝘁𝗮𝗶𝗹𝗲𝗱 𝗮𝗻𝘀…"
type textarea "x"
type textarea "⚠️ 𝗙𝗢𝗥𝗠 𝗜𝗡𝗦𝗧𝗥𝗨𝗖𝗧𝗜𝗢𝗡𝗦 ⚠️ ✪ 𝗖𝗼𝗺𝗽𝗹𝗲𝘁𝗲 𝗮𝗹𝗹 𝗿𝗲𝗹𝗲𝘃𝗮𝗻𝘁 𝘀𝗲𝗰𝘁𝗶𝗼𝗻𝘀 ✪ 𝗣𝗿𝗼𝘃𝗶𝗱𝗲 𝗱𝗲𝘁𝗮𝗶𝗹𝗲𝗱 𝗮𝗻𝘀…"
type textarea "x"
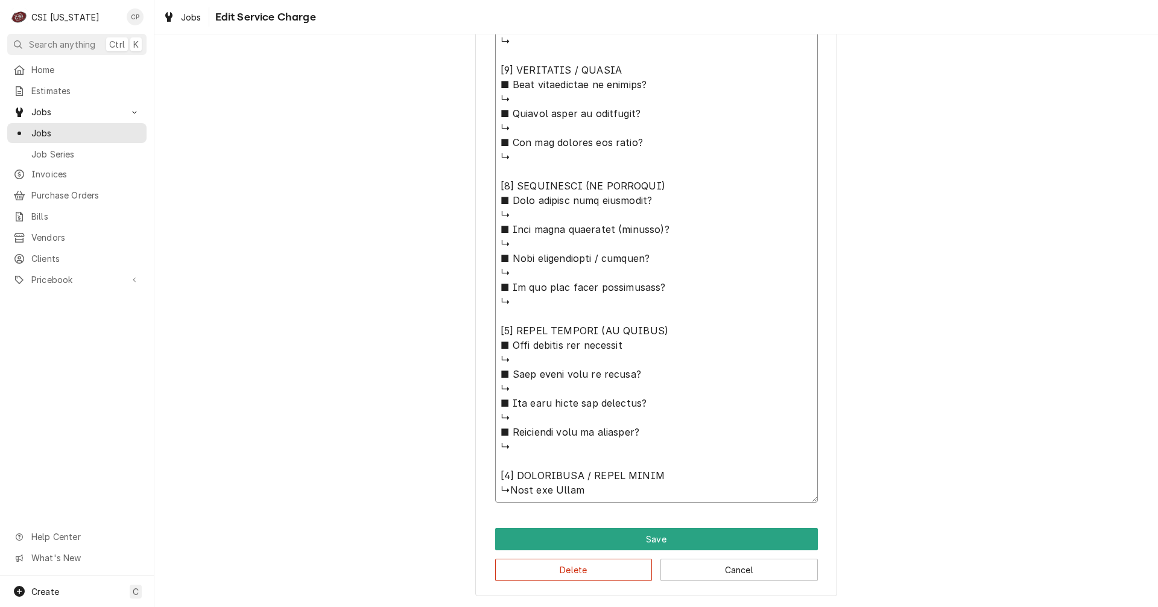
type textarea "⚠️ 𝗙𝗢𝗥𝗠 𝗜𝗡𝗦𝗧𝗥𝗨𝗖𝗧𝗜𝗢𝗡𝗦 ⚠️ ✪ 𝗖𝗼𝗺𝗽𝗹𝗲𝘁𝗲 𝗮𝗹𝗹 𝗿𝗲𝗹𝗲𝘃𝗮𝗻𝘁 𝘀𝗲𝗰𝘁𝗶𝗼𝗻𝘀 ✪ 𝗣𝗿𝗼𝘃𝗶𝗱𝗲 𝗱𝗲𝘁𝗮𝗶𝗹𝗲𝗱 𝗮𝗻𝘀…"
type textarea "x"
type textarea "⚠️ 𝗙𝗢𝗥𝗠 𝗜𝗡𝗦𝗧𝗥𝗨𝗖𝗧𝗜𝗢𝗡𝗦 ⚠️ ✪ 𝗖𝗼𝗺𝗽𝗹𝗲𝘁𝗲 𝗮𝗹𝗹 𝗿𝗲𝗹𝗲𝘃𝗮𝗻𝘁 𝘀𝗲𝗰𝘁𝗶𝗼𝗻𝘀 ✪ 𝗣𝗿𝗼𝘃𝗶𝗱𝗲 𝗱𝗲𝘁𝗮𝗶𝗹𝗲𝗱 𝗮𝗻𝘀…"
type textarea "x"
type textarea "⚠️ 𝗙𝗢𝗥𝗠 𝗜𝗡𝗦𝗧𝗥𝗨𝗖𝗧𝗜𝗢𝗡𝗦 ⚠️ ✪ 𝗖𝗼𝗺𝗽𝗹𝗲𝘁𝗲 𝗮𝗹𝗹 𝗿𝗲𝗹𝗲𝘃𝗮𝗻𝘁 𝘀𝗲𝗰𝘁𝗶𝗼𝗻𝘀 ✪ 𝗣𝗿𝗼𝘃𝗶𝗱𝗲 𝗱𝗲𝘁𝗮𝗶𝗹𝗲𝗱 𝗮𝗻𝘀…"
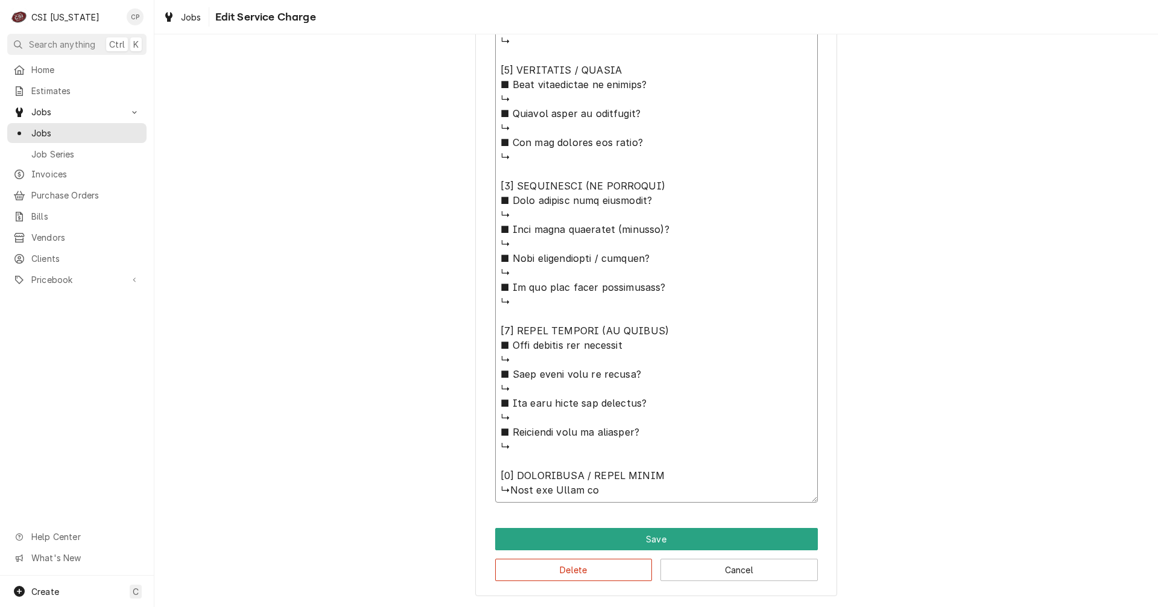
type textarea "x"
type textarea "⚠️ 𝗙𝗢𝗥𝗠 𝗜𝗡𝗦𝗧𝗥𝗨𝗖𝗧𝗜𝗢𝗡𝗦 ⚠️ ✪ 𝗖𝗼𝗺𝗽𝗹𝗲𝘁𝗲 𝗮𝗹𝗹 𝗿𝗲𝗹𝗲𝘃𝗮𝗻𝘁 𝘀𝗲𝗰𝘁𝗶𝗼𝗻𝘀 ✪ 𝗣𝗿𝗼𝘃𝗶𝗱𝗲 𝗱𝗲𝘁𝗮𝗶𝗹𝗲𝗱 𝗮𝗻𝘀…"
type textarea "x"
type textarea "⚠️ 𝗙𝗢𝗥𝗠 𝗜𝗡𝗦𝗧𝗥𝗨𝗖𝗧𝗜𝗢𝗡𝗦 ⚠️ ✪ 𝗖𝗼𝗺𝗽𝗹𝗲𝘁𝗲 𝗮𝗹𝗹 𝗿𝗲𝗹𝗲𝘃𝗮𝗻𝘁 𝘀𝗲𝗰𝘁𝗶𝗼𝗻𝘀 ✪ 𝗣𝗿𝗼𝘃𝗶𝗱𝗲 𝗱𝗲𝘁𝗮𝗶𝗹𝗲𝗱 𝗮𝗻𝘀…"
type textarea "x"
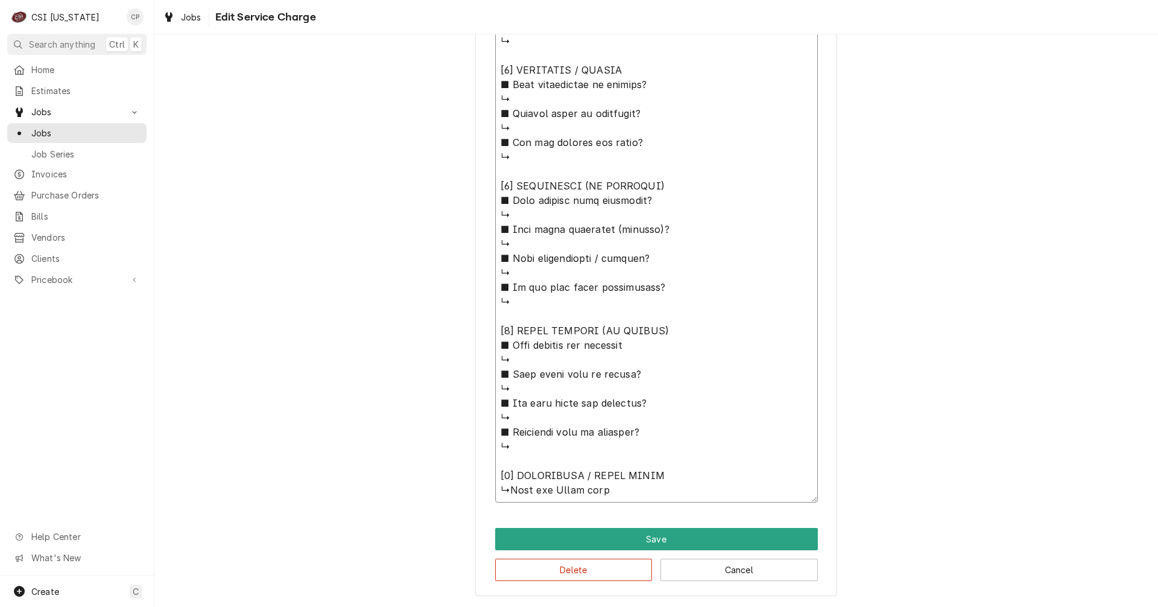
type textarea "⚠️ 𝗙𝗢𝗥𝗠 𝗜𝗡𝗦𝗧𝗥𝗨𝗖𝗧𝗜𝗢𝗡𝗦 ⚠️ ✪ 𝗖𝗼𝗺𝗽𝗹𝗲𝘁𝗲 𝗮𝗹𝗹 𝗿𝗲𝗹𝗲𝘃𝗮𝗻𝘁 𝘀𝗲𝗰𝘁𝗶𝗼𝗻𝘀 ✪ 𝗣𝗿𝗼𝘃𝗶𝗱𝗲 𝗱𝗲𝘁𝗮𝗶𝗹𝗲𝗱 𝗮𝗻𝘀…"
type textarea "x"
type textarea "⚠️ 𝗙𝗢𝗥𝗠 𝗜𝗡𝗦𝗧𝗥𝗨𝗖𝗧𝗜𝗢𝗡𝗦 ⚠️ ✪ 𝗖𝗼𝗺𝗽𝗹𝗲𝘁𝗲 𝗮𝗹𝗹 𝗿𝗲𝗹𝗲𝘃𝗮𝗻𝘁 𝘀𝗲𝗰𝘁𝗶𝗼𝗻𝘀 ✪ 𝗣𝗿𝗼𝘃𝗶𝗱𝗲 𝗱𝗲𝘁𝗮𝗶𝗹𝗲𝗱 𝗮𝗻𝘀…"
type textarea "x"
type textarea "⚠️ 𝗙𝗢𝗥𝗠 𝗜𝗡𝗦𝗧𝗥𝗨𝗖𝗧𝗜𝗢𝗡𝗦 ⚠️ ✪ 𝗖𝗼𝗺𝗽𝗹𝗲𝘁𝗲 𝗮𝗹𝗹 𝗿𝗲𝗹𝗲𝘃𝗮𝗻𝘁 𝘀𝗲𝗰𝘁𝗶𝗼𝗻𝘀 ✪ 𝗣𝗿𝗼𝘃𝗶𝗱𝗲 𝗱𝗲𝘁𝗮𝗶𝗹𝗲𝗱 𝗮𝗻𝘀…"
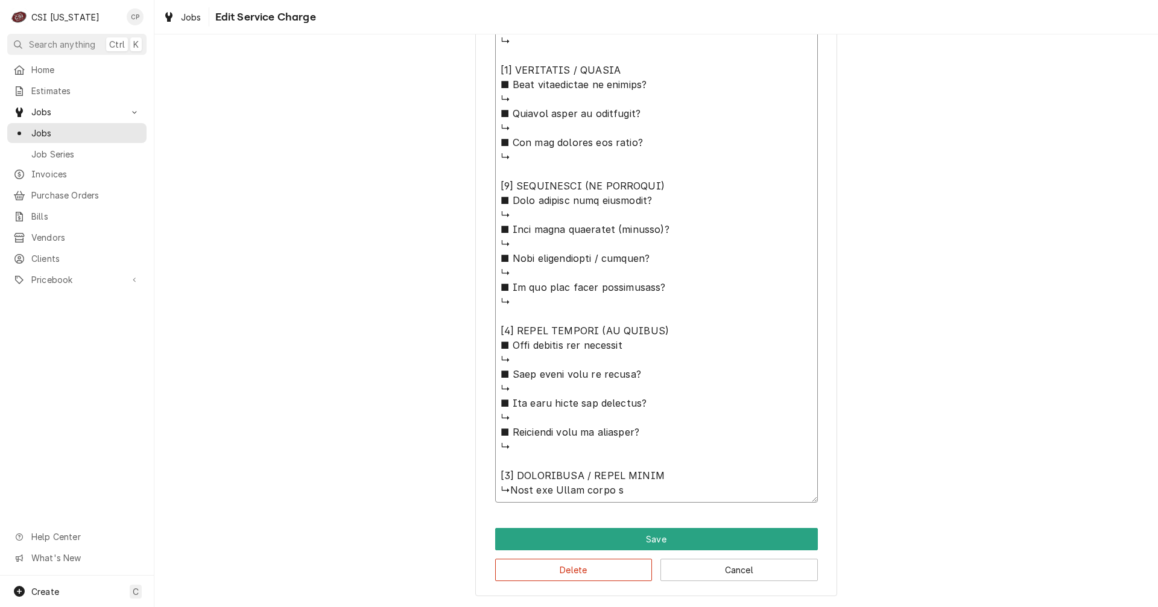
type textarea "x"
type textarea "⚠️ 𝗙𝗢𝗥𝗠 𝗜𝗡𝗦𝗧𝗥𝗨𝗖𝗧𝗜𝗢𝗡𝗦 ⚠️ ✪ 𝗖𝗼𝗺𝗽𝗹𝗲𝘁𝗲 𝗮𝗹𝗹 𝗿𝗲𝗹𝗲𝘃𝗮𝗻𝘁 𝘀𝗲𝗰𝘁𝗶𝗼𝗻𝘀 ✪ 𝗣𝗿𝗼𝘃𝗶𝗱𝗲 𝗱𝗲𝘁𝗮𝗶𝗹𝗲𝗱 𝗮𝗻𝘀…"
type textarea "x"
type textarea "⚠️ 𝗙𝗢𝗥𝗠 𝗜𝗡𝗦𝗧𝗥𝗨𝗖𝗧𝗜𝗢𝗡𝗦 ⚠️ ✪ 𝗖𝗼𝗺𝗽𝗹𝗲𝘁𝗲 𝗮𝗹𝗹 𝗿𝗲𝗹𝗲𝘃𝗮𝗻𝘁 𝘀𝗲𝗰𝘁𝗶𝗼𝗻𝘀 ✪ 𝗣𝗿𝗼𝘃𝗶𝗱𝗲 𝗱𝗲𝘁𝗮𝗶𝗹𝗲𝗱 𝗮𝗻𝘀…"
type textarea "x"
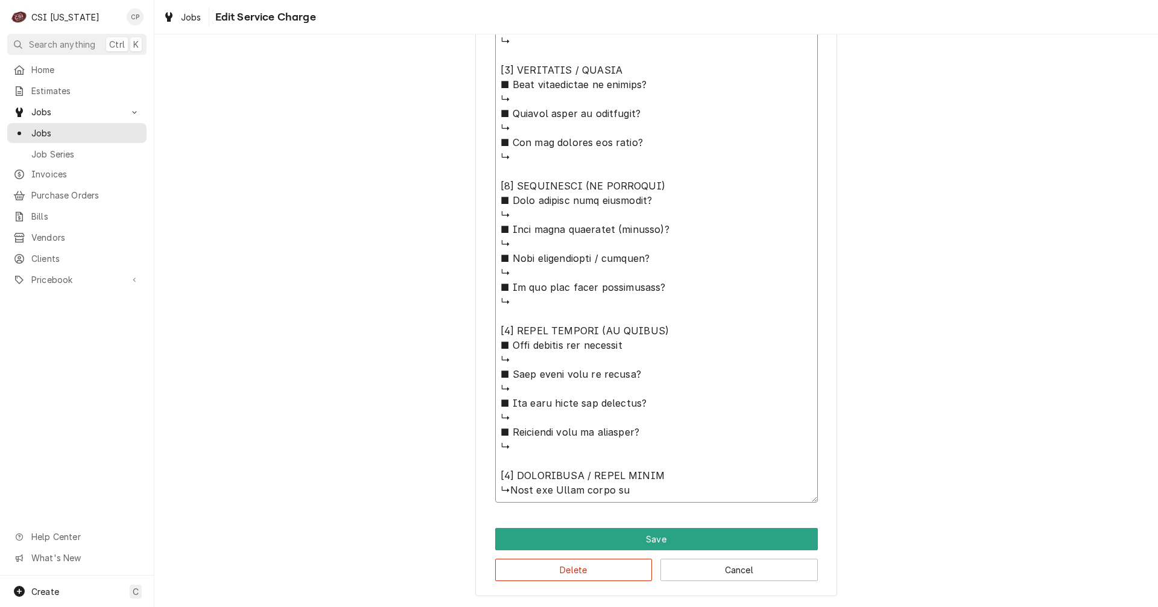
type textarea "⚠️ 𝗙𝗢𝗥𝗠 𝗜𝗡𝗦𝗧𝗥𝗨𝗖𝗧𝗜𝗢𝗡𝗦 ⚠️ ✪ 𝗖𝗼𝗺𝗽𝗹𝗲𝘁𝗲 𝗮𝗹𝗹 𝗿𝗲𝗹𝗲𝘃𝗮𝗻𝘁 𝘀𝗲𝗰𝘁𝗶𝗼𝗻𝘀 ✪ 𝗣𝗿𝗼𝘃𝗶𝗱𝗲 𝗱𝗲𝘁𝗮𝗶𝗹𝗲𝗱 𝗮𝗻𝘀…"
type textarea "x"
type textarea "⚠️ 𝗙𝗢𝗥𝗠 𝗜𝗡𝗦𝗧𝗥𝗨𝗖𝗧𝗜𝗢𝗡𝗦 ⚠️ ✪ 𝗖𝗼𝗺𝗽𝗹𝗲𝘁𝗲 𝗮𝗹𝗹 𝗿𝗲𝗹𝗲𝘃𝗮𝗻𝘁 𝘀𝗲𝗰𝘁𝗶𝗼𝗻𝘀 ✪ 𝗣𝗿𝗼𝘃𝗶𝗱𝗲 𝗱𝗲𝘁𝗮𝗶𝗹𝗲𝗱 𝗮𝗻𝘀…"
type textarea "x"
type textarea "⚠️ 𝗙𝗢𝗥𝗠 𝗜𝗡𝗦𝗧𝗥𝗨𝗖𝗧𝗜𝗢𝗡𝗦 ⚠️ ✪ 𝗖𝗼𝗺𝗽𝗹𝗲𝘁𝗲 𝗮𝗹𝗹 𝗿𝗲𝗹𝗲𝘃𝗮𝗻𝘁 𝘀𝗲𝗰𝘁𝗶𝗼𝗻𝘀 ✪ 𝗣𝗿𝗼𝘃𝗶𝗱𝗲 𝗱𝗲𝘁𝗮𝗶𝗹𝗲𝗱 𝗮𝗻𝘀…"
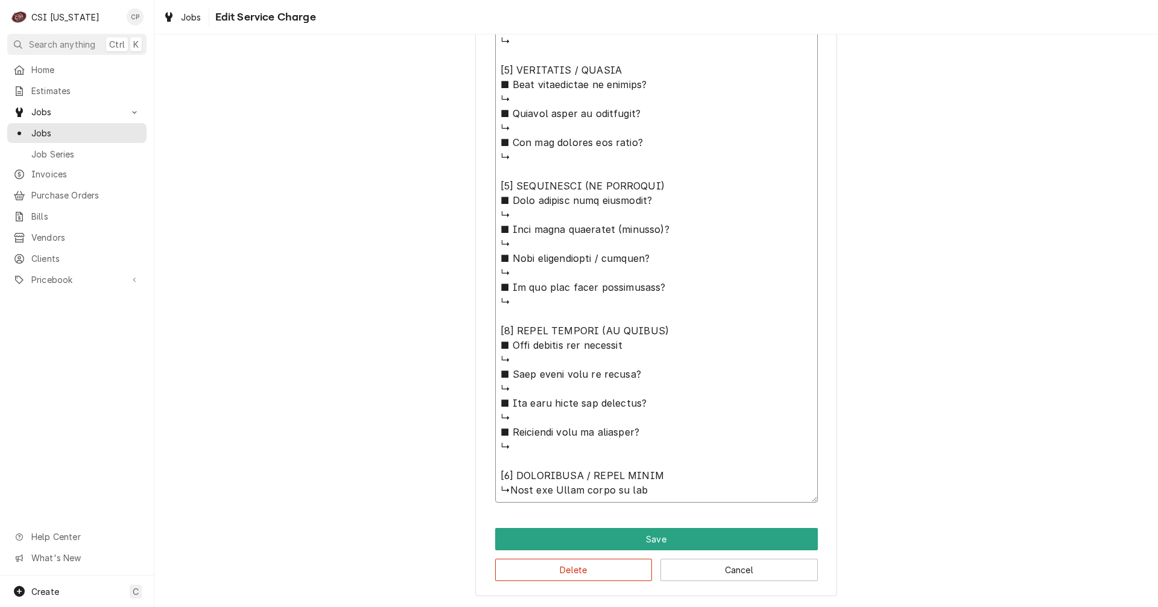
type textarea "x"
type textarea "⚠️ 𝗙𝗢𝗥𝗠 𝗜𝗡𝗦𝗧𝗥𝗨𝗖𝗧𝗜𝗢𝗡𝗦 ⚠️ ✪ 𝗖𝗼𝗺𝗽𝗹𝗲𝘁𝗲 𝗮𝗹𝗹 𝗿𝗲𝗹𝗲𝘃𝗮𝗻𝘁 𝘀𝗲𝗰𝘁𝗶𝗼𝗻𝘀 ✪ 𝗣𝗿𝗼𝘃𝗶𝗱𝗲 𝗱𝗲𝘁𝗮𝗶𝗹𝗲𝗱 𝗮𝗻𝘀…"
type textarea "x"
type textarea "⚠️ 𝗙𝗢𝗥𝗠 𝗜𝗡𝗦𝗧𝗥𝗨𝗖𝗧𝗜𝗢𝗡𝗦 ⚠️ ✪ 𝗖𝗼𝗺𝗽𝗹𝗲𝘁𝗲 𝗮𝗹𝗹 𝗿𝗲𝗹𝗲𝘃𝗮𝗻𝘁 𝘀𝗲𝗰𝘁𝗶𝗼𝗻𝘀 ✪ 𝗣𝗿𝗼𝘃𝗶𝗱𝗲 𝗱𝗲𝘁𝗮𝗶𝗹𝗲𝗱 𝗮𝗻𝘀…"
type textarea "x"
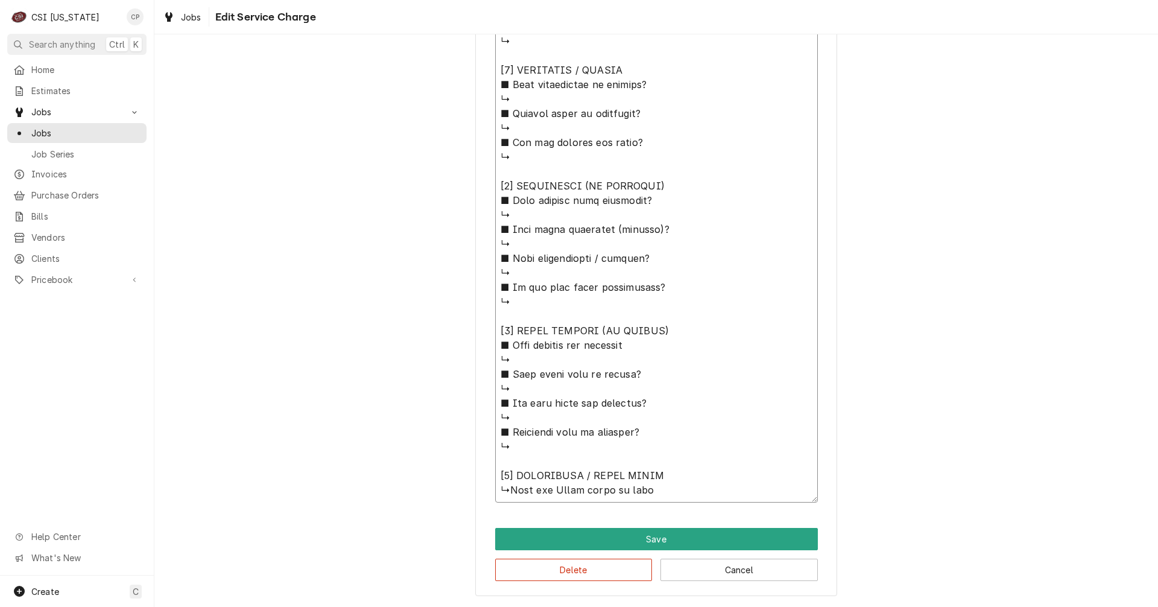
type textarea "⚠️ 𝗙𝗢𝗥𝗠 𝗜𝗡𝗦𝗧𝗥𝗨𝗖𝗧𝗜𝗢𝗡𝗦 ⚠️ ✪ 𝗖𝗼𝗺𝗽𝗹𝗲𝘁𝗲 𝗮𝗹𝗹 𝗿𝗲𝗹𝗲𝘃𝗮𝗻𝘁 𝘀𝗲𝗰𝘁𝗶𝗼𝗻𝘀 ✪ 𝗣𝗿𝗼𝘃𝗶𝗱𝗲 𝗱𝗲𝘁𝗮𝗶𝗹𝗲𝗱 𝗮𝗻𝘀…"
type textarea "x"
type textarea "⚠️ 𝗙𝗢𝗥𝗠 𝗜𝗡𝗦𝗧𝗥𝗨𝗖𝗧𝗜𝗢𝗡𝗦 ⚠️ ✪ 𝗖𝗼𝗺𝗽𝗹𝗲𝘁𝗲 𝗮𝗹𝗹 𝗿𝗲𝗹𝗲𝘃𝗮𝗻𝘁 𝘀𝗲𝗰𝘁𝗶𝗼𝗻𝘀 ✪ 𝗣𝗿𝗼𝘃𝗶𝗱𝗲 𝗱𝗲𝘁𝗮𝗶𝗹𝗲𝗱 𝗮𝗻𝘀…"
type textarea "x"
type textarea "⚠️ 𝗙𝗢𝗥𝗠 𝗜𝗡𝗦𝗧𝗥𝗨𝗖𝗧𝗜𝗢𝗡𝗦 ⚠️ ✪ 𝗖𝗼𝗺𝗽𝗹𝗲𝘁𝗲 𝗮𝗹𝗹 𝗿𝗲𝗹𝗲𝘃𝗮𝗻𝘁 𝘀𝗲𝗰𝘁𝗶𝗼𝗻𝘀 ✪ 𝗣𝗿𝗼𝘃𝗶𝗱𝗲 𝗱𝗲𝘁𝗮𝗶𝗹𝗲𝗱 𝗮𝗻𝘀…"
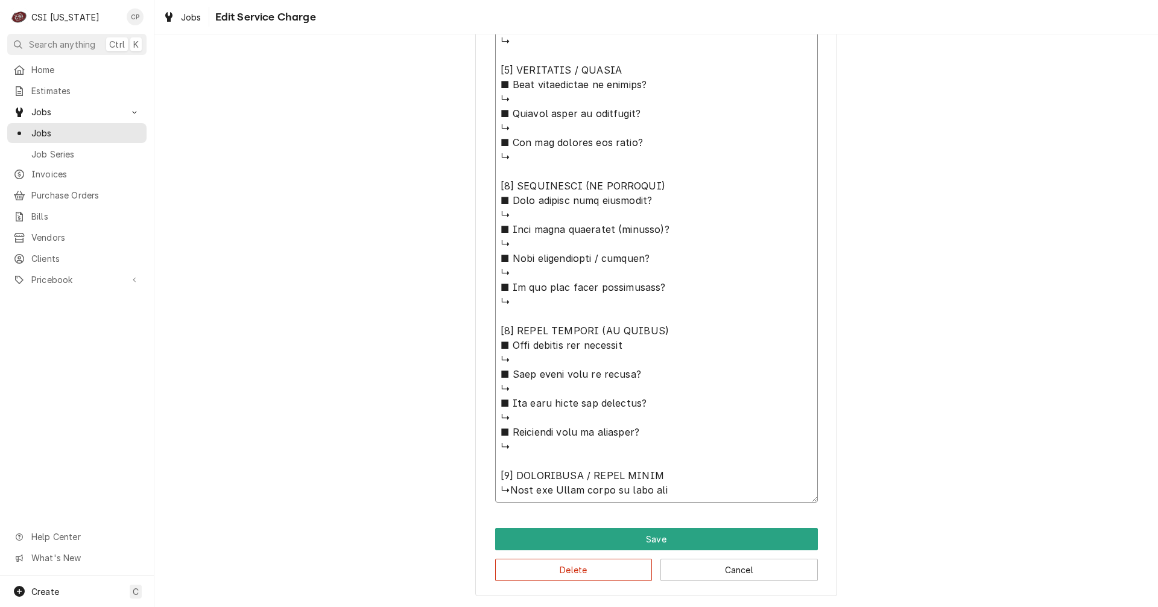
type textarea "x"
type textarea "⚠️ 𝗙𝗢𝗥𝗠 𝗜𝗡𝗦𝗧𝗥𝗨𝗖𝗧𝗜𝗢𝗡𝗦 ⚠️ ✪ 𝗖𝗼𝗺𝗽𝗹𝗲𝘁𝗲 𝗮𝗹𝗹 𝗿𝗲𝗹𝗲𝘃𝗮𝗻𝘁 𝘀𝗲𝗰𝘁𝗶𝗼𝗻𝘀 ✪ 𝗣𝗿𝗼𝘃𝗶𝗱𝗲 𝗱𝗲𝘁𝗮𝗶𝗹𝗲𝗱 𝗮𝗻𝘀…"
type textarea "x"
type textarea "⚠️ 𝗙𝗢𝗥𝗠 𝗜𝗡𝗦𝗧𝗥𝗨𝗖𝗧𝗜𝗢𝗡𝗦 ⚠️ ✪ 𝗖𝗼𝗺𝗽𝗹𝗲𝘁𝗲 𝗮𝗹𝗹 𝗿𝗲𝗹𝗲𝘃𝗮𝗻𝘁 𝘀𝗲𝗰𝘁𝗶𝗼𝗻𝘀 ✪ 𝗣𝗿𝗼𝘃𝗶𝗱𝗲 𝗱𝗲𝘁𝗮𝗶𝗹𝗲𝗱 𝗮𝗻𝘀…"
type textarea "x"
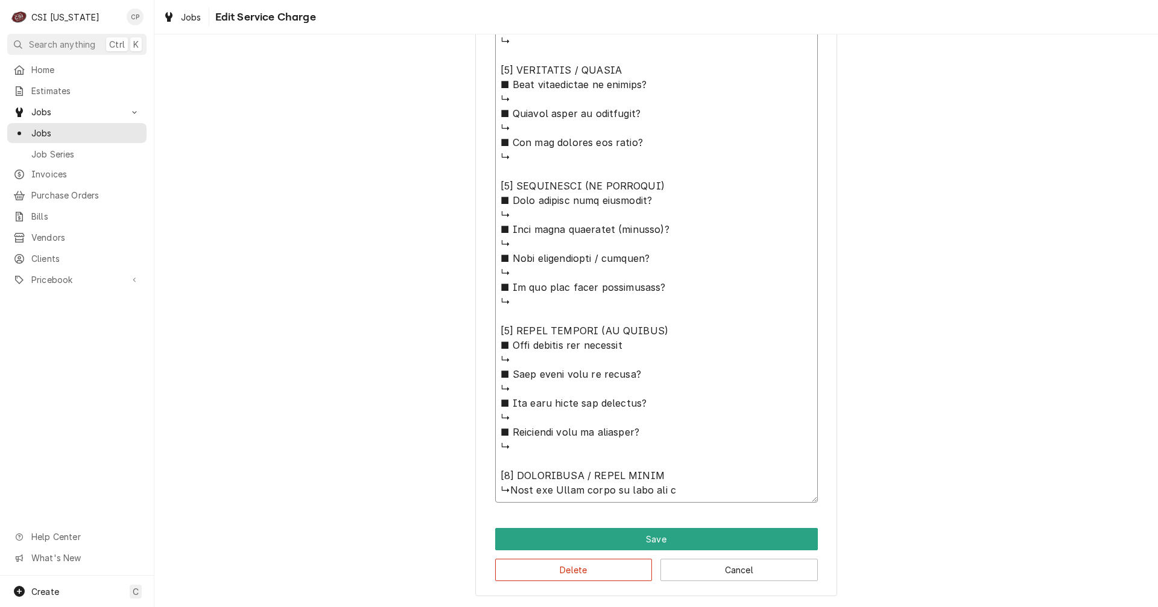
type textarea "⚠️ 𝗙𝗢𝗥𝗠 𝗜𝗡𝗦𝗧𝗥𝗨𝗖𝗧𝗜𝗢𝗡𝗦 ⚠️ ✪ 𝗖𝗼𝗺𝗽𝗹𝗲𝘁𝗲 𝗮𝗹𝗹 𝗿𝗲𝗹𝗲𝘃𝗮𝗻𝘁 𝘀𝗲𝗰𝘁𝗶𝗼𝗻𝘀 ✪ 𝗣𝗿𝗼𝘃𝗶𝗱𝗲 𝗱𝗲𝘁𝗮𝗶𝗹𝗲𝗱 𝗮𝗻𝘀…"
type textarea "x"
type textarea "⚠️ 𝗙𝗢𝗥𝗠 𝗜𝗡𝗦𝗧𝗥𝗨𝗖𝗧𝗜𝗢𝗡𝗦 ⚠️ ✪ 𝗖𝗼𝗺𝗽𝗹𝗲𝘁𝗲 𝗮𝗹𝗹 𝗿𝗲𝗹𝗲𝘃𝗮𝗻𝘁 𝘀𝗲𝗰𝘁𝗶𝗼𝗻𝘀 ✪ 𝗣𝗿𝗼𝘃𝗶𝗱𝗲 𝗱𝗲𝘁𝗮𝗶𝗹𝗲𝗱 𝗮𝗻𝘀…"
type textarea "x"
type textarea "⚠️ 𝗙𝗢𝗥𝗠 𝗜𝗡𝗦𝗧𝗥𝗨𝗖𝗧𝗜𝗢𝗡𝗦 ⚠️ ✪ 𝗖𝗼𝗺𝗽𝗹𝗲𝘁𝗲 𝗮𝗹𝗹 𝗿𝗲𝗹𝗲𝘃𝗮𝗻𝘁 𝘀𝗲𝗰𝘁𝗶𝗼𝗻𝘀 ✪ 𝗣𝗿𝗼𝘃𝗶𝗱𝗲 𝗱𝗲𝘁𝗮𝗶𝗹𝗲𝗱 𝗮𝗻𝘀…"
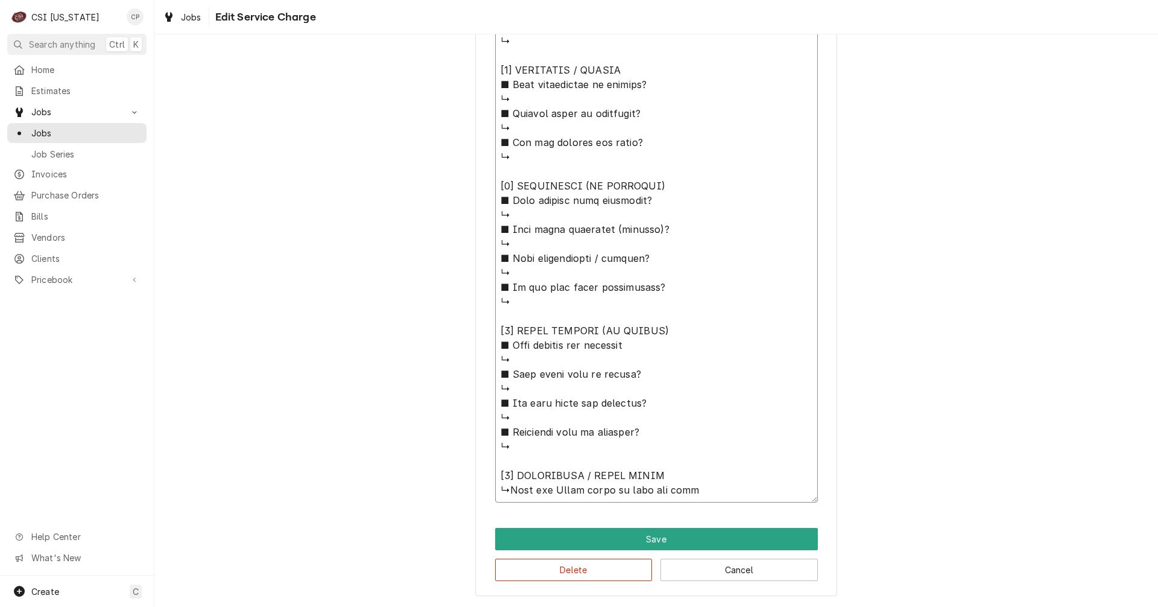
type textarea "x"
type textarea "⚠️ 𝗙𝗢𝗥𝗠 𝗜𝗡𝗦𝗧𝗥𝗨𝗖𝗧𝗜𝗢𝗡𝗦 ⚠️ ✪ 𝗖𝗼𝗺𝗽𝗹𝗲𝘁𝗲 𝗮𝗹𝗹 𝗿𝗲𝗹𝗲𝘃𝗮𝗻𝘁 𝘀𝗲𝗰𝘁𝗶𝗼𝗻𝘀 ✪ 𝗣𝗿𝗼𝘃𝗶𝗱𝗲 𝗱𝗲𝘁𝗮𝗶𝗹𝗲𝗱 𝗮𝗻𝘀…"
type textarea "x"
type textarea "⚠️ 𝗙𝗢𝗥𝗠 𝗜𝗡𝗦𝗧𝗥𝗨𝗖𝗧𝗜𝗢𝗡𝗦 ⚠️ ✪ 𝗖𝗼𝗺𝗽𝗹𝗲𝘁𝗲 𝗮𝗹𝗹 𝗿𝗲𝗹𝗲𝘃𝗮𝗻𝘁 𝘀𝗲𝗰𝘁𝗶𝗼𝗻𝘀 ✪ 𝗣𝗿𝗼𝘃𝗶𝗱𝗲 𝗱𝗲𝘁𝗮𝗶𝗹𝗲𝗱 𝗮𝗻𝘀…"
type textarea "x"
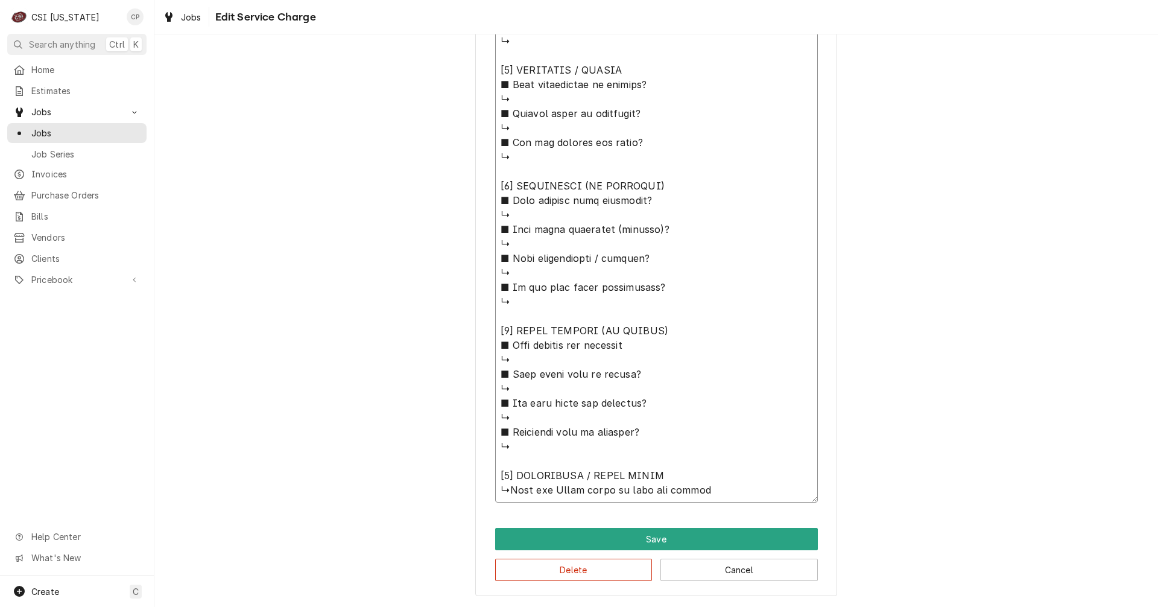
type textarea "⚠️ 𝗙𝗢𝗥𝗠 𝗜𝗡𝗦𝗧𝗥𝗨𝗖𝗧𝗜𝗢𝗡𝗦 ⚠️ ✪ 𝗖𝗼𝗺𝗽𝗹𝗲𝘁𝗲 𝗮𝗹𝗹 𝗿𝗲𝗹𝗲𝘃𝗮𝗻𝘁 𝘀𝗲𝗰𝘁𝗶𝗼𝗻𝘀 ✪ 𝗣𝗿𝗼𝘃𝗶𝗱𝗲 𝗱𝗲𝘁𝗮𝗶𝗹𝗲𝗱 𝗮𝗻𝘀…"
type textarea "x"
type textarea "⚠️ 𝗙𝗢𝗥𝗠 𝗜𝗡𝗦𝗧𝗥𝗨𝗖𝗧𝗜𝗢𝗡𝗦 ⚠️ ✪ 𝗖𝗼𝗺𝗽𝗹𝗲𝘁𝗲 𝗮𝗹𝗹 𝗿𝗲𝗹𝗲𝘃𝗮𝗻𝘁 𝘀𝗲𝗰𝘁𝗶𝗼𝗻𝘀 ✪ 𝗣𝗿𝗼𝘃𝗶𝗱𝗲 𝗱𝗲𝘁𝗮𝗶𝗹𝗲𝗱 𝗮𝗻𝘀…"
type textarea "x"
type textarea "⚠️ 𝗙𝗢𝗥𝗠 𝗜𝗡𝗦𝗧𝗥𝗨𝗖𝗧𝗜𝗢𝗡𝗦 ⚠️ ✪ 𝗖𝗼𝗺𝗽𝗹𝗲𝘁𝗲 𝗮𝗹𝗹 𝗿𝗲𝗹𝗲𝘃𝗮𝗻𝘁 𝘀𝗲𝗰𝘁𝗶𝗼𝗻𝘀 ✪ 𝗣𝗿𝗼𝘃𝗶𝗱𝗲 𝗱𝗲𝘁𝗮𝗶𝗹𝗲𝗱 𝗮𝗻𝘀…"
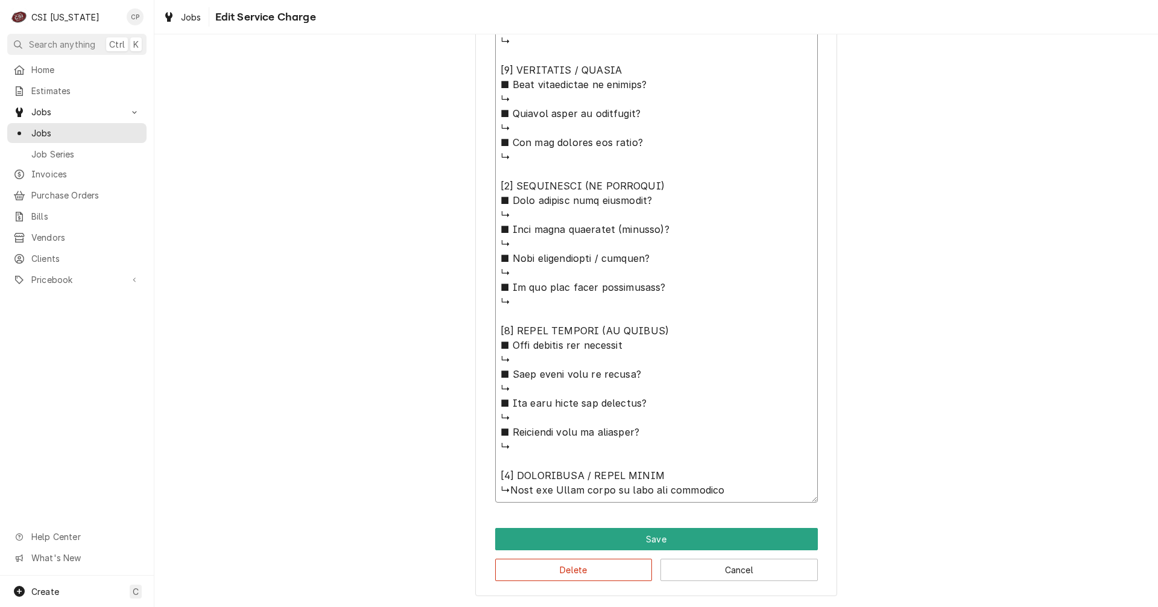
type textarea "x"
type textarea "⚠️ 𝗙𝗢𝗥𝗠 𝗜𝗡𝗦𝗧𝗥𝗨𝗖𝗧𝗜𝗢𝗡𝗦 ⚠️ ✪ 𝗖𝗼𝗺𝗽𝗹𝗲𝘁𝗲 𝗮𝗹𝗹 𝗿𝗲𝗹𝗲𝘃𝗮𝗻𝘁 𝘀𝗲𝗰𝘁𝗶𝗼𝗻𝘀 ✪ 𝗣𝗿𝗼𝘃𝗶𝗱𝗲 𝗱𝗲𝘁𝗮𝗶𝗹𝗲𝗱 𝗮𝗻𝘀…"
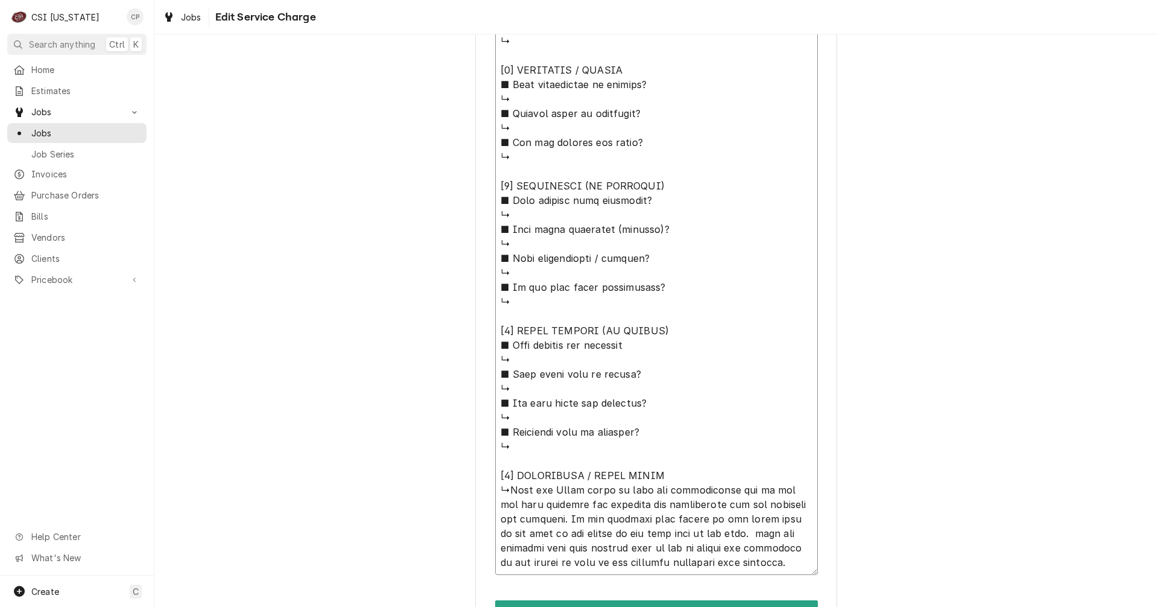
drag, startPoint x: 766, startPoint y: 563, endPoint x: 507, endPoint y: 490, distance: 269.1
click at [507, 490] on textarea "Service Summary" at bounding box center [656, 135] width 323 height 880
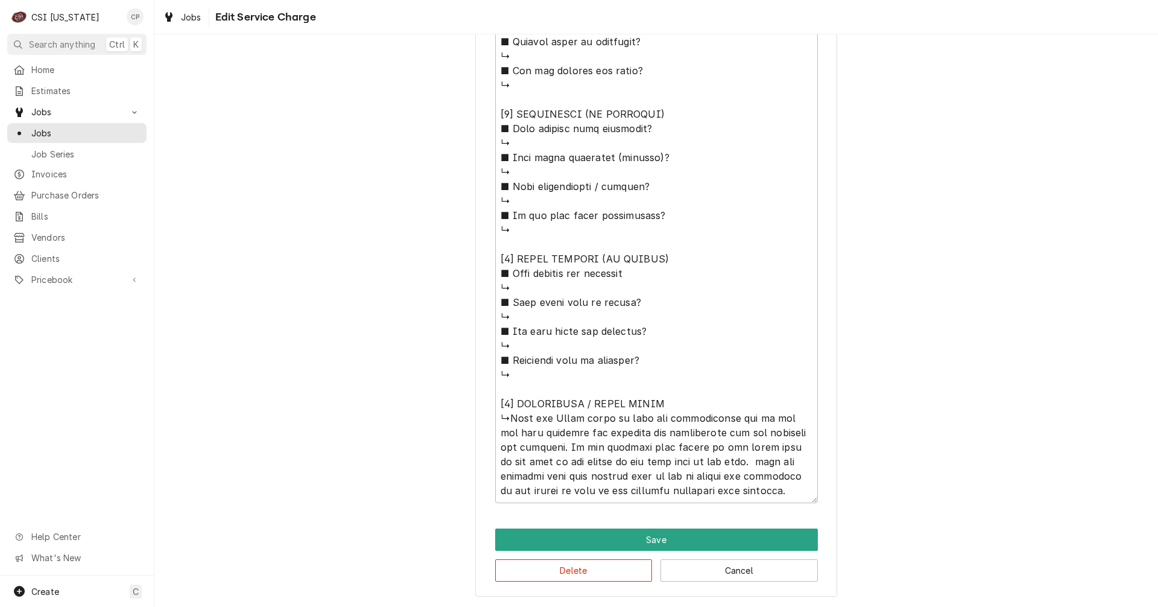
scroll to position [908, 0]
paste textarea "successfully completed a service visit involving the disassembly and replacemen…"
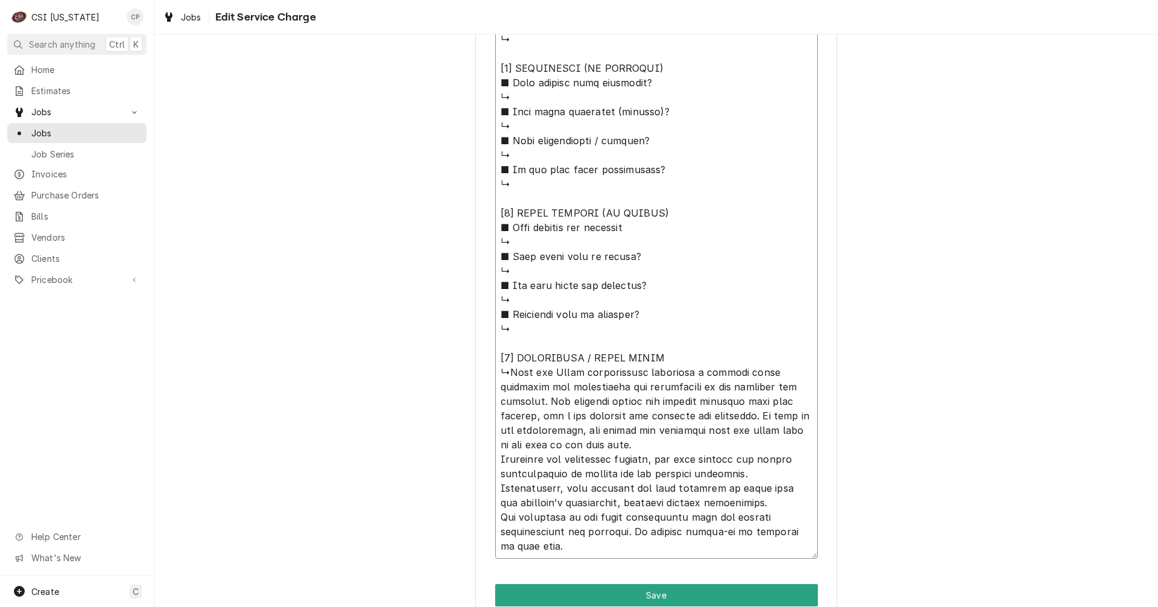
scroll to position [1009, 0]
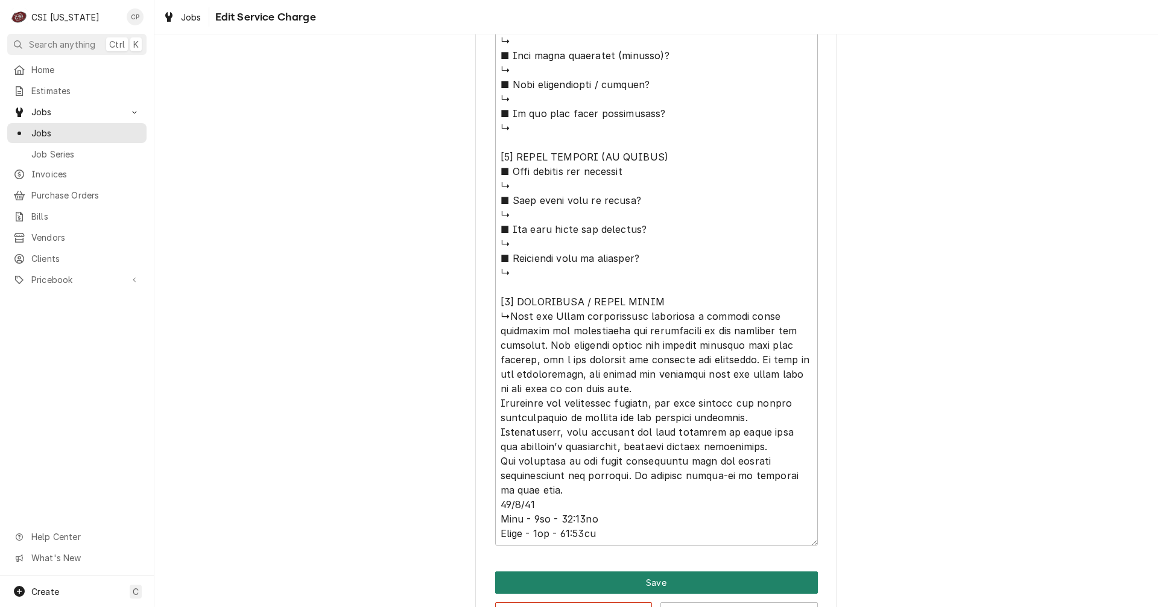
click at [675, 580] on button "Save" at bounding box center [656, 582] width 323 height 22
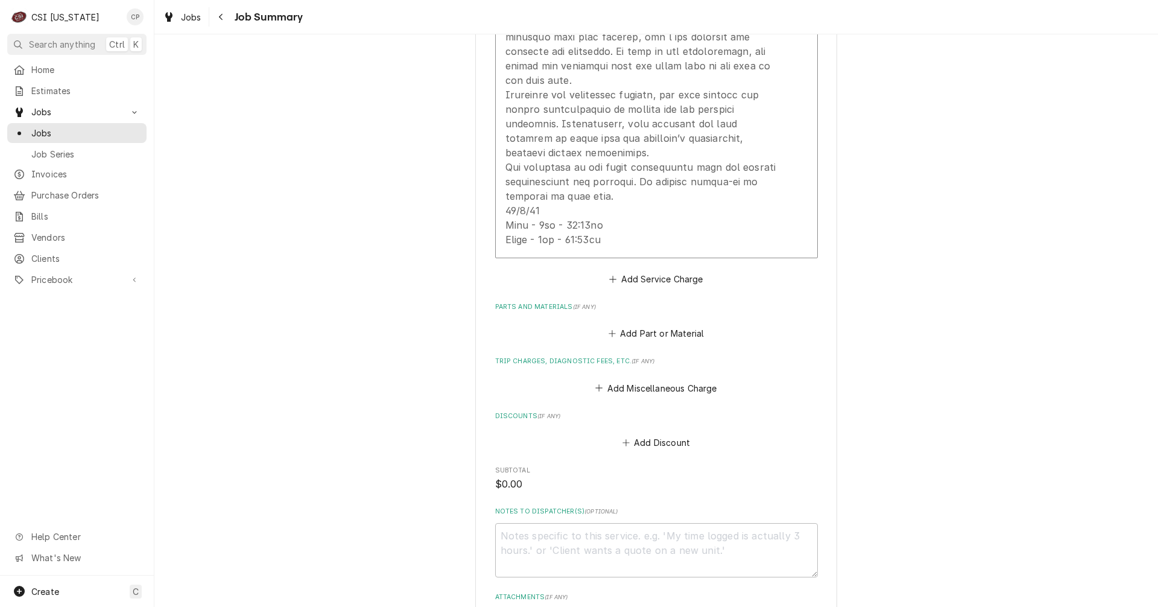
scroll to position [1443, 0]
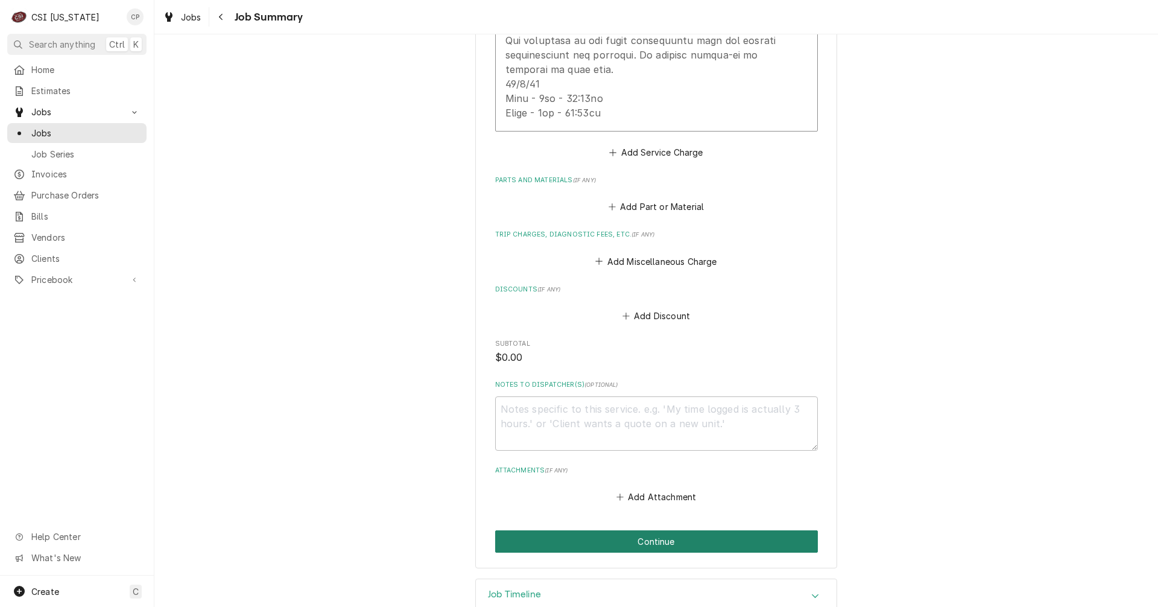
click at [655, 530] on button "Continue" at bounding box center [656, 541] width 323 height 22
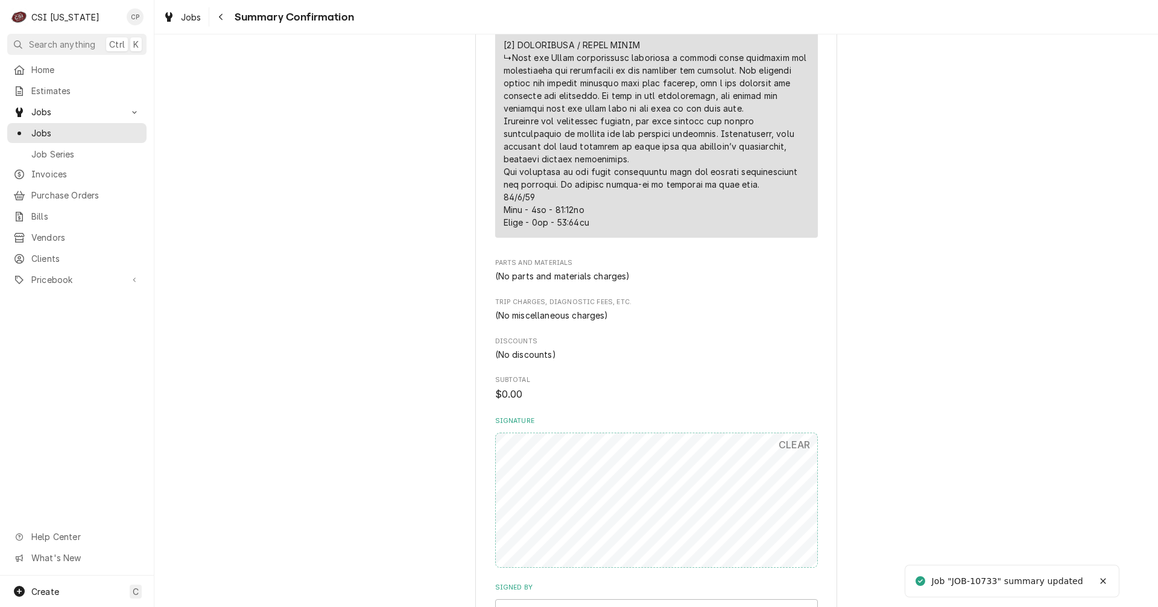
scroll to position [1267, 0]
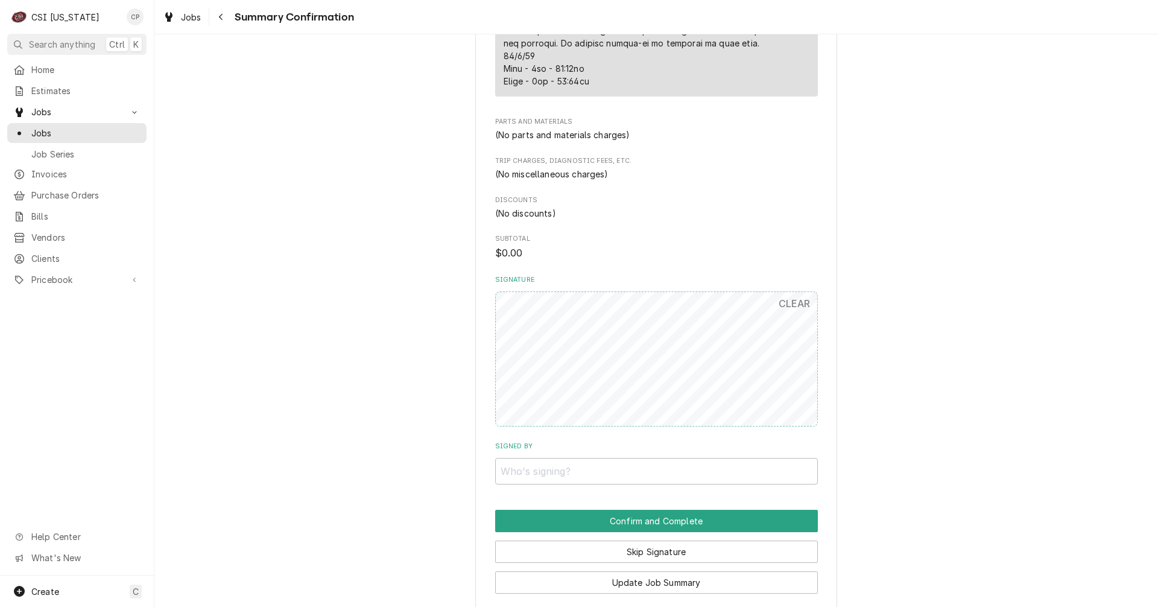
click at [615, 469] on input "Signed By" at bounding box center [656, 471] width 323 height 27
type input "[PERSON_NAME]"
click at [648, 515] on button "Confirm and Complete" at bounding box center [656, 521] width 323 height 22
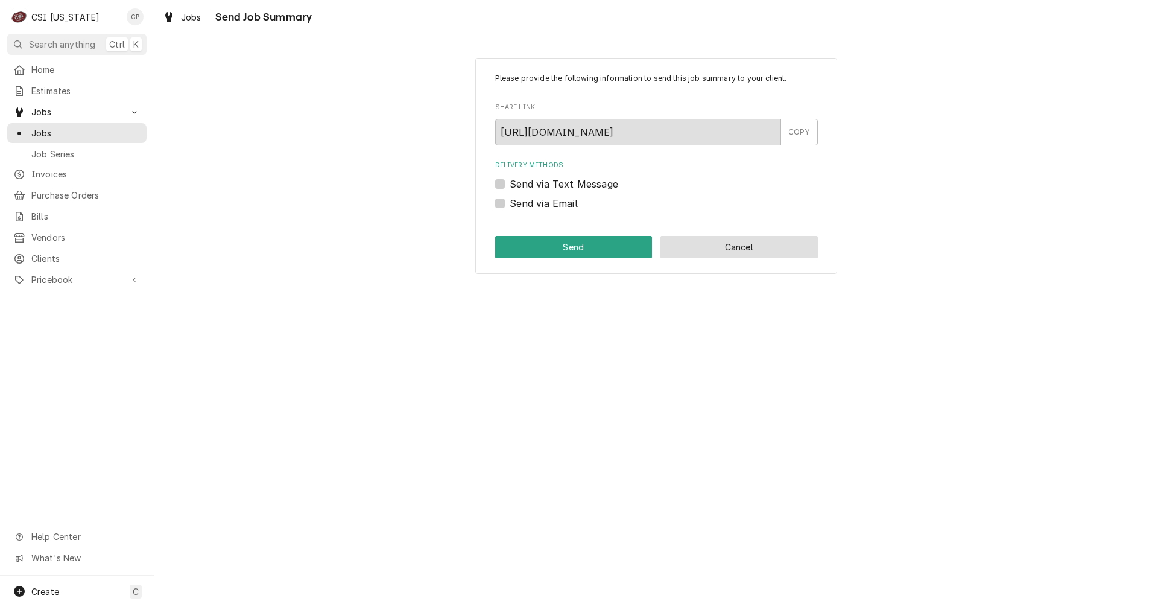
click at [741, 250] on button "Cancel" at bounding box center [739, 247] width 157 height 22
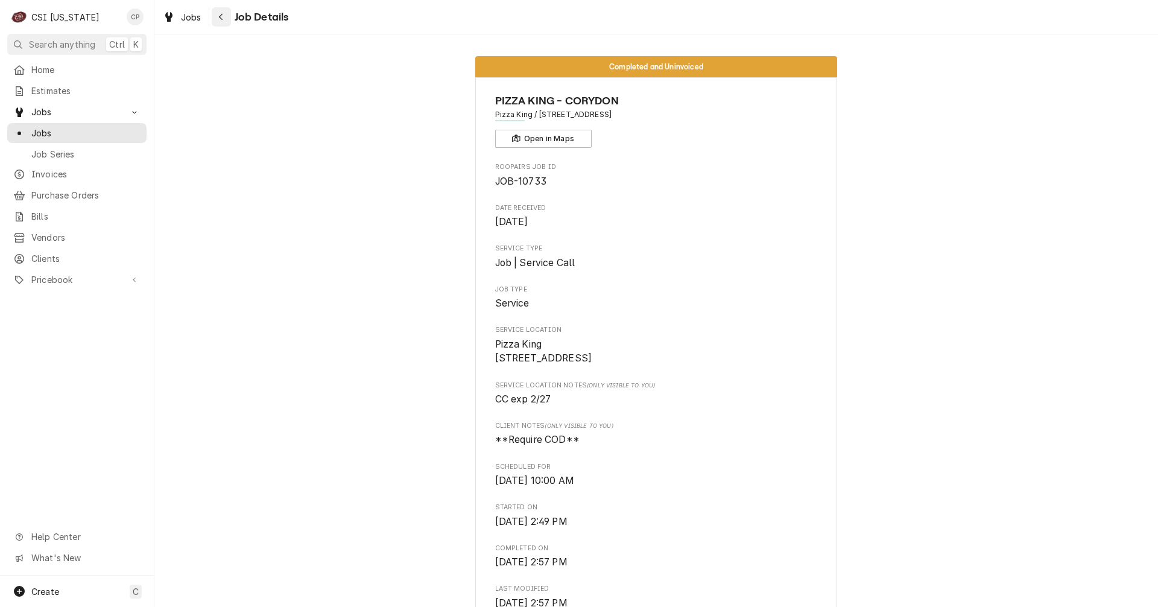
click at [224, 19] on div "Navigate back" at bounding box center [221, 17] width 12 height 12
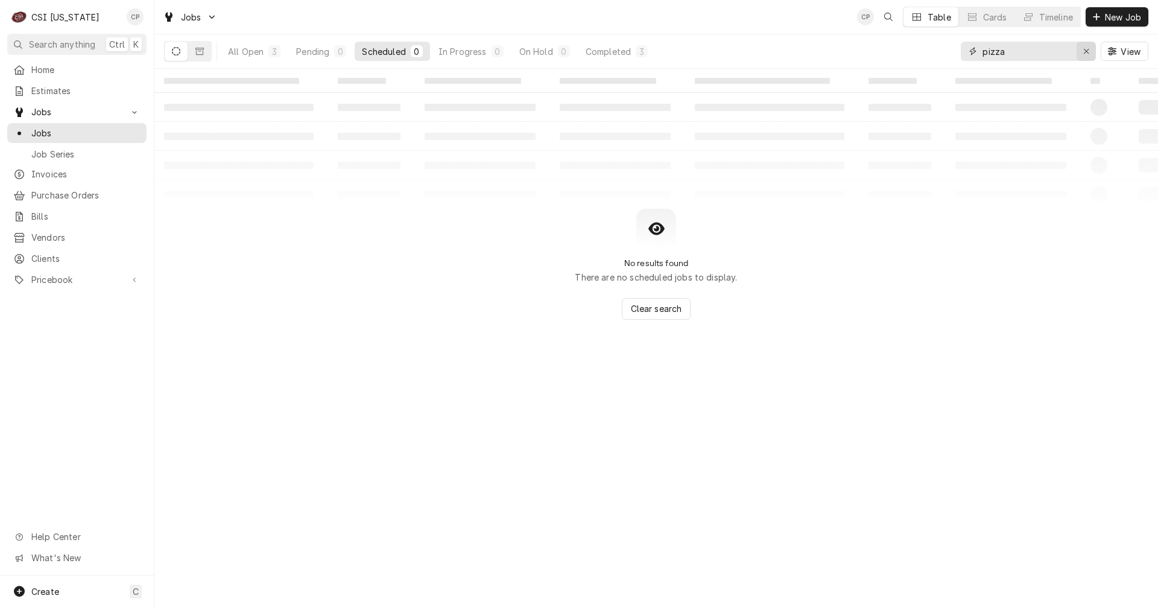
click at [1089, 51] on icon "Erase input" at bounding box center [1087, 51] width 7 height 8
